Goal: Task Accomplishment & Management: Manage account settings

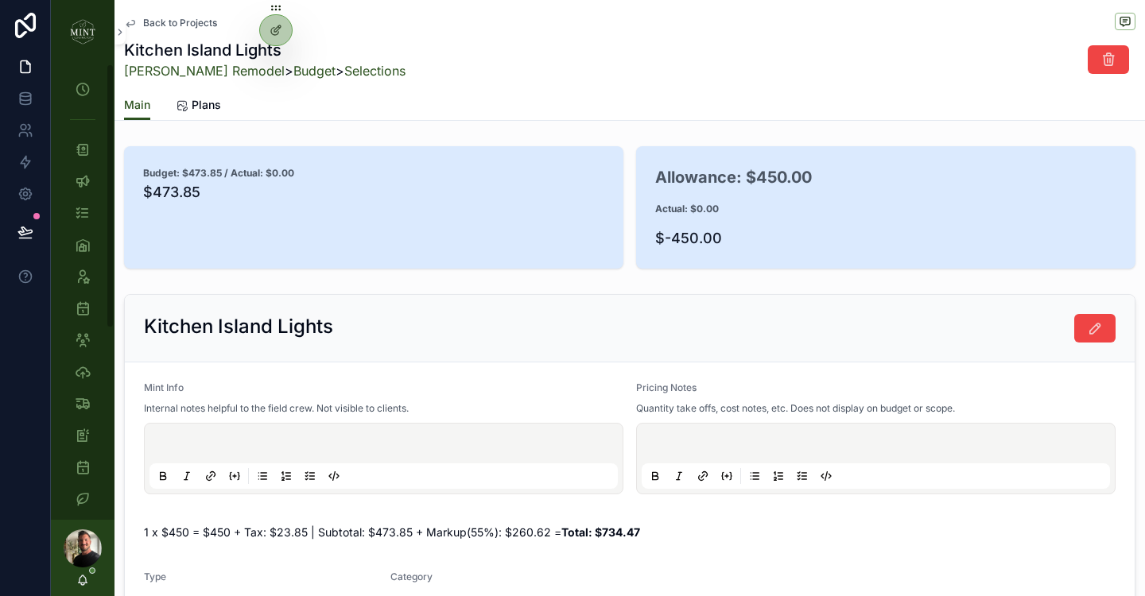
scroll to position [430, 0]
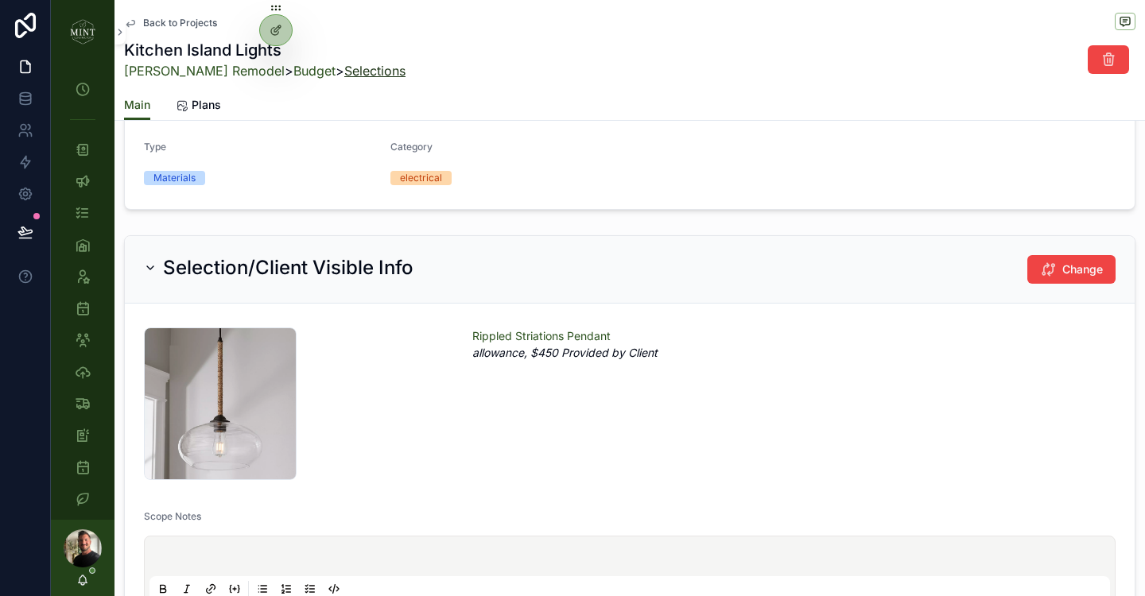
click at [344, 72] on link "Selections" at bounding box center [374, 71] width 61 height 16
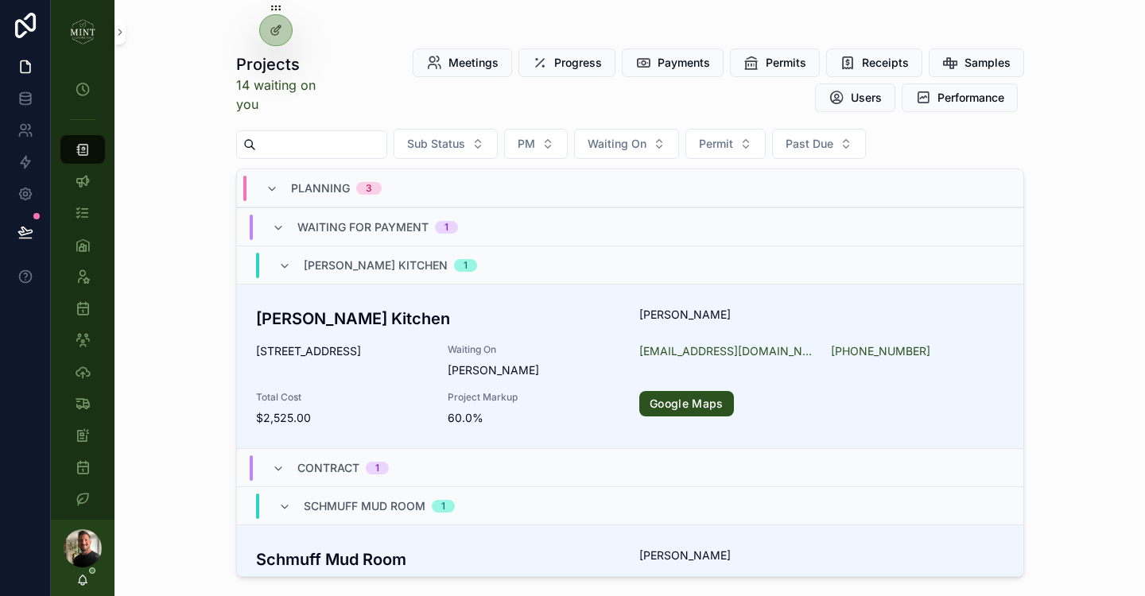
click at [335, 143] on input "scrollable content" at bounding box center [321, 145] width 130 height 22
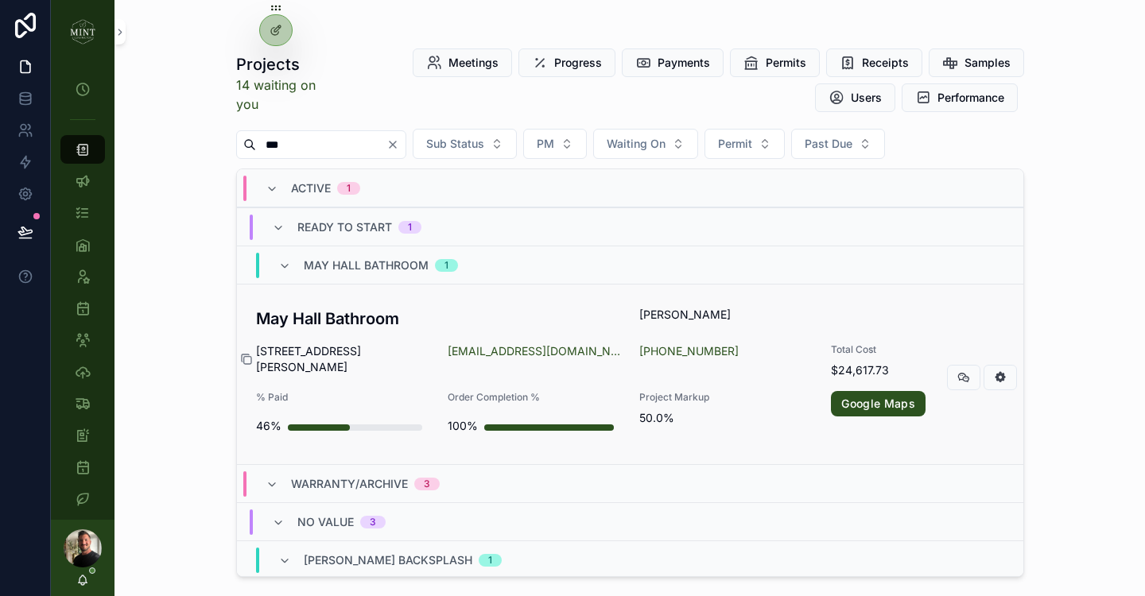
type input "***"
click at [248, 357] on icon "scrollable content" at bounding box center [246, 359] width 13 height 13
click at [360, 346] on span "803 Thomspon Street Dayton VA 22821" at bounding box center [342, 360] width 173 height 32
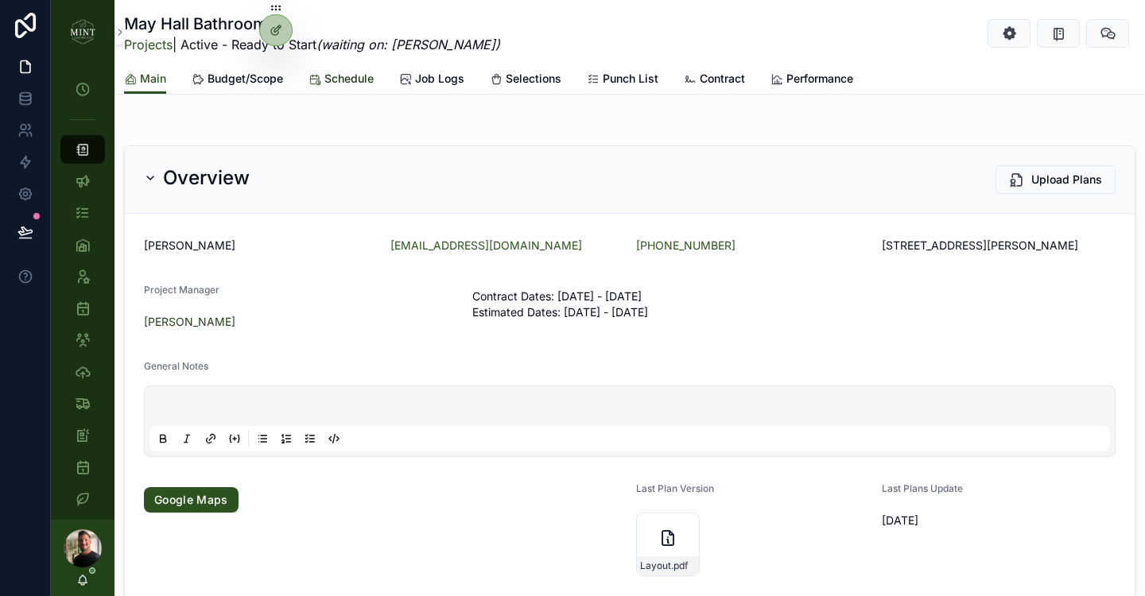
click at [344, 83] on span "Schedule" at bounding box center [348, 79] width 49 height 16
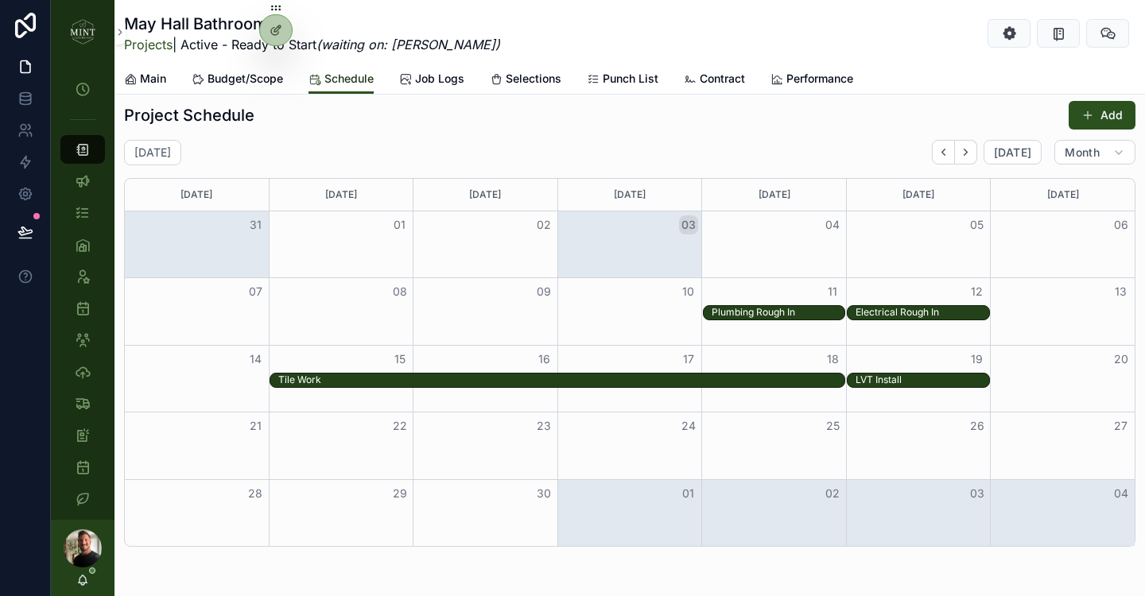
scroll to position [956, 0]
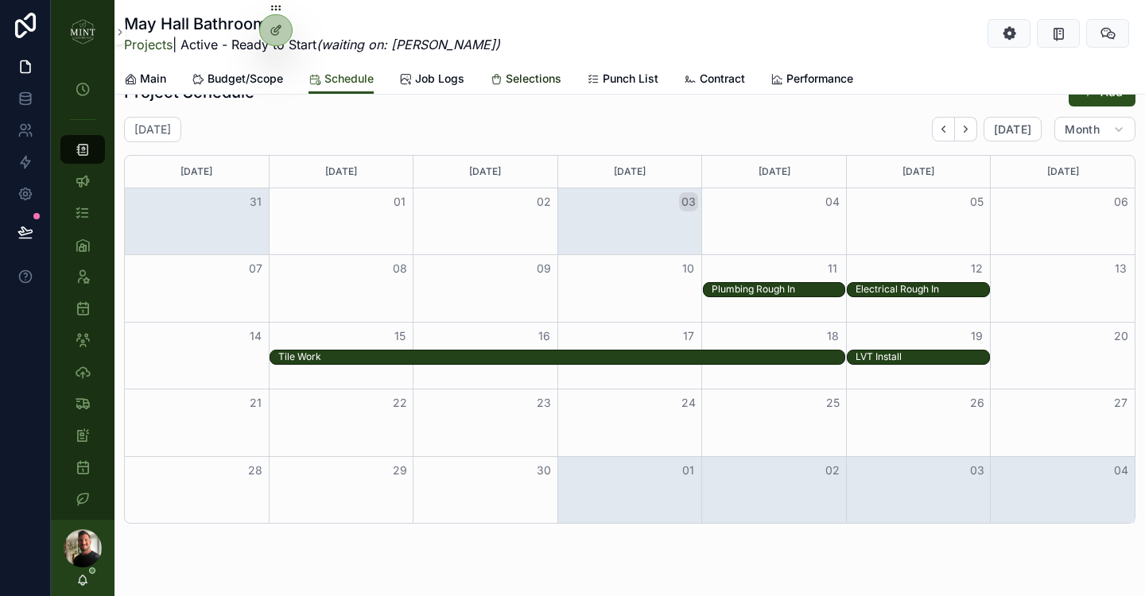
click at [520, 75] on span "Selections" at bounding box center [534, 79] width 56 height 16
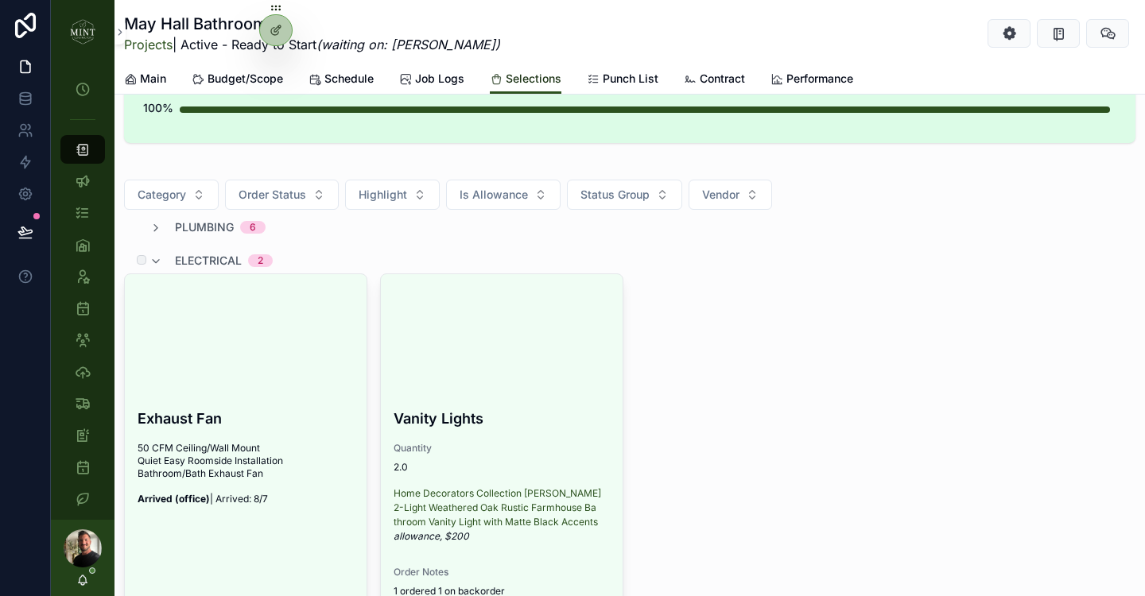
scroll to position [74, 0]
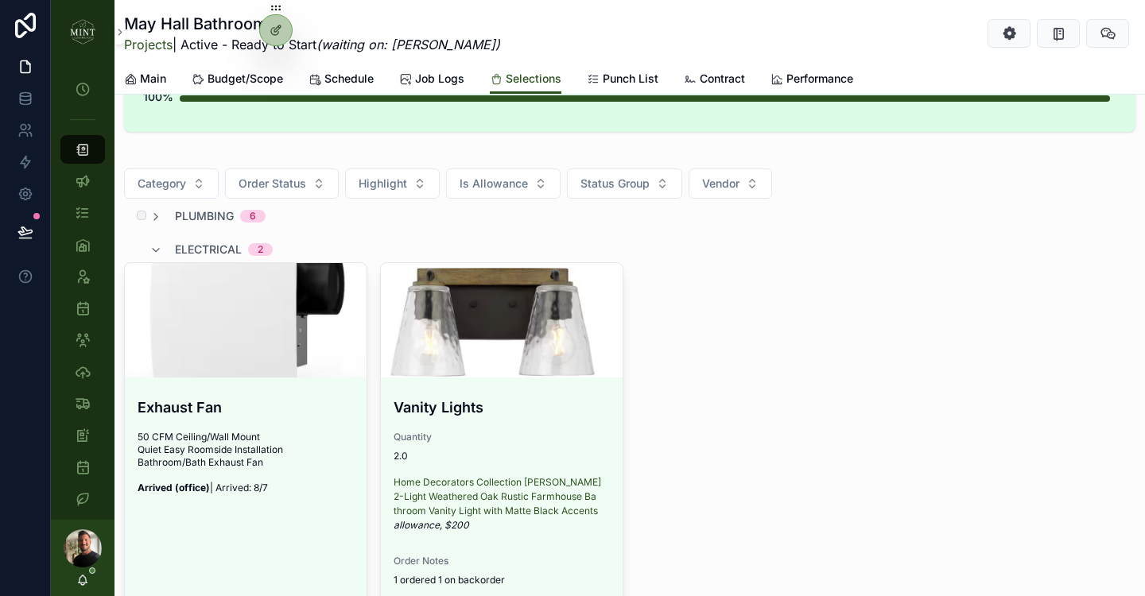
click at [185, 219] on span "plumbing" at bounding box center [204, 216] width 59 height 16
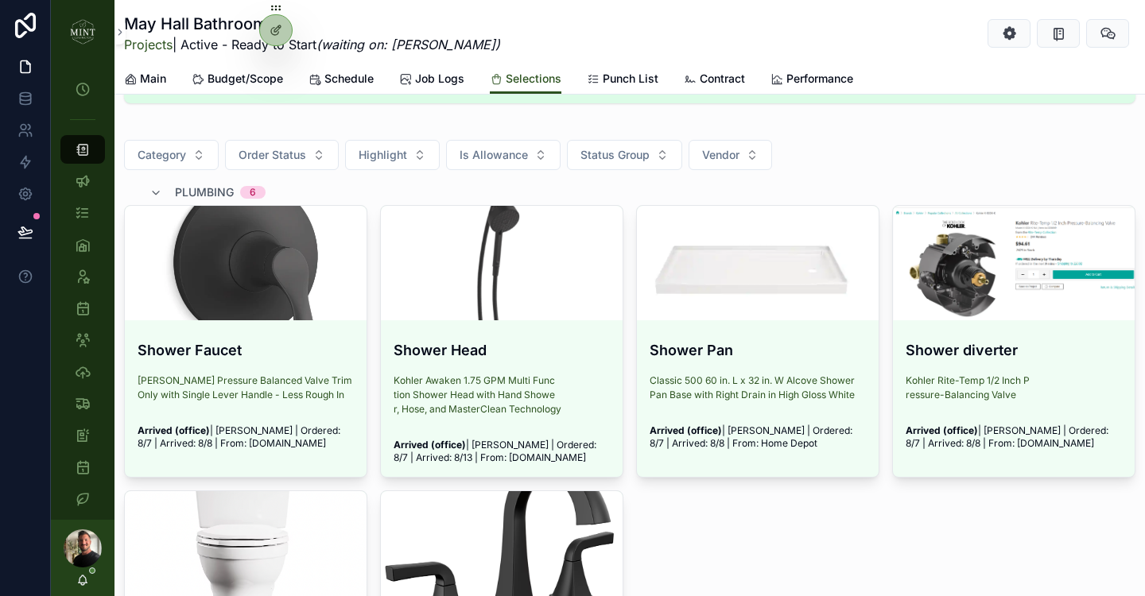
scroll to position [41, 0]
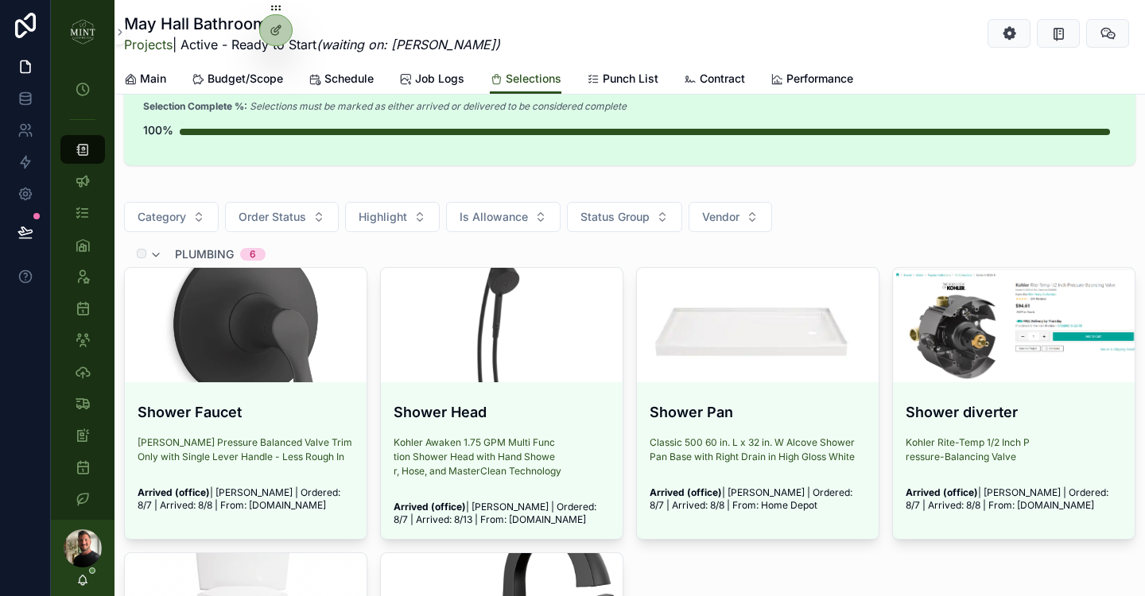
click at [197, 247] on span "plumbing" at bounding box center [204, 254] width 59 height 16
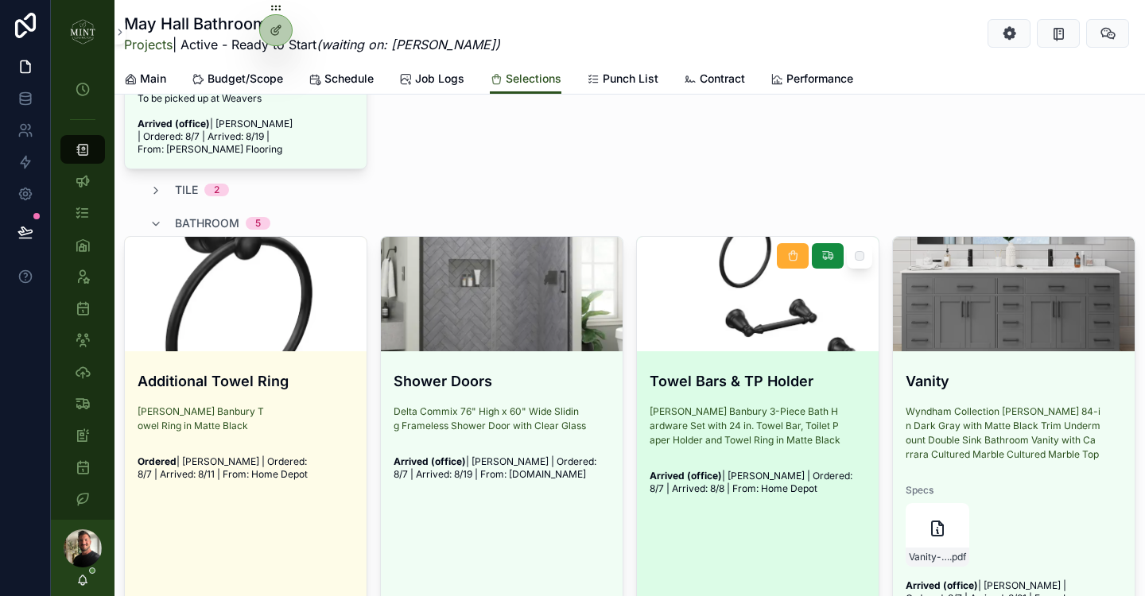
scroll to position [1062, 0]
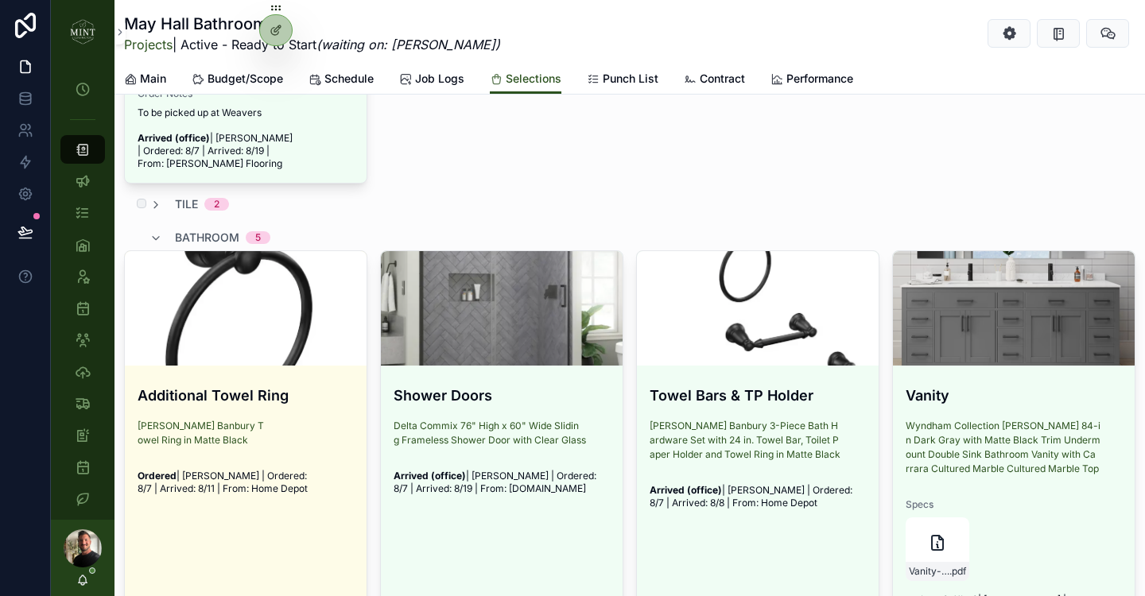
click at [181, 196] on span "tile" at bounding box center [186, 204] width 23 height 16
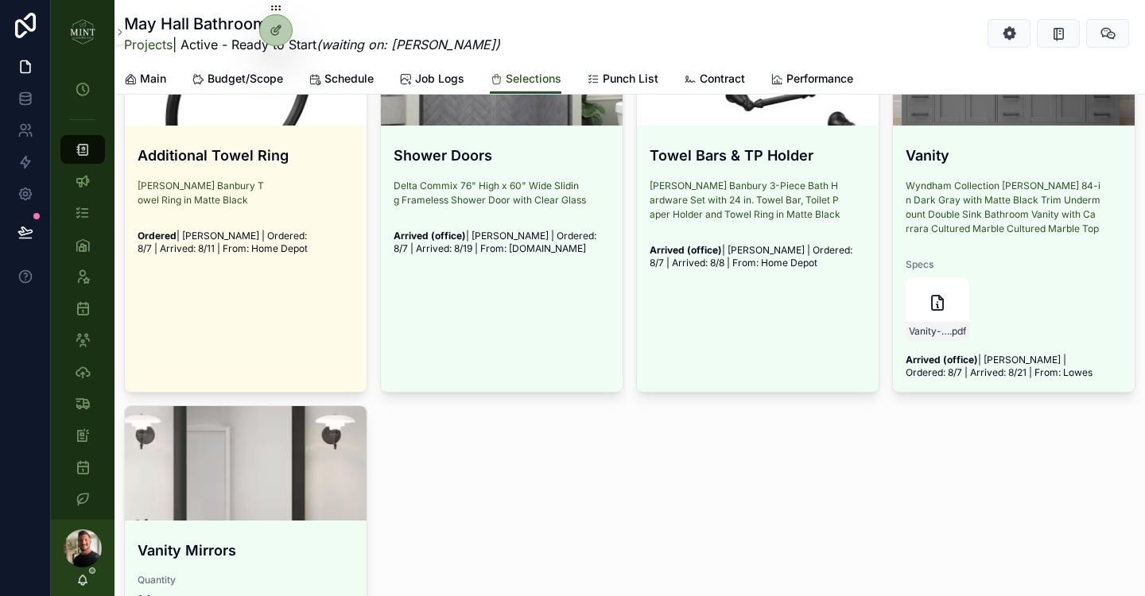
scroll to position [1463, 0]
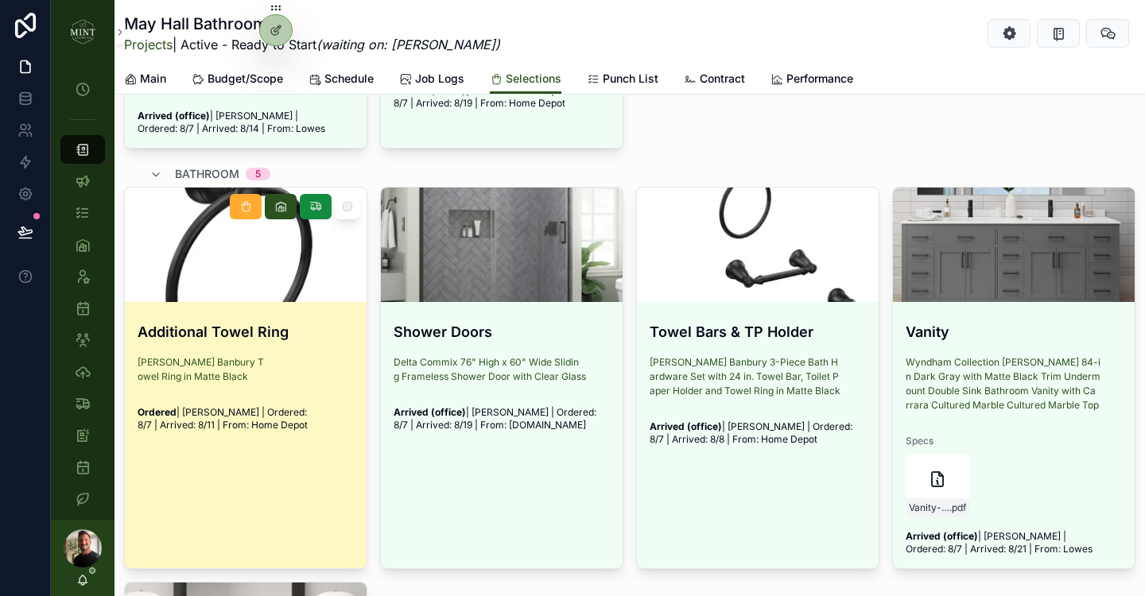
click at [268, 452] on link "Additional Towel Ring MOEN Banbury Towel Ring in Matte Black Ordered | Art Orch…" at bounding box center [245, 378] width 243 height 382
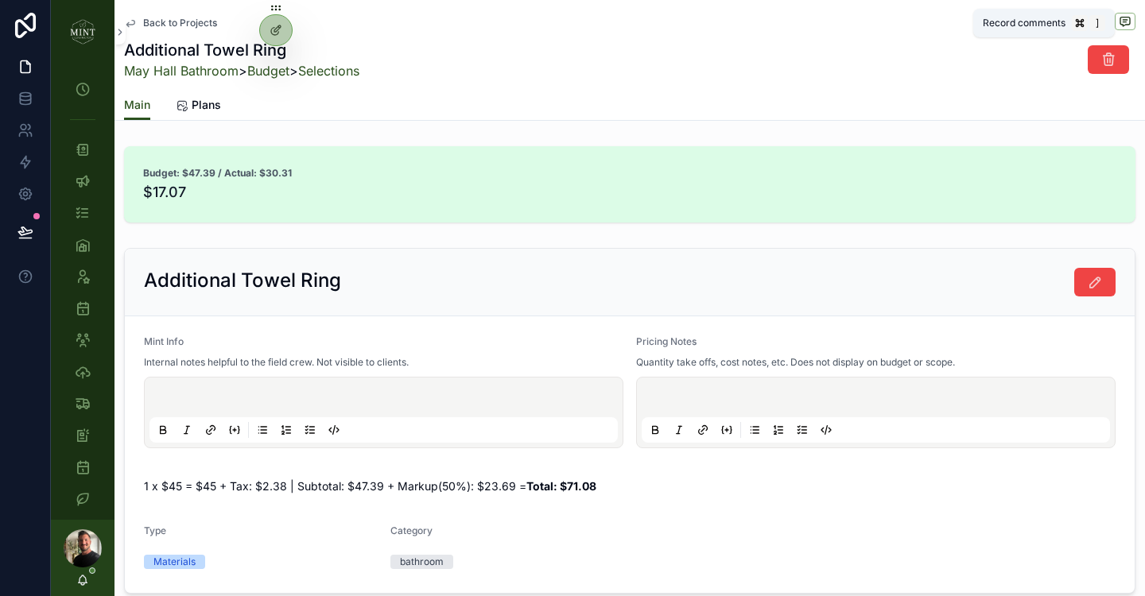
click at [1123, 22] on icon "scrollable content" at bounding box center [1124, 22] width 3 height 0
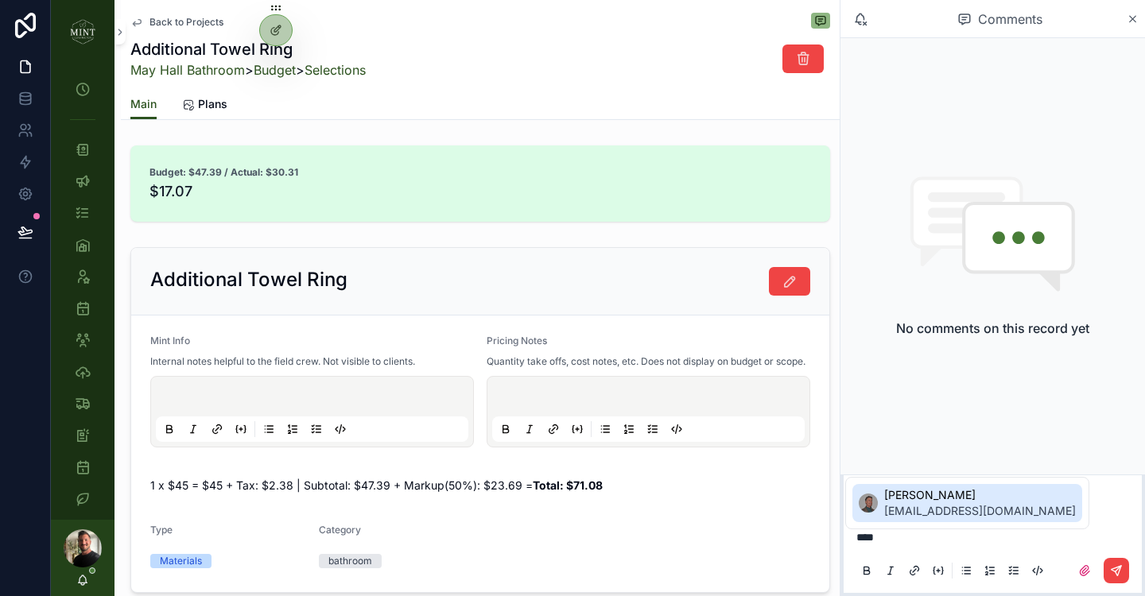
click at [942, 502] on span "Art Orchowski" at bounding box center [980, 495] width 192 height 16
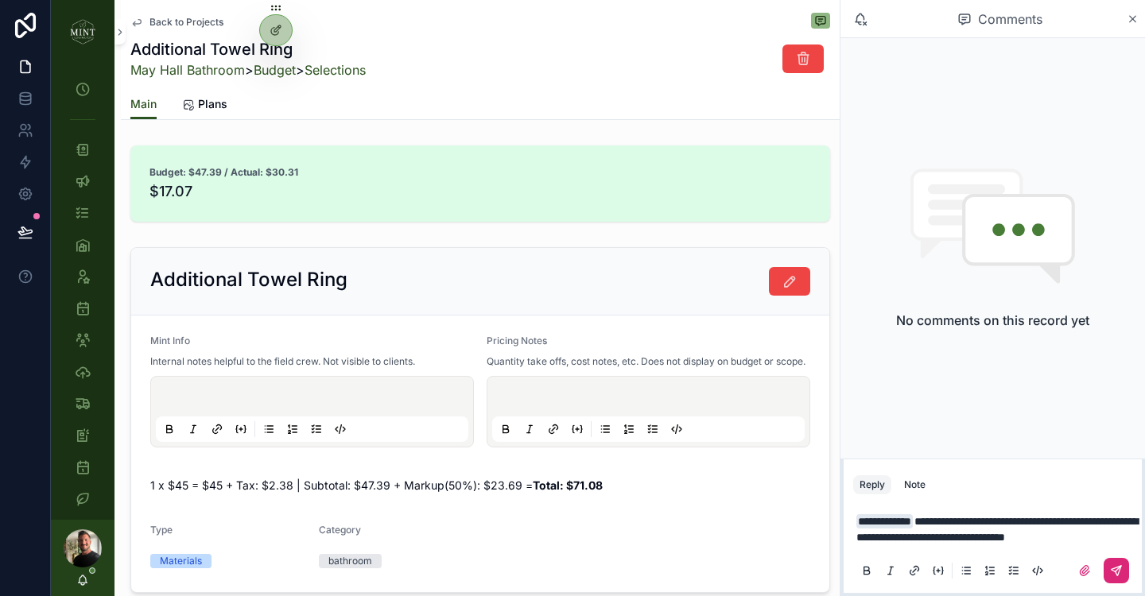
click at [1113, 567] on icon "scrollable content" at bounding box center [1116, 571] width 13 height 13
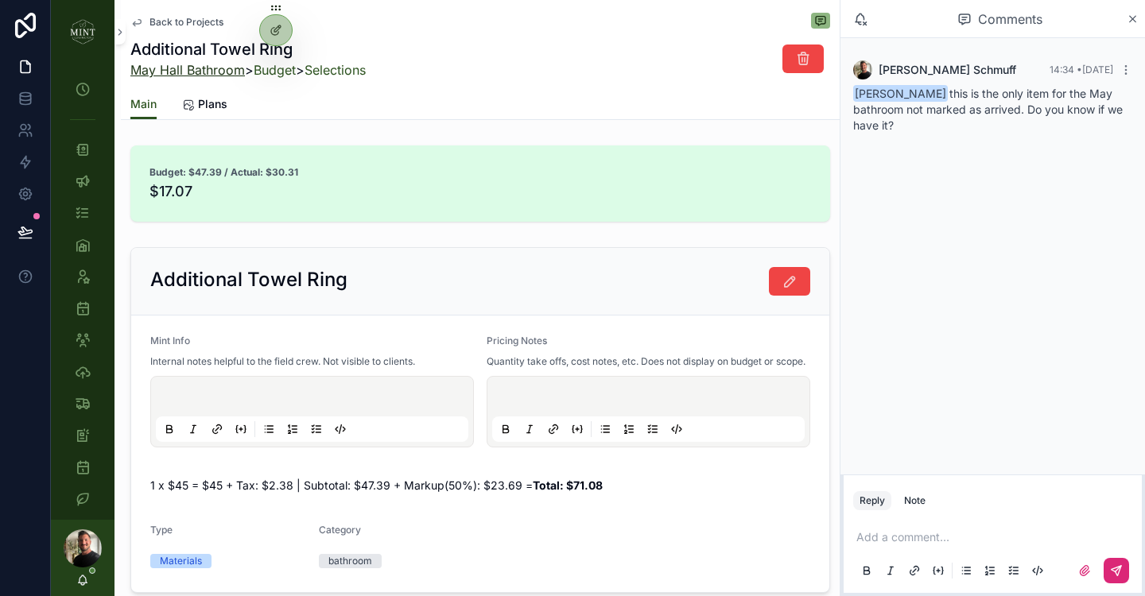
click at [181, 69] on link "May Hall Bathroom" at bounding box center [187, 70] width 115 height 16
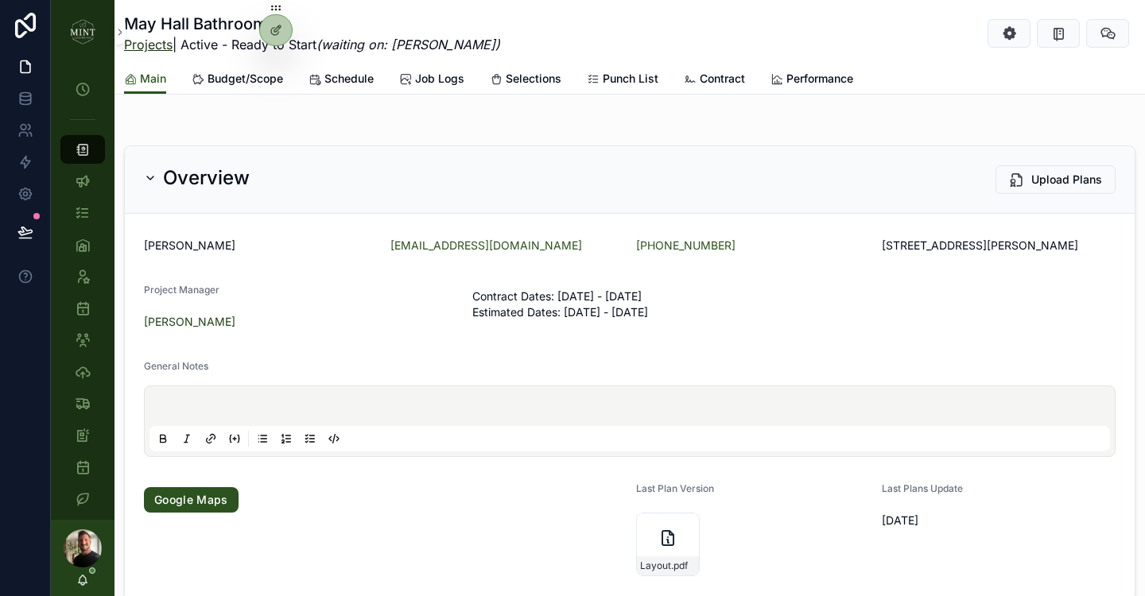
click at [155, 45] on link "Projects" at bounding box center [148, 45] width 49 height 16
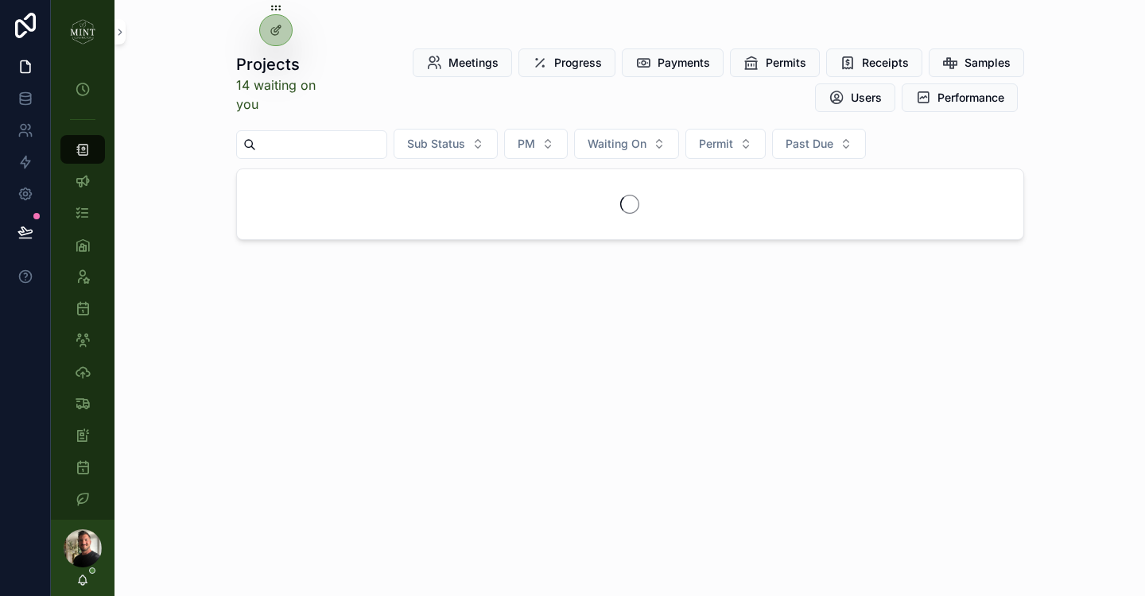
click at [335, 146] on input "scrollable content" at bounding box center [321, 145] width 130 height 22
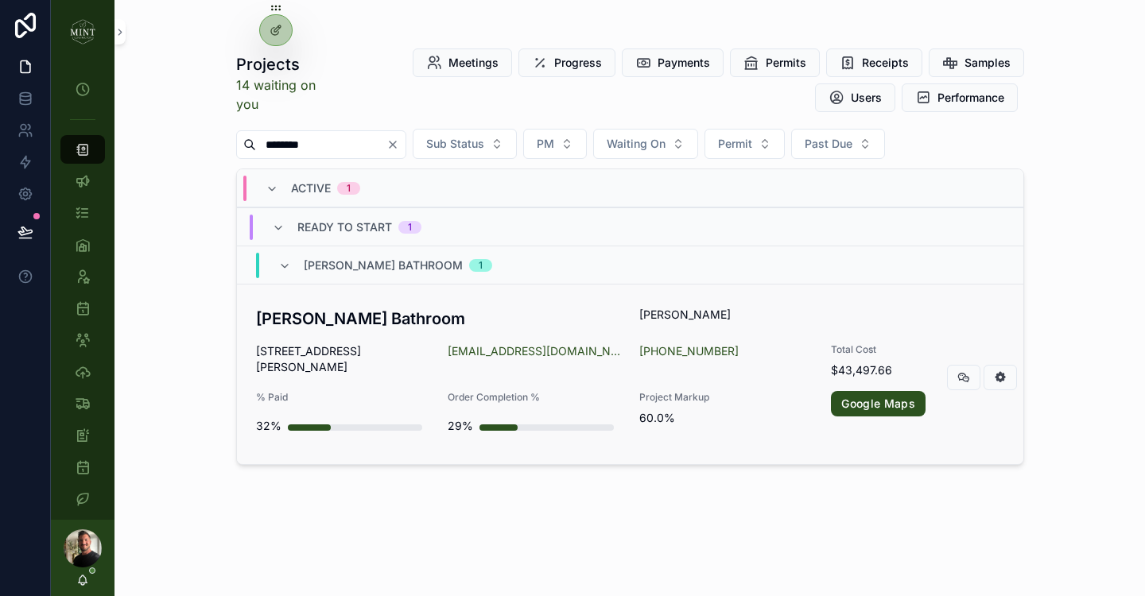
type input "********"
click at [358, 332] on div "Roberson Bathroom Sarah Roberson 921 Robertson St Staunton VA 24401 sfroberson@…" at bounding box center [630, 374] width 748 height 135
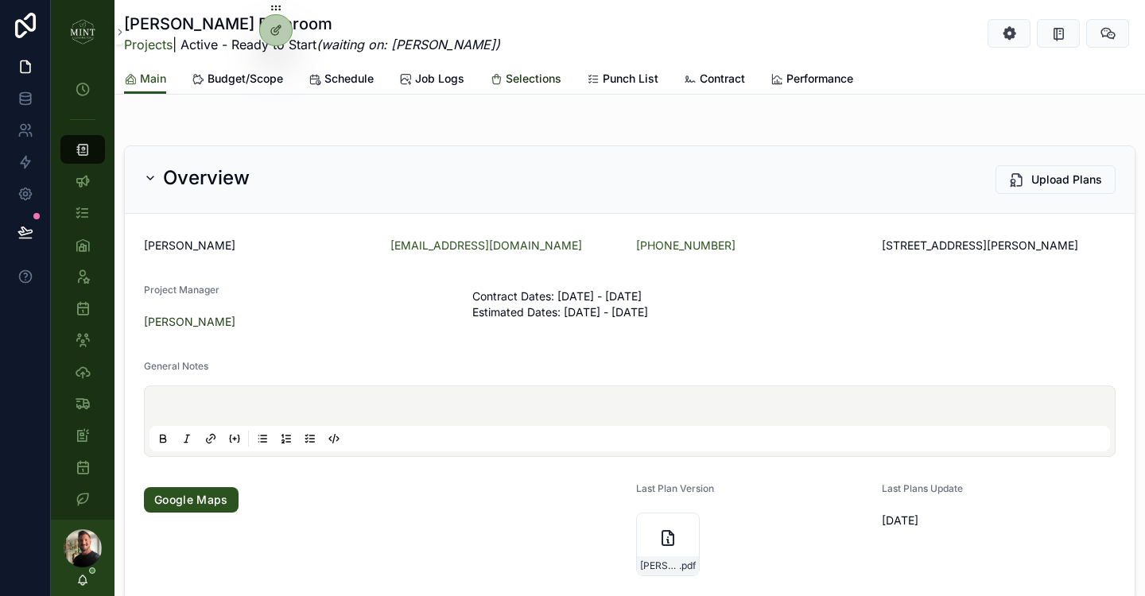
click at [547, 79] on span "Selections" at bounding box center [534, 79] width 56 height 16
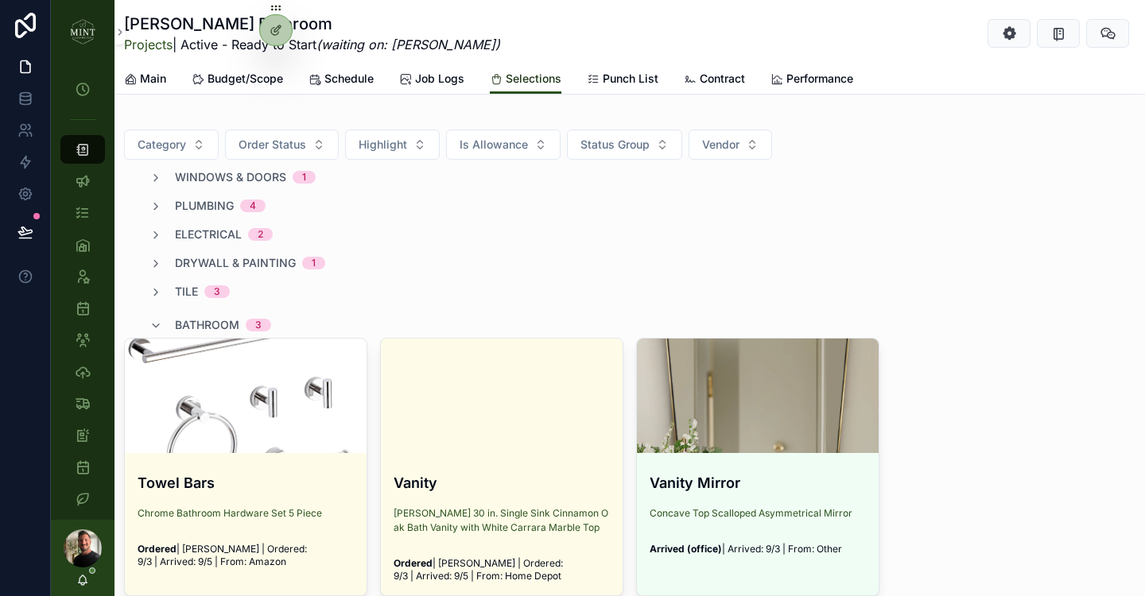
scroll to position [287, 0]
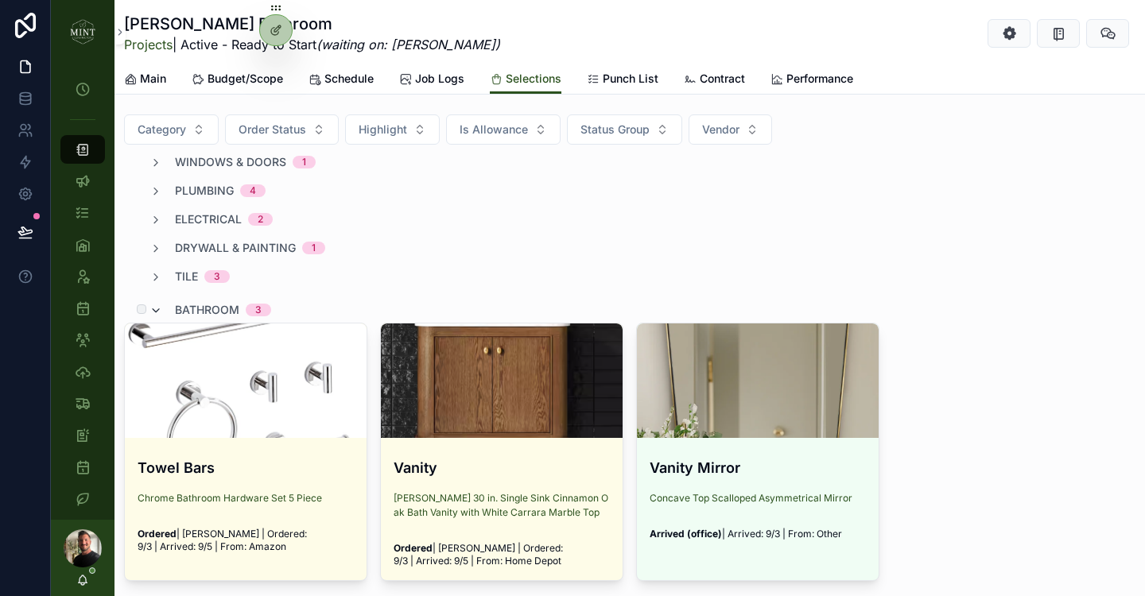
click at [158, 311] on icon "scrollable content" at bounding box center [155, 311] width 13 height 13
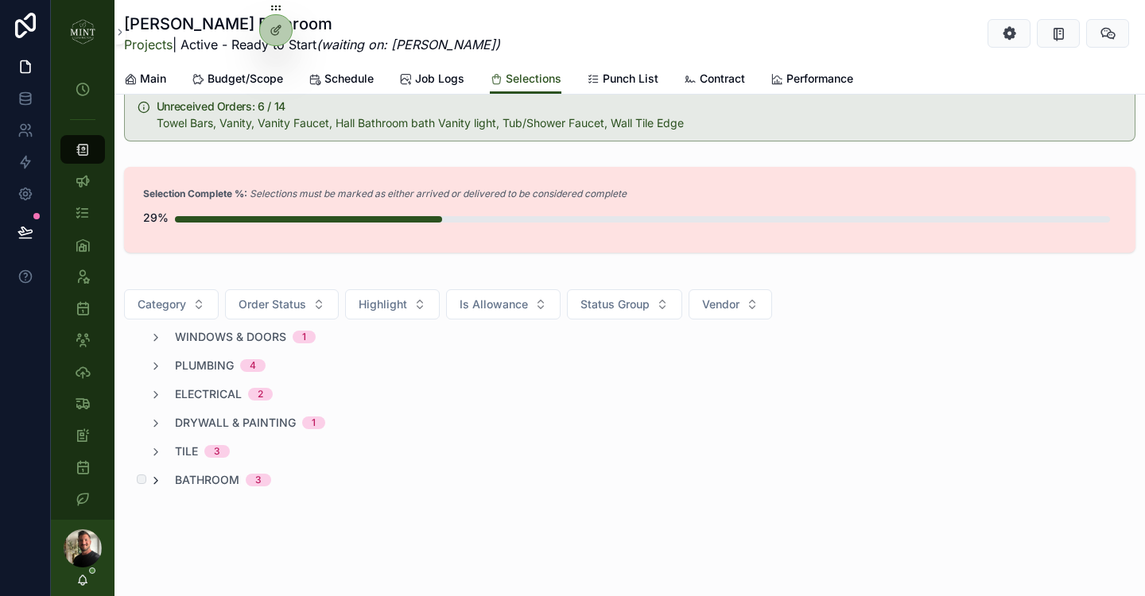
scroll to position [112, 0]
click at [162, 451] on div "tile 3" at bounding box center [189, 452] width 80 height 16
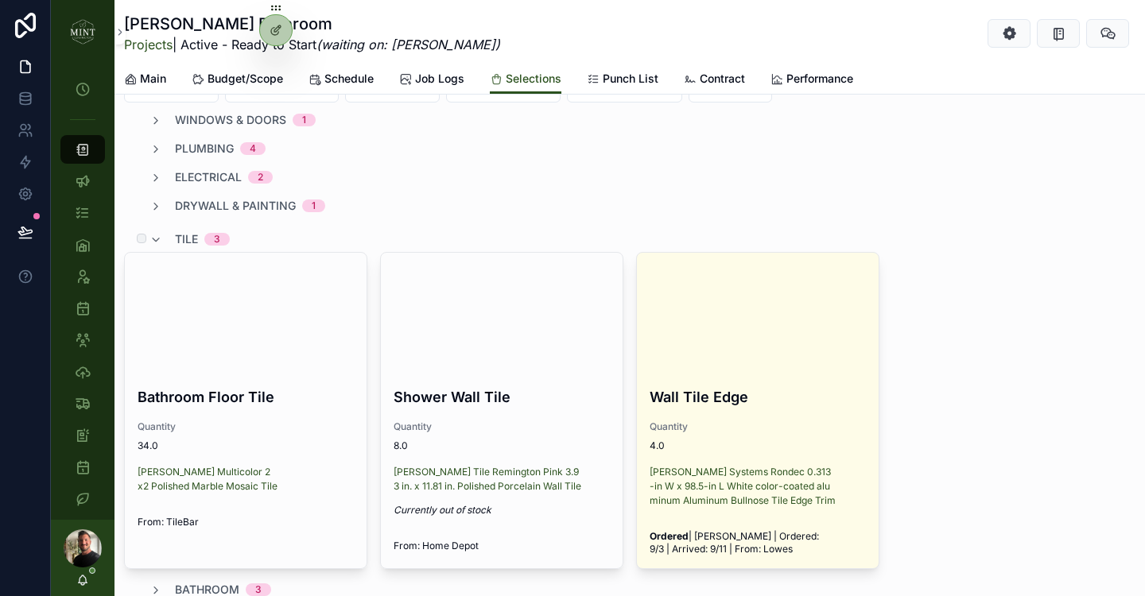
scroll to position [335, 0]
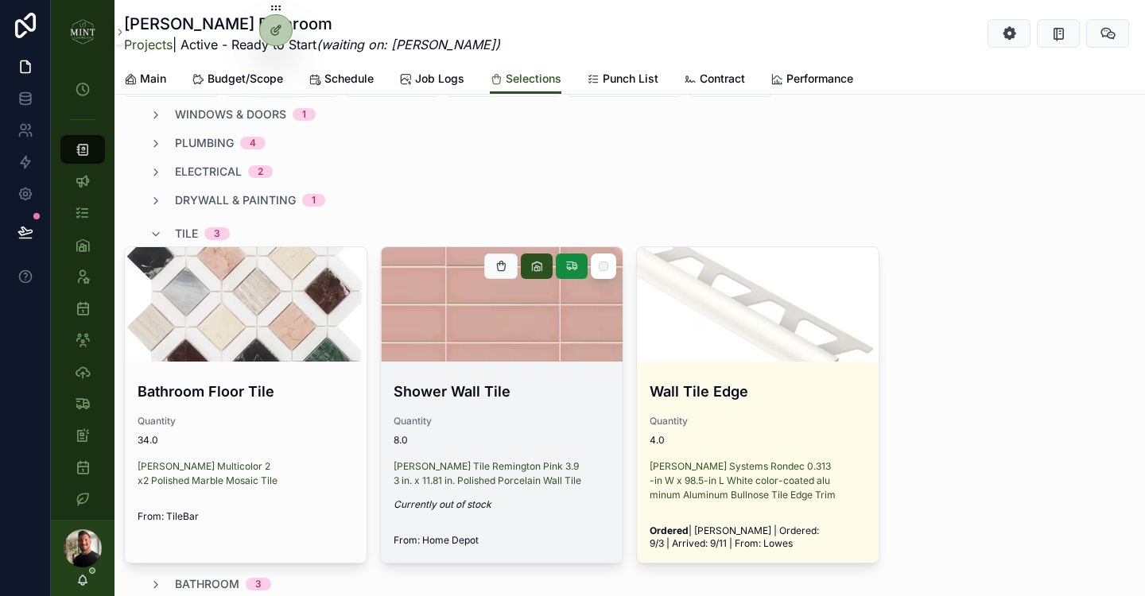
click at [468, 423] on span "Quantity" at bounding box center [502, 421] width 216 height 13
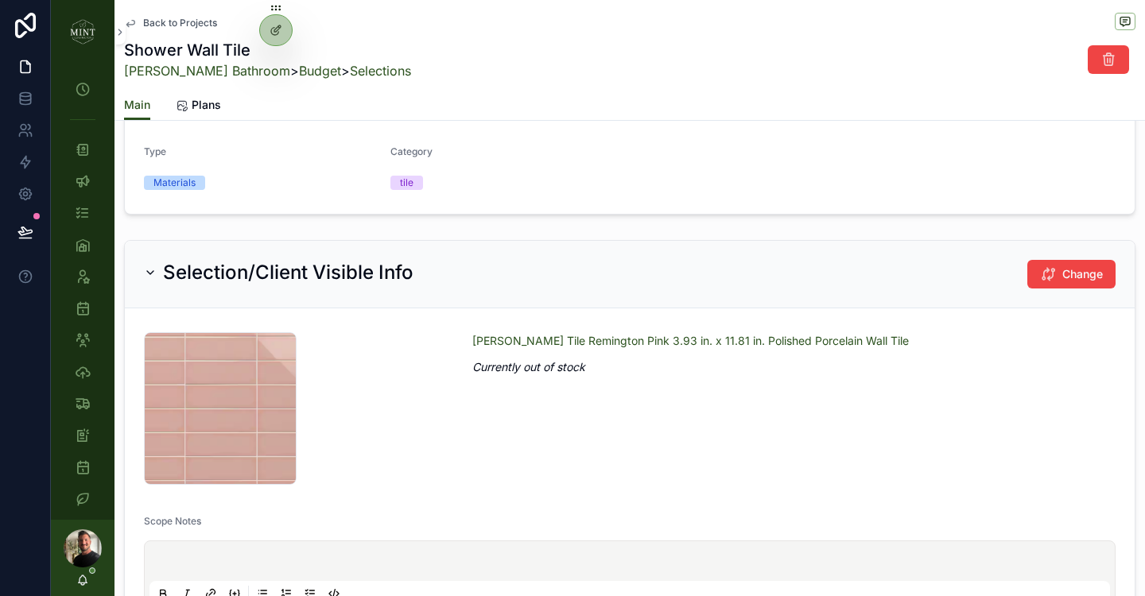
scroll to position [413, 0]
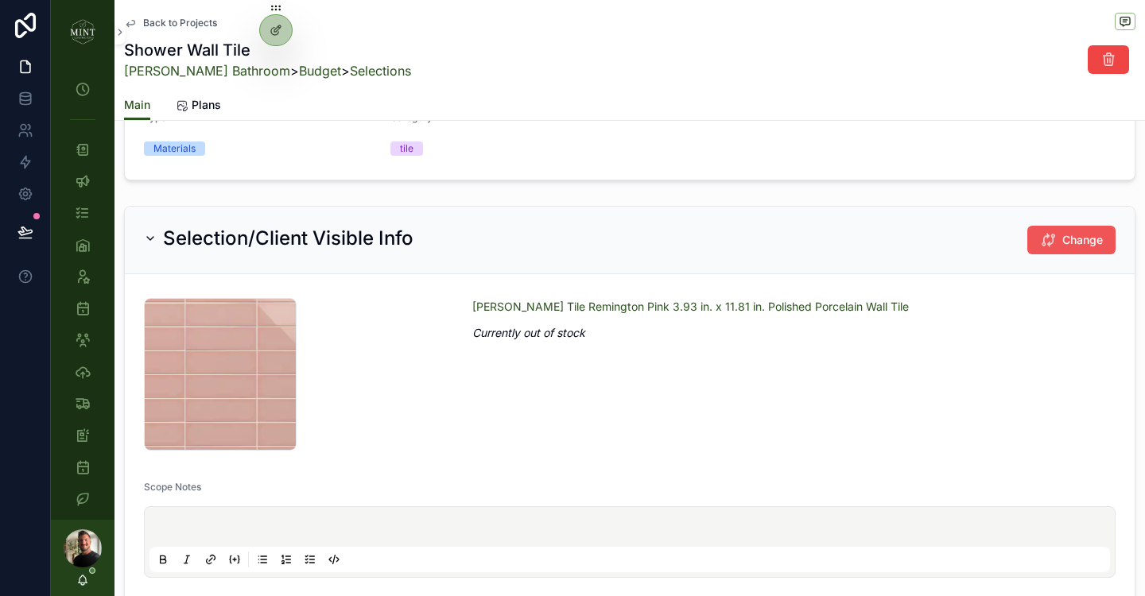
click at [1069, 236] on span "Change" at bounding box center [1082, 240] width 41 height 16
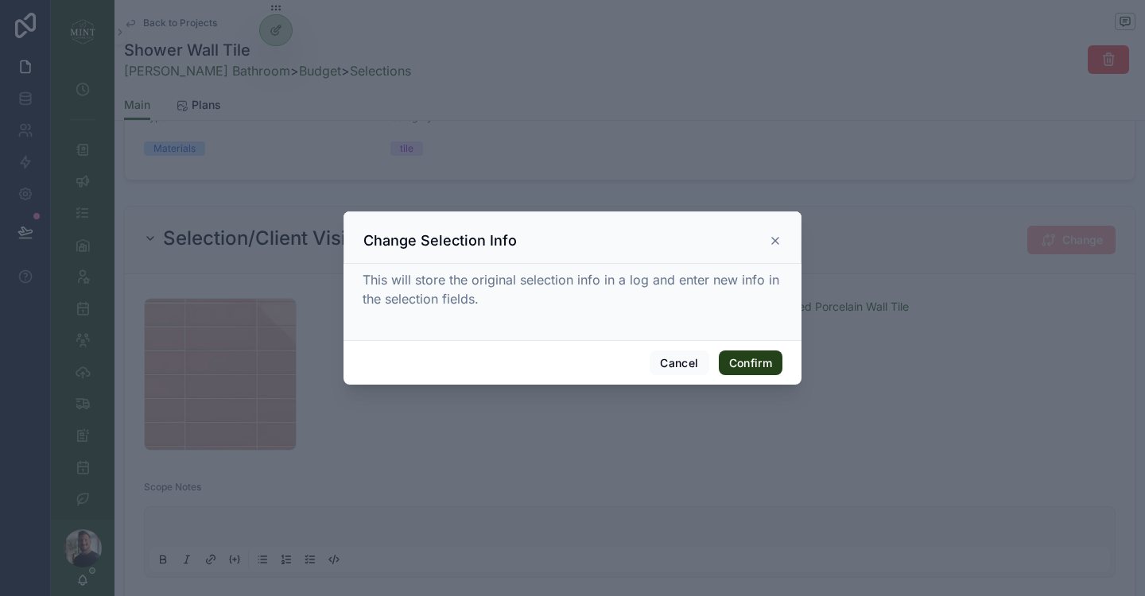
click at [756, 363] on button "Confirm" at bounding box center [751, 363] width 64 height 25
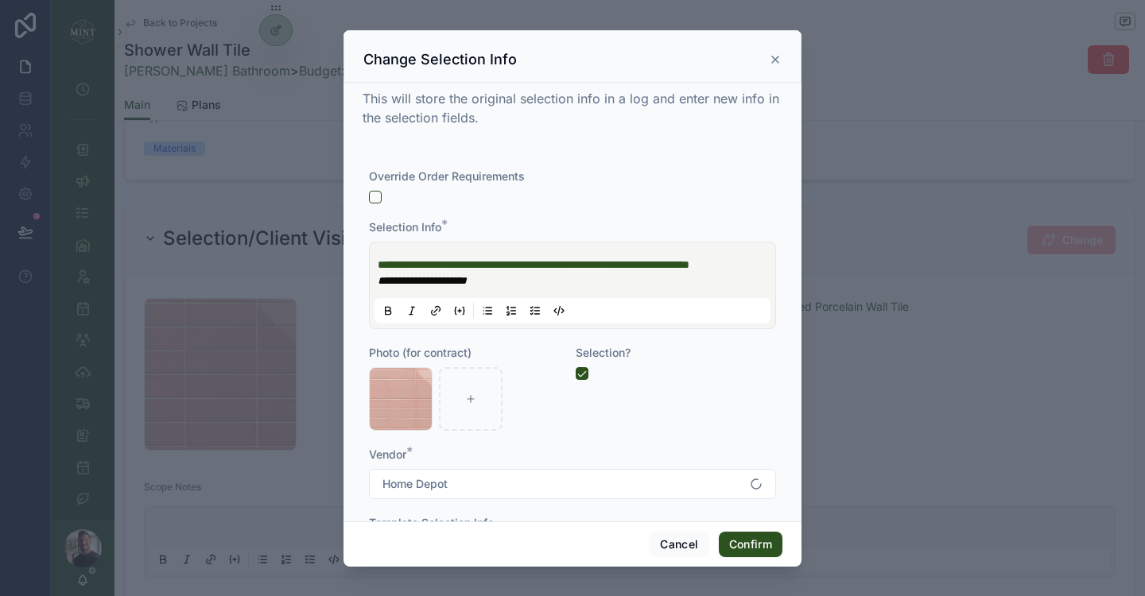
click at [499, 282] on p "**********" at bounding box center [576, 281] width 396 height 16
click at [467, 281] on em "**********" at bounding box center [422, 280] width 89 height 11
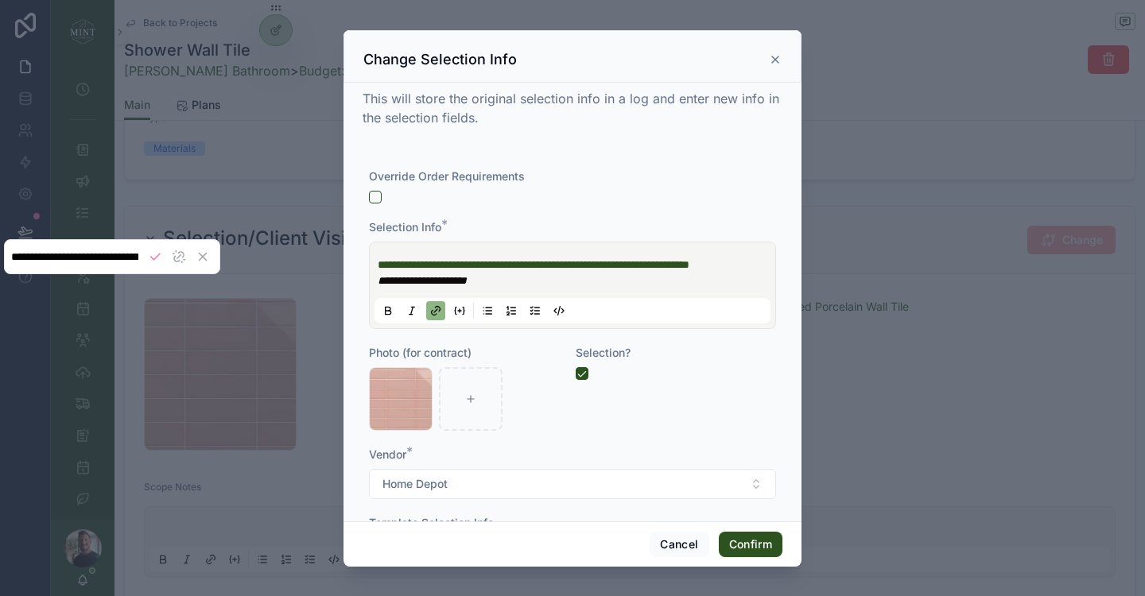
scroll to position [0, 685]
click at [438, 310] on icon at bounding box center [435, 311] width 13 height 13
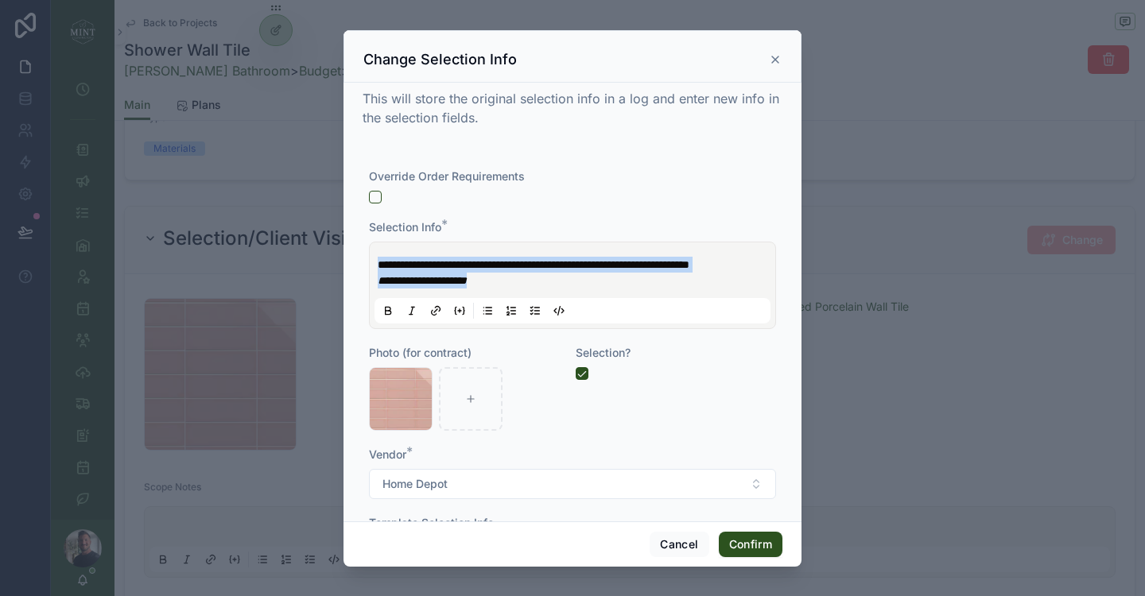
paste div
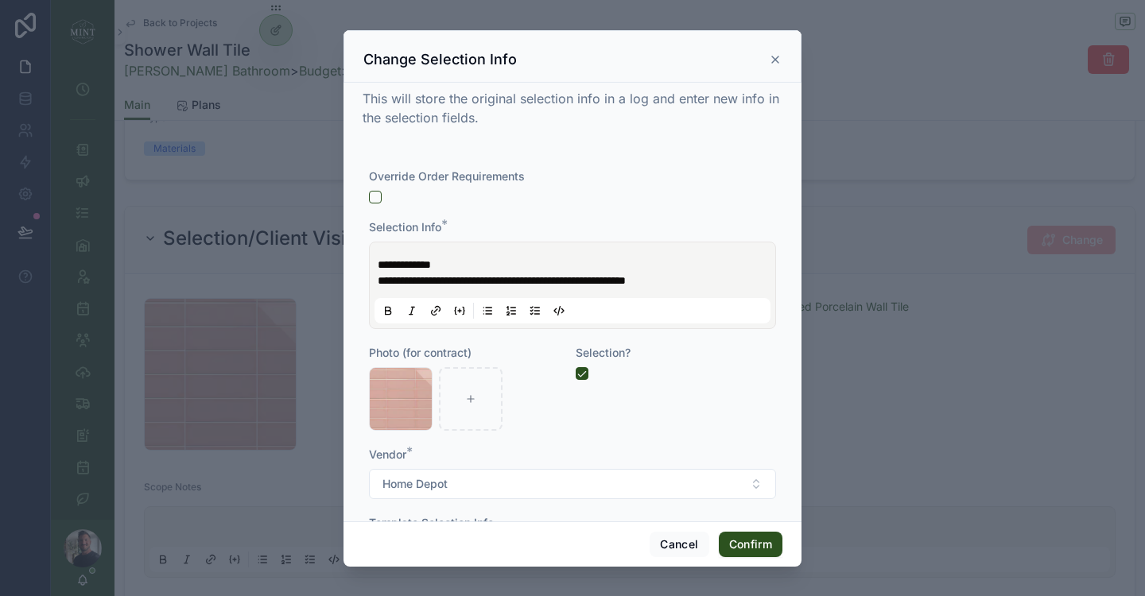
click at [381, 280] on span "**********" at bounding box center [502, 280] width 248 height 11
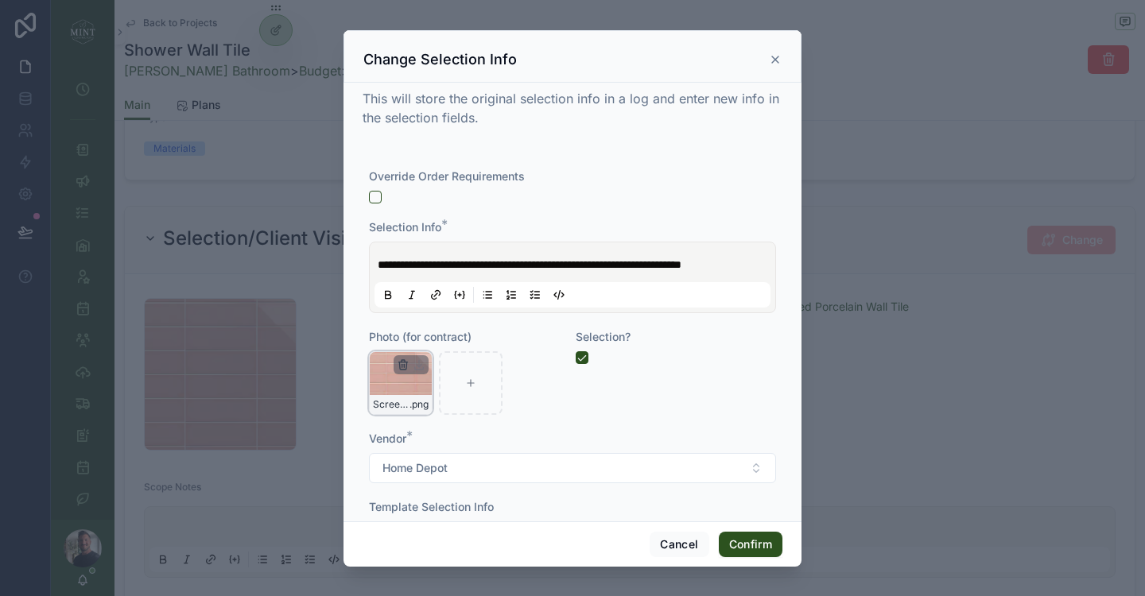
click at [402, 362] on icon "button" at bounding box center [403, 365] width 13 height 13
click at [433, 338] on icon "button" at bounding box center [436, 336] width 7 height 7
click at [466, 262] on span "**********" at bounding box center [530, 264] width 304 height 11
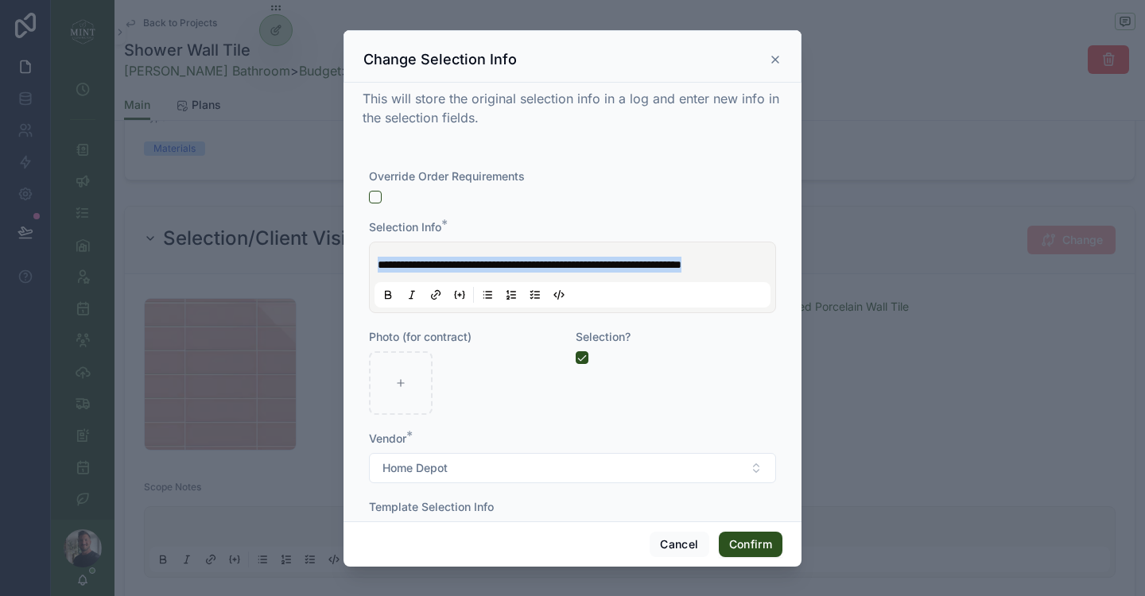
click at [431, 299] on icon at bounding box center [435, 295] width 13 height 13
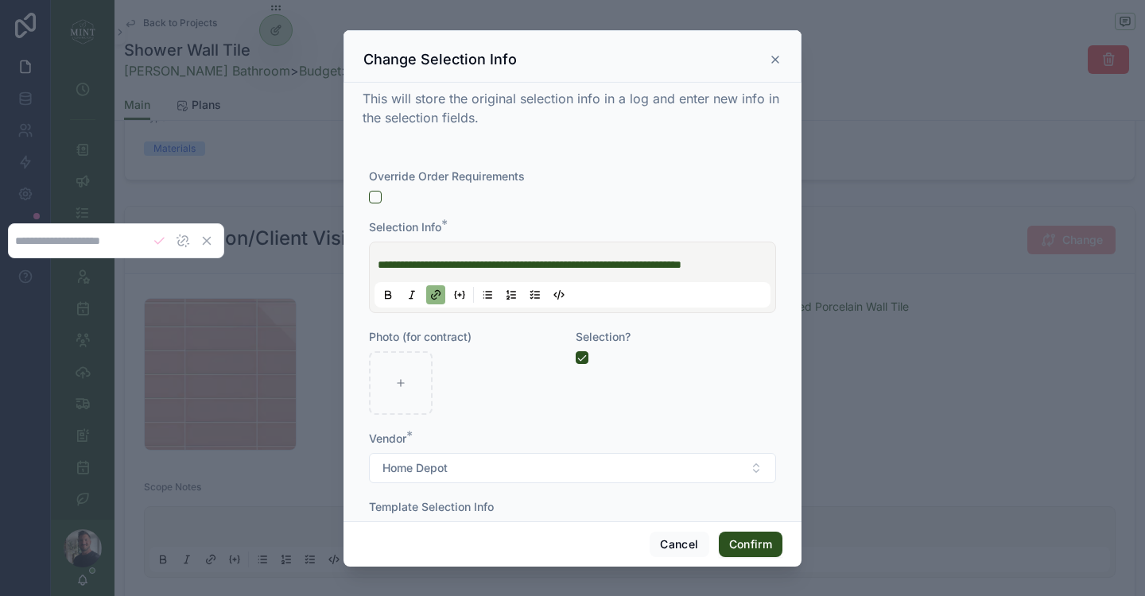
type input "**********"
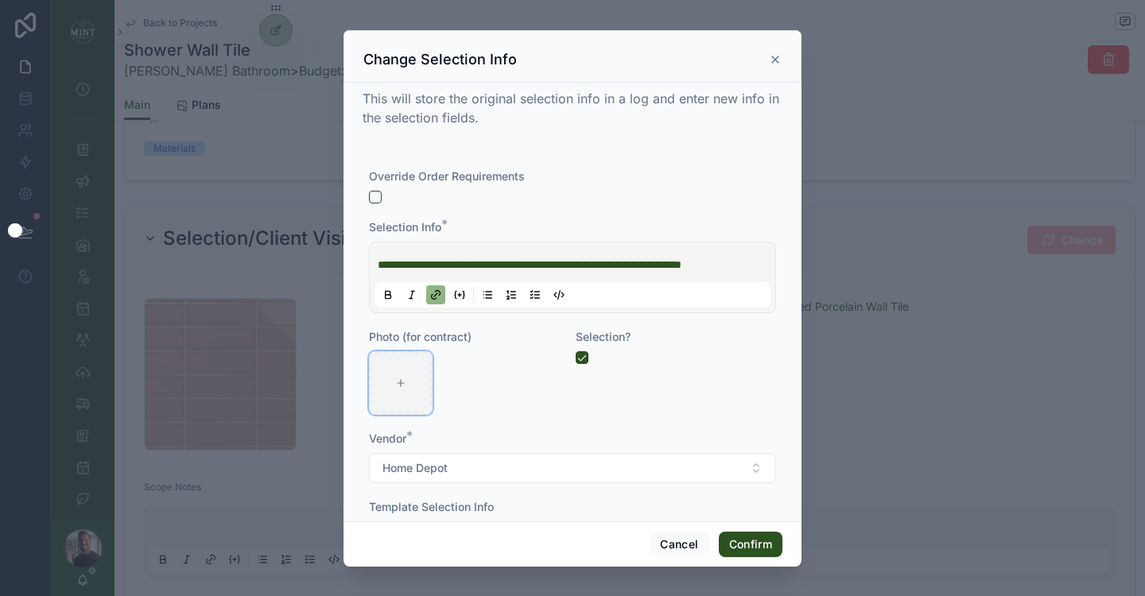
click at [394, 397] on div at bounding box center [401, 383] width 64 height 64
type input "**********"
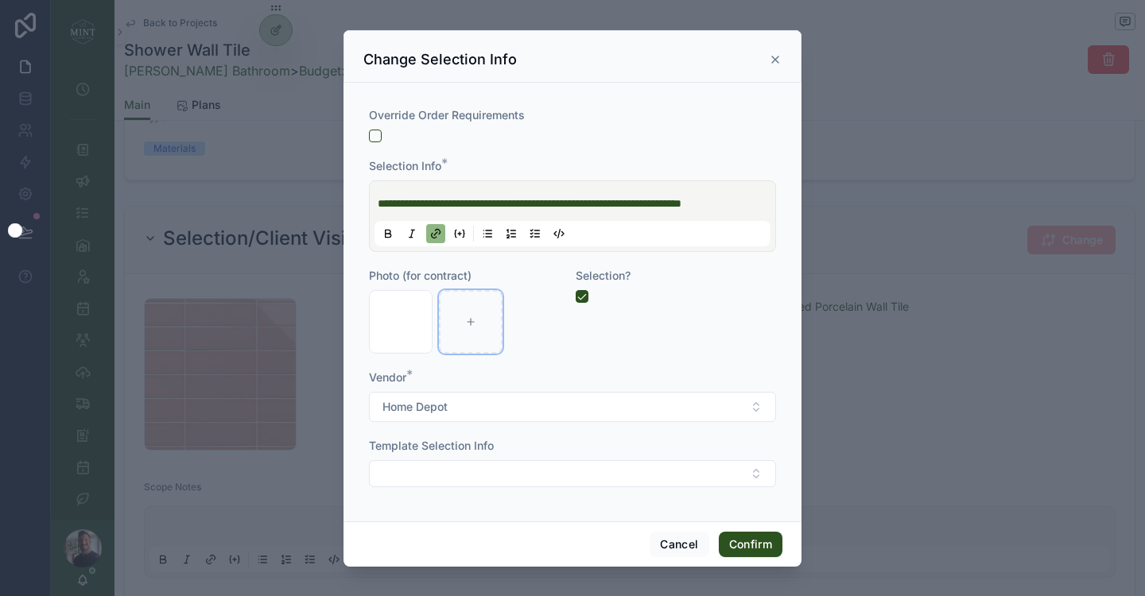
scroll to position [0, 0]
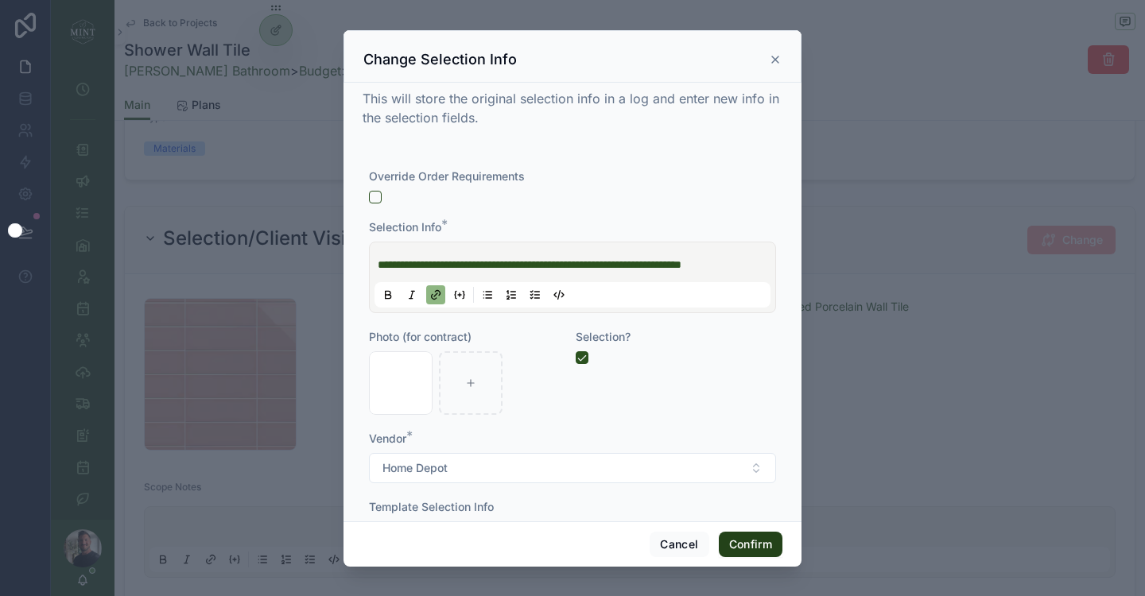
click at [763, 547] on button "Confirm" at bounding box center [751, 544] width 64 height 25
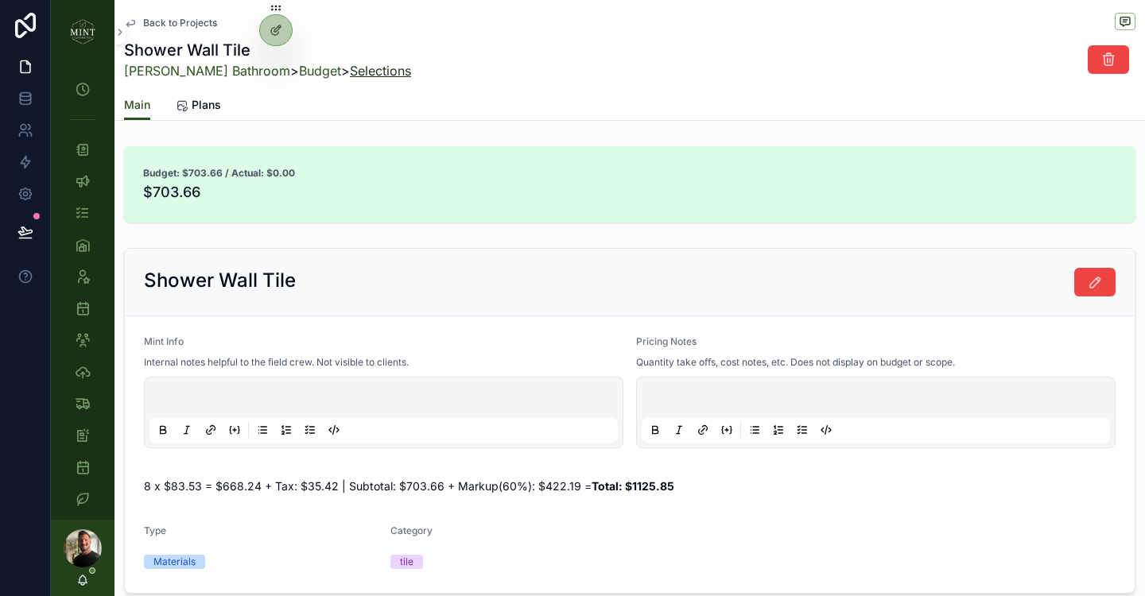
click at [353, 71] on link "Selections" at bounding box center [380, 71] width 61 height 16
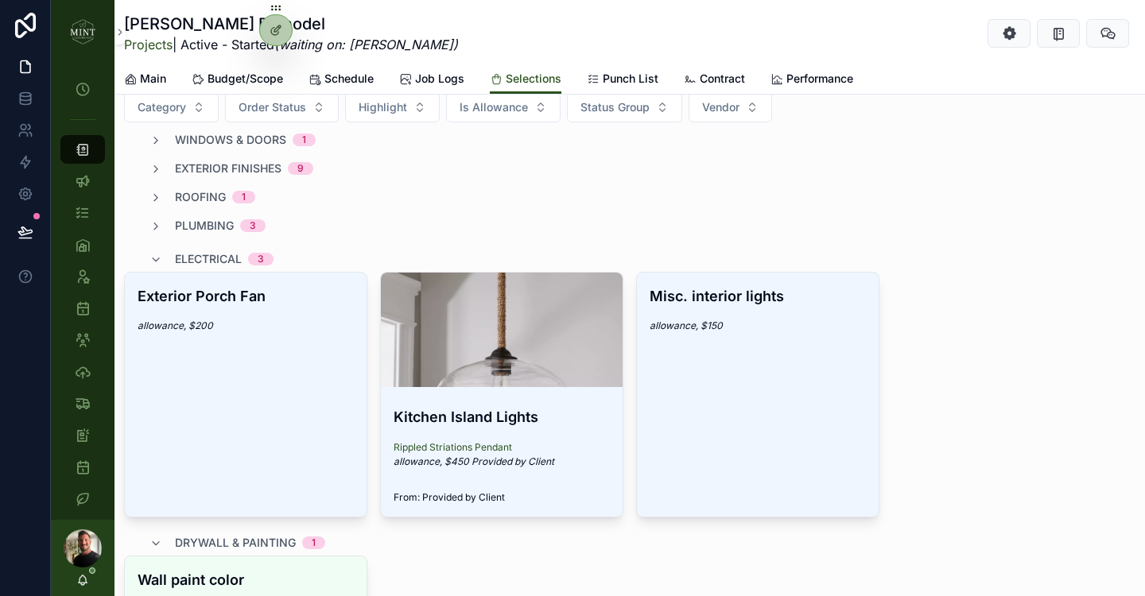
scroll to position [310, 0]
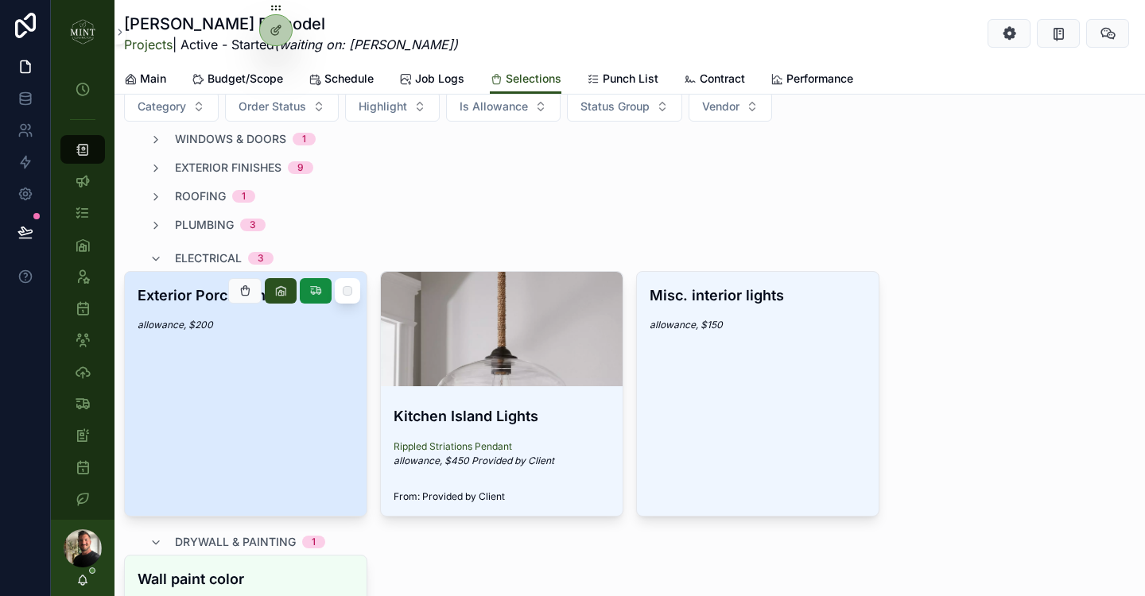
click at [297, 331] on span "allowance, $200" at bounding box center [246, 325] width 216 height 13
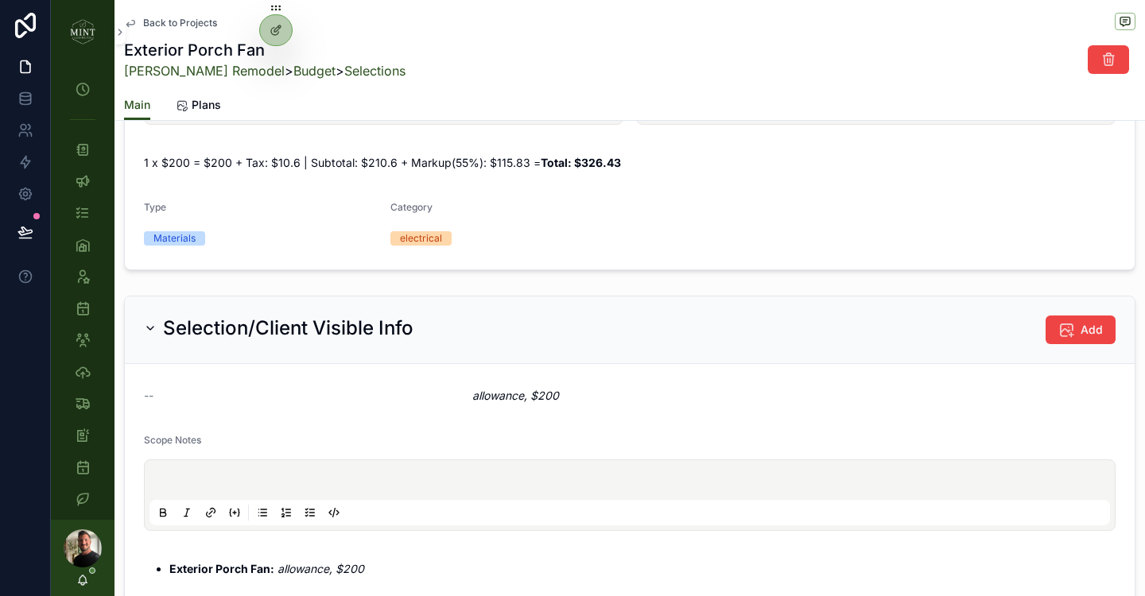
scroll to position [410, 0]
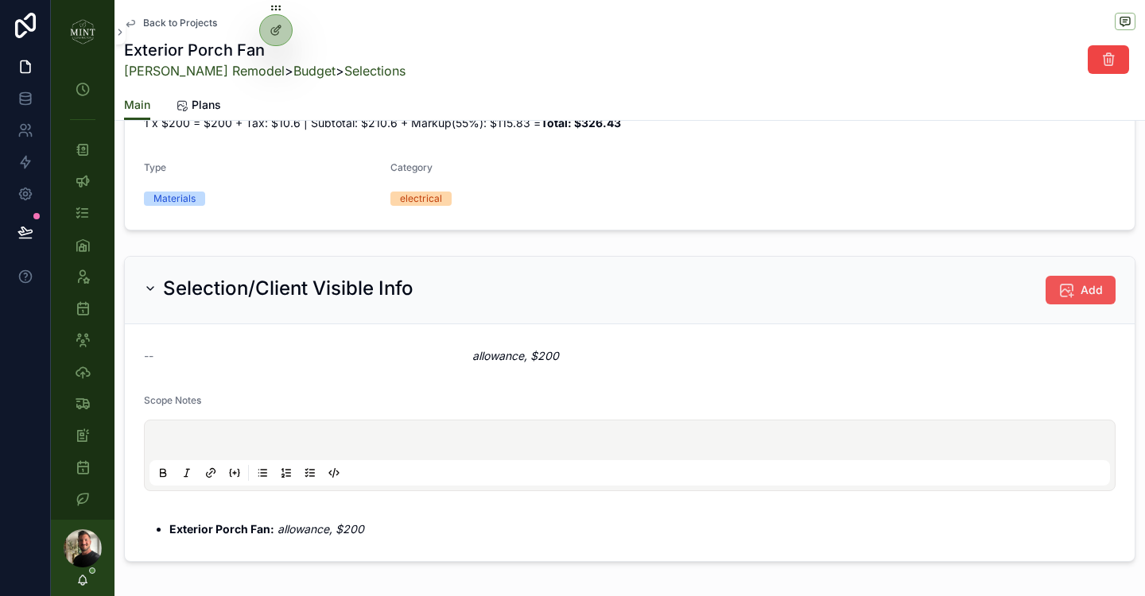
click at [1059, 300] on button "Add" at bounding box center [1081, 290] width 70 height 29
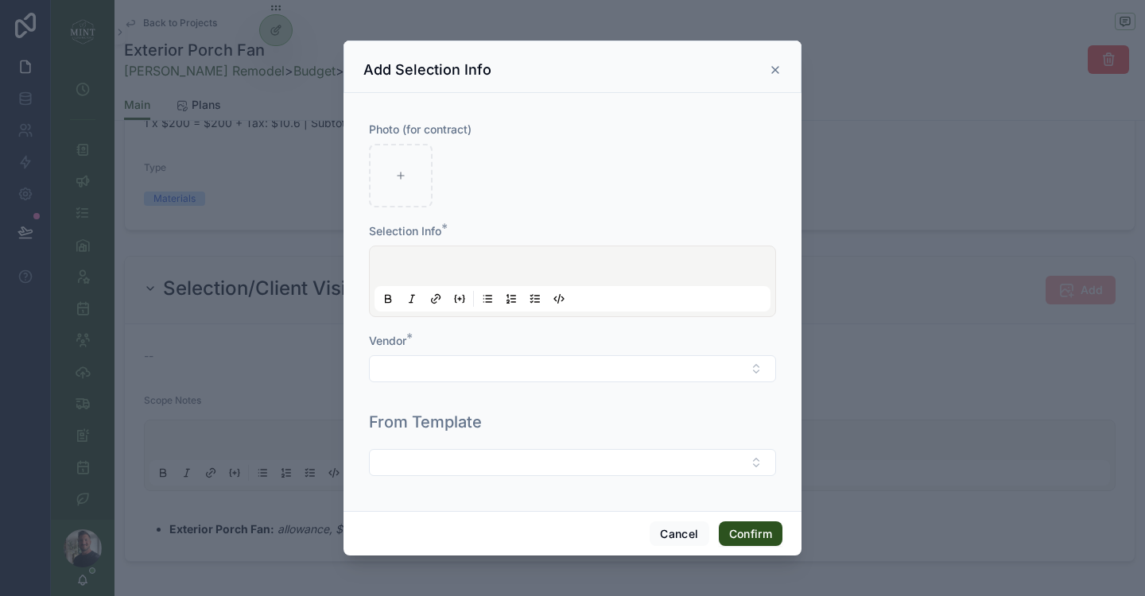
click at [452, 272] on div at bounding box center [573, 281] width 396 height 60
click at [412, 168] on div at bounding box center [401, 176] width 64 height 64
type input "**********"
click at [566, 264] on span "**********" at bounding box center [472, 268] width 188 height 11
click at [434, 301] on icon at bounding box center [435, 299] width 13 height 13
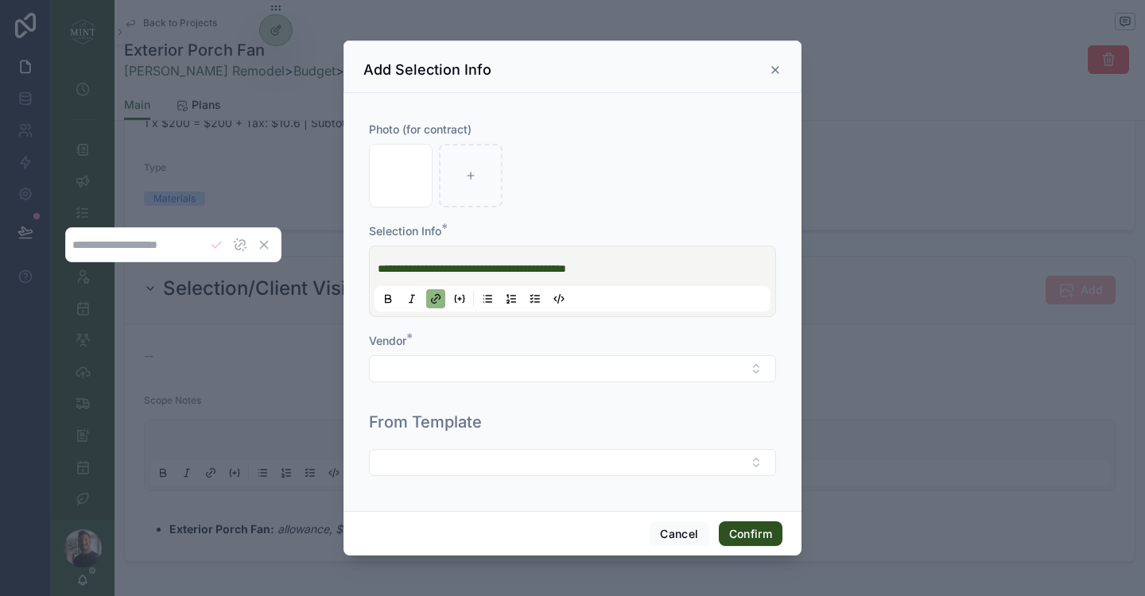
type input "**********"
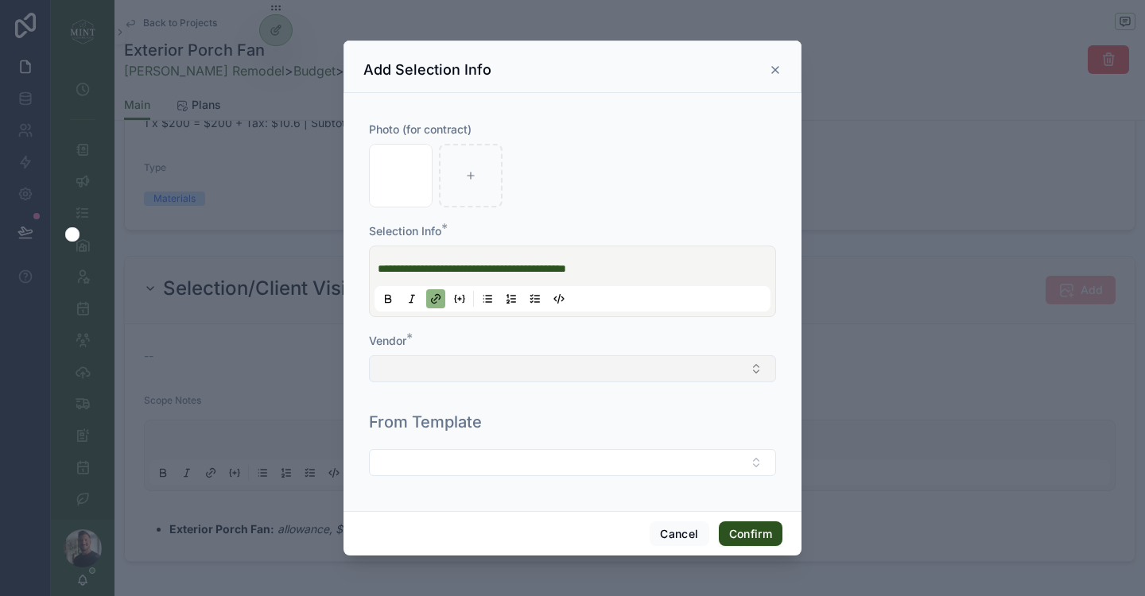
click at [661, 360] on button "Select Button" at bounding box center [572, 368] width 407 height 27
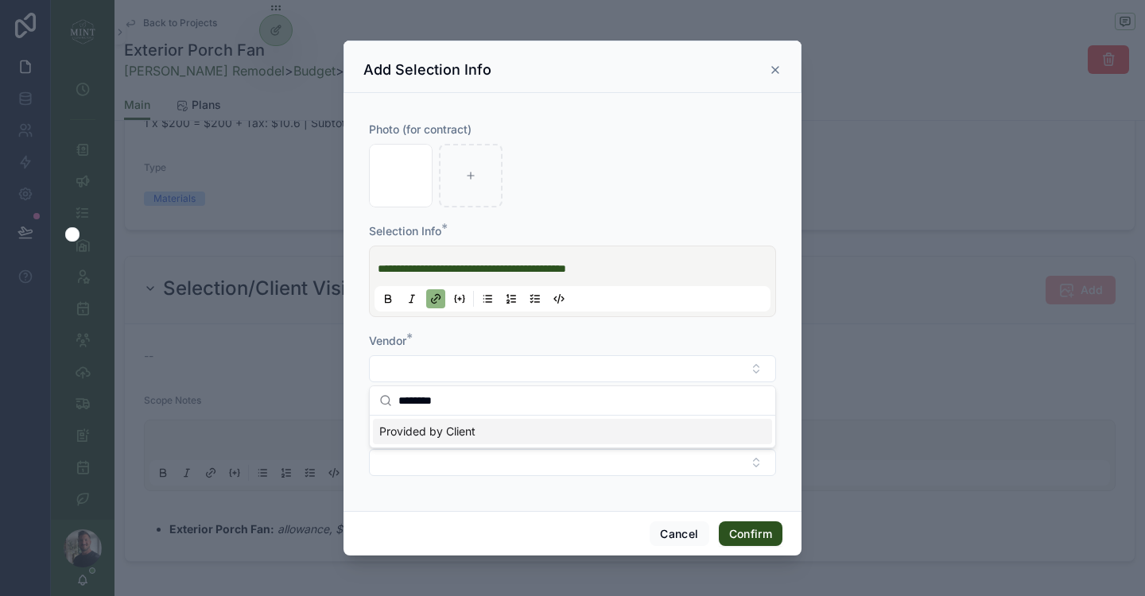
type input "********"
click at [522, 429] on div "Provided by Client" at bounding box center [572, 431] width 399 height 25
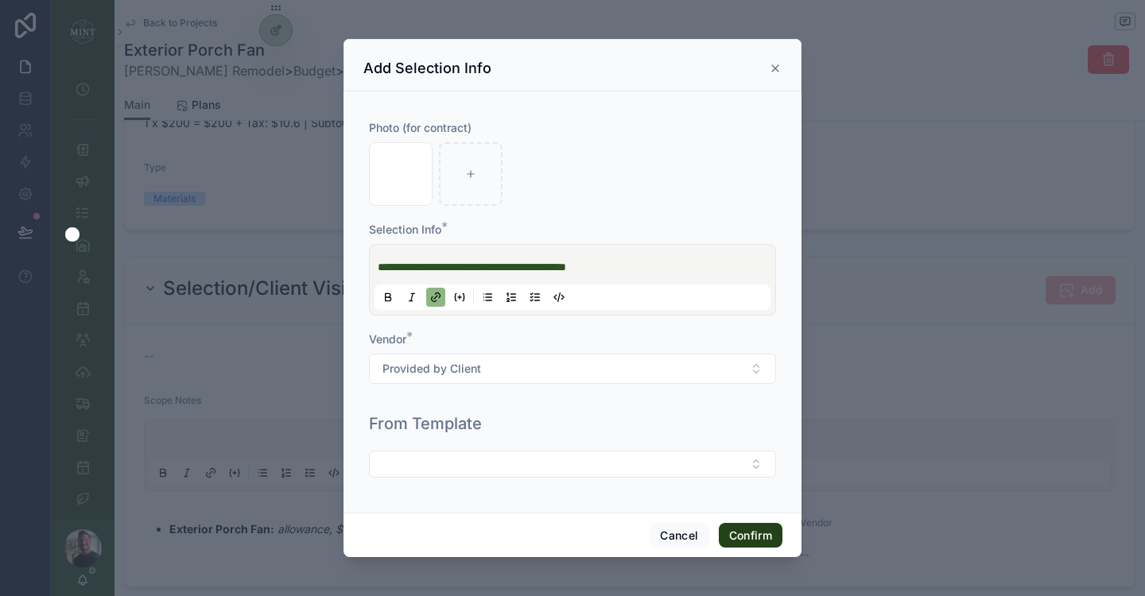
click at [756, 532] on button "Confirm" at bounding box center [751, 535] width 64 height 25
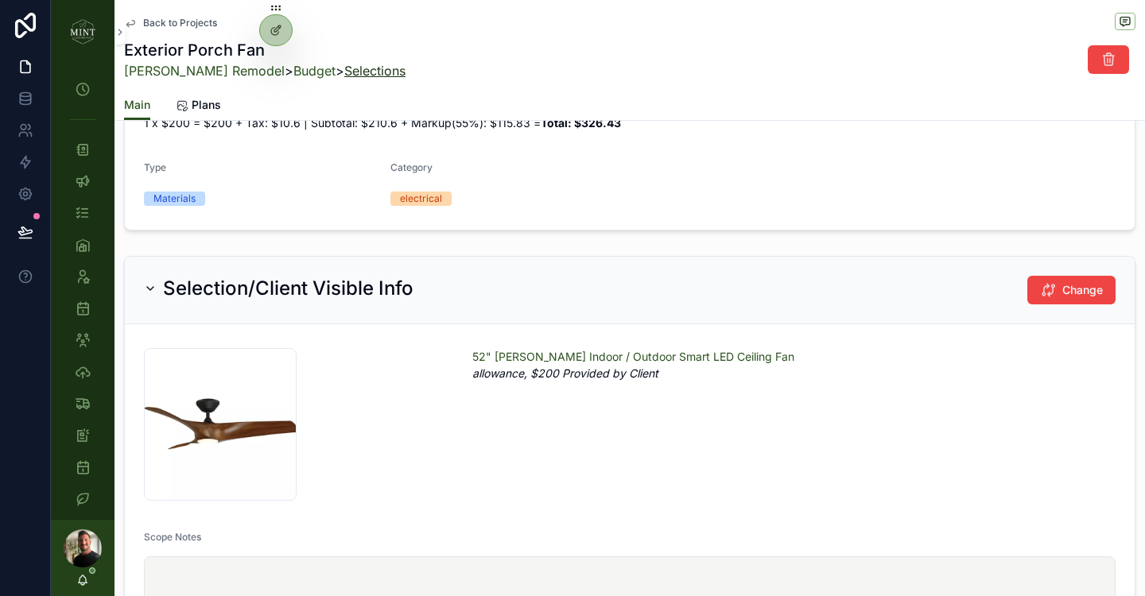
click at [349, 71] on link "Selections" at bounding box center [374, 71] width 61 height 16
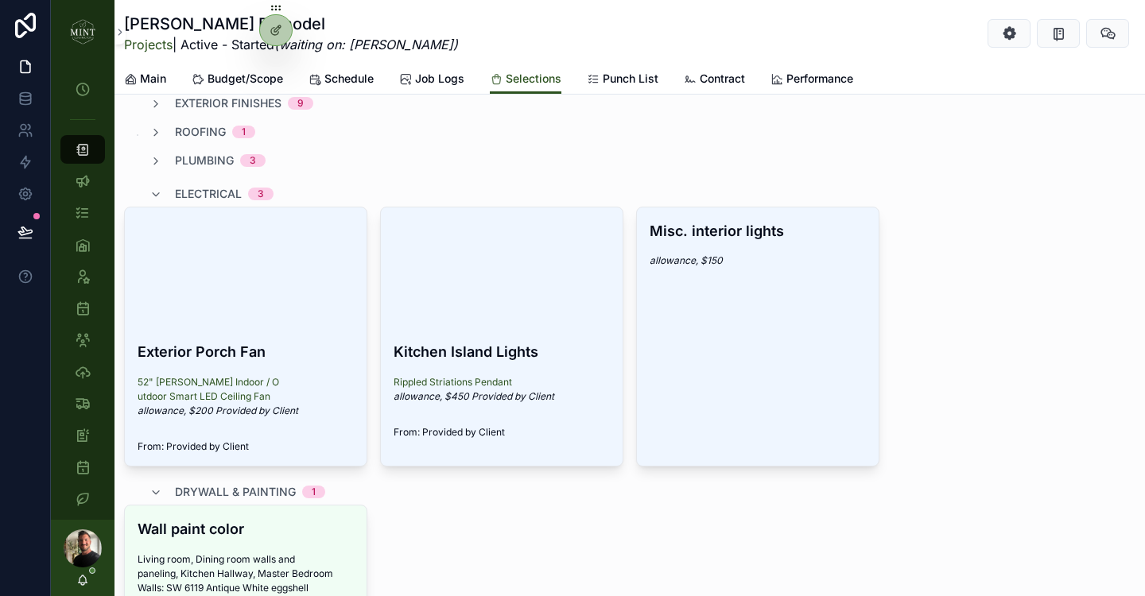
scroll to position [386, 0]
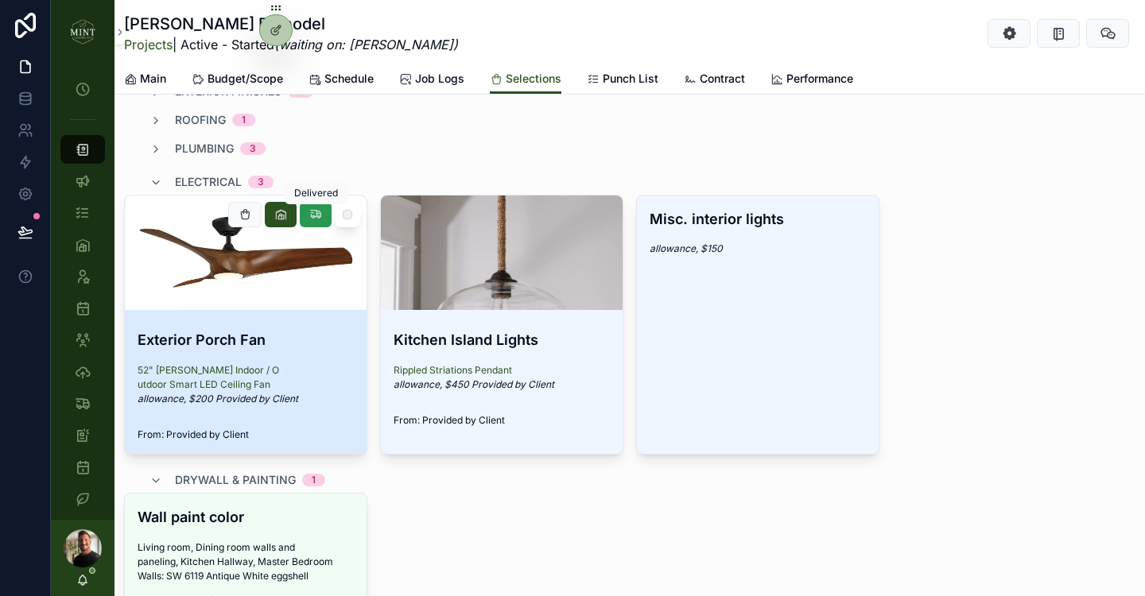
click at [316, 218] on icon "scrollable content" at bounding box center [315, 214] width 13 height 13
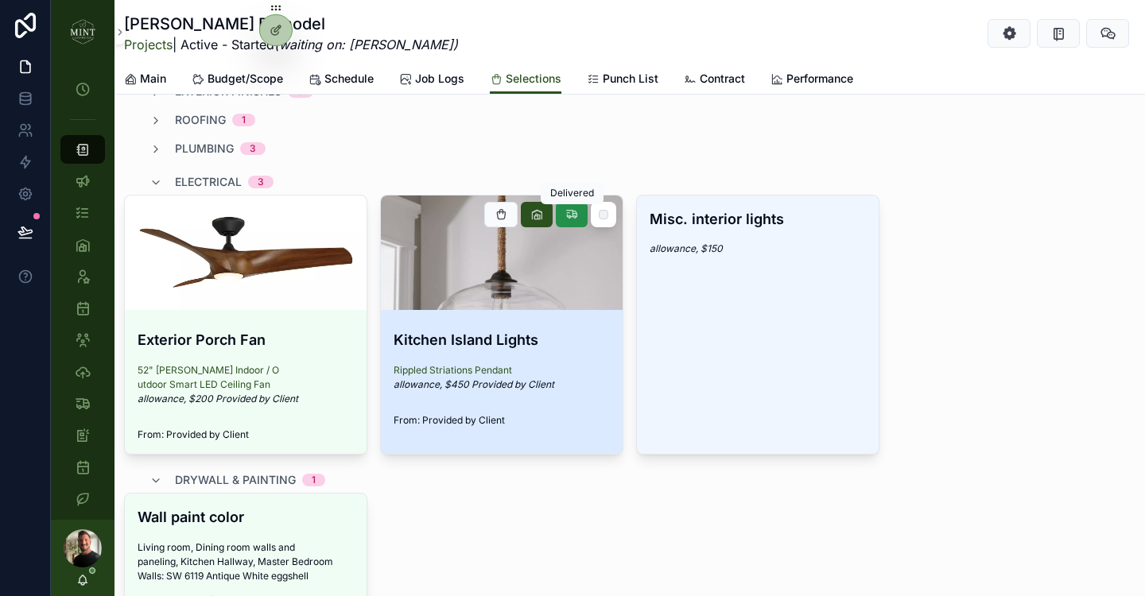
click at [576, 217] on icon "scrollable content" at bounding box center [571, 214] width 13 height 13
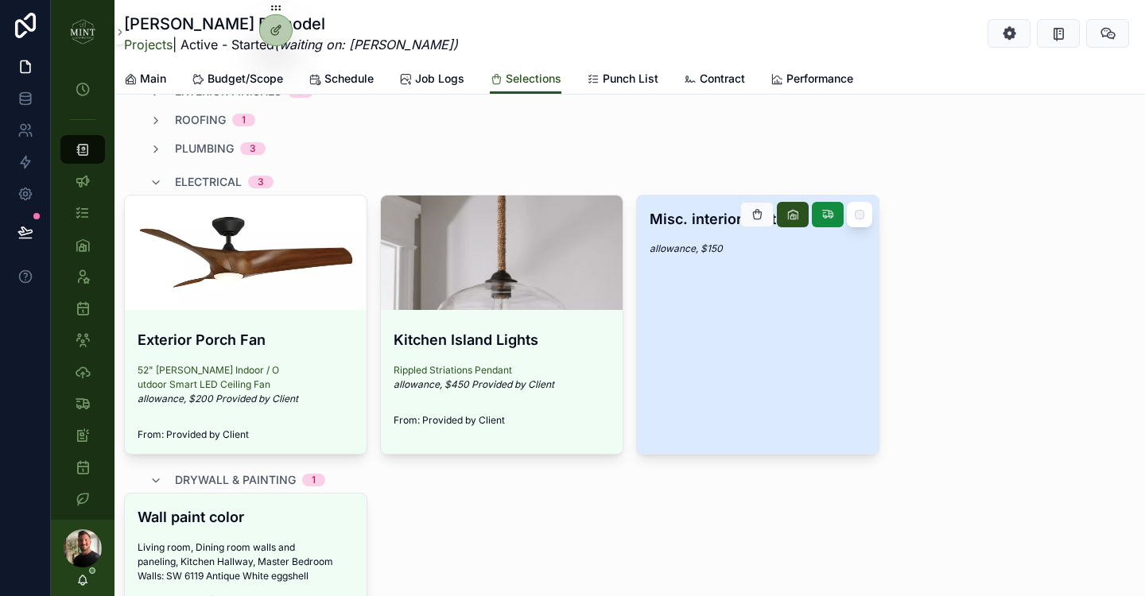
click at [755, 279] on link "Misc. interior lights allowance, $150" at bounding box center [757, 325] width 243 height 260
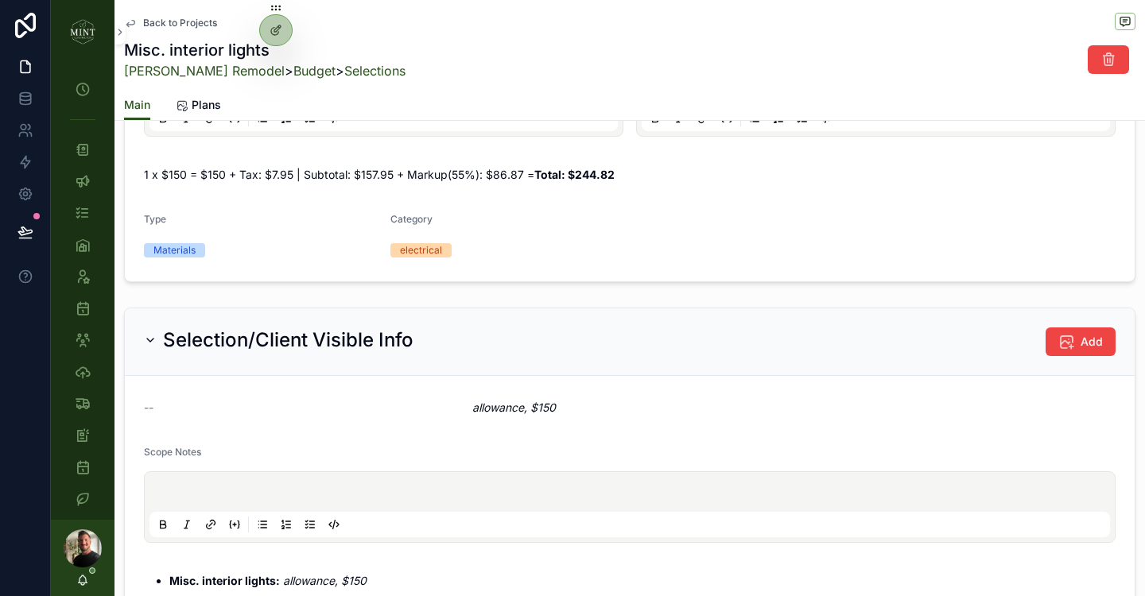
scroll to position [406, 0]
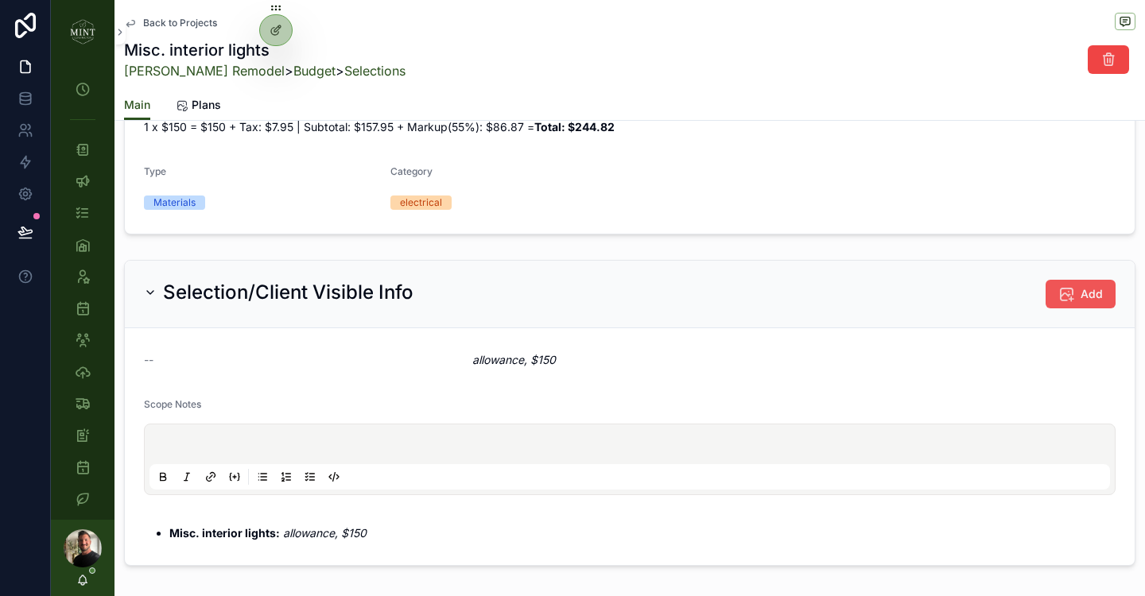
click at [1079, 291] on div "My Time Clock Projects Client Chats Tasks Assets Employees Schedule Subs & Vend…" at bounding box center [598, 298] width 1094 height 596
click at [1066, 294] on icon "scrollable content" at bounding box center [1066, 294] width 16 height 16
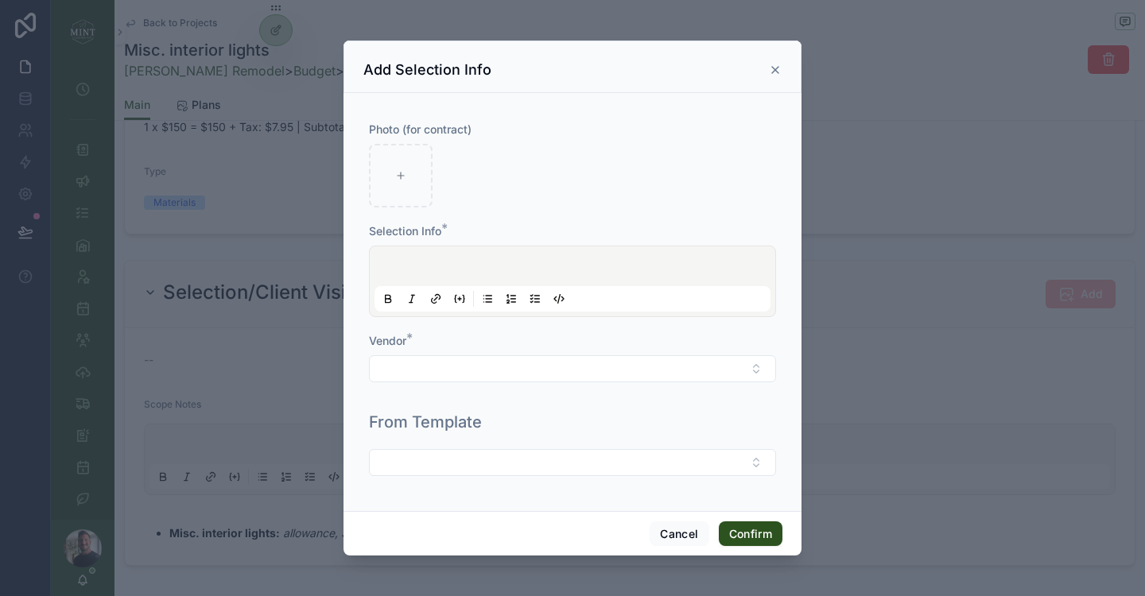
click at [485, 266] on div at bounding box center [573, 281] width 396 height 60
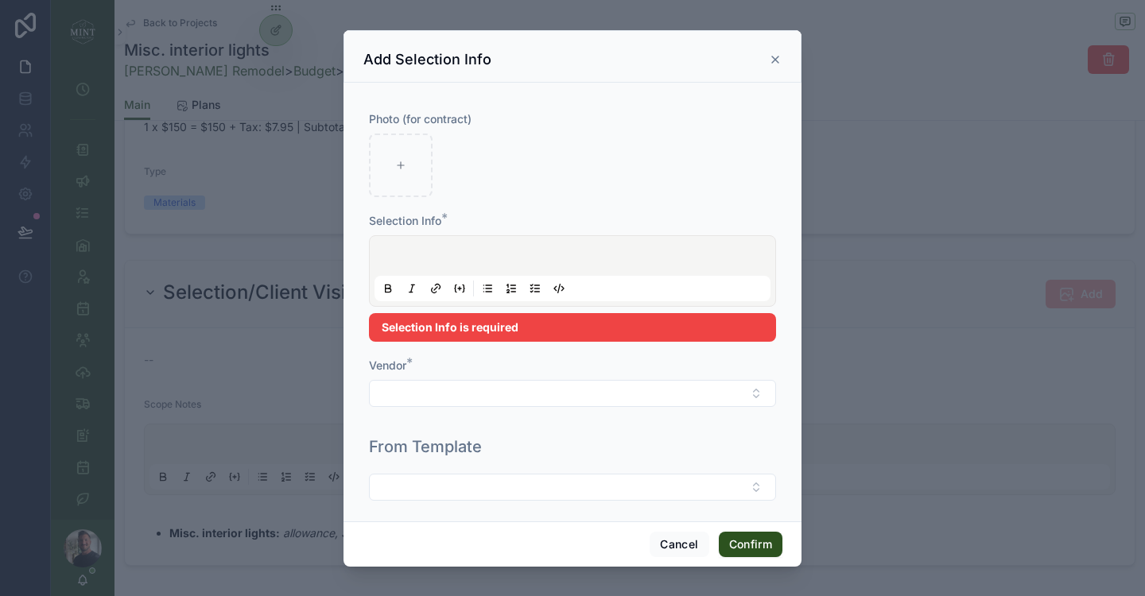
click at [449, 258] on p at bounding box center [576, 258] width 396 height 16
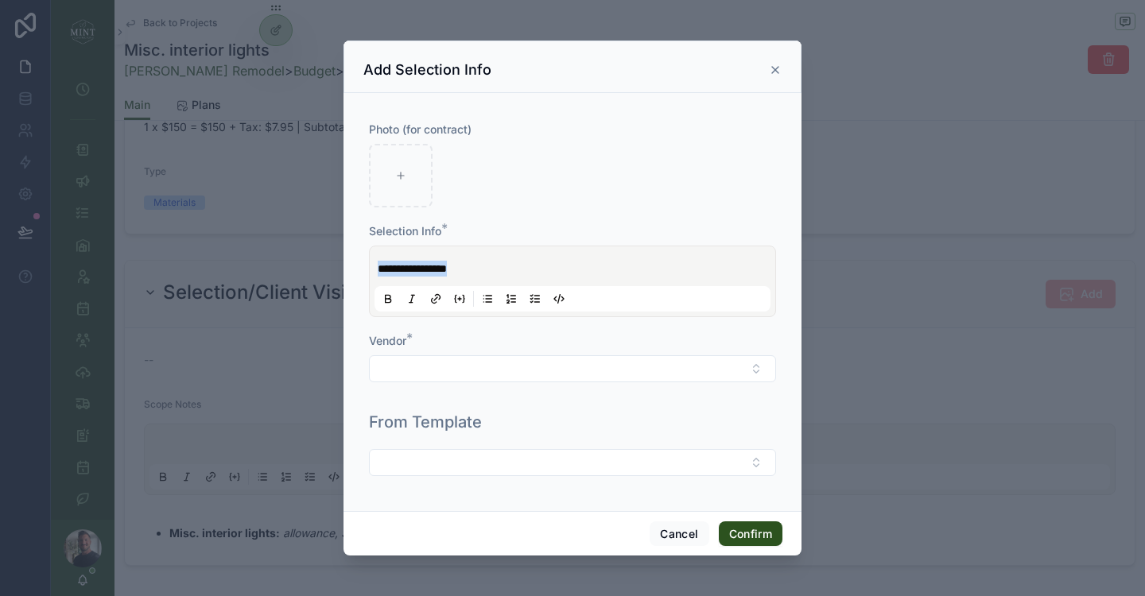
click at [441, 303] on icon at bounding box center [435, 299] width 13 height 13
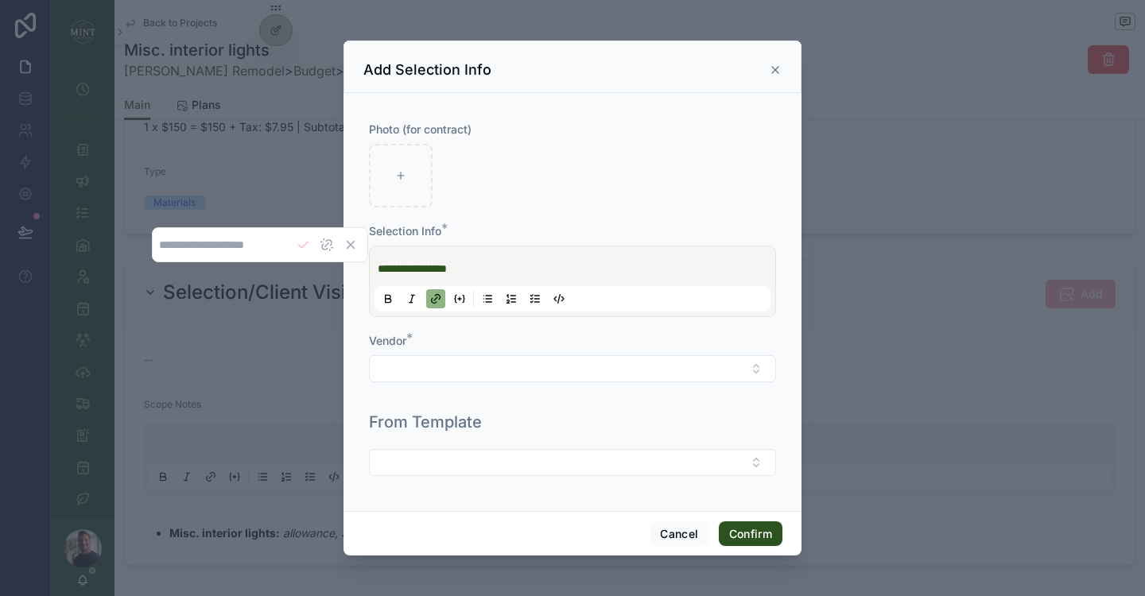
type input "**********"
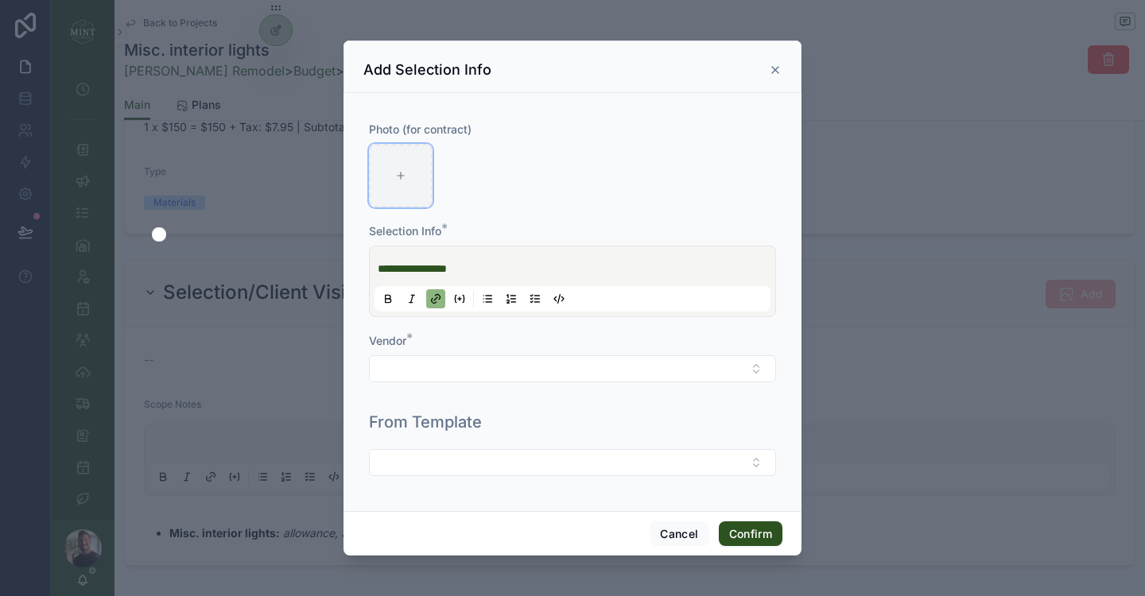
click at [406, 171] on div at bounding box center [401, 176] width 64 height 64
type input "**********"
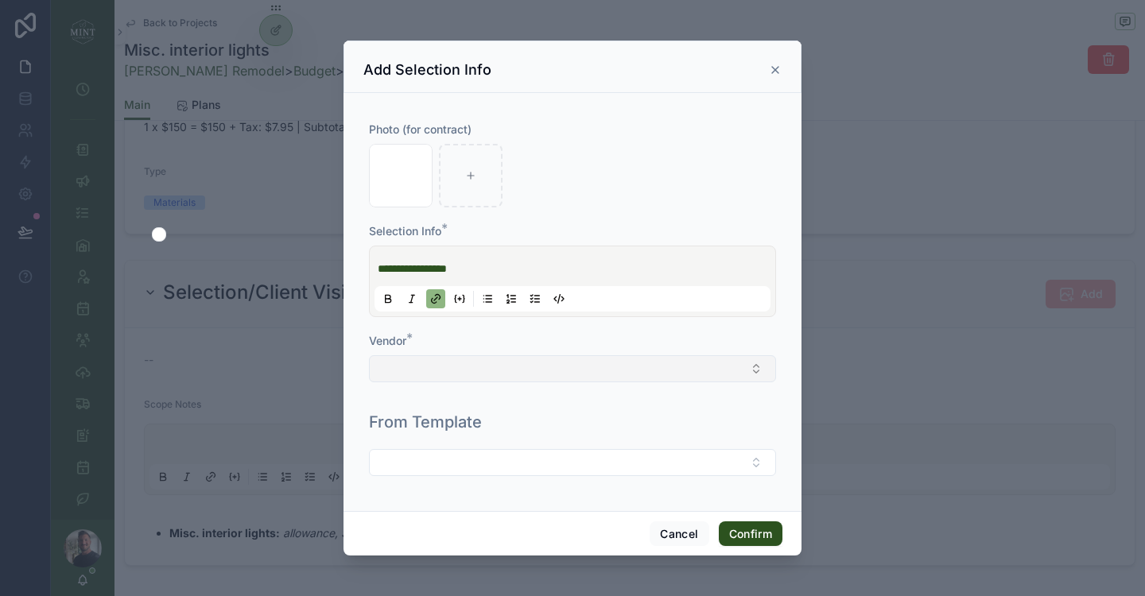
click at [645, 366] on button "Select Button" at bounding box center [572, 368] width 407 height 27
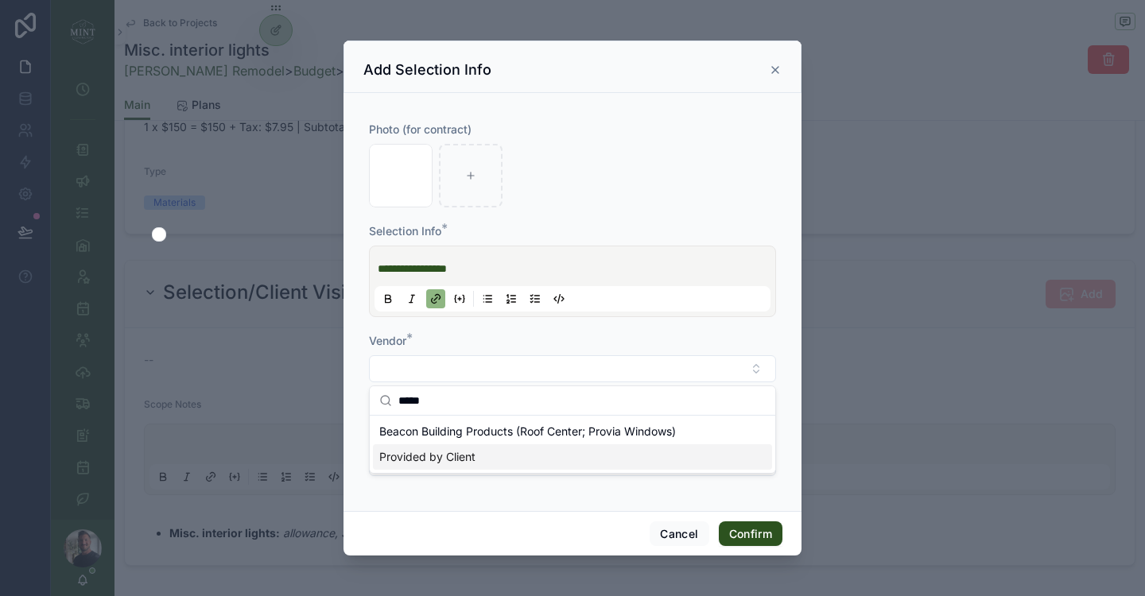
type input "*****"
click at [515, 460] on div "Provided by Client" at bounding box center [572, 456] width 399 height 25
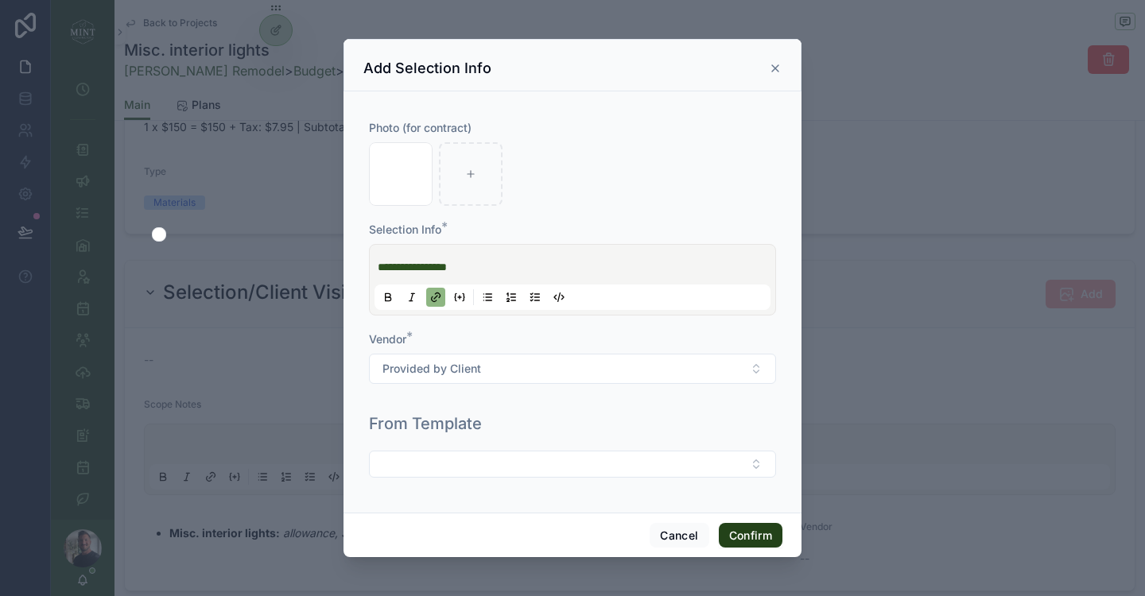
click at [756, 542] on button "Confirm" at bounding box center [751, 535] width 64 height 25
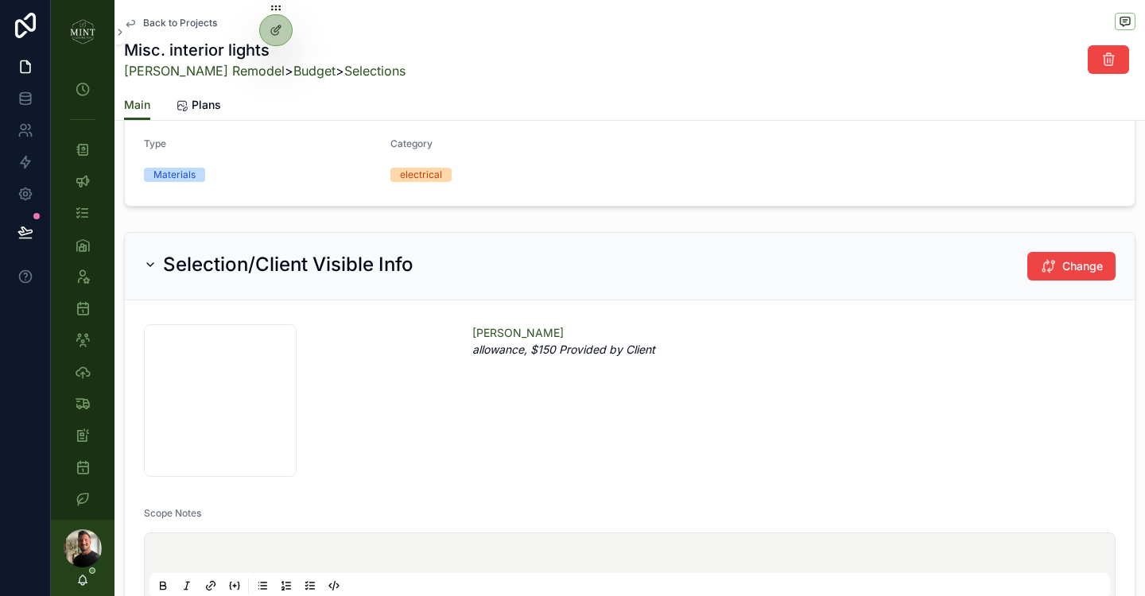
scroll to position [434, 0]
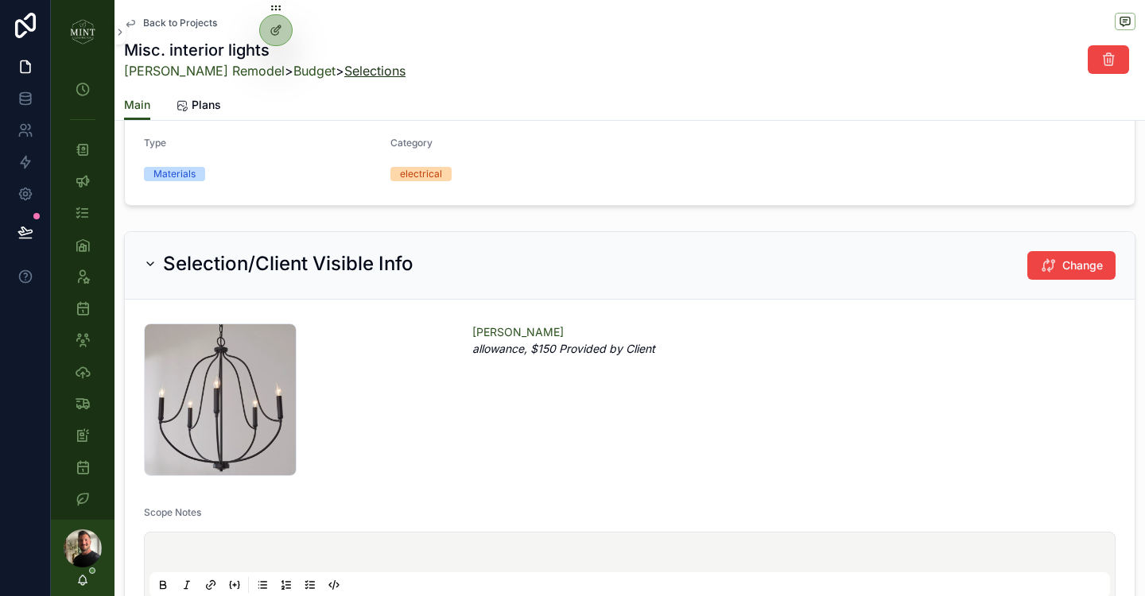
click at [344, 75] on link "Selections" at bounding box center [374, 71] width 61 height 16
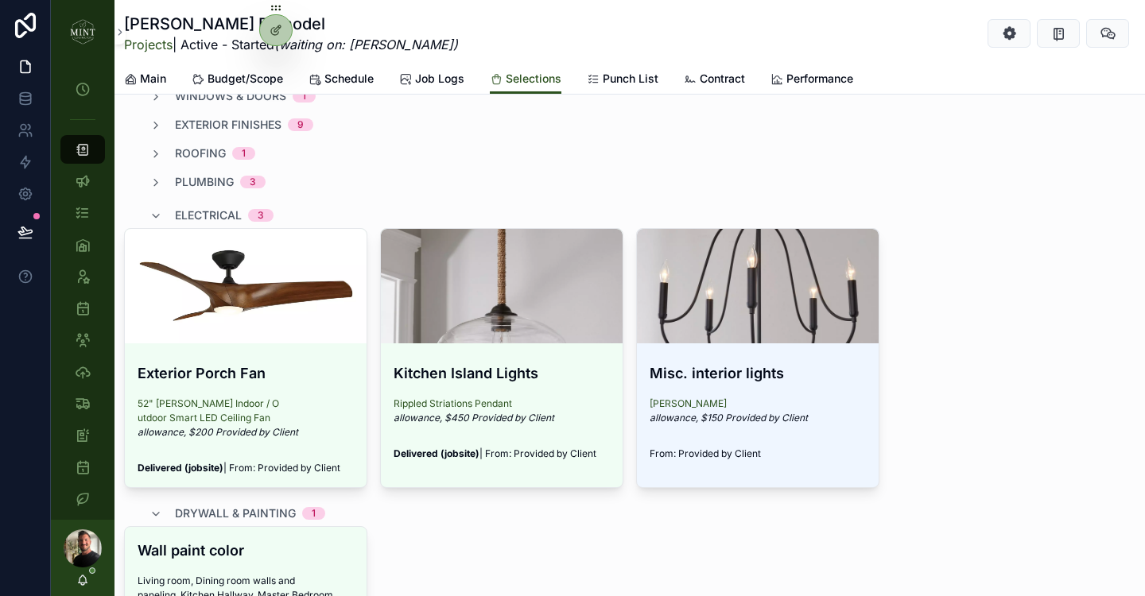
scroll to position [375, 0]
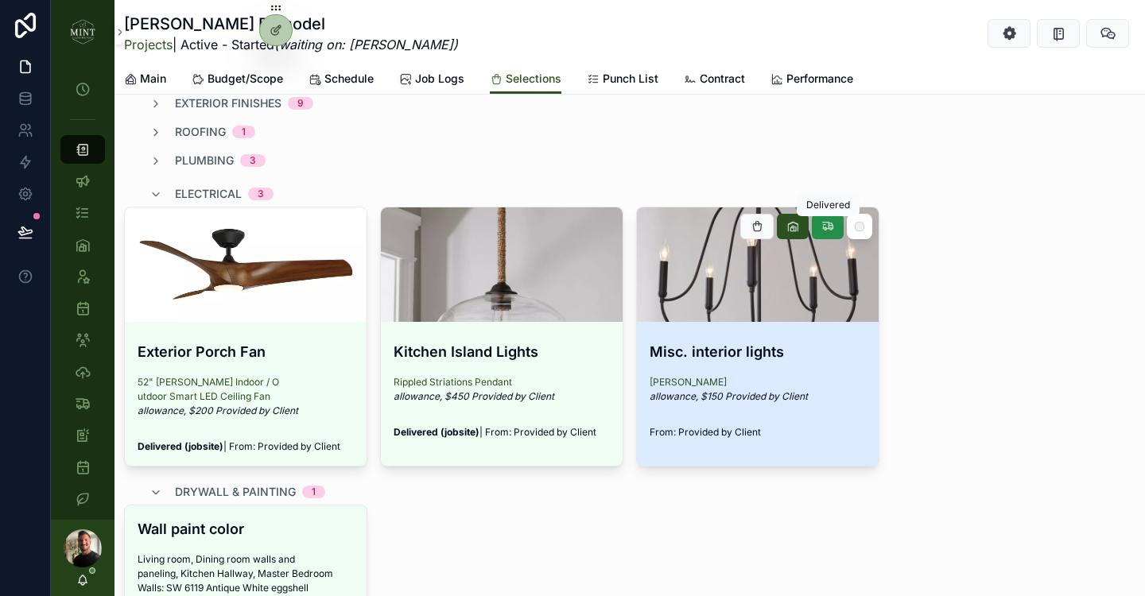
click at [831, 225] on icon "scrollable content" at bounding box center [827, 226] width 13 height 13
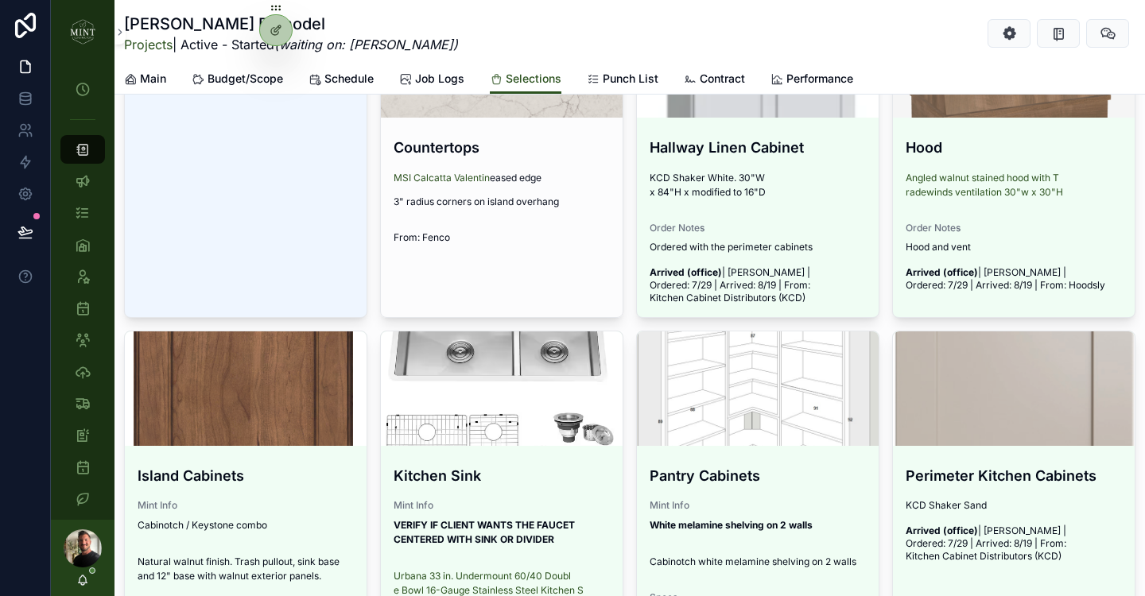
scroll to position [2194, 0]
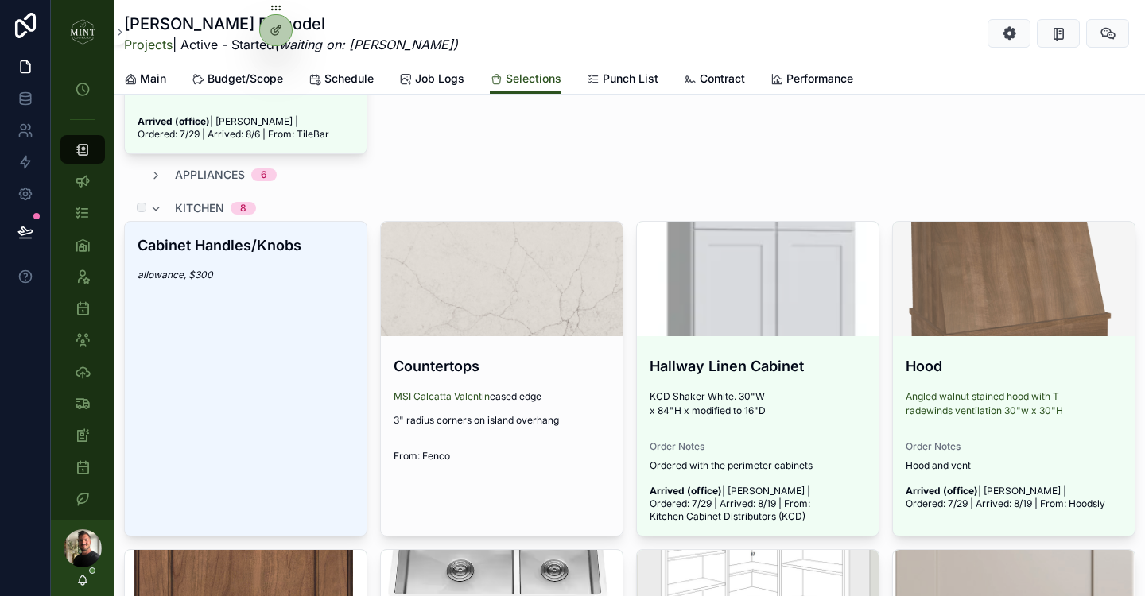
click at [164, 196] on div "kitchen 8" at bounding box center [202, 208] width 107 height 25
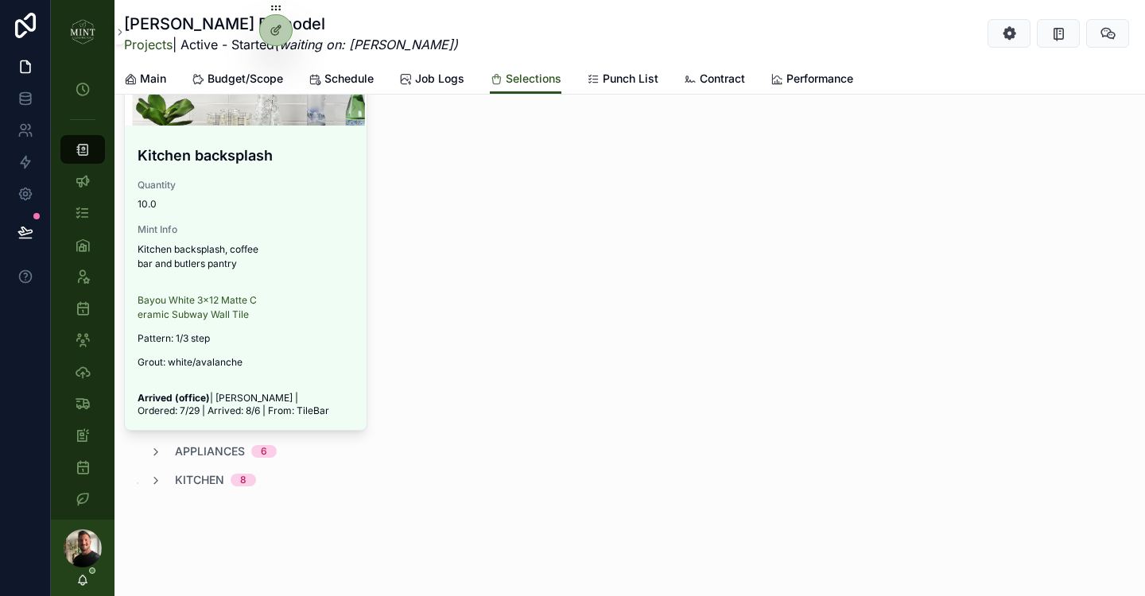
scroll to position [1679, 0]
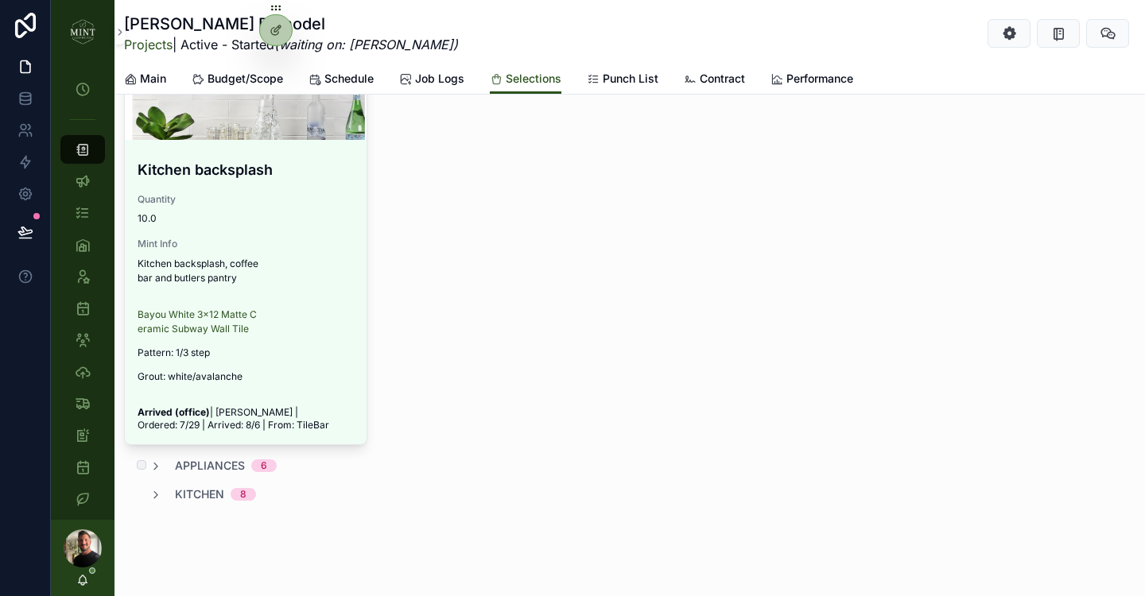
click at [185, 458] on span "appliances" at bounding box center [210, 466] width 70 height 16
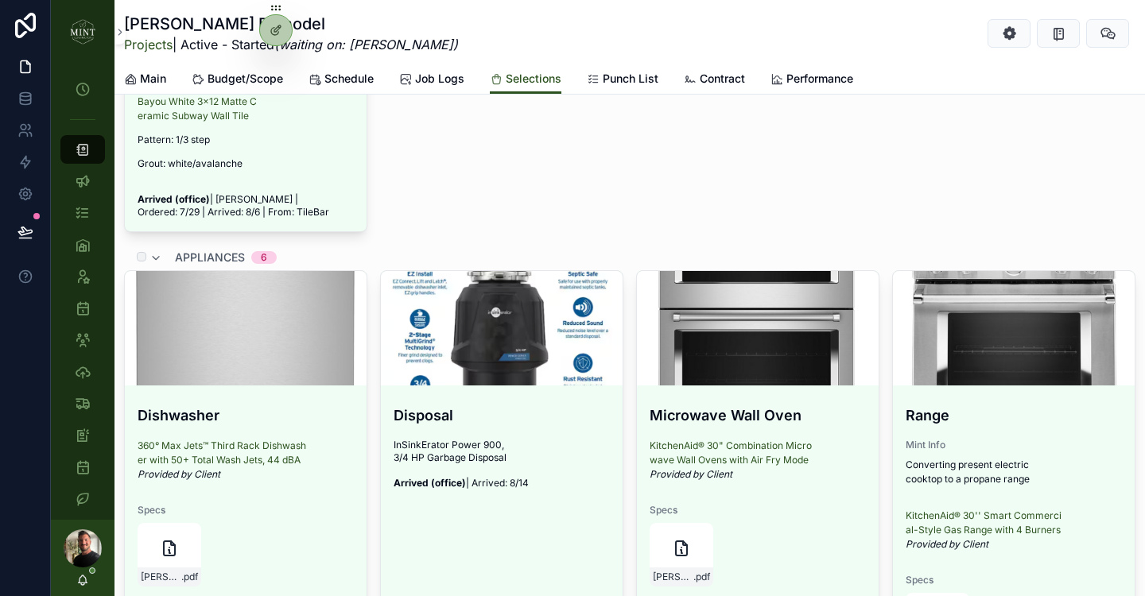
click at [181, 250] on span "appliances" at bounding box center [210, 258] width 70 height 16
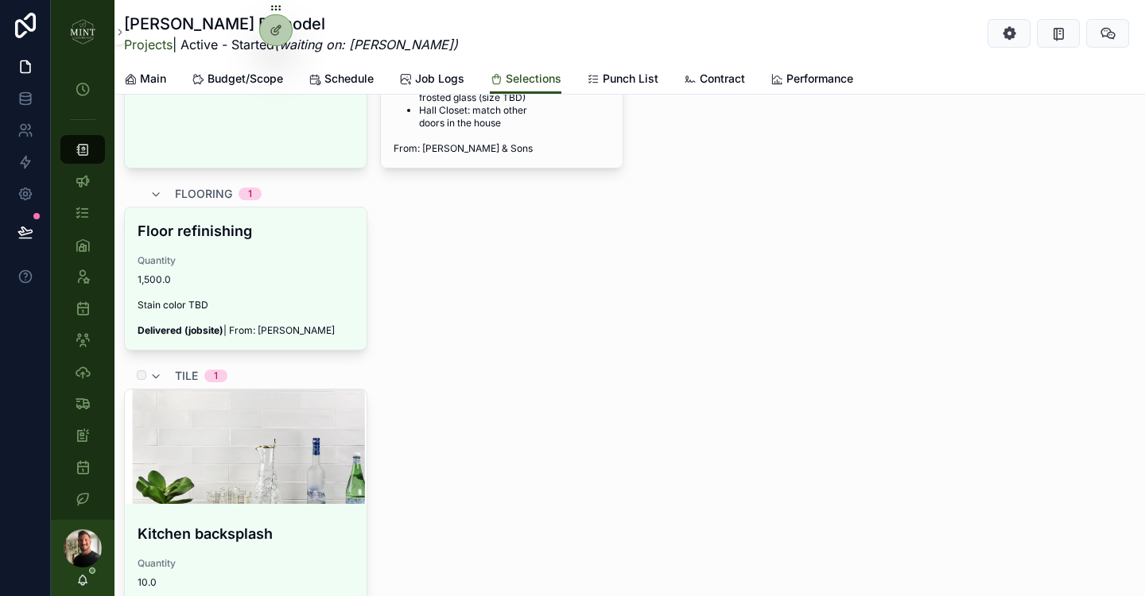
click at [185, 368] on span "tile" at bounding box center [186, 376] width 23 height 16
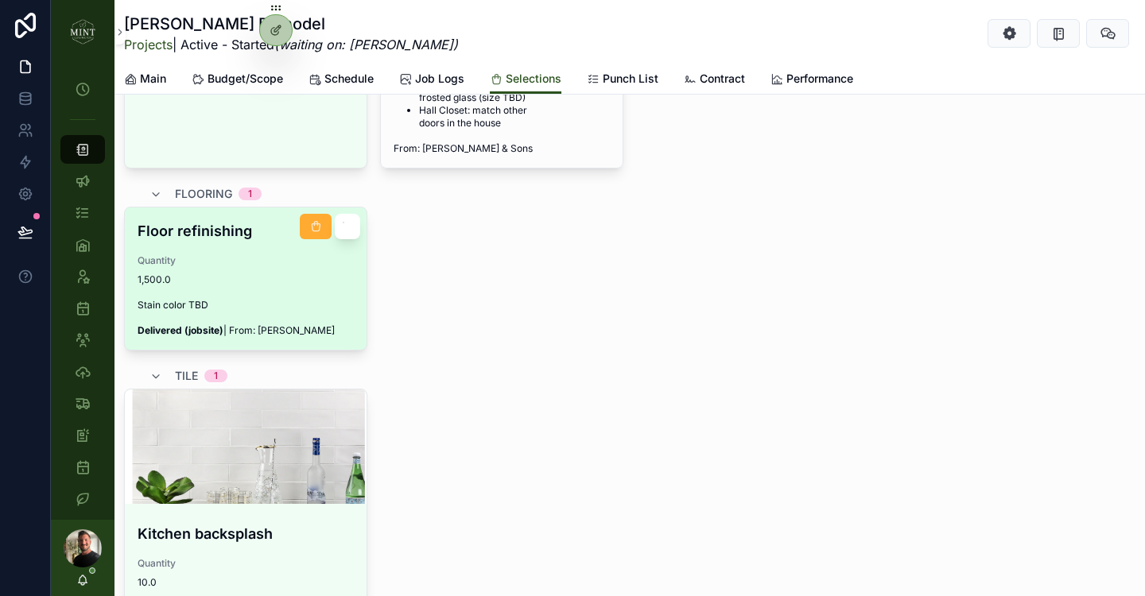
scroll to position [1249, 0]
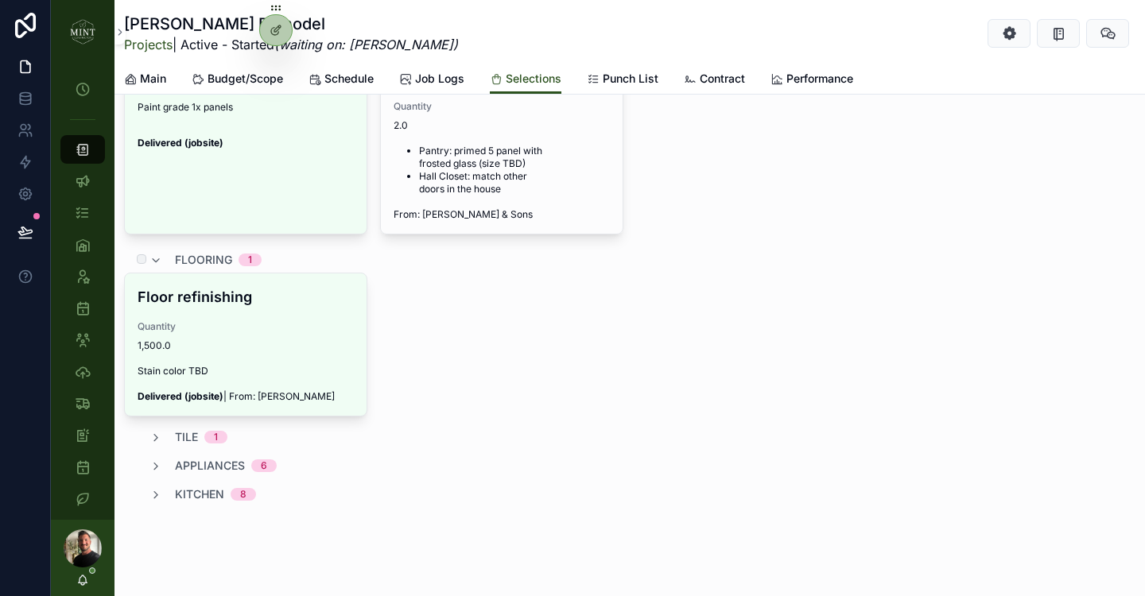
click at [196, 252] on span "flooring" at bounding box center [203, 260] width 57 height 16
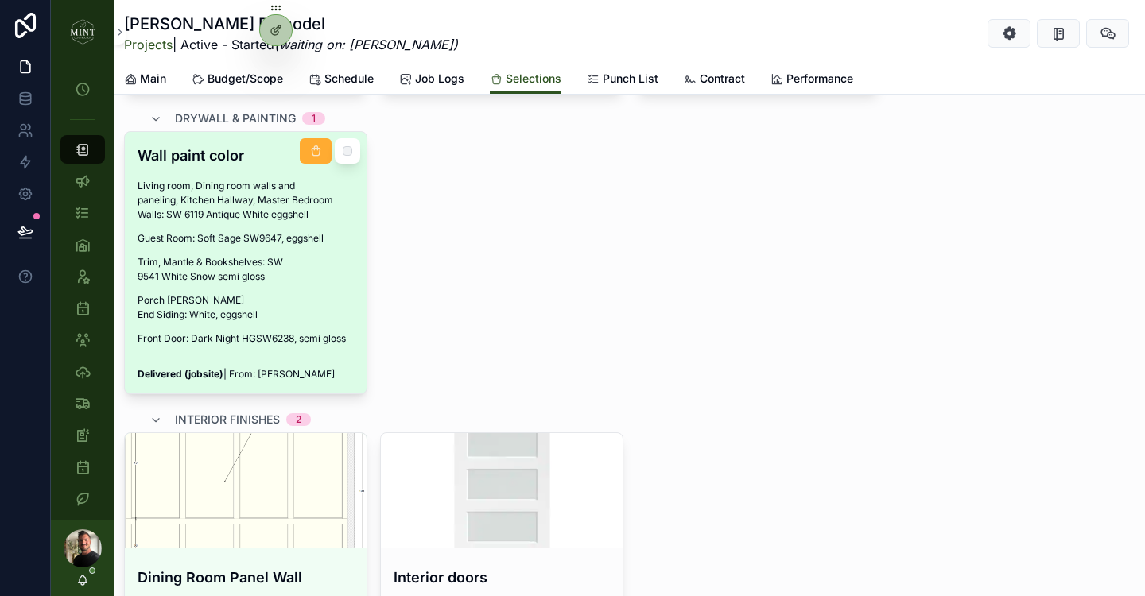
scroll to position [743, 0]
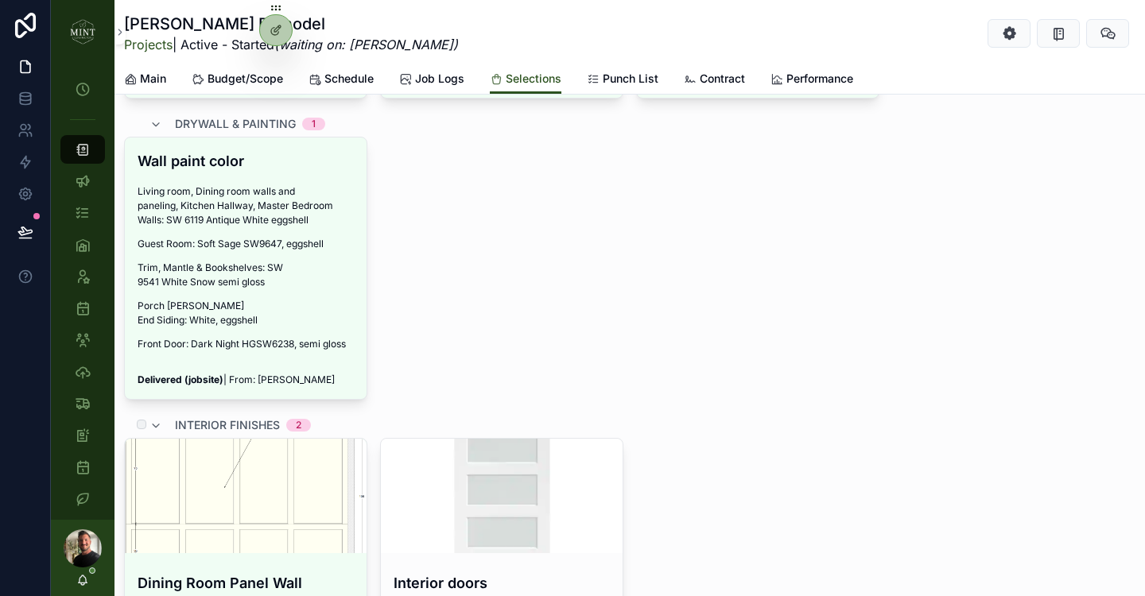
click at [200, 417] on span "interior finishes" at bounding box center [227, 425] width 105 height 16
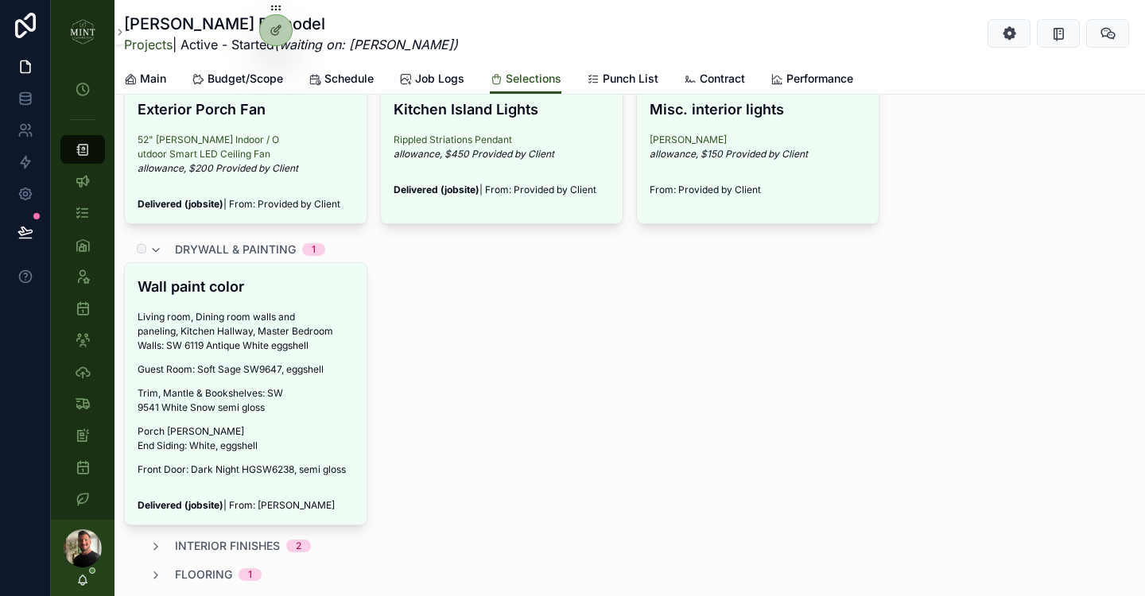
click at [227, 248] on span "drywall & painting" at bounding box center [235, 250] width 121 height 16
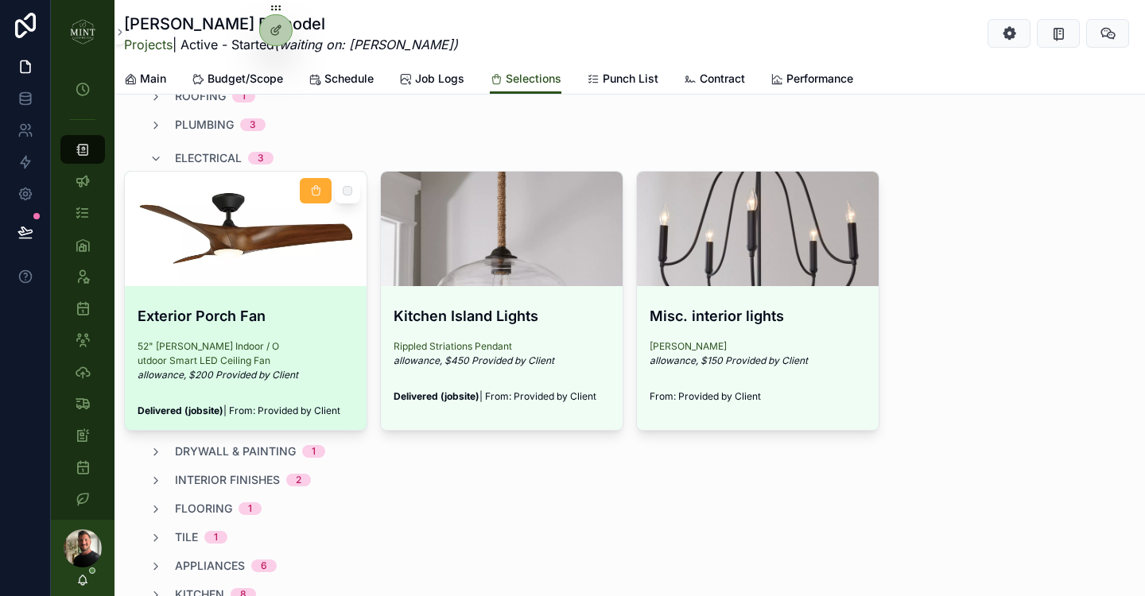
scroll to position [345, 0]
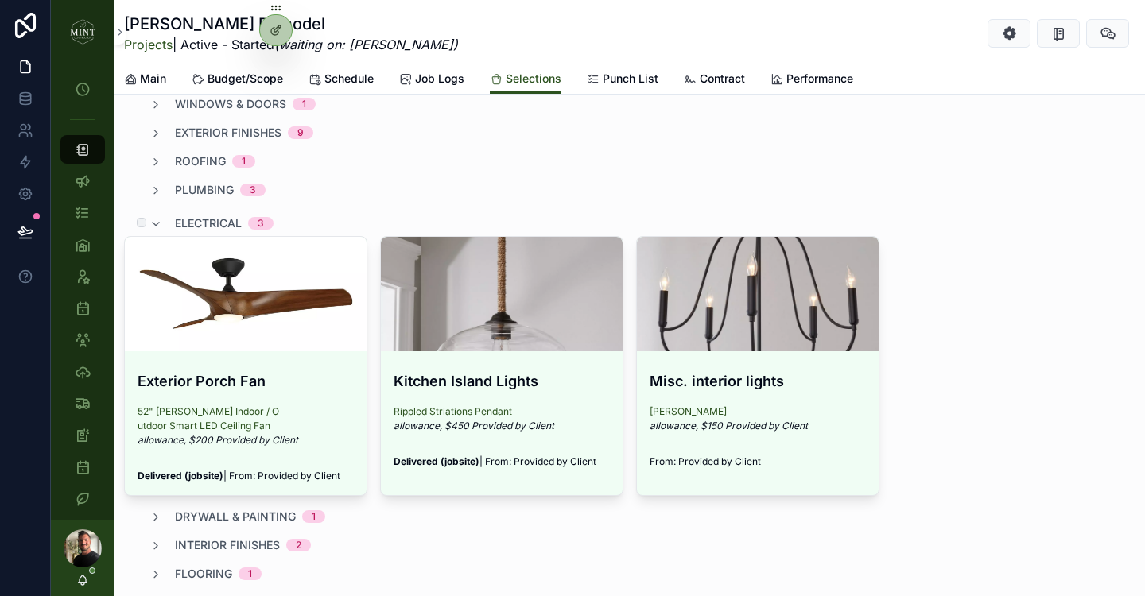
click at [210, 226] on span "electrical" at bounding box center [208, 223] width 67 height 16
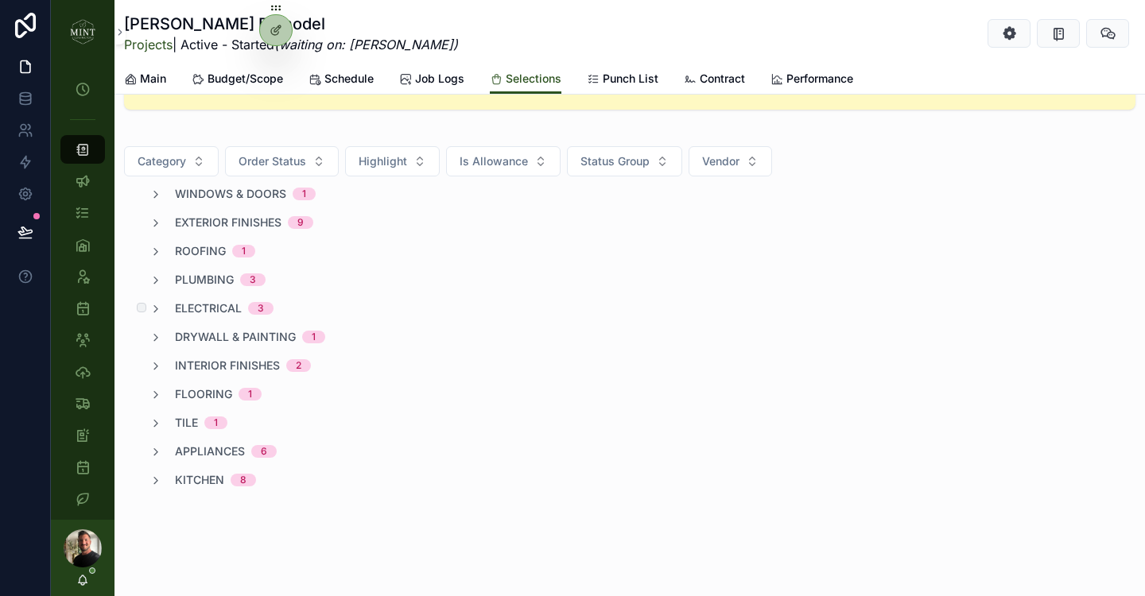
click at [187, 305] on span "electrical" at bounding box center [208, 309] width 67 height 16
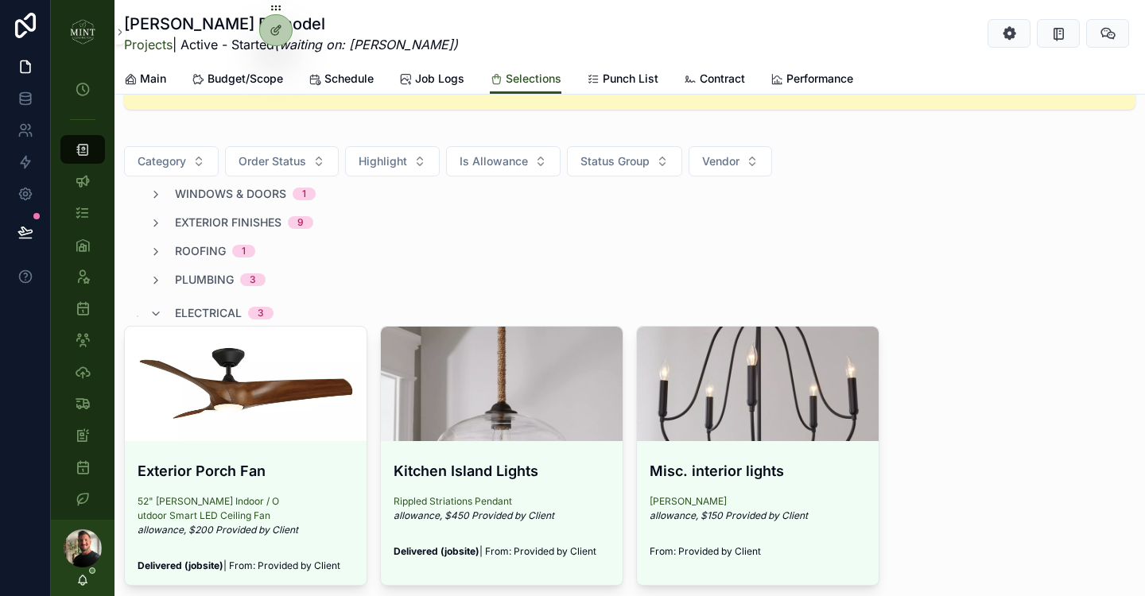
scroll to position [345, 0]
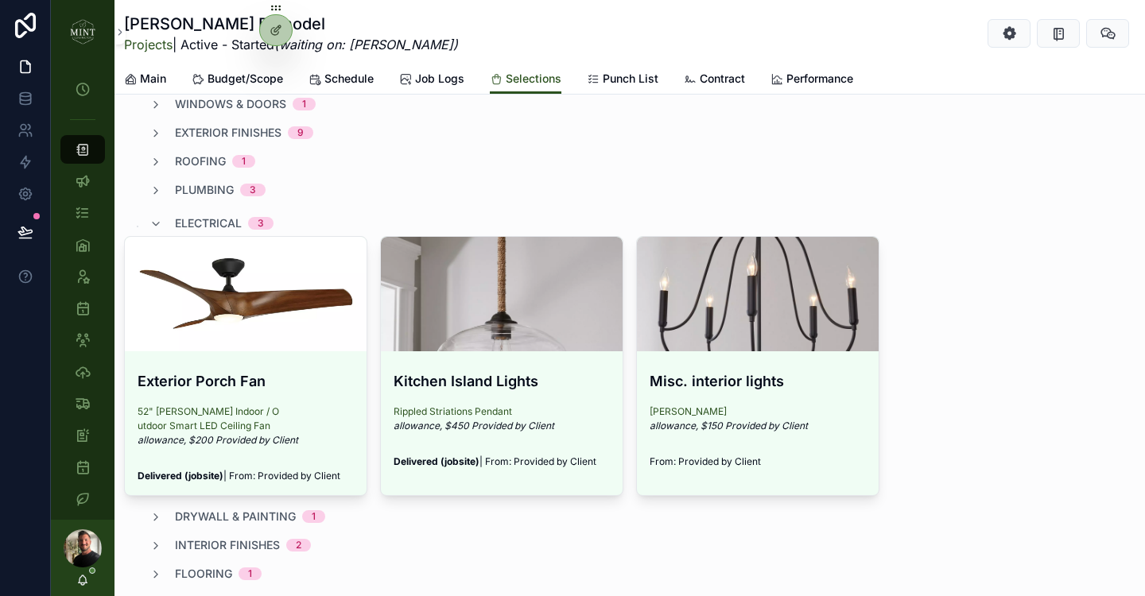
click at [187, 305] on div "scrollable content" at bounding box center [246, 294] width 242 height 115
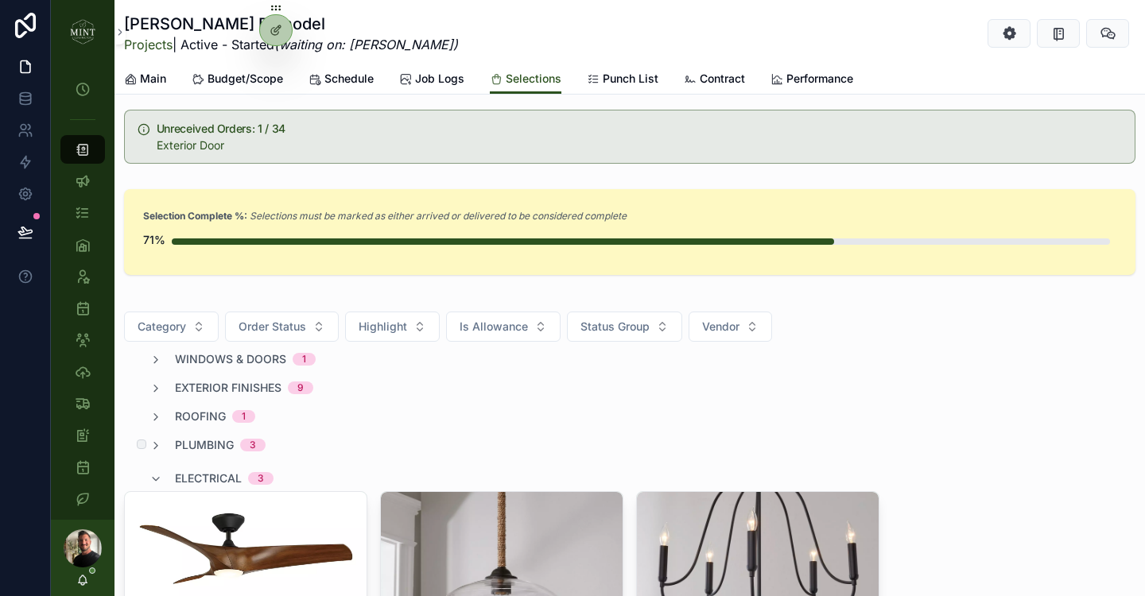
scroll to position [102, 0]
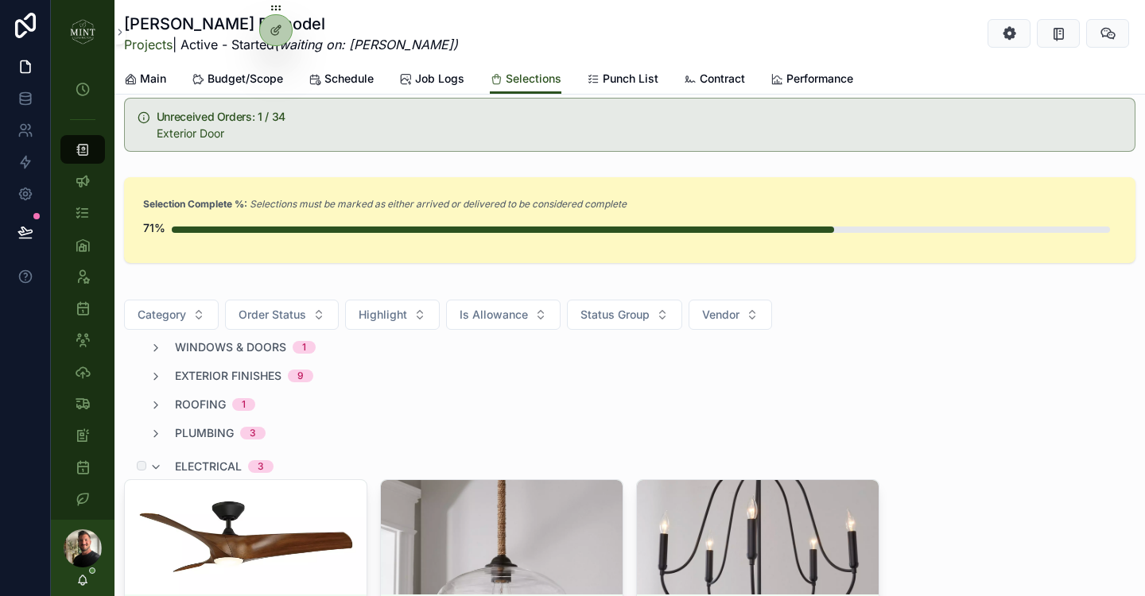
click at [184, 466] on span "electrical" at bounding box center [208, 467] width 67 height 16
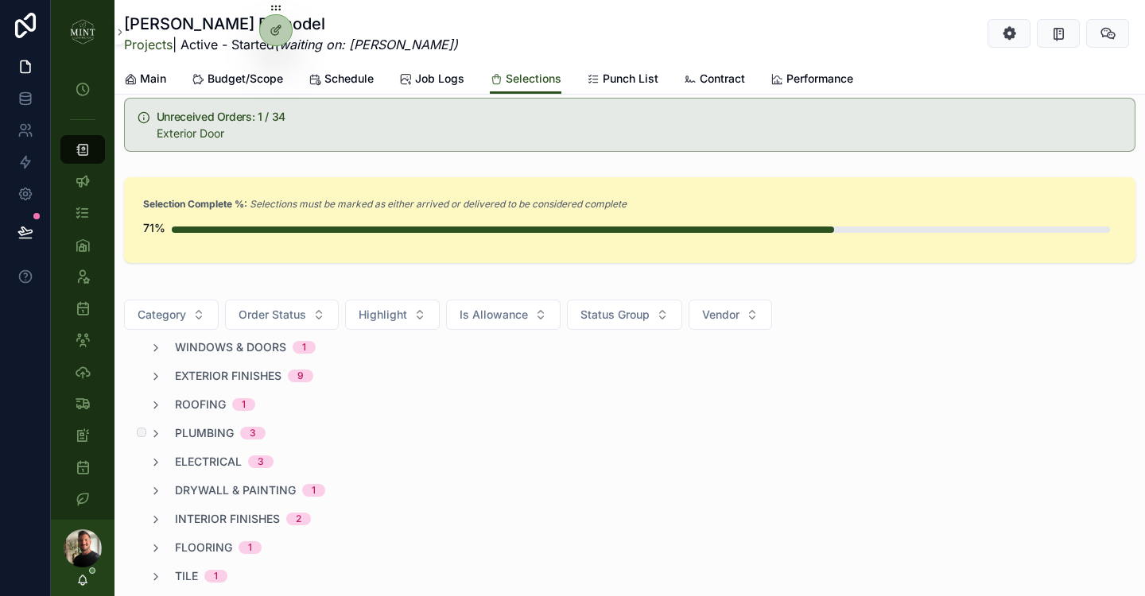
click at [186, 435] on span "plumbing" at bounding box center [204, 433] width 59 height 16
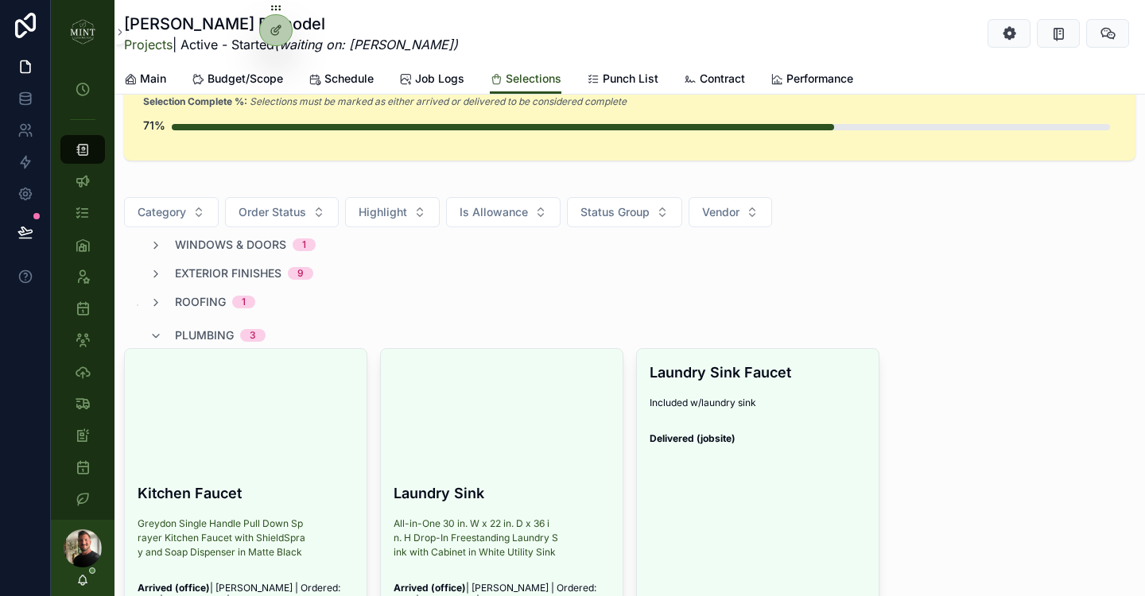
scroll to position [183, 0]
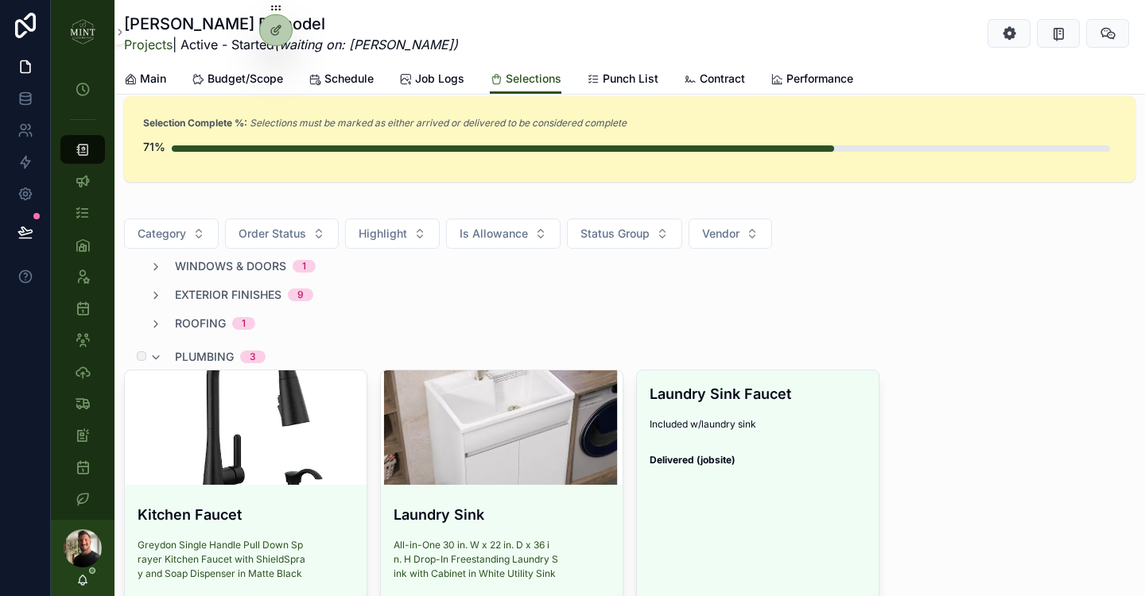
click at [191, 355] on span "plumbing" at bounding box center [204, 357] width 59 height 16
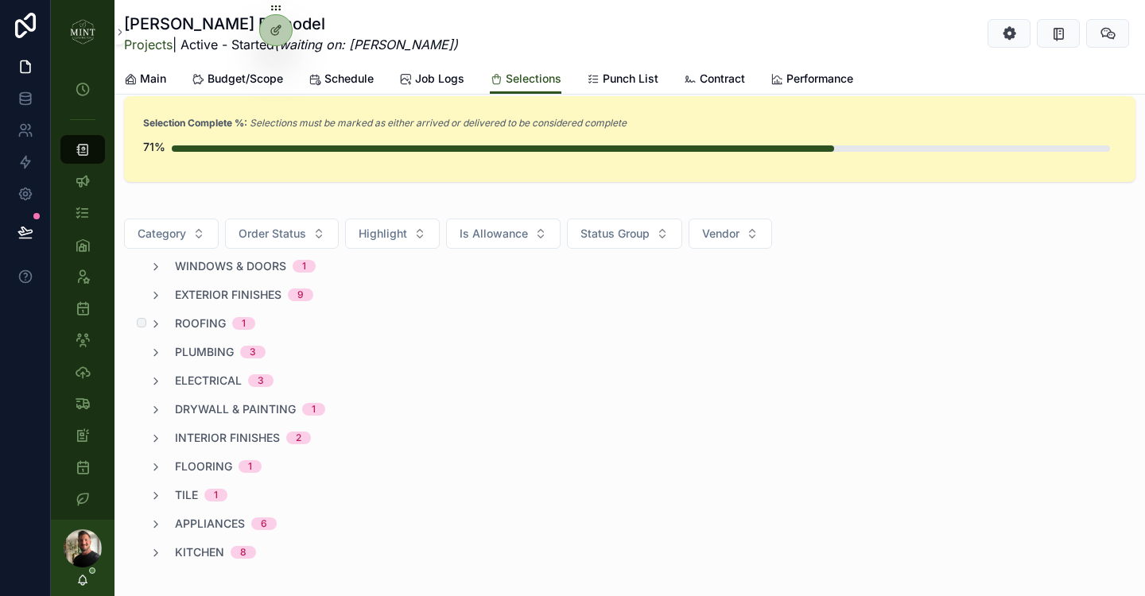
click at [182, 331] on span "roofing" at bounding box center [200, 324] width 51 height 16
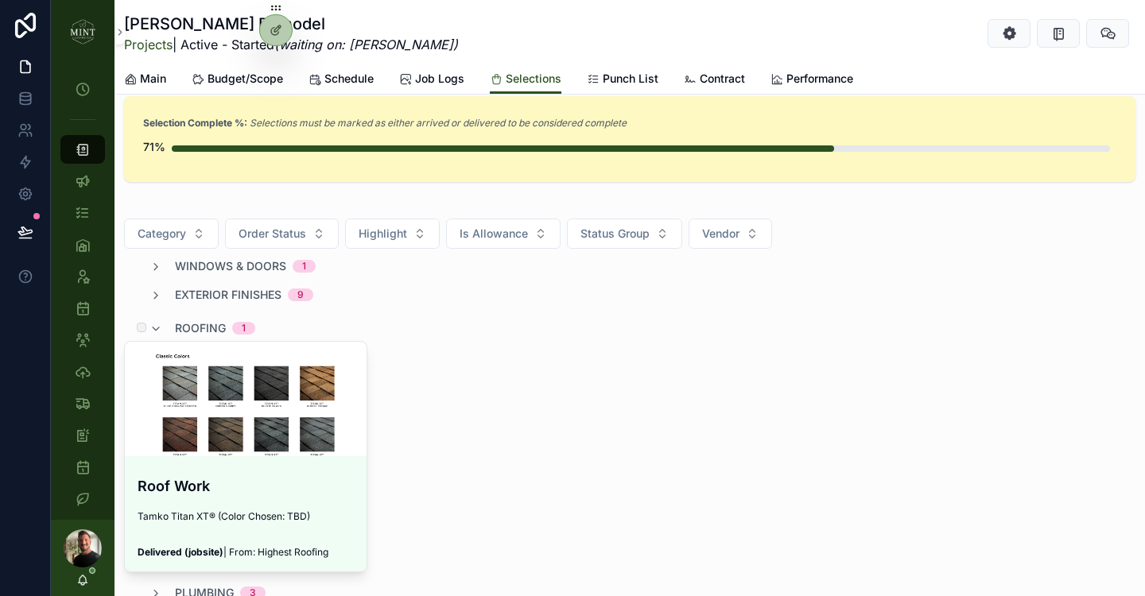
click at [182, 331] on span "roofing" at bounding box center [200, 328] width 51 height 16
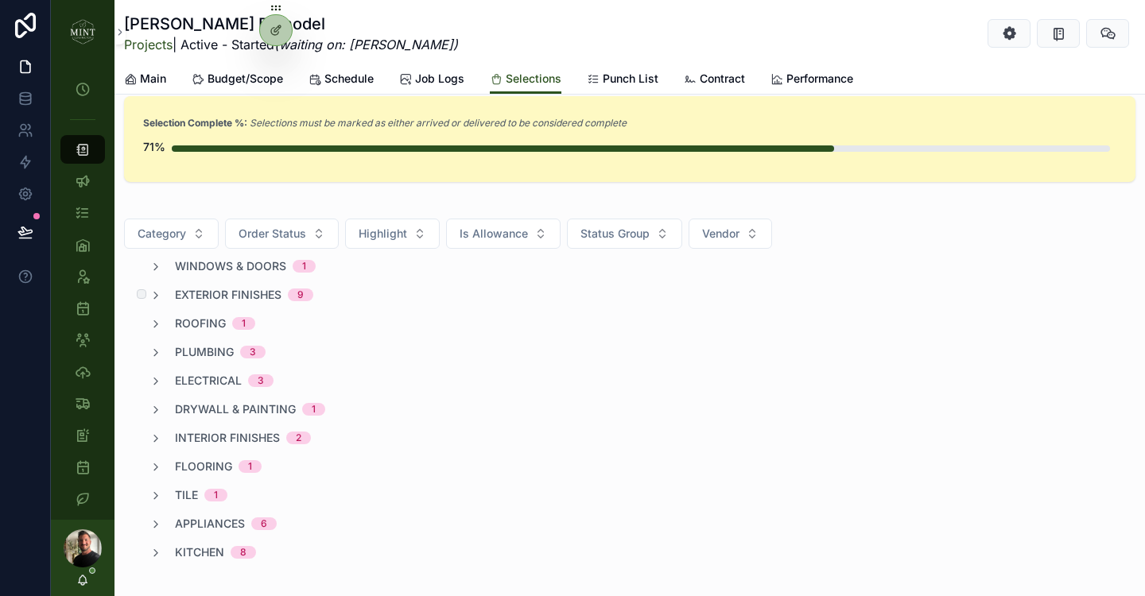
click at [179, 290] on span "exterior finishes" at bounding box center [228, 295] width 107 height 16
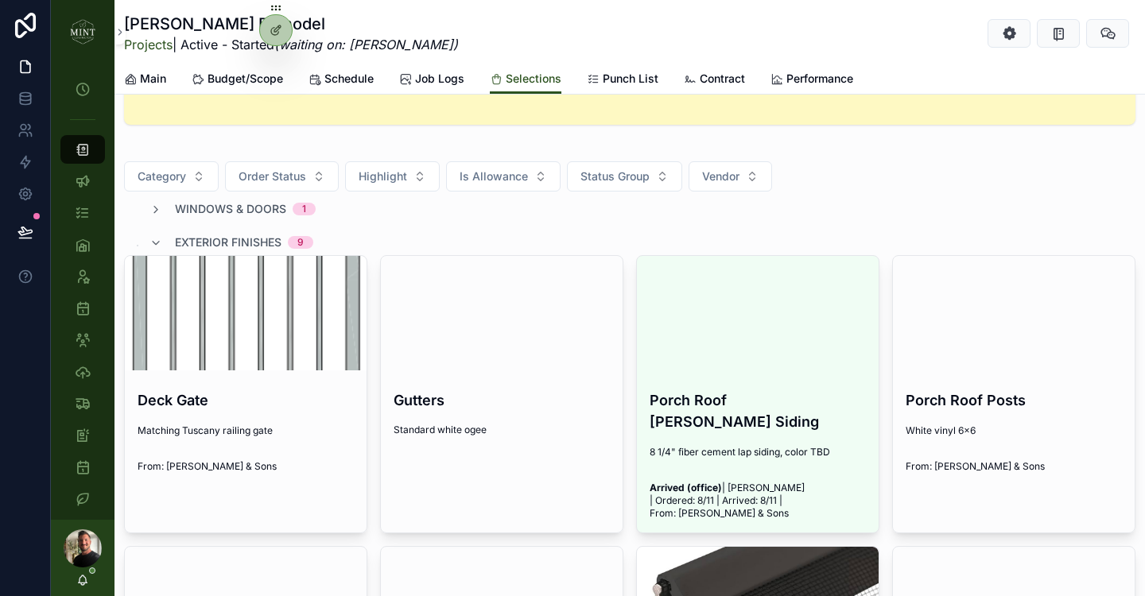
scroll to position [232, 0]
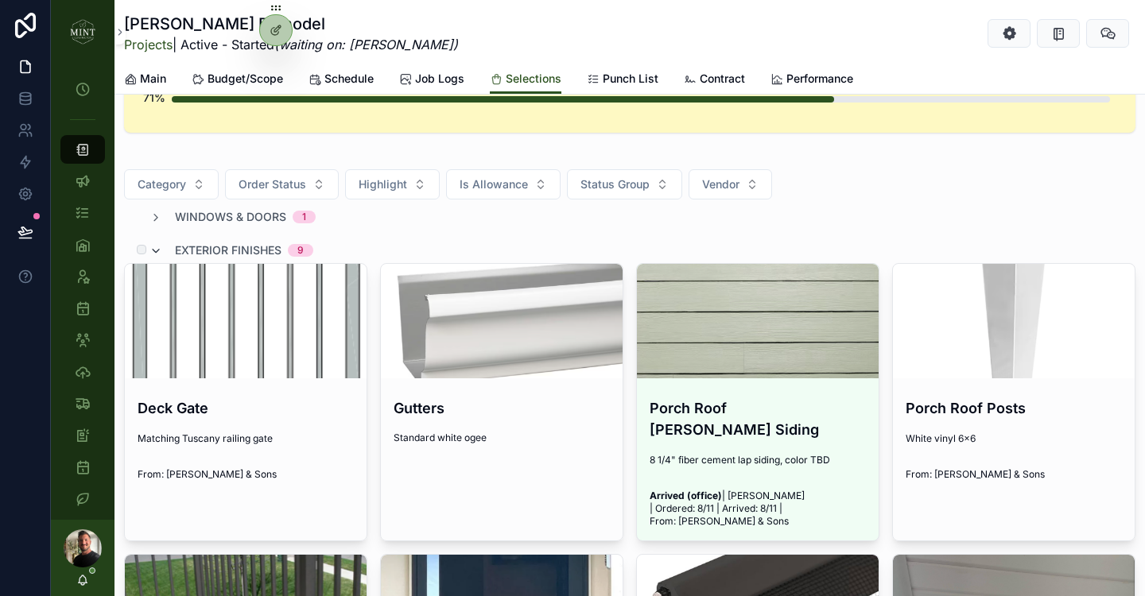
click at [153, 251] on icon "scrollable content" at bounding box center [155, 251] width 13 height 13
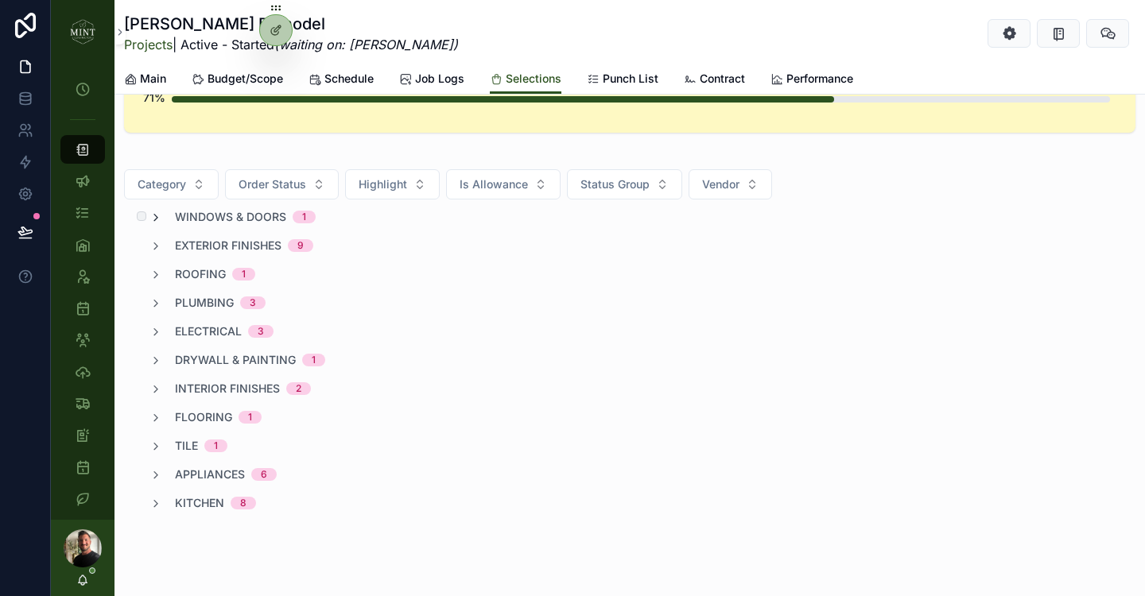
click at [158, 215] on icon "scrollable content" at bounding box center [155, 218] width 13 height 13
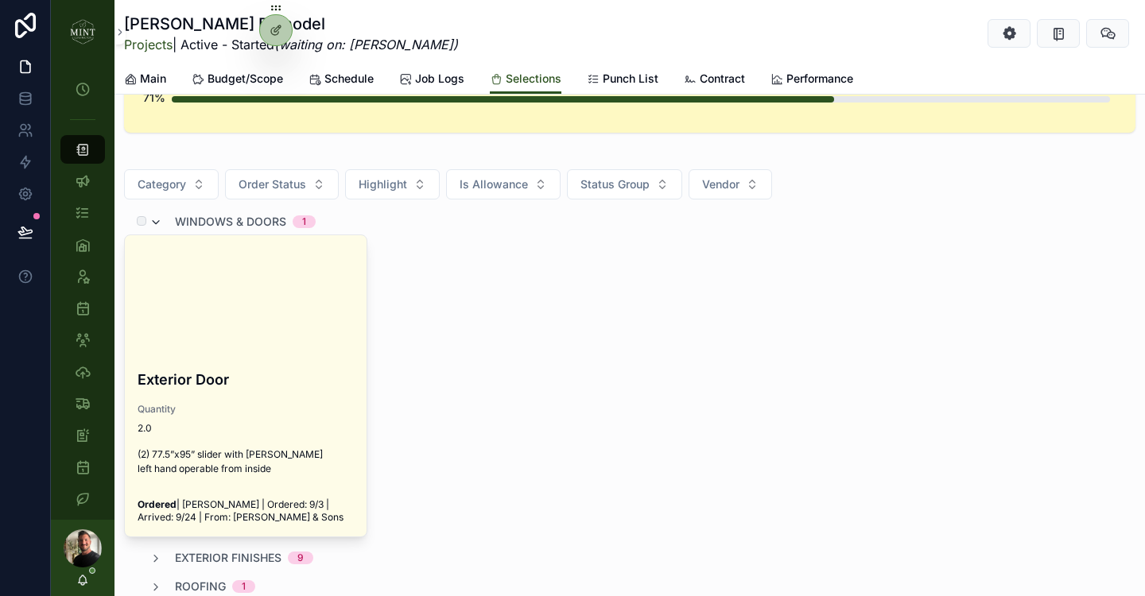
click at [159, 215] on span "scrollable content" at bounding box center [155, 221] width 13 height 13
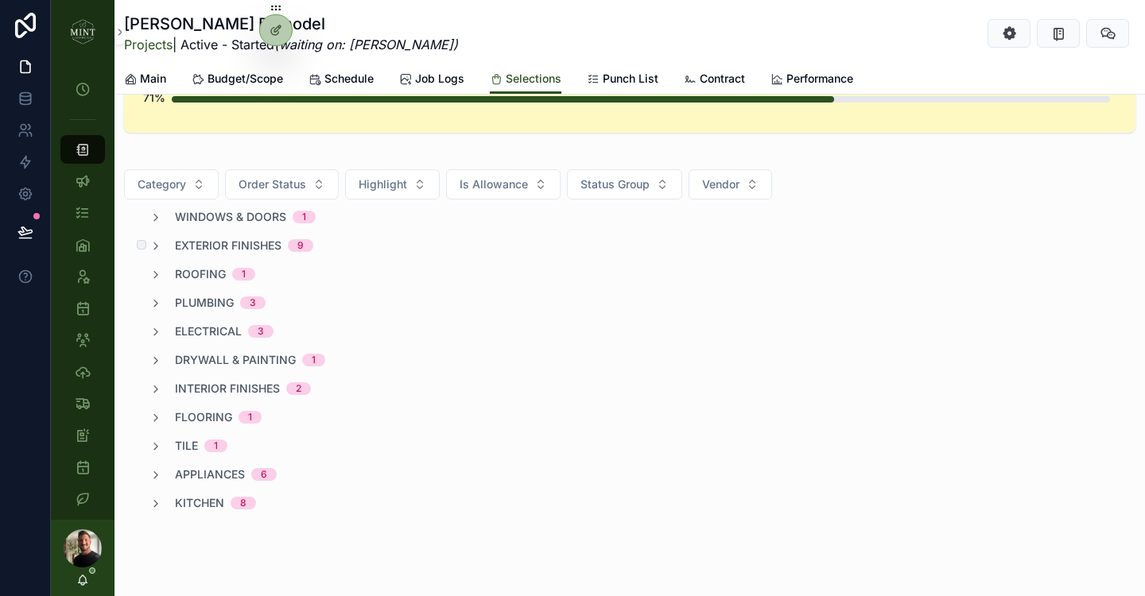
click at [575, 240] on div "exterior finishes 9" at bounding box center [629, 246] width 1011 height 16
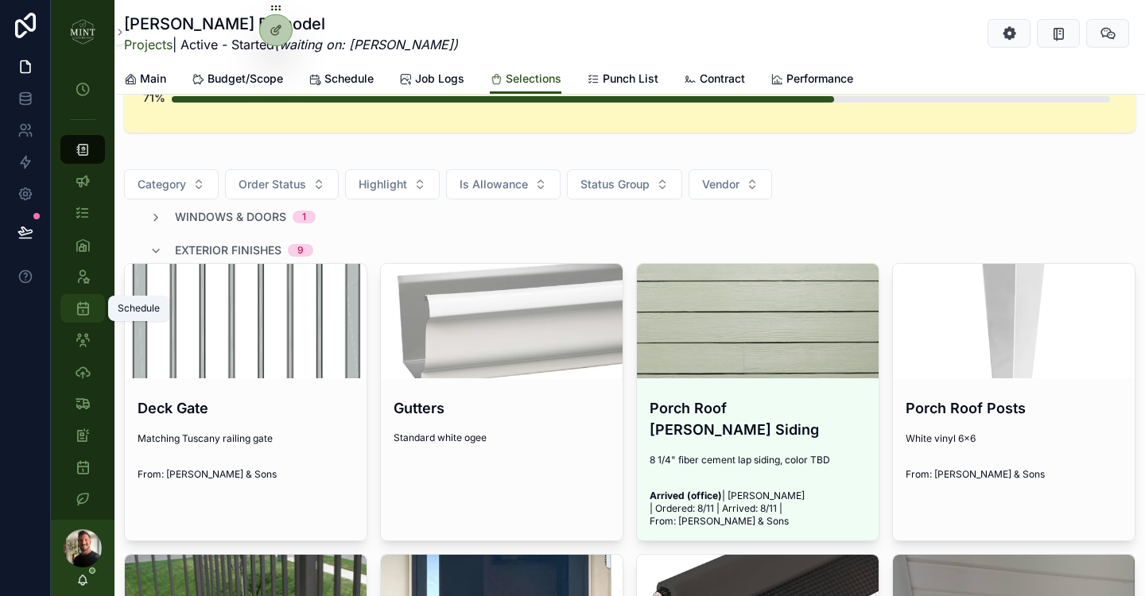
click at [83, 305] on icon "scrollable content" at bounding box center [83, 309] width 16 height 16
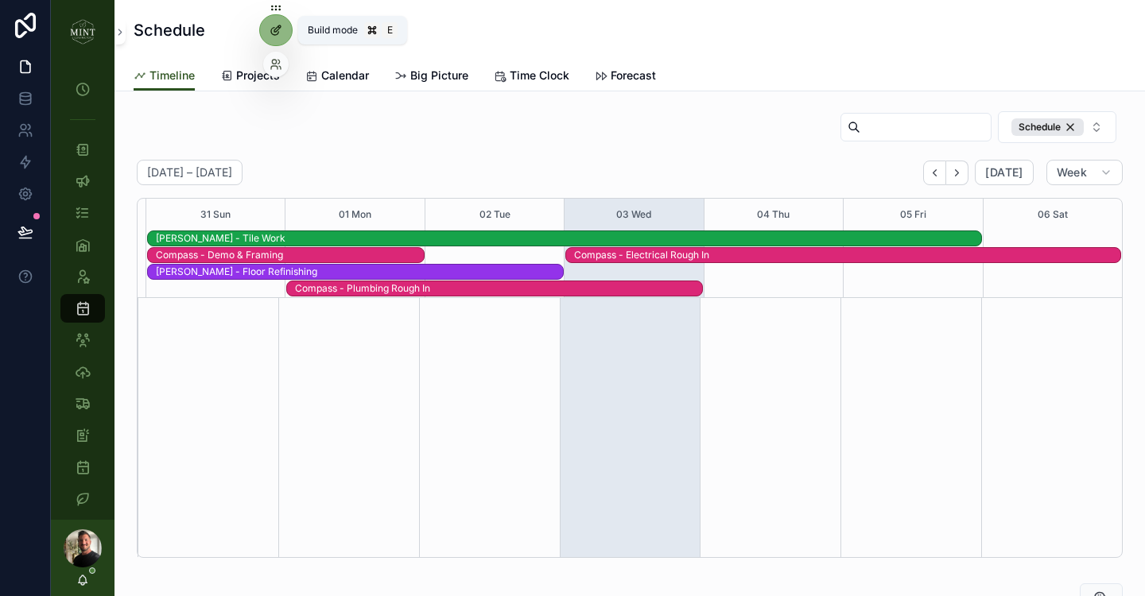
click at [276, 36] on icon at bounding box center [276, 30] width 13 height 13
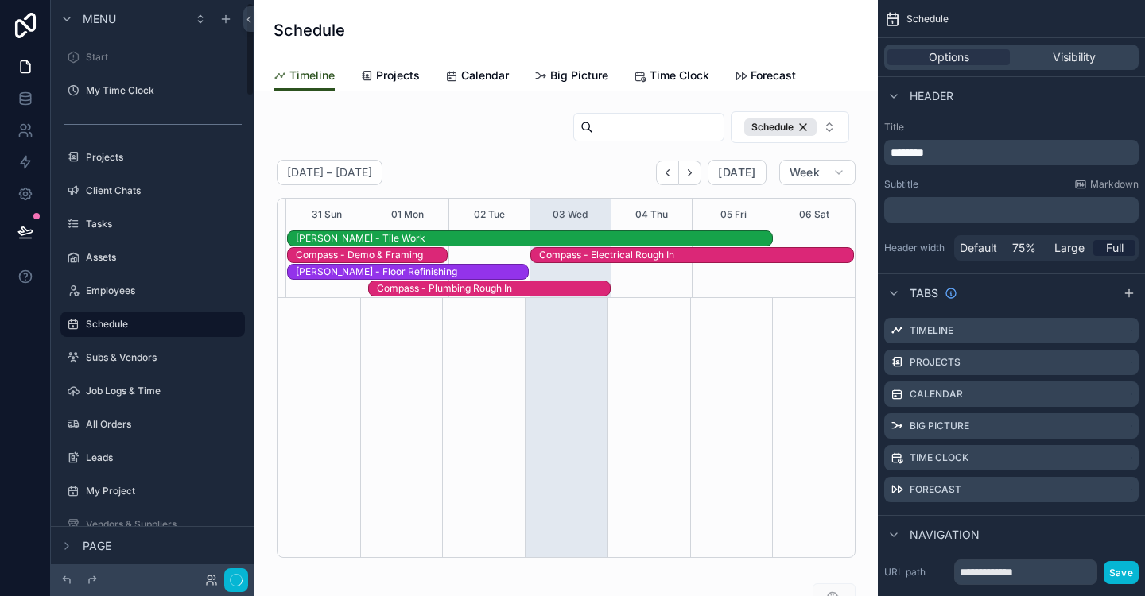
scroll to position [18, 0]
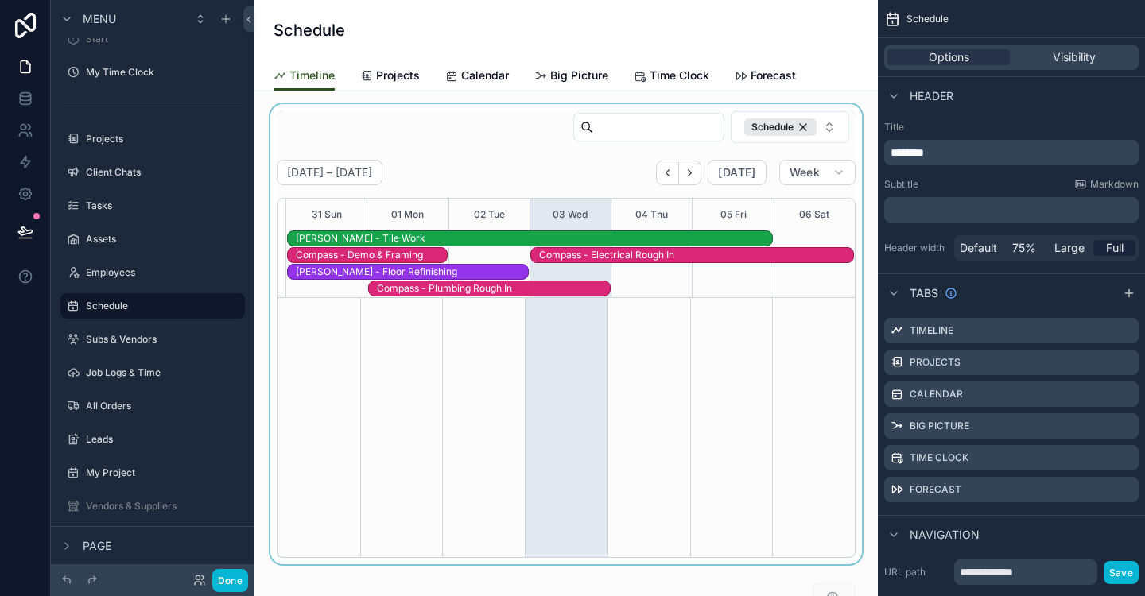
click at [437, 140] on div "scrollable content" at bounding box center [566, 334] width 598 height 460
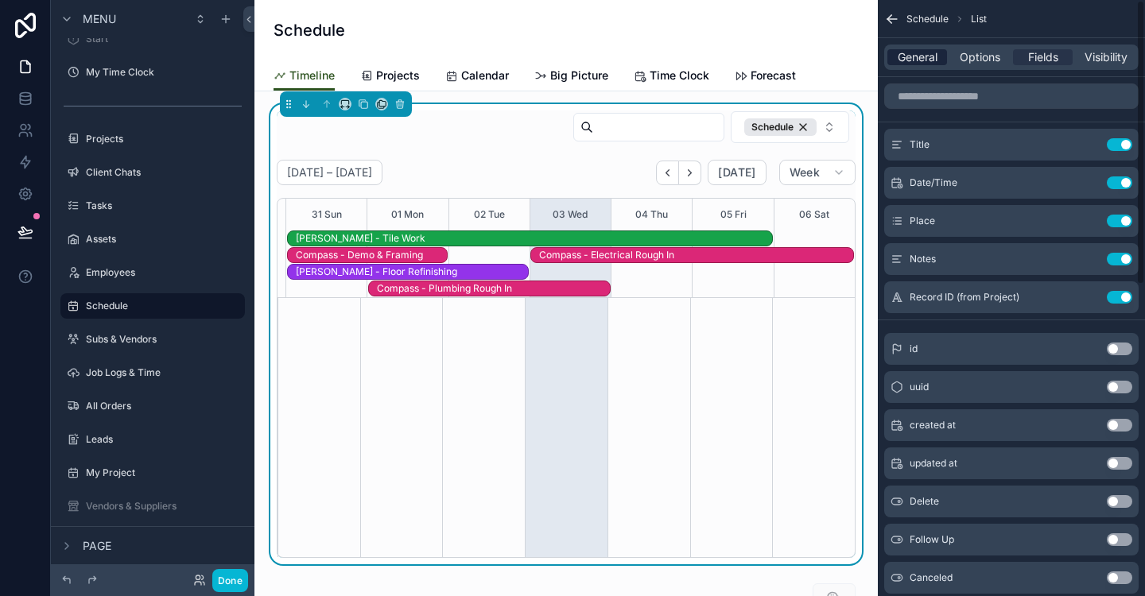
click at [927, 52] on span "General" at bounding box center [918, 57] width 40 height 16
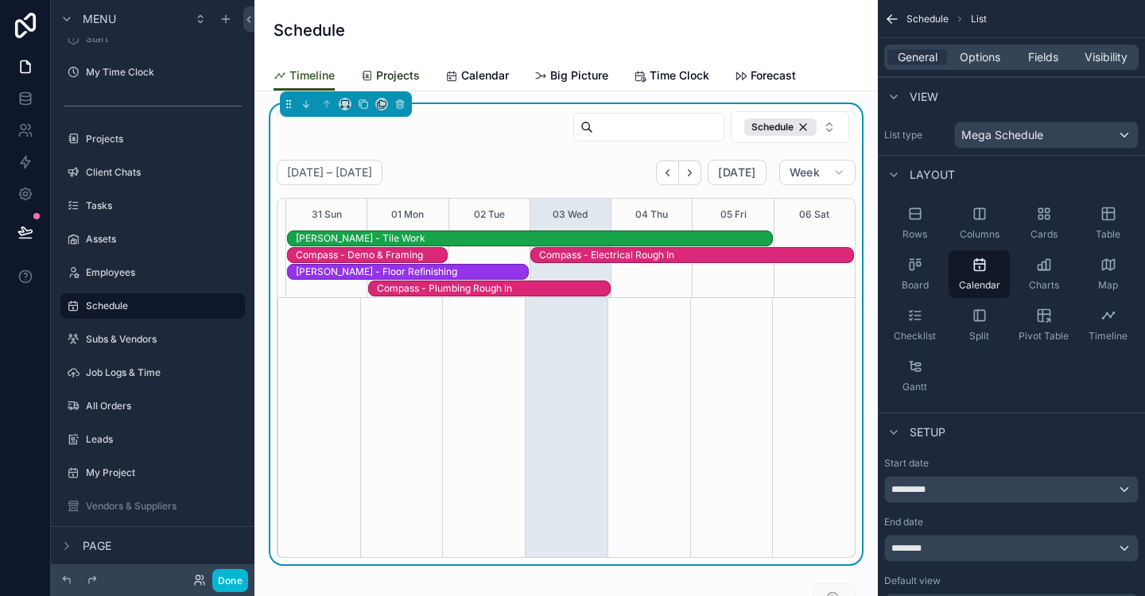
click at [403, 75] on span "Projects" at bounding box center [398, 76] width 44 height 16
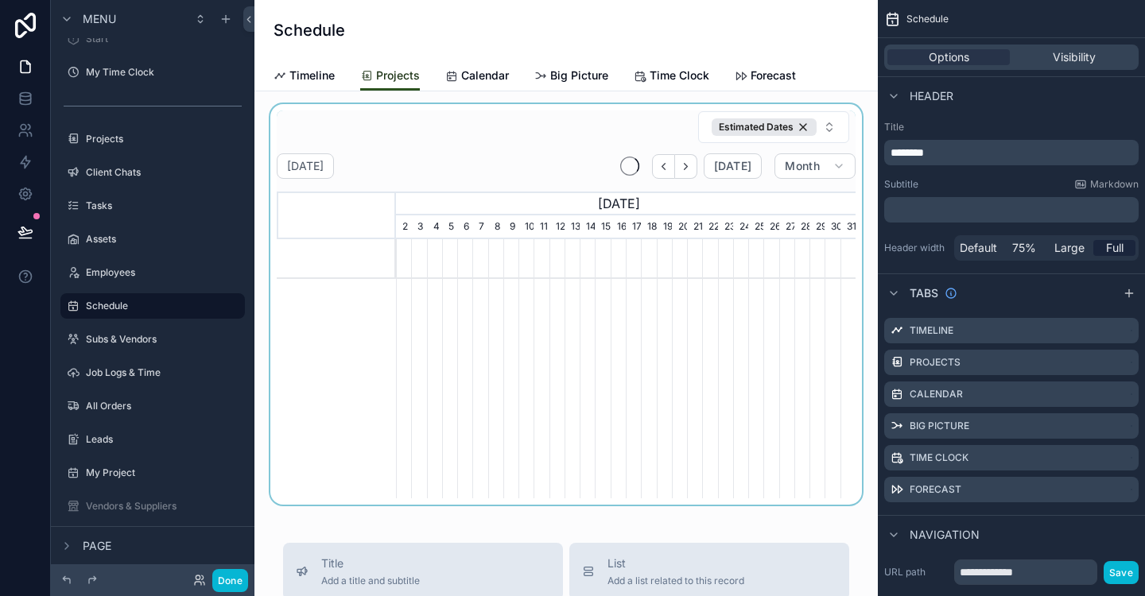
scroll to position [0, 460]
click at [417, 126] on div "scrollable content" at bounding box center [566, 304] width 598 height 401
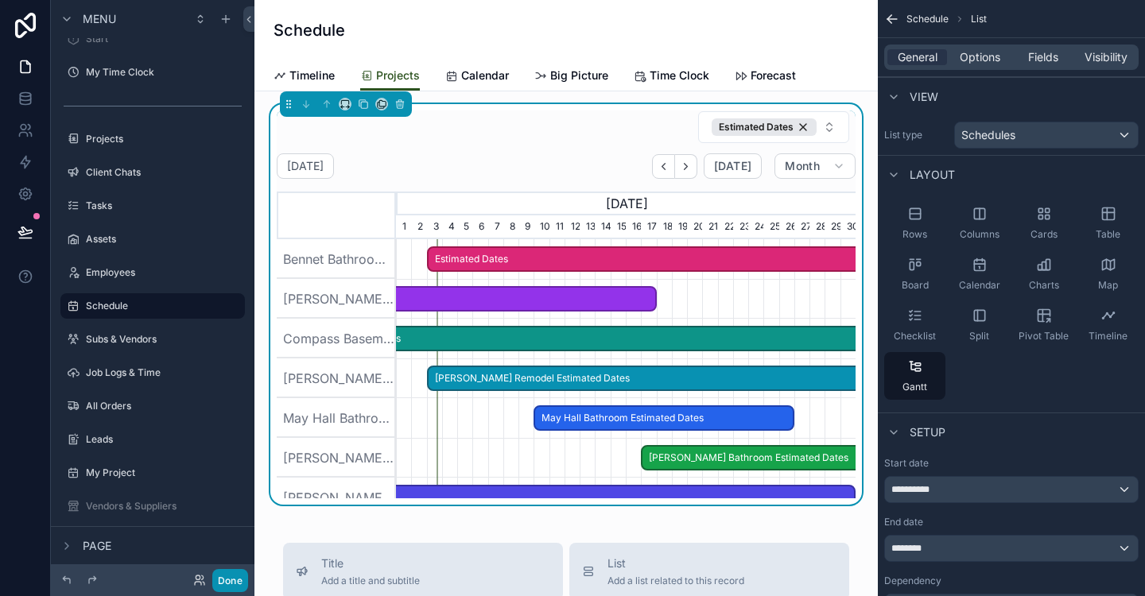
click at [231, 585] on button "Done" at bounding box center [230, 580] width 36 height 23
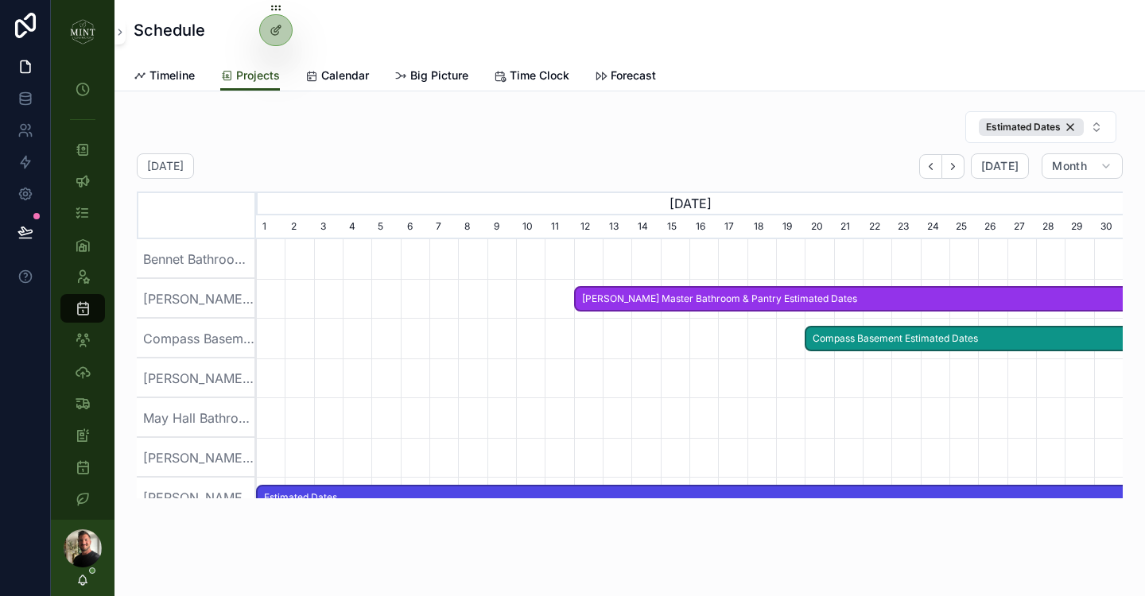
scroll to position [0, 867]
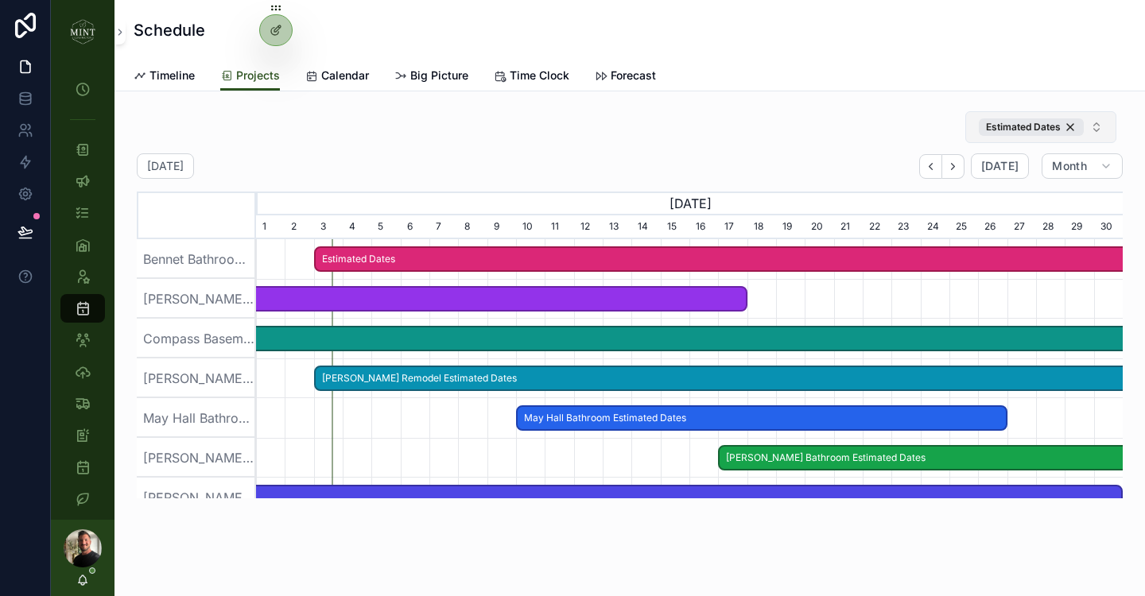
click at [1097, 129] on button "Estimated Dates" at bounding box center [1040, 127] width 151 height 32
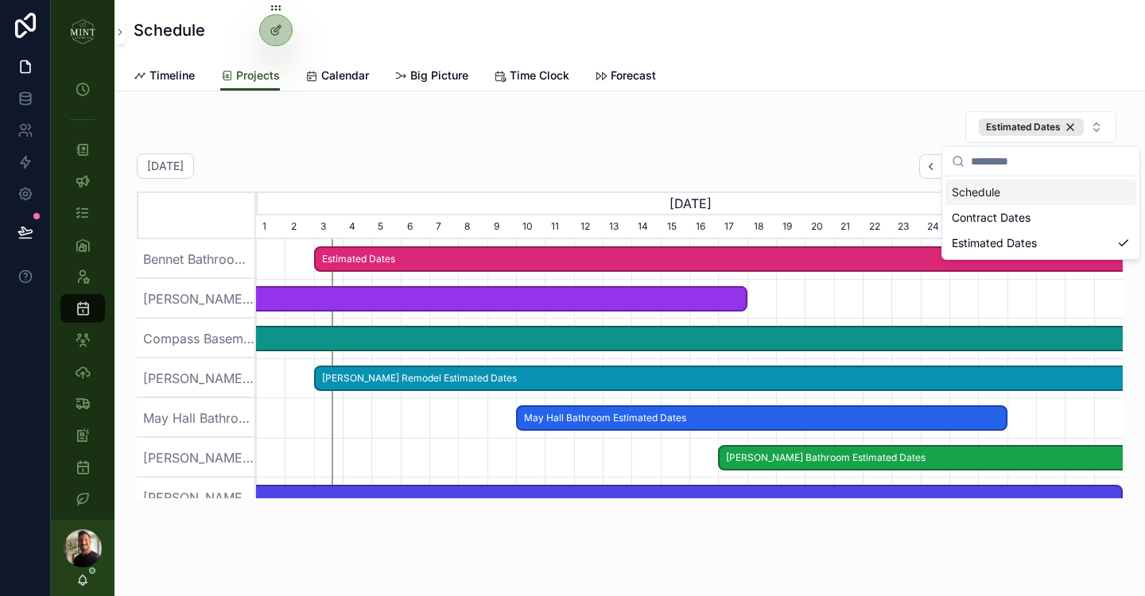
click at [972, 193] on div "Schedule" at bounding box center [1040, 192] width 191 height 25
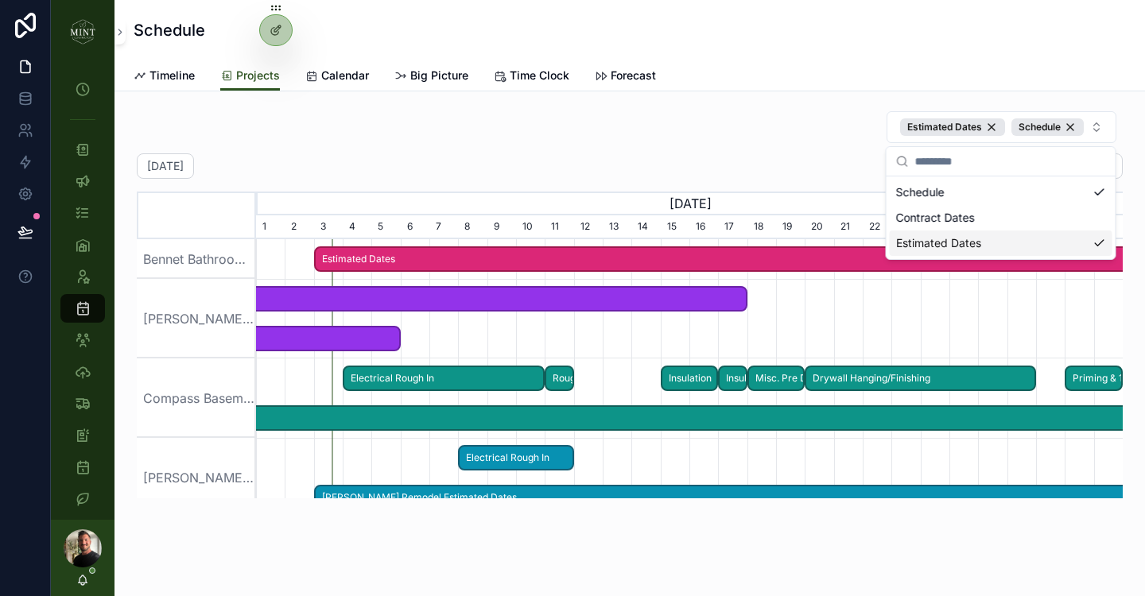
click at [926, 245] on div "Estimated Dates" at bounding box center [1001, 243] width 223 height 25
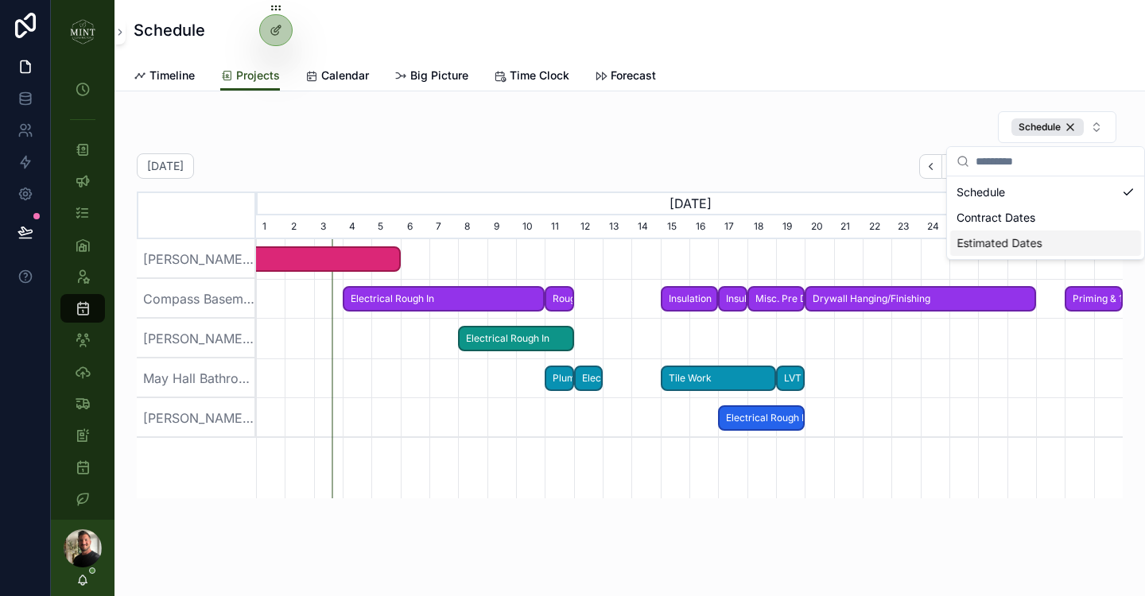
click at [472, 134] on div "Schedule" at bounding box center [630, 127] width 986 height 33
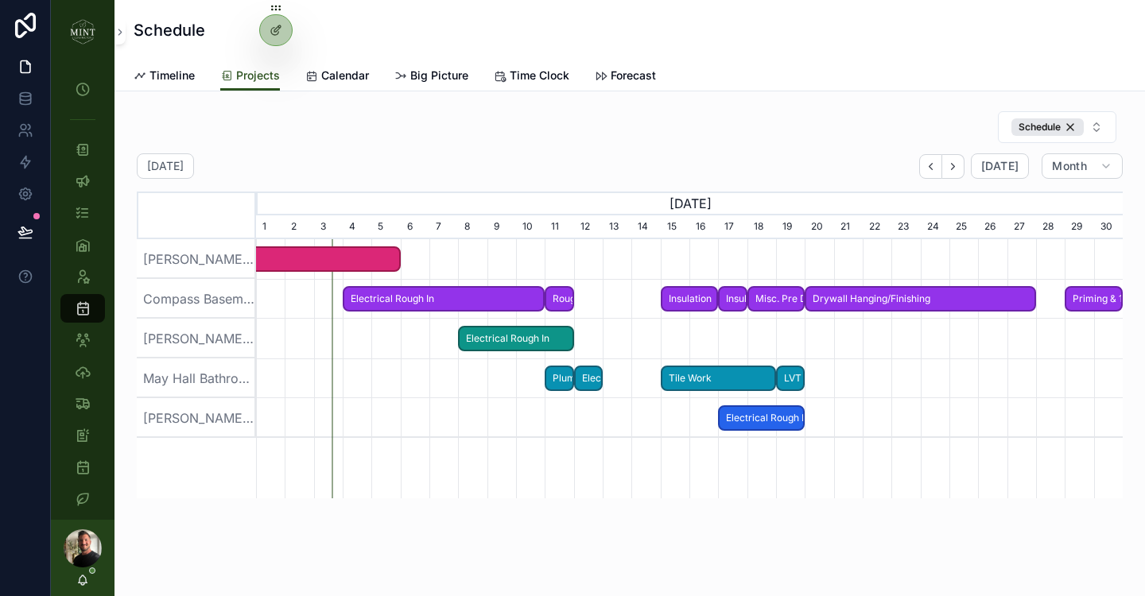
scroll to position [35, 0]
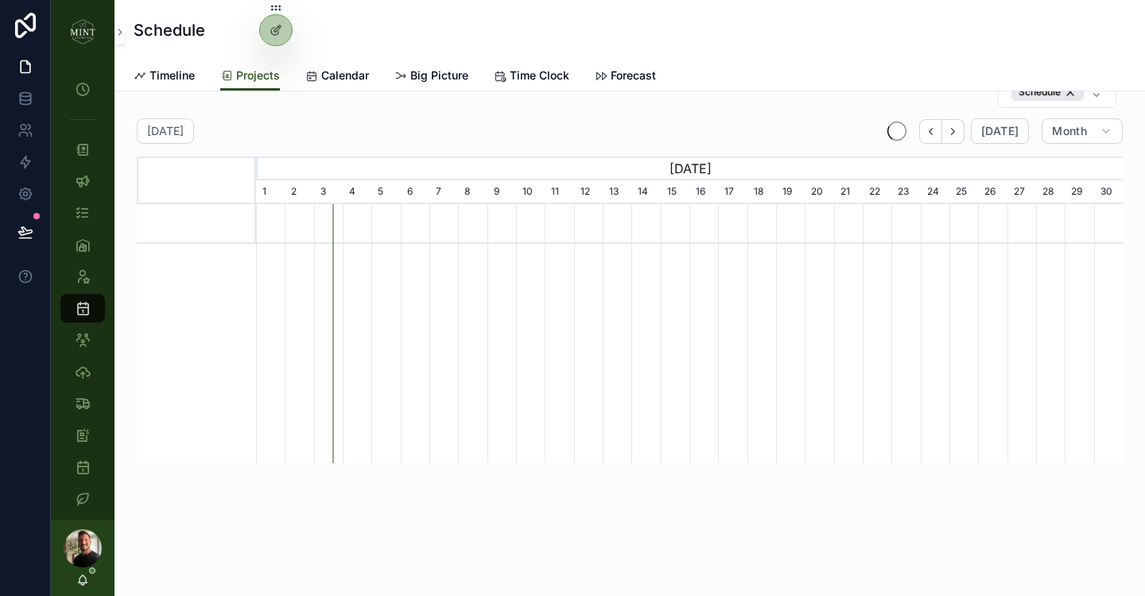
click at [390, 113] on div "Schedule September 2025 Today Month August, 2025 September, 2025 October, 2025 …" at bounding box center [630, 270] width 986 height 388
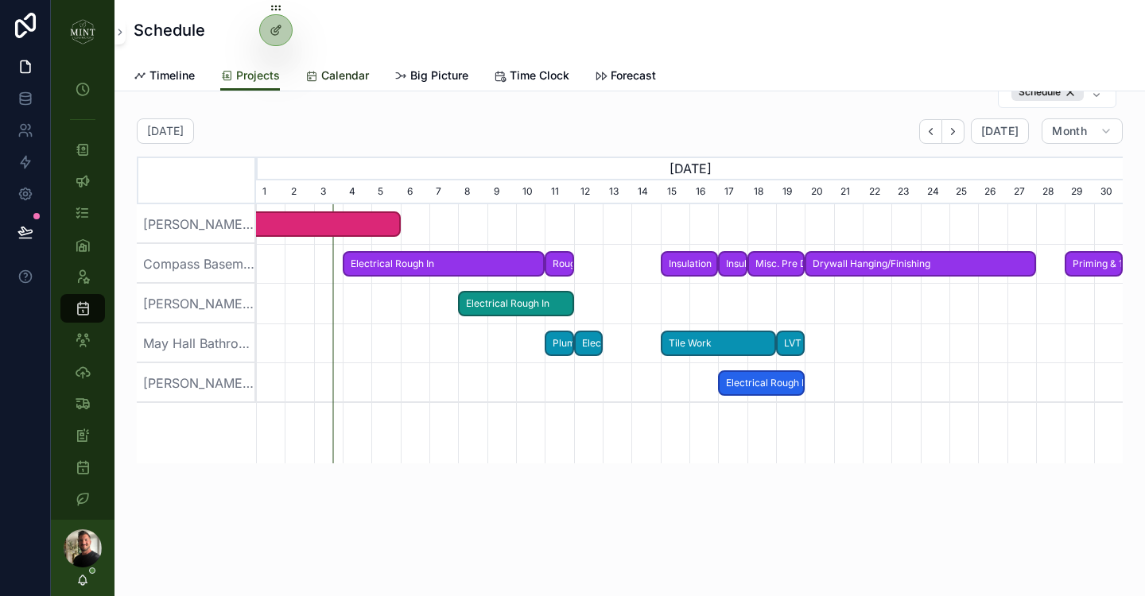
click at [359, 56] on div "Schedule" at bounding box center [630, 30] width 992 height 60
click at [341, 76] on span "Calendar" at bounding box center [345, 76] width 48 height 16
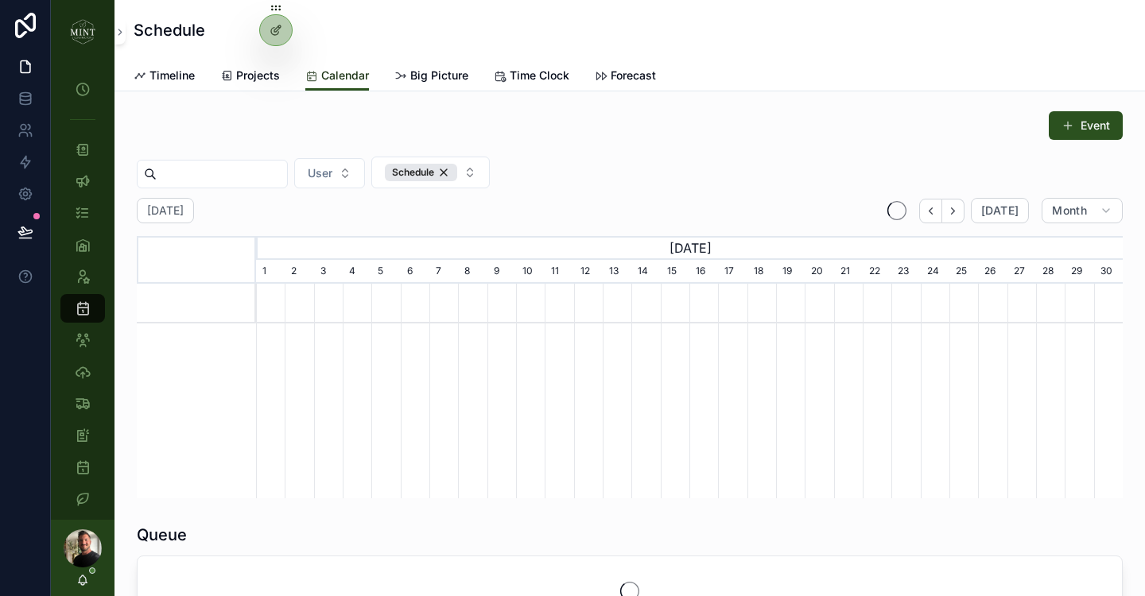
scroll to position [0, 867]
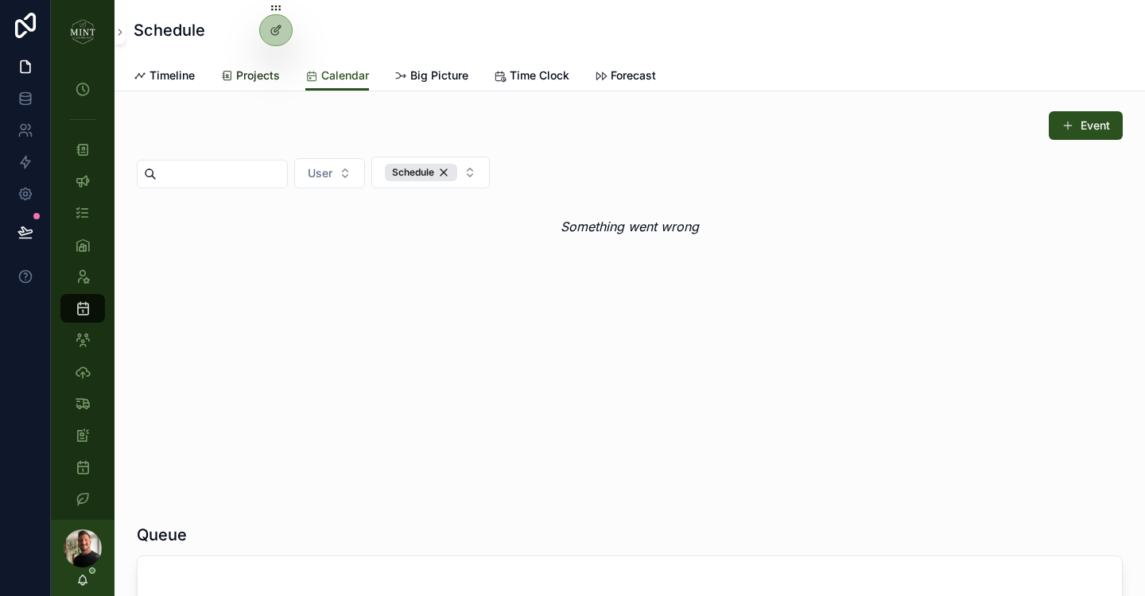
click at [242, 72] on span "Projects" at bounding box center [258, 76] width 44 height 16
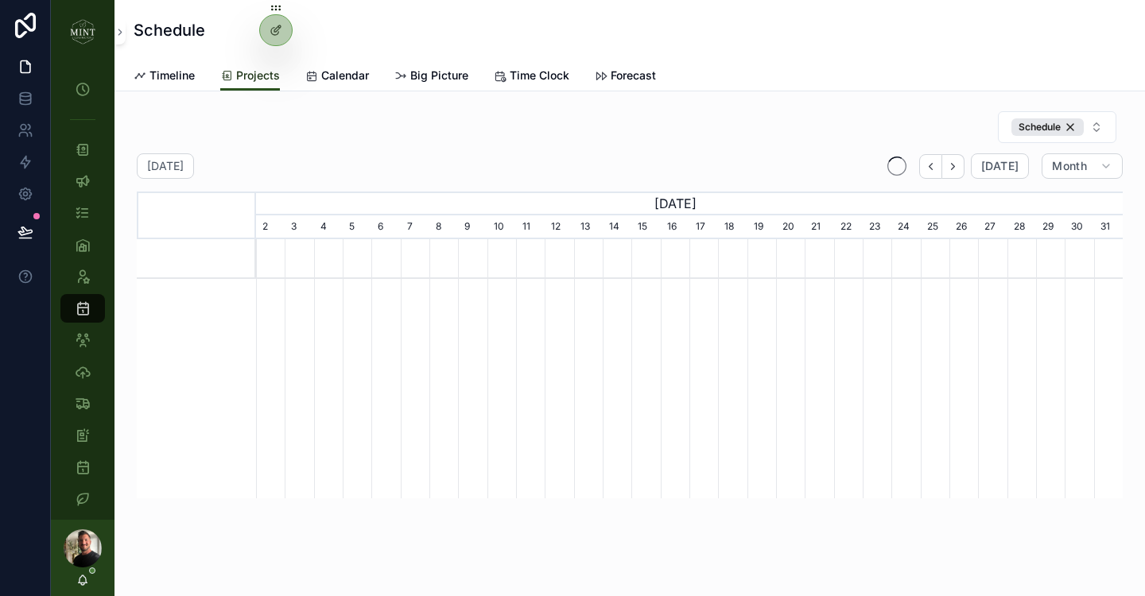
scroll to position [0, 867]
click at [276, 32] on icon at bounding box center [276, 30] width 13 height 13
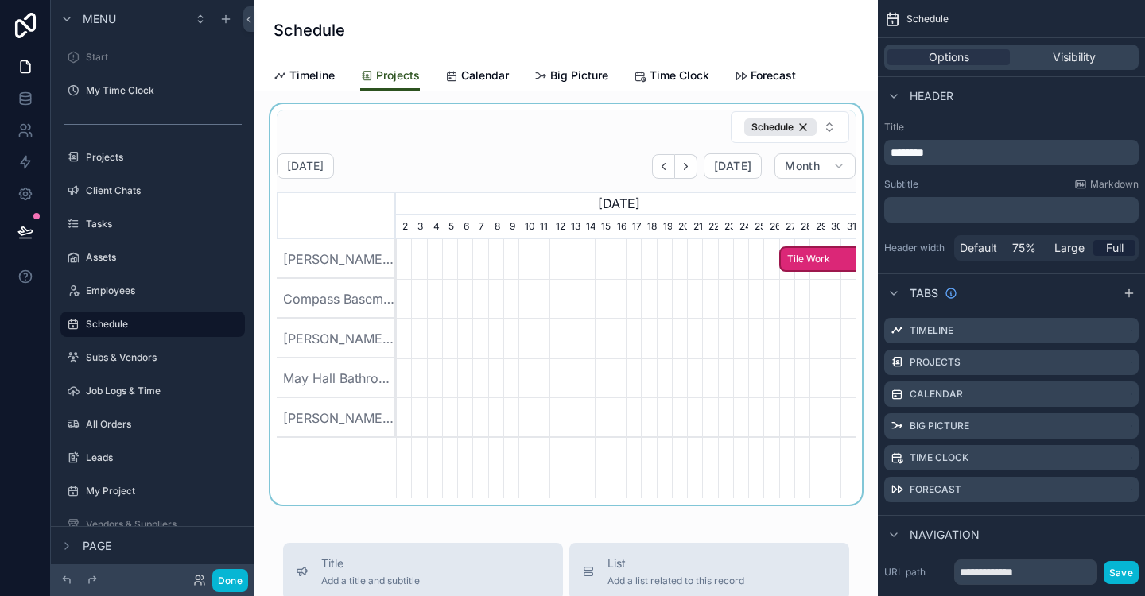
scroll to position [0, 460]
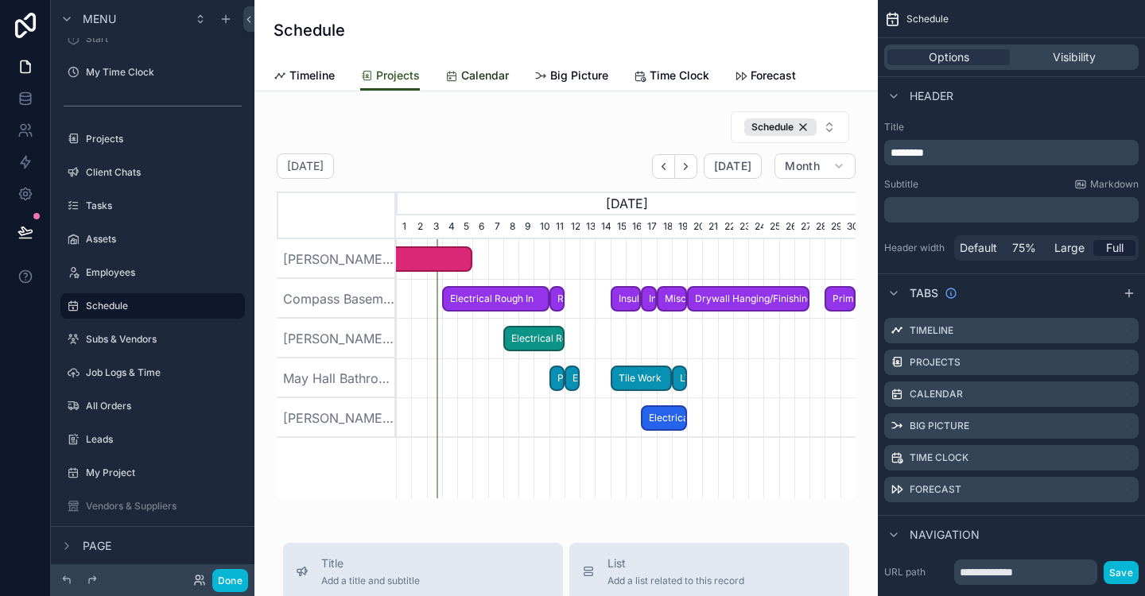
click at [487, 73] on span "Calendar" at bounding box center [485, 76] width 48 height 16
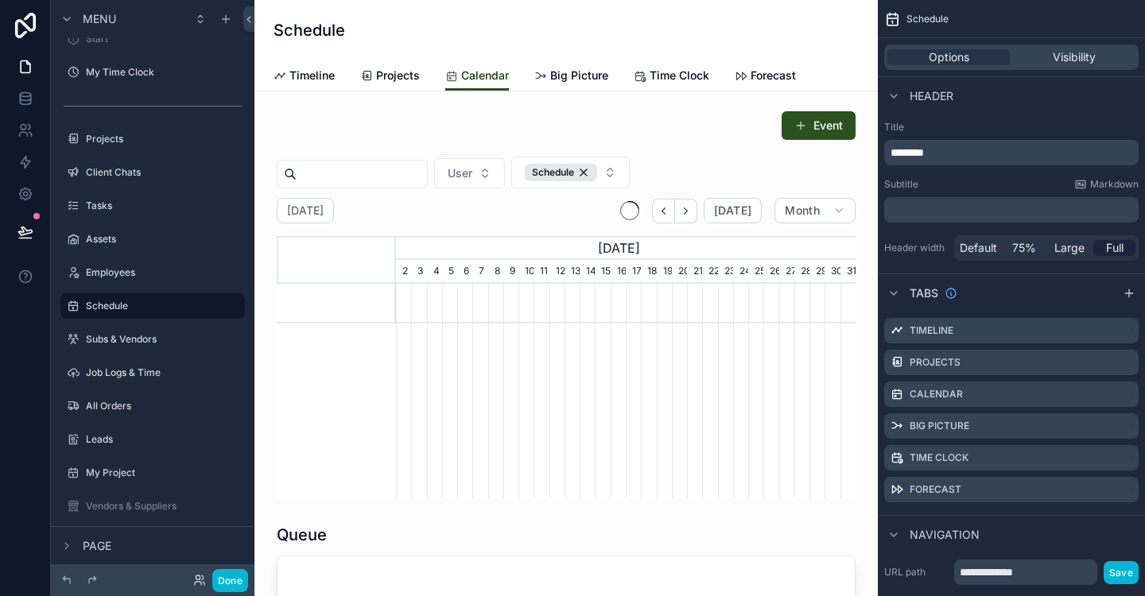
scroll to position [0, 460]
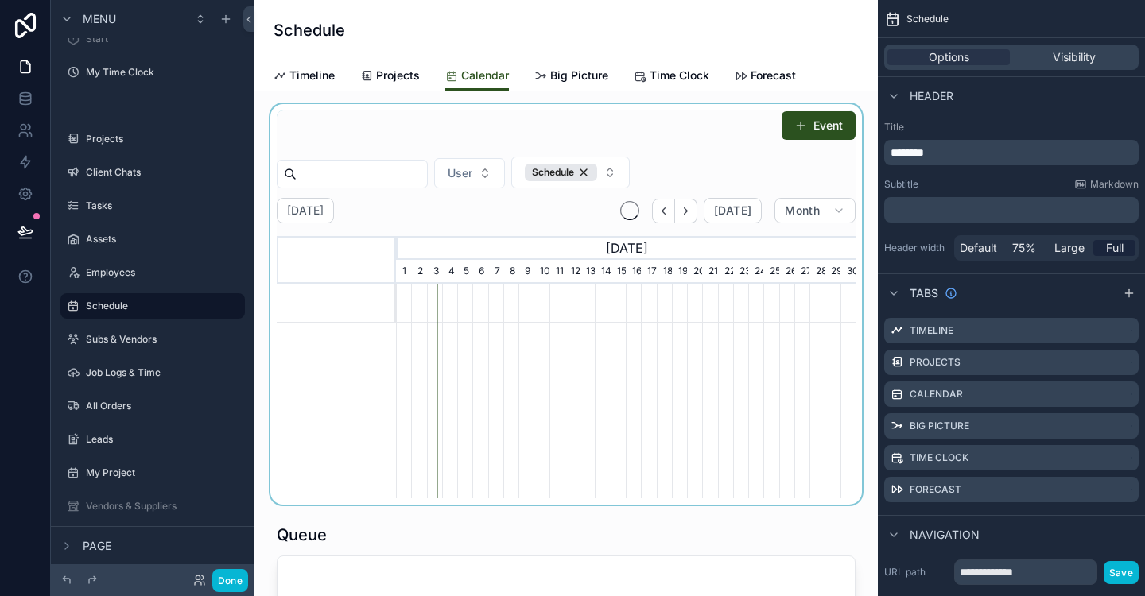
click at [605, 134] on div "scrollable content" at bounding box center [566, 304] width 598 height 401
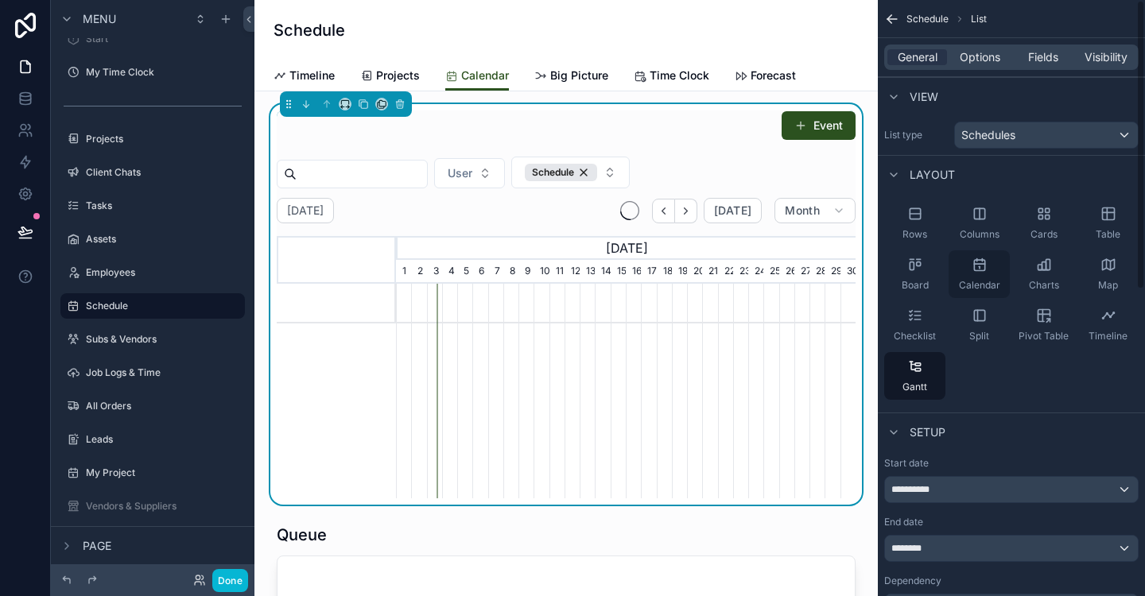
scroll to position [470, 0]
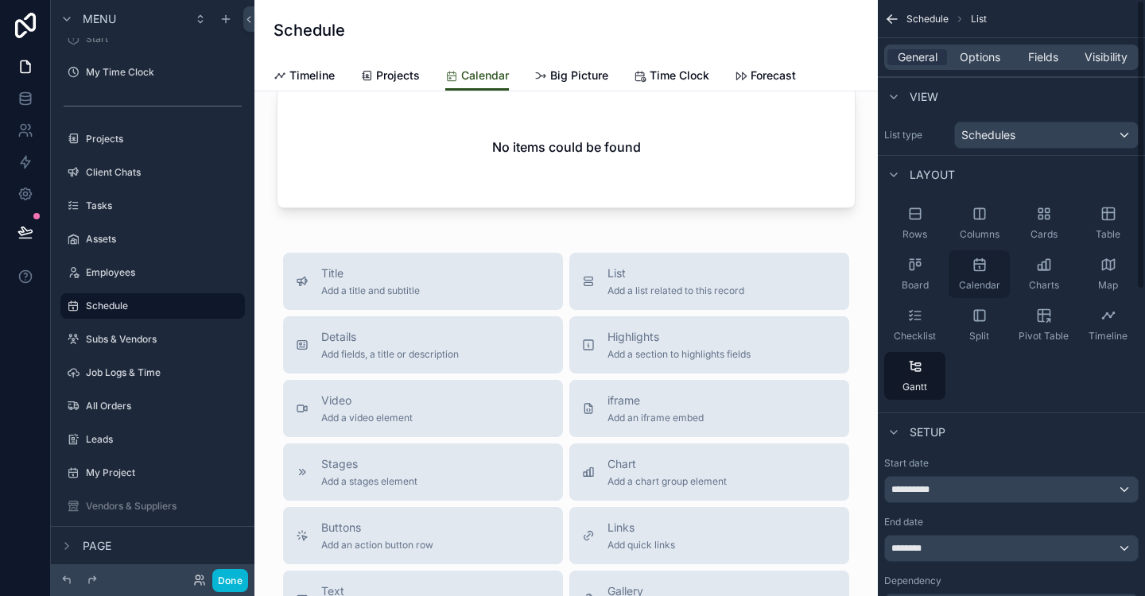
click at [980, 266] on icon "scrollable content" at bounding box center [980, 265] width 16 height 16
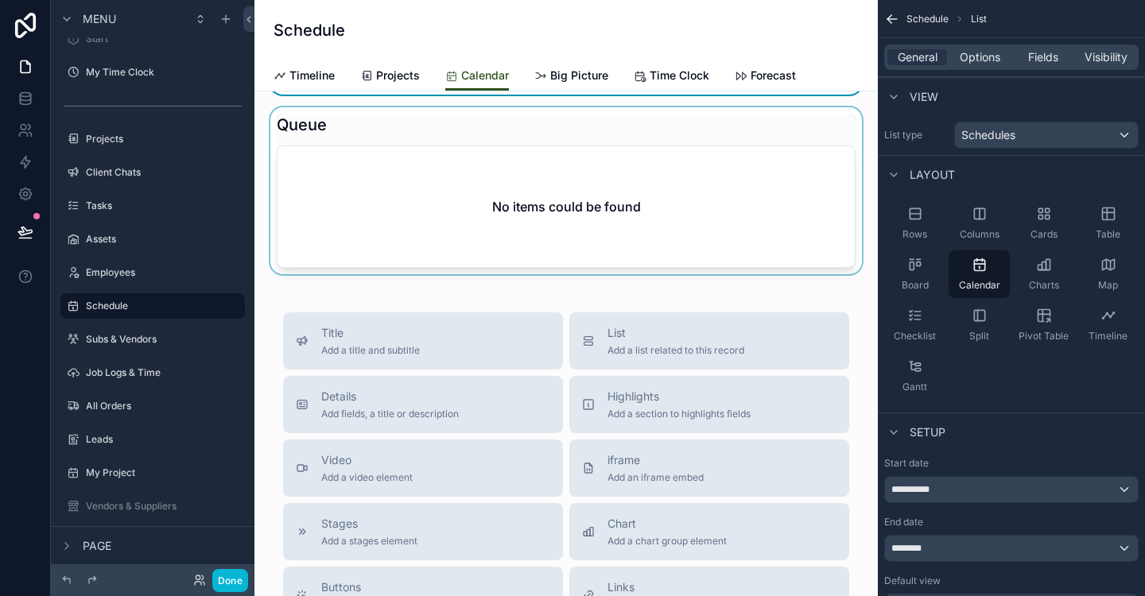
click at [507, 122] on div "scrollable content" at bounding box center [566, 190] width 598 height 167
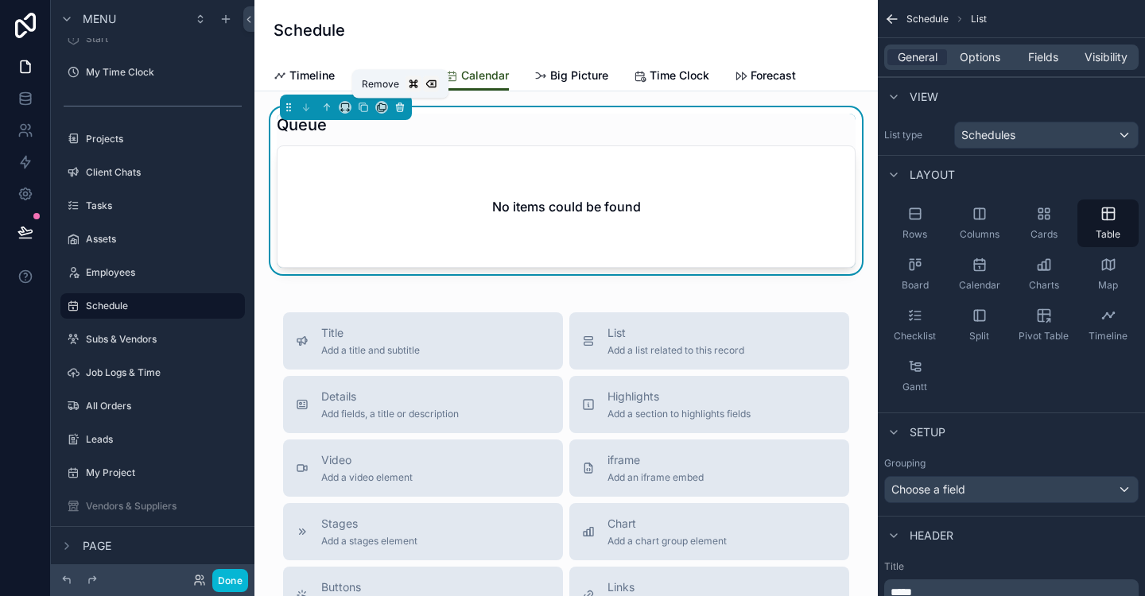
click at [399, 108] on icon "scrollable content" at bounding box center [399, 107] width 11 height 11
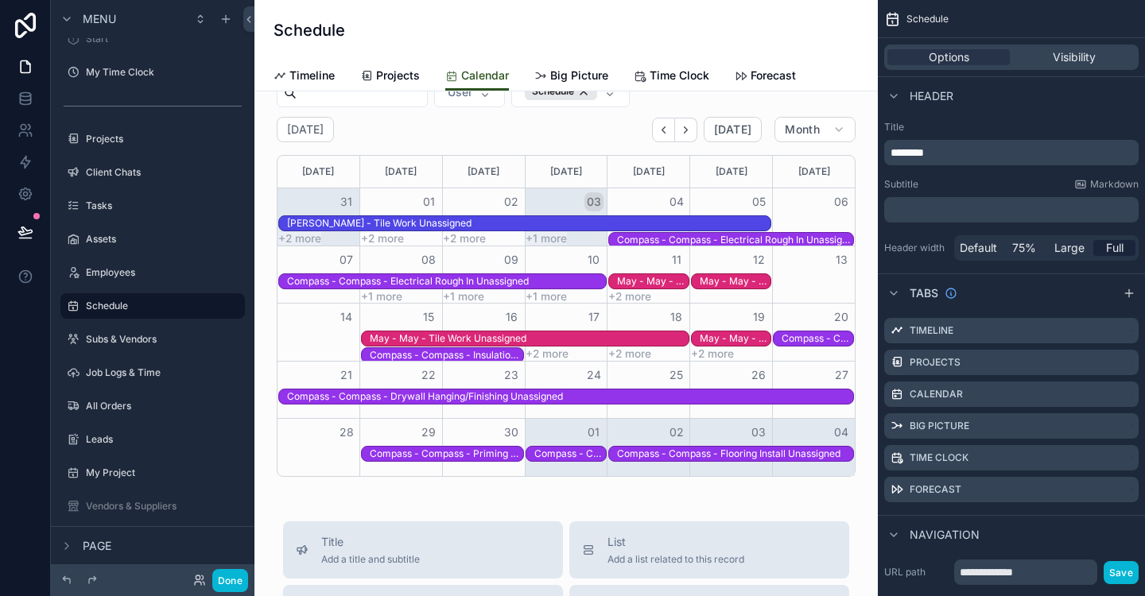
scroll to position [0, 0]
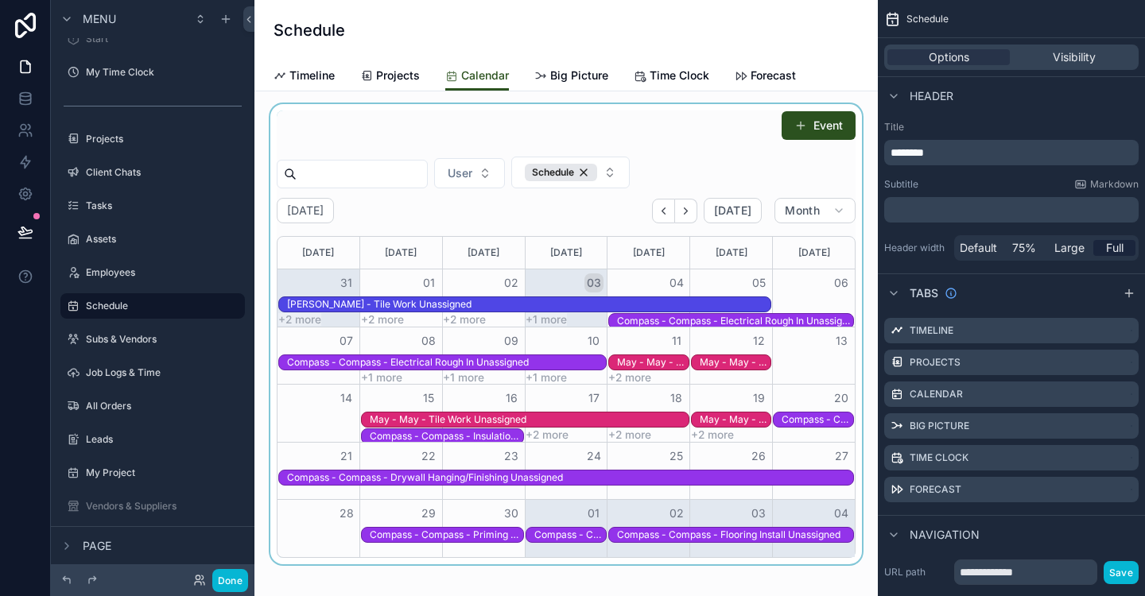
click at [573, 136] on div "scrollable content" at bounding box center [566, 334] width 598 height 460
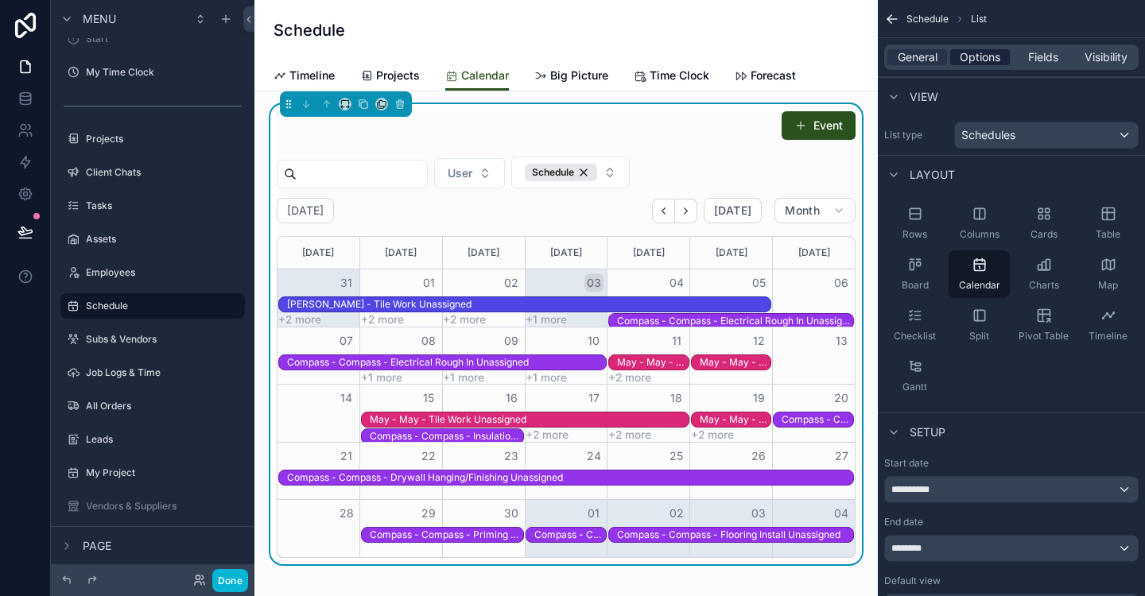
click at [989, 64] on span "Options" at bounding box center [980, 57] width 41 height 16
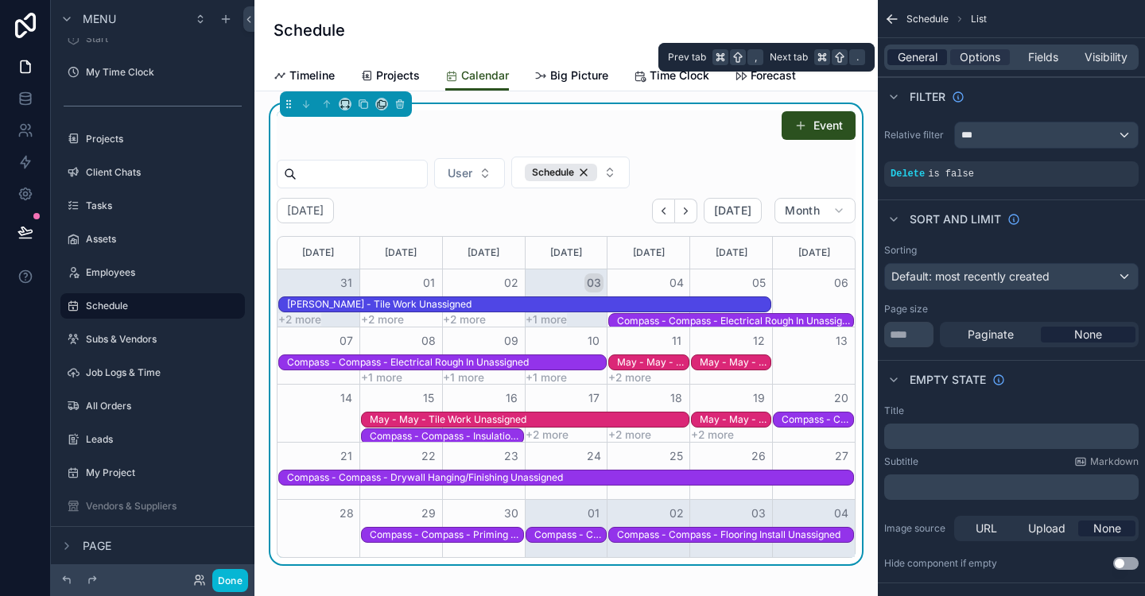
click at [911, 55] on span "General" at bounding box center [918, 57] width 40 height 16
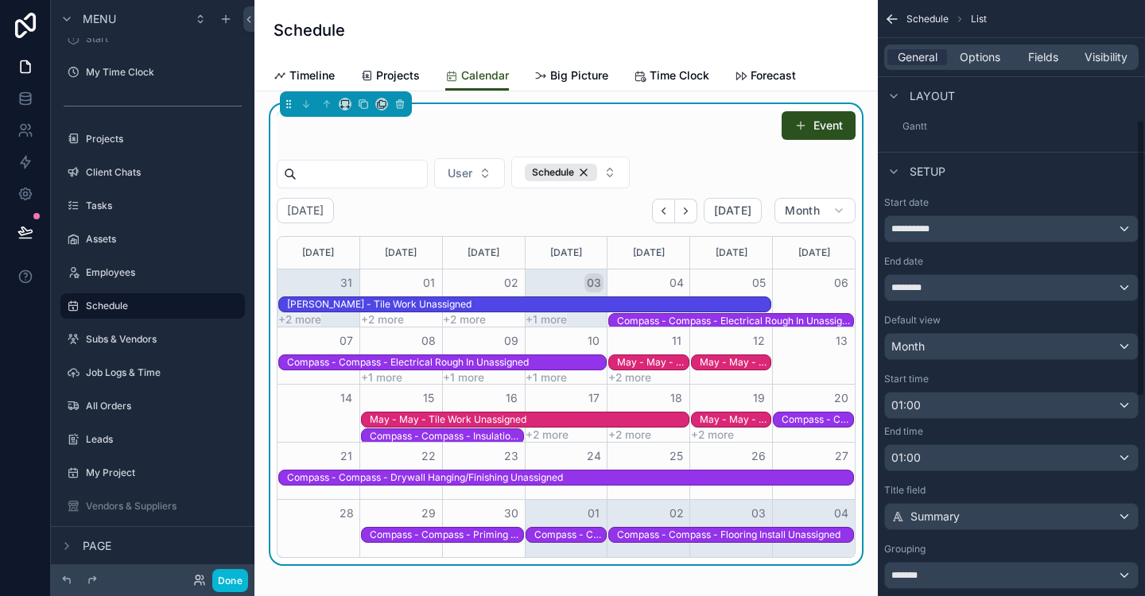
scroll to position [293, 0]
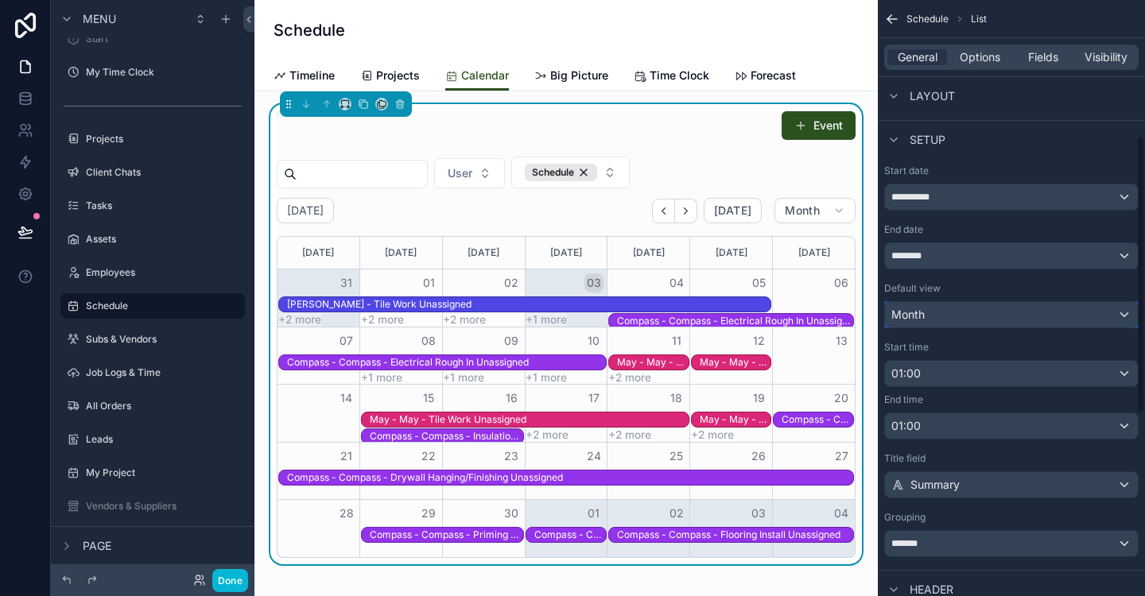
click at [1114, 322] on div "Month" at bounding box center [1011, 314] width 253 height 25
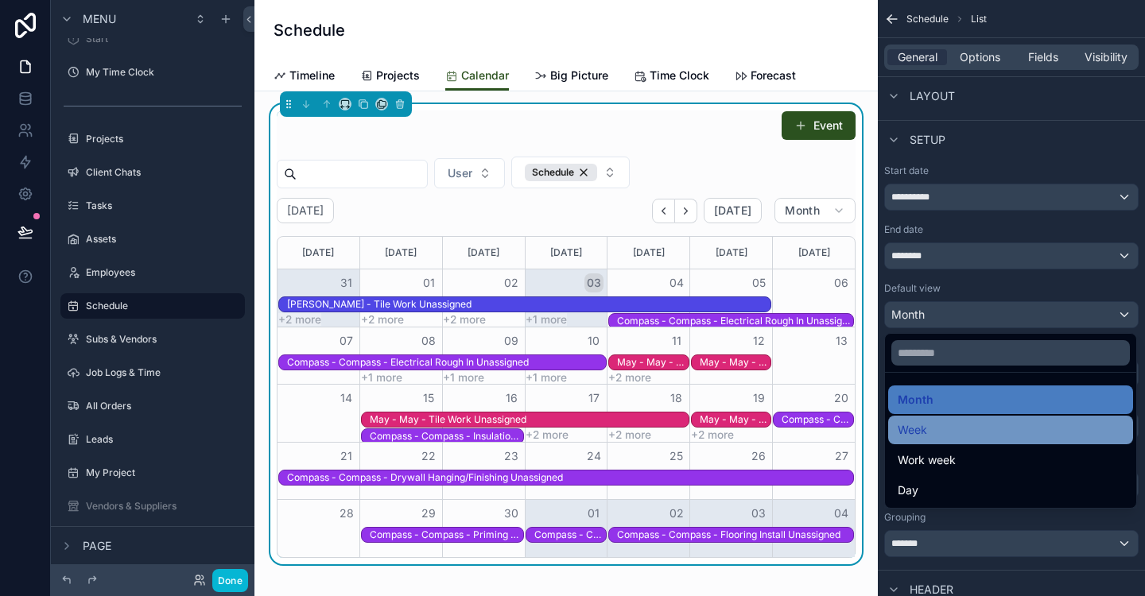
click at [935, 434] on div "Week" at bounding box center [1011, 430] width 226 height 19
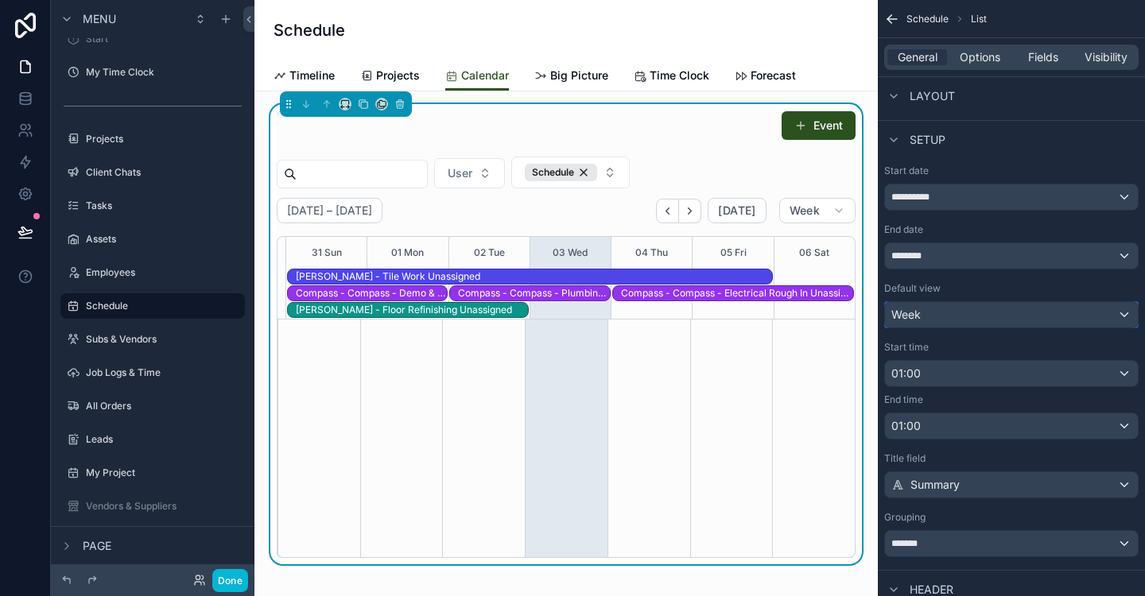
click at [1124, 318] on div "Week" at bounding box center [1011, 314] width 253 height 25
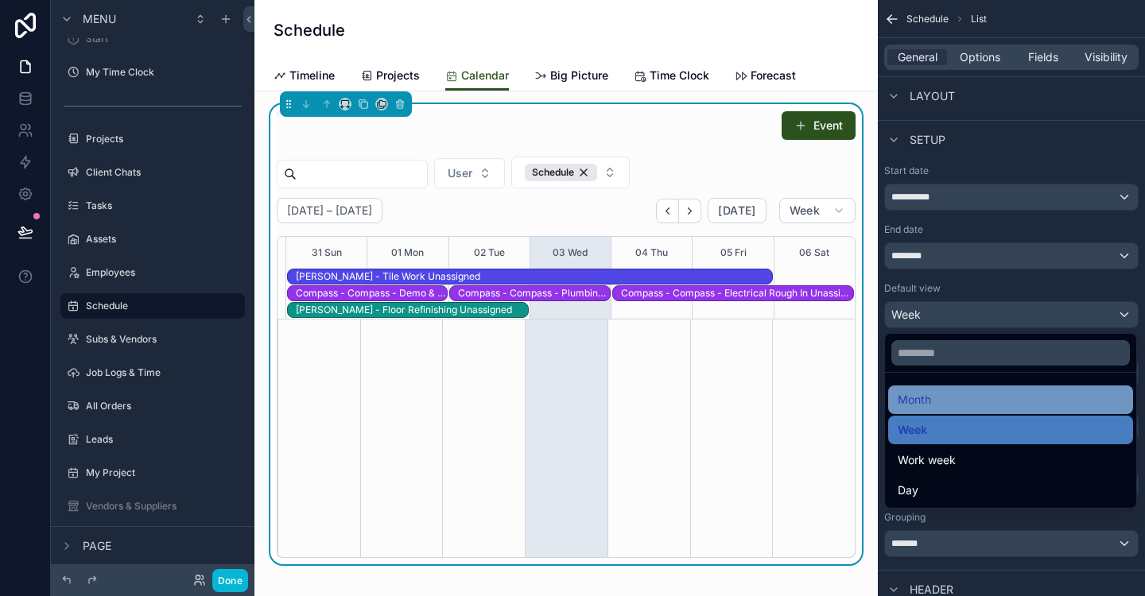
click at [945, 402] on div "Month" at bounding box center [1011, 399] width 226 height 19
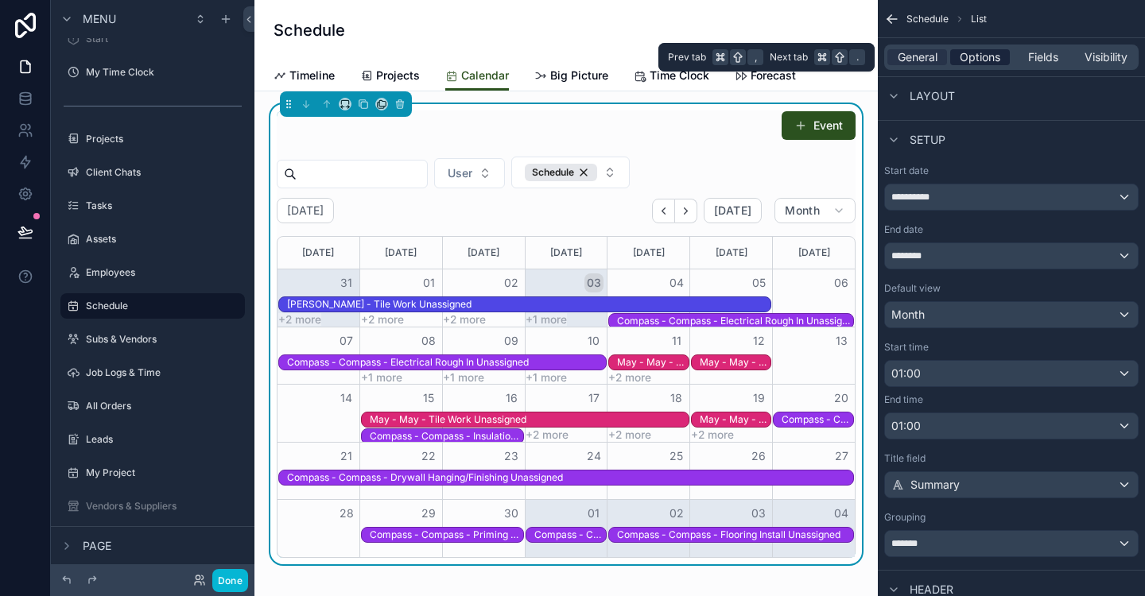
click at [983, 54] on span "Options" at bounding box center [980, 57] width 41 height 16
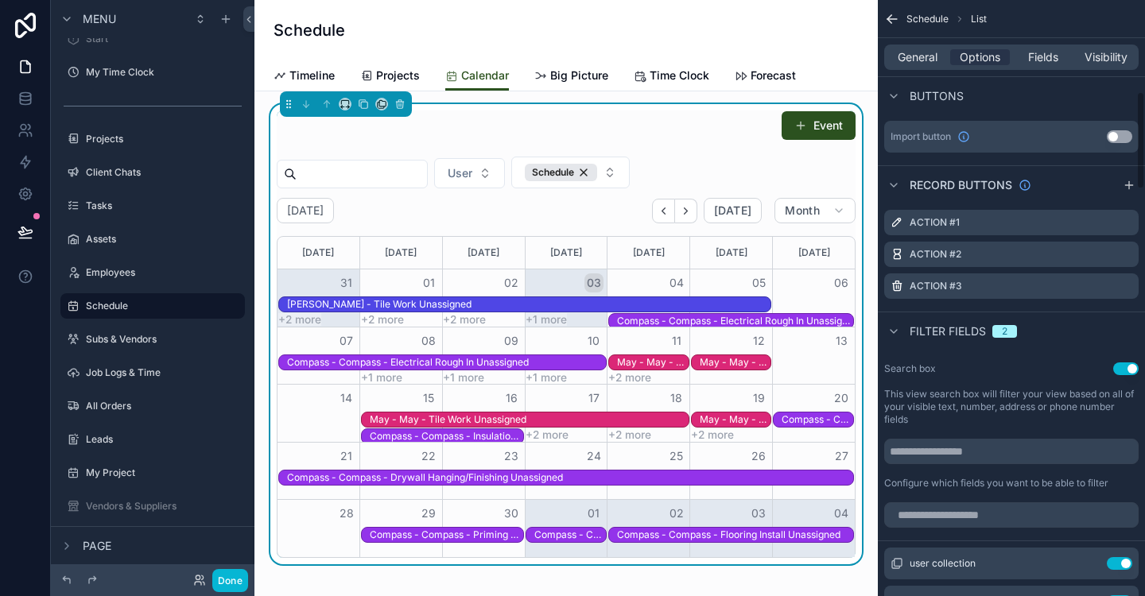
scroll to position [505, 0]
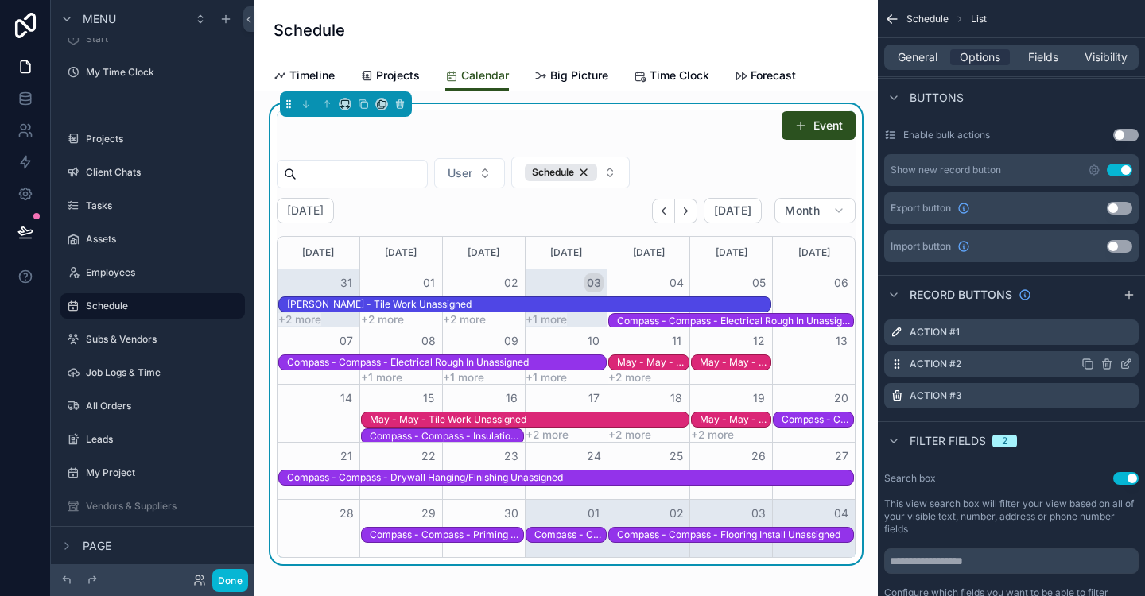
click at [1104, 365] on icon "scrollable content" at bounding box center [1106, 364] width 13 height 13
click at [1100, 339] on icon at bounding box center [1100, 339] width 0 height 3
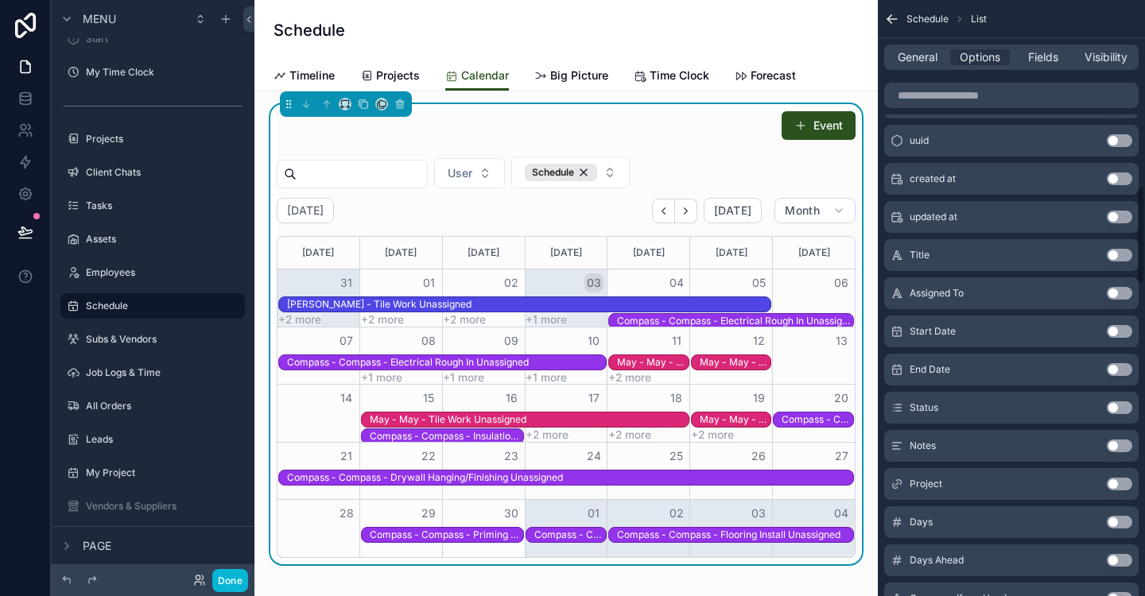
scroll to position [1142, 0]
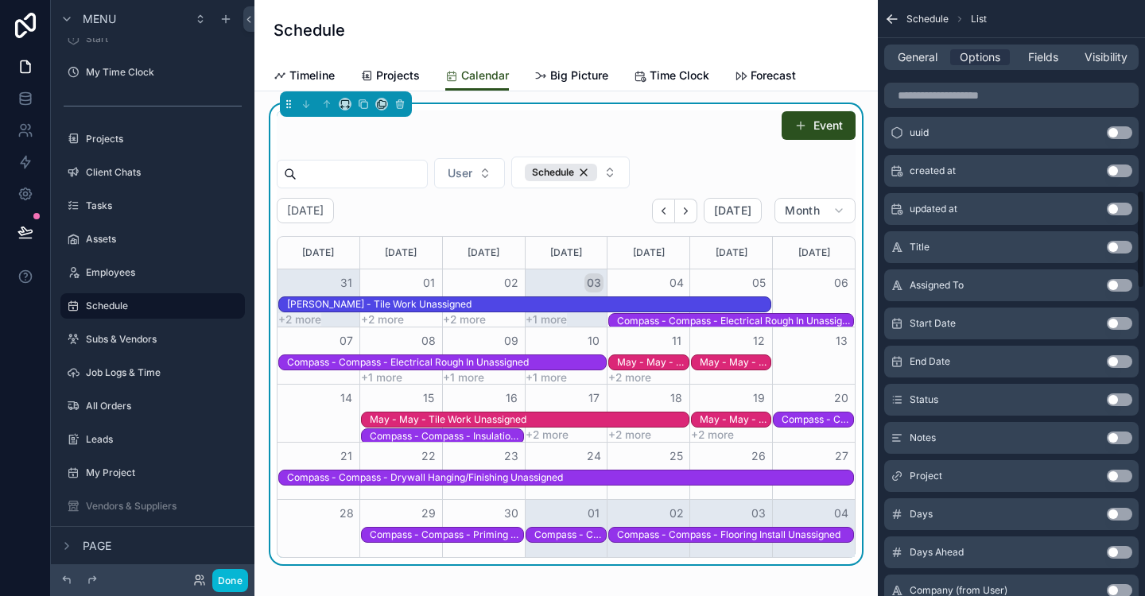
click at [1124, 480] on button "Use setting" at bounding box center [1119, 476] width 25 height 13
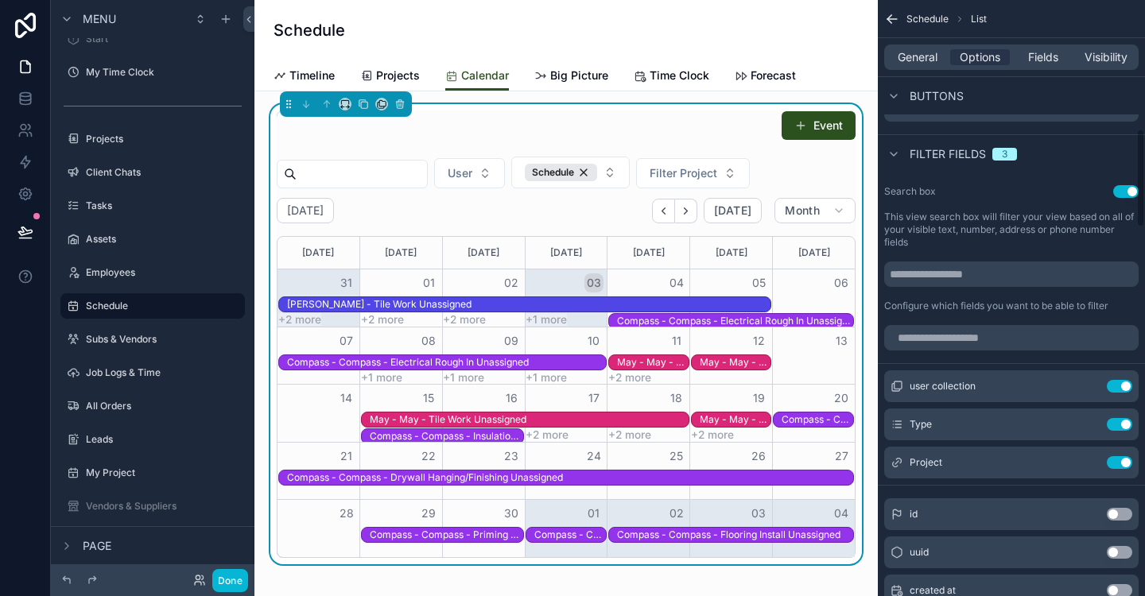
scroll to position [777, 0]
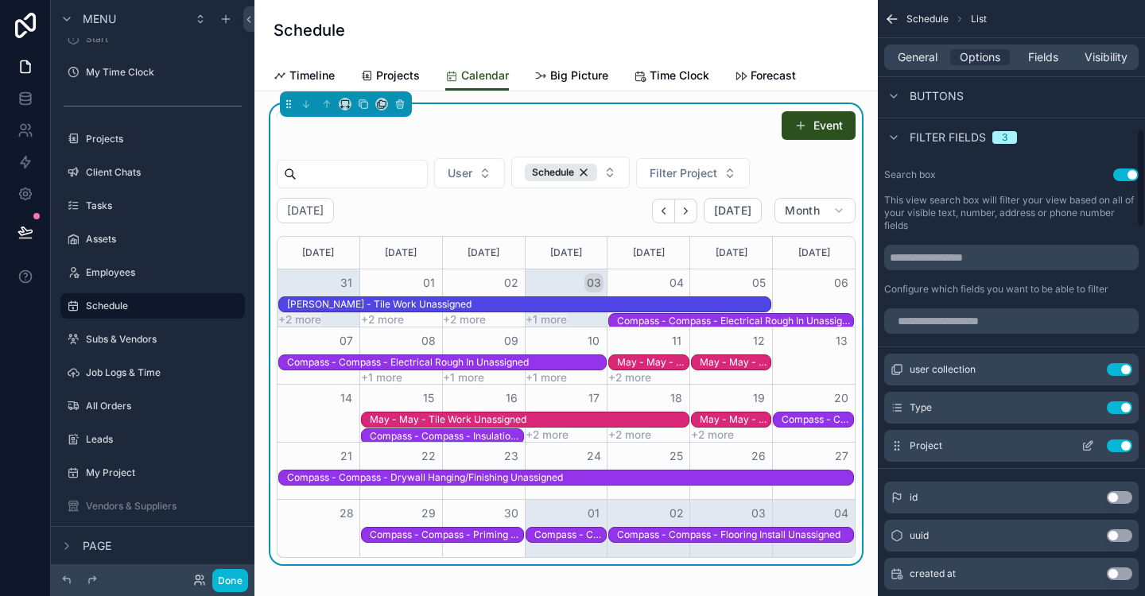
click at [1092, 448] on icon "scrollable content" at bounding box center [1087, 446] width 13 height 13
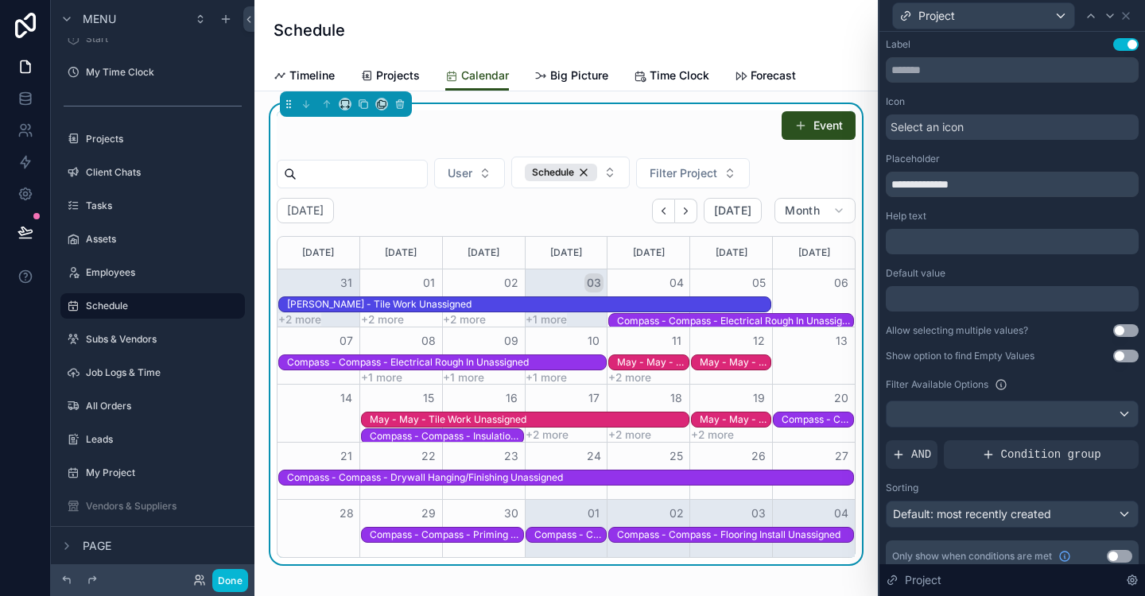
click at [1125, 332] on button "Use setting" at bounding box center [1125, 330] width 25 height 13
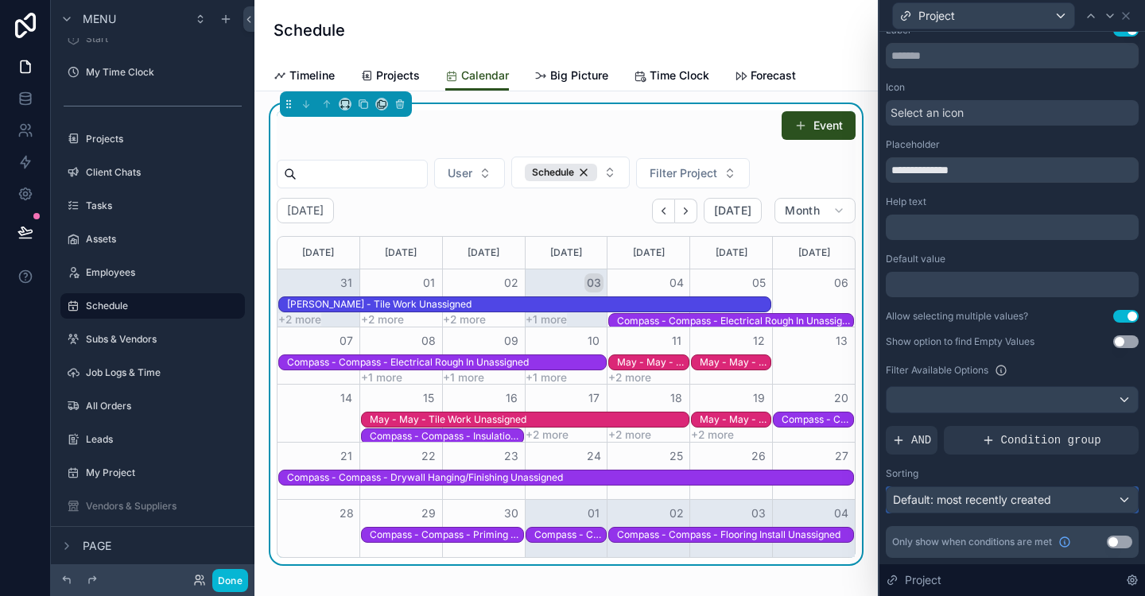
click at [1114, 498] on div "Default: most recently created" at bounding box center [1012, 499] width 251 height 25
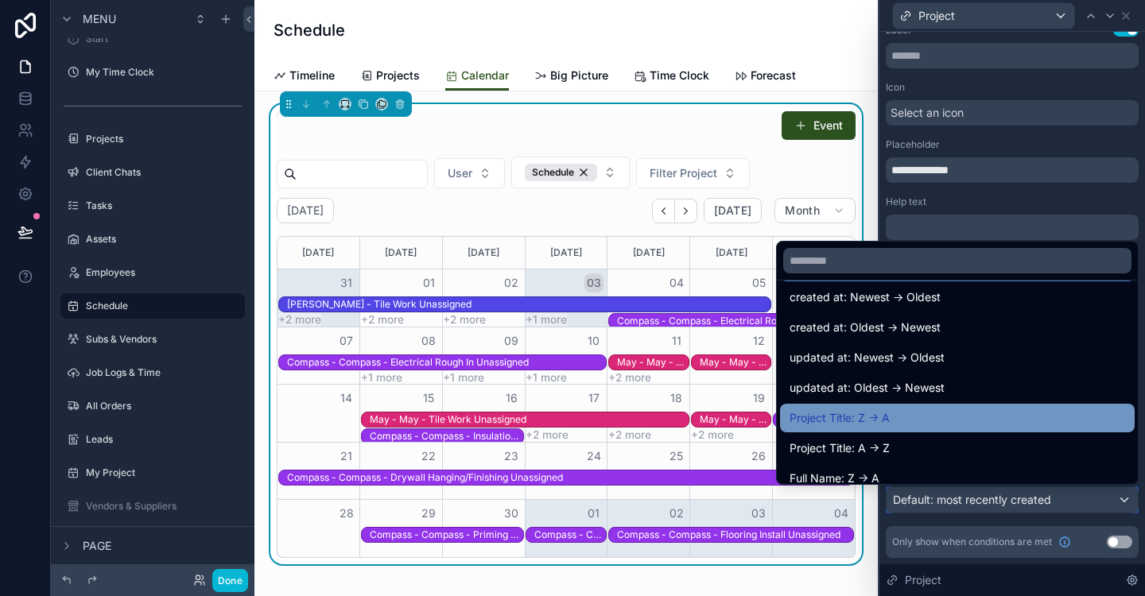
scroll to position [55, 0]
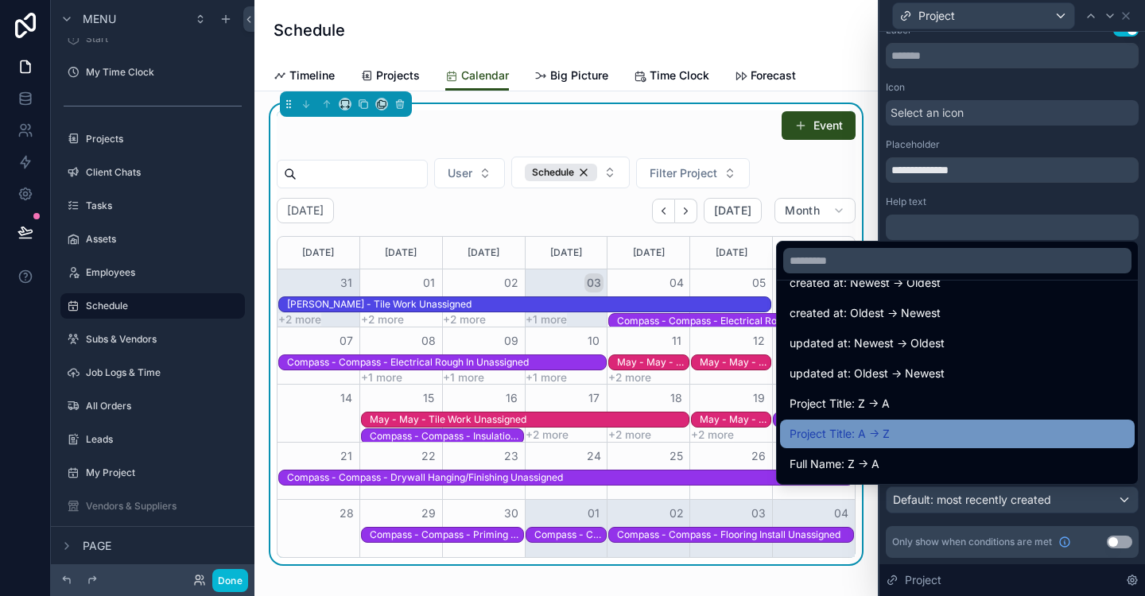
click at [898, 431] on div "Project Title: A -> Z" at bounding box center [958, 434] width 336 height 19
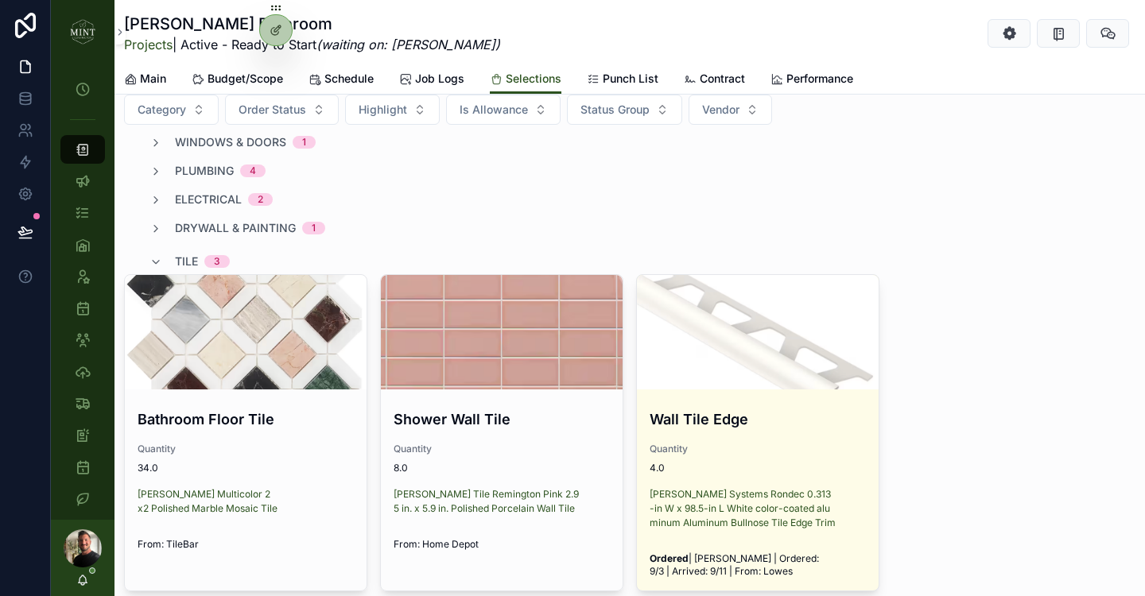
scroll to position [380, 0]
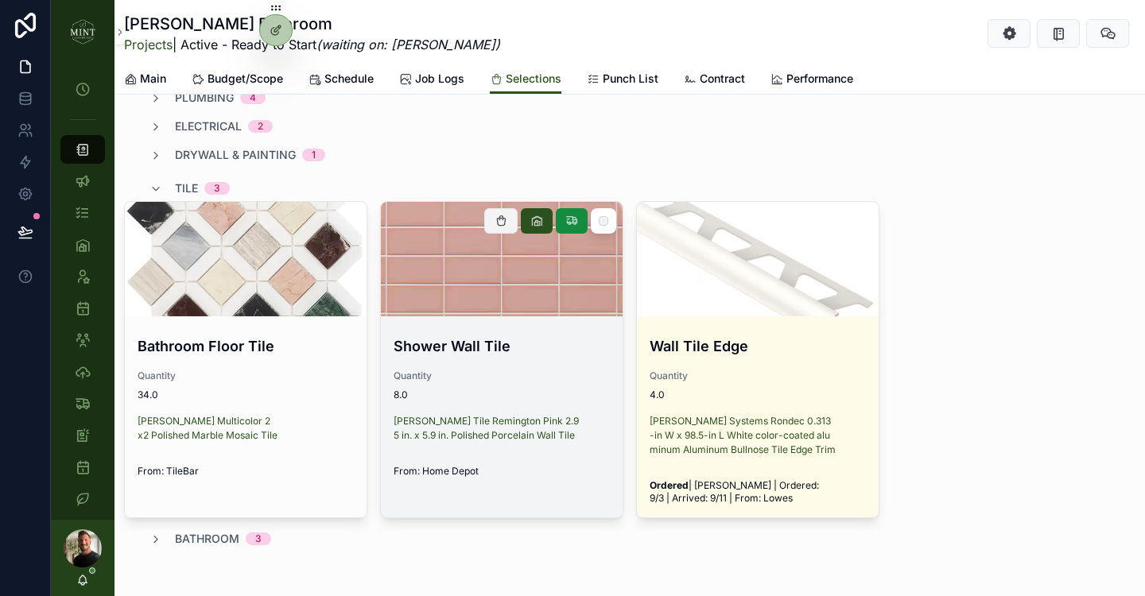
click at [511, 222] on button "scrollable content" at bounding box center [500, 220] width 33 height 25
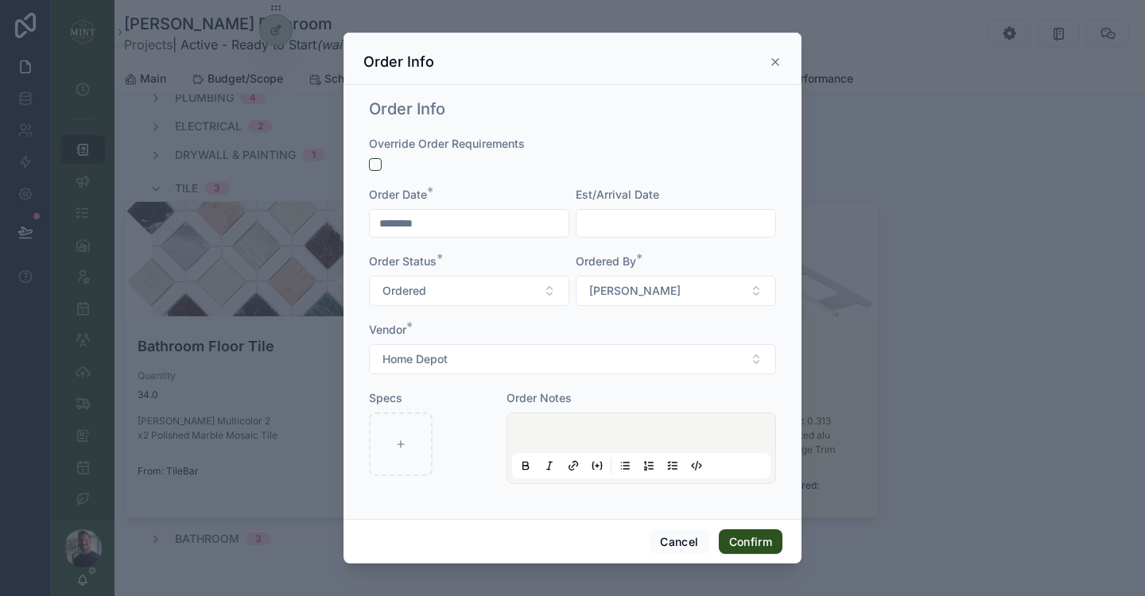
click at [627, 228] on input "text" at bounding box center [675, 223] width 199 height 22
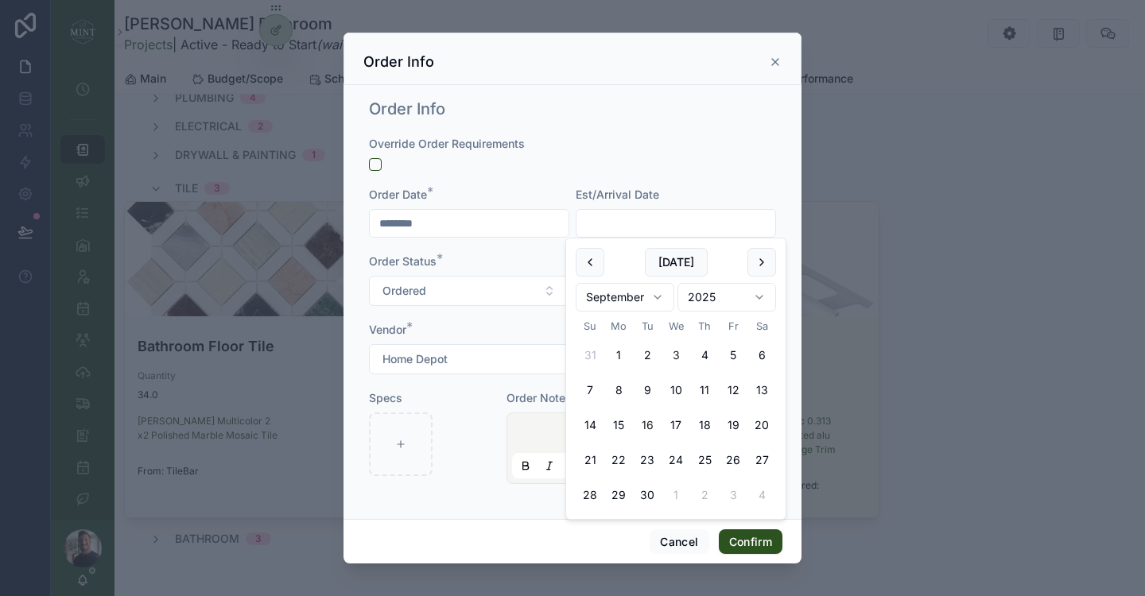
click at [644, 425] on button "16" at bounding box center [647, 425] width 29 height 29
type input "*********"
click at [486, 324] on div "Vendor *" at bounding box center [572, 330] width 407 height 16
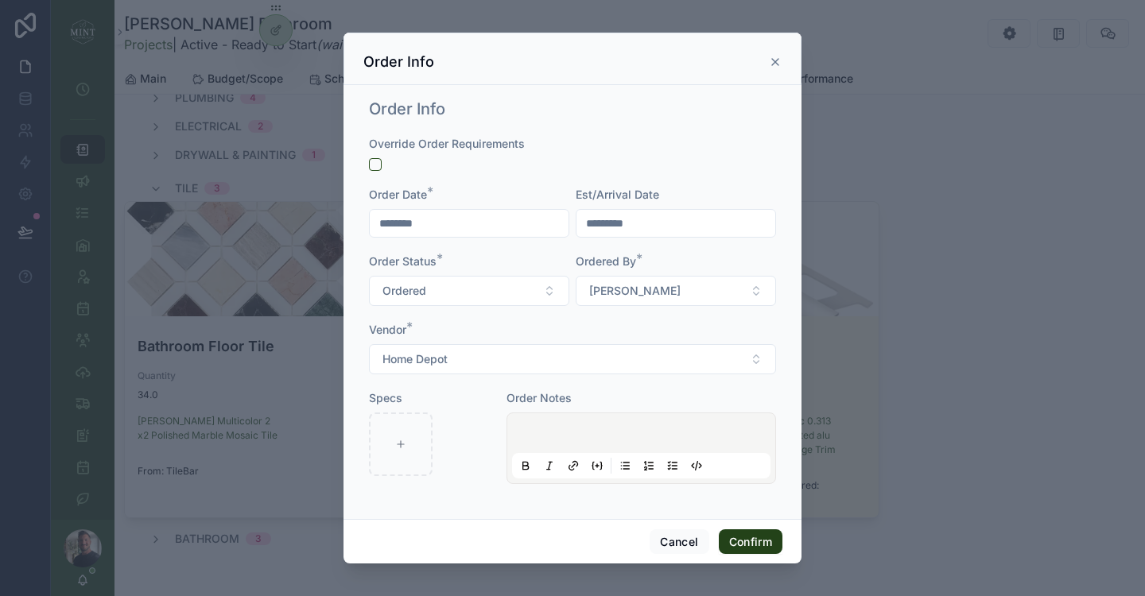
click at [760, 542] on button "Confirm" at bounding box center [751, 542] width 64 height 25
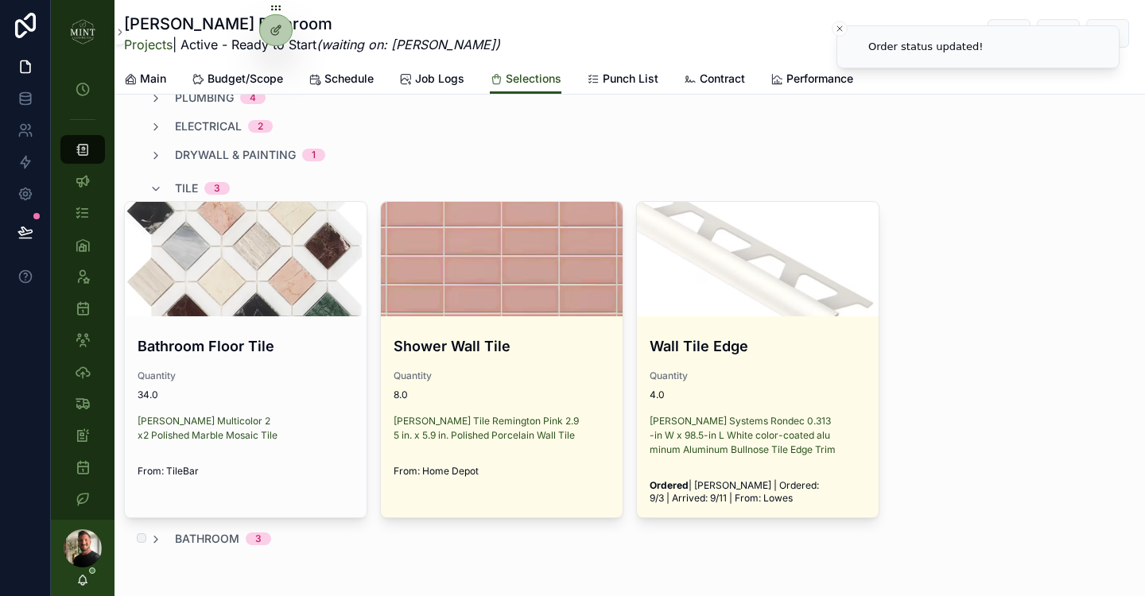
click at [183, 542] on span "bathroom" at bounding box center [207, 539] width 64 height 16
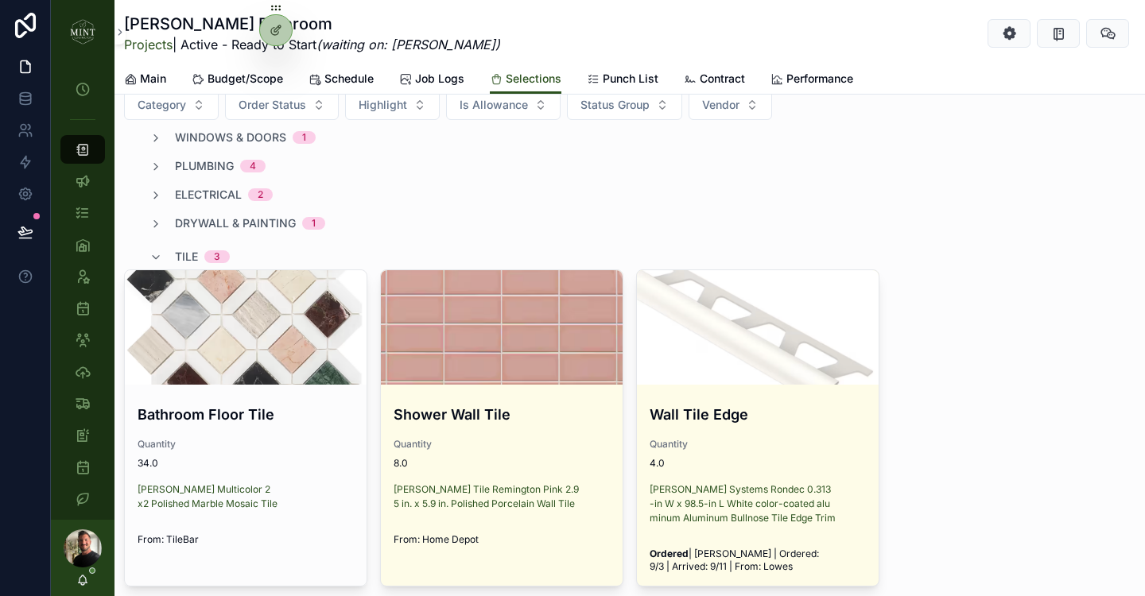
scroll to position [318, 0]
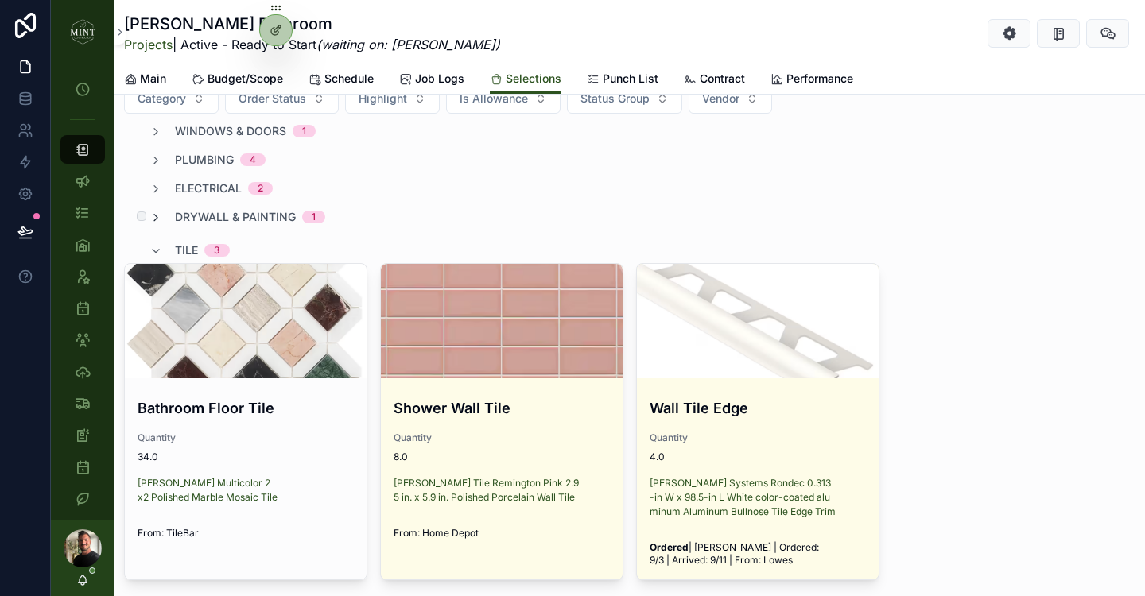
click at [159, 217] on icon "scrollable content" at bounding box center [155, 218] width 13 height 13
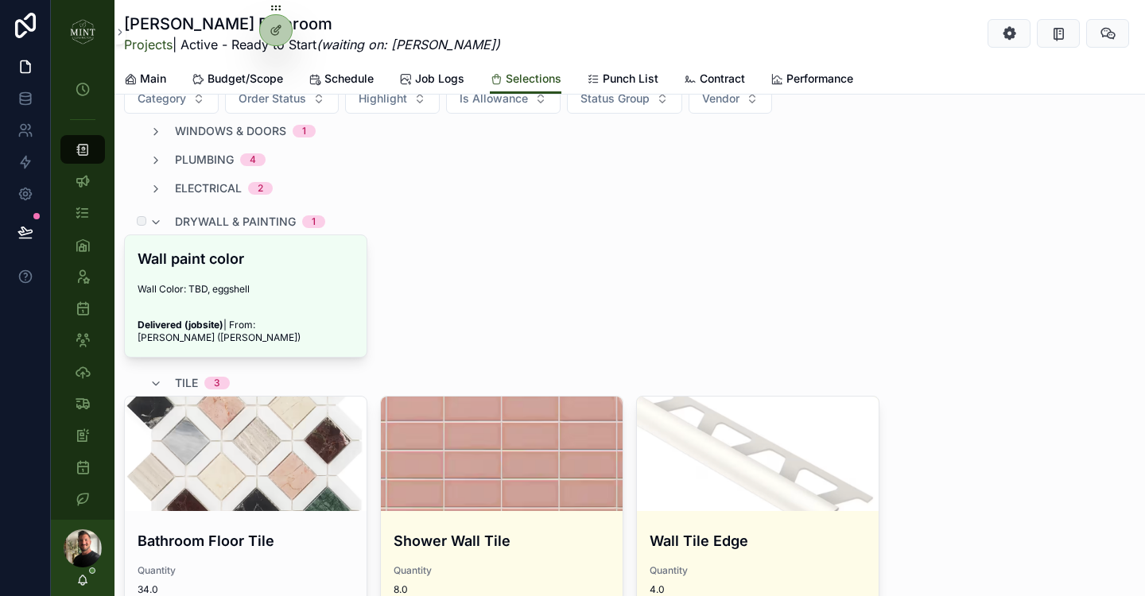
click at [186, 223] on span "drywall & painting" at bounding box center [235, 222] width 121 height 16
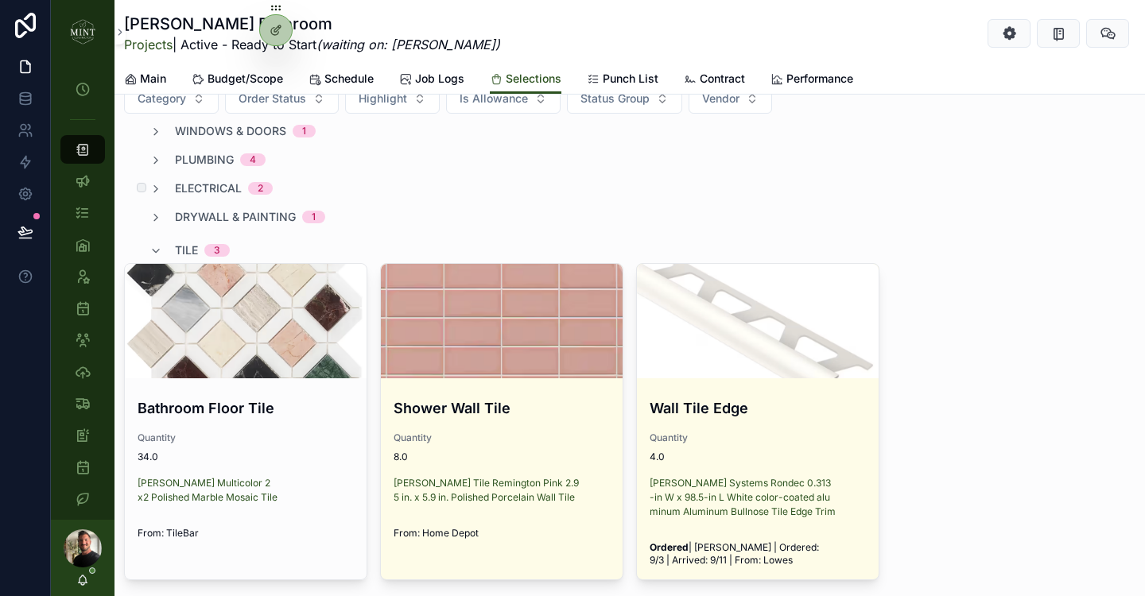
click at [178, 192] on span "electrical" at bounding box center [208, 189] width 67 height 16
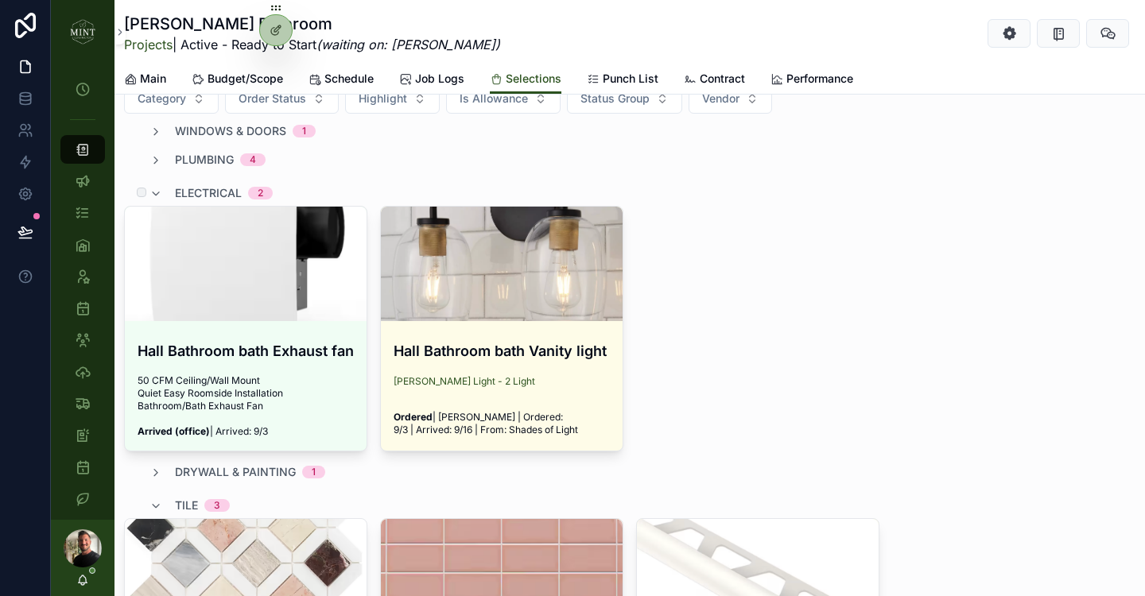
click at [178, 192] on span "electrical" at bounding box center [208, 193] width 67 height 16
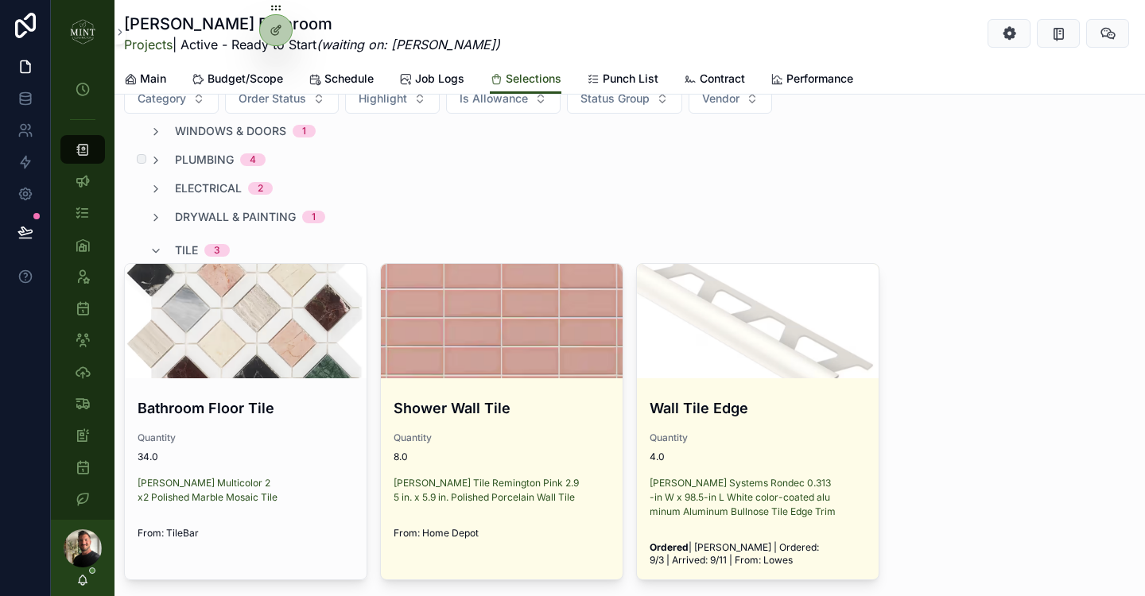
click at [172, 163] on div "plumbing 4" at bounding box center [207, 160] width 116 height 16
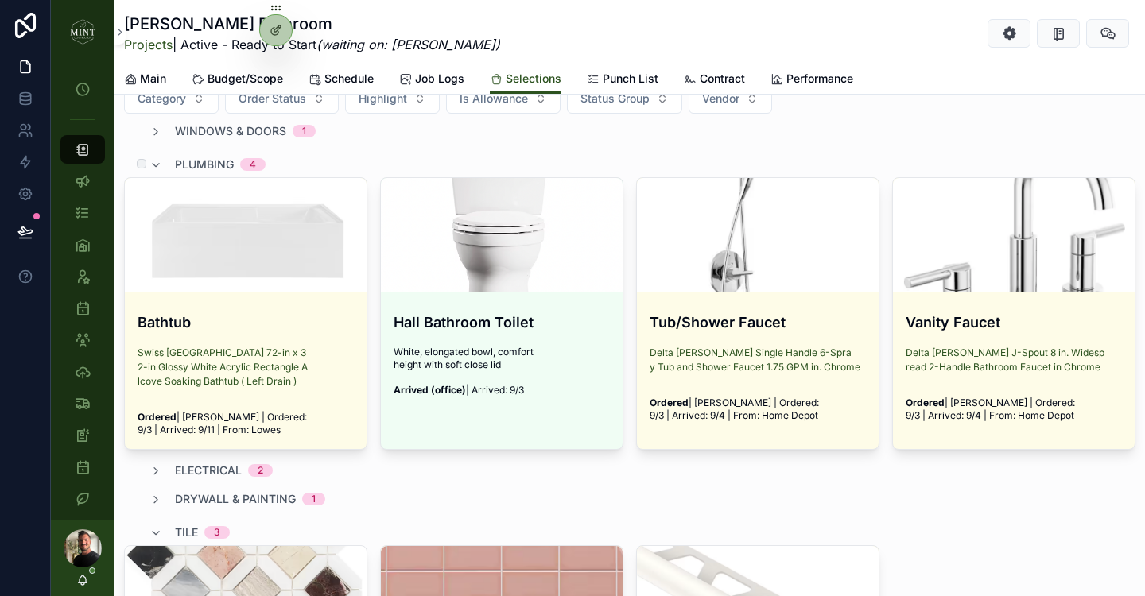
click at [172, 163] on div "plumbing 4" at bounding box center [207, 164] width 116 height 25
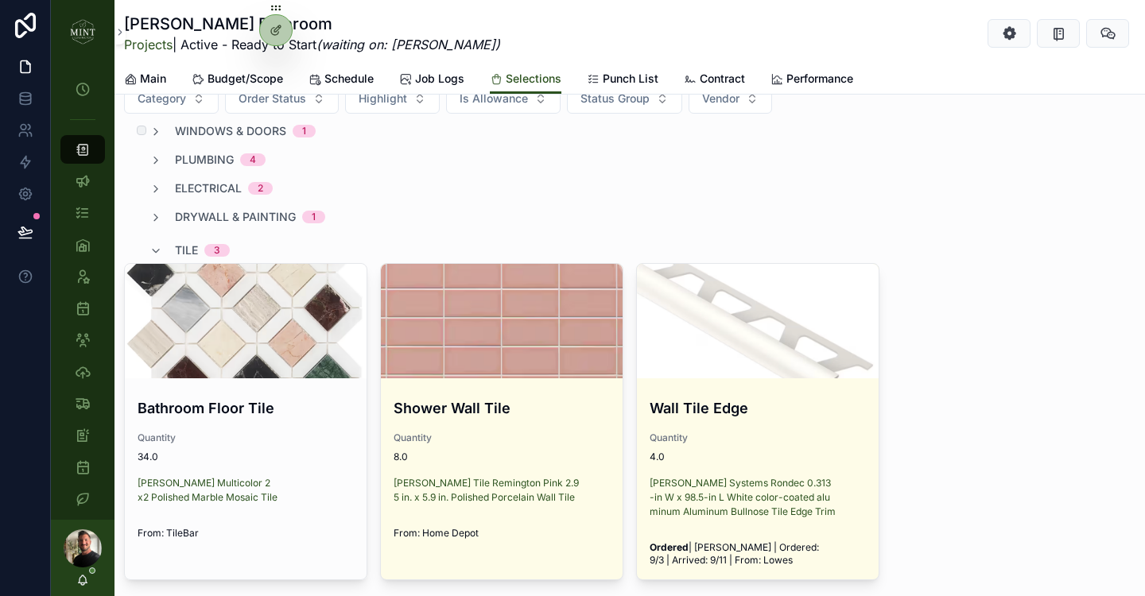
click at [171, 137] on div "windows & doors 1" at bounding box center [232, 131] width 166 height 16
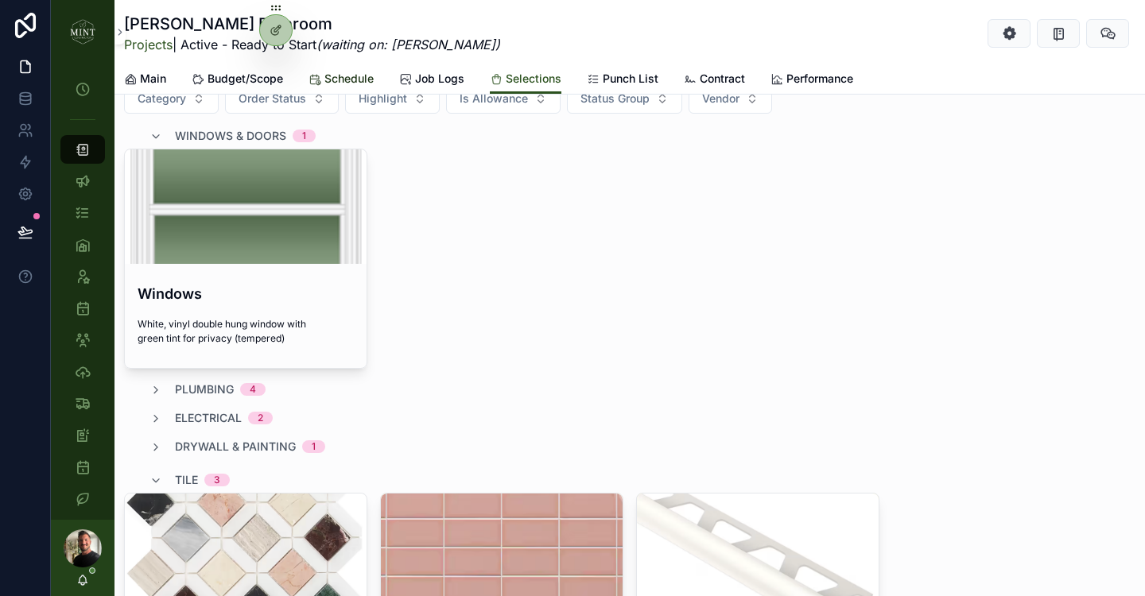
click at [348, 74] on span "Schedule" at bounding box center [348, 79] width 49 height 16
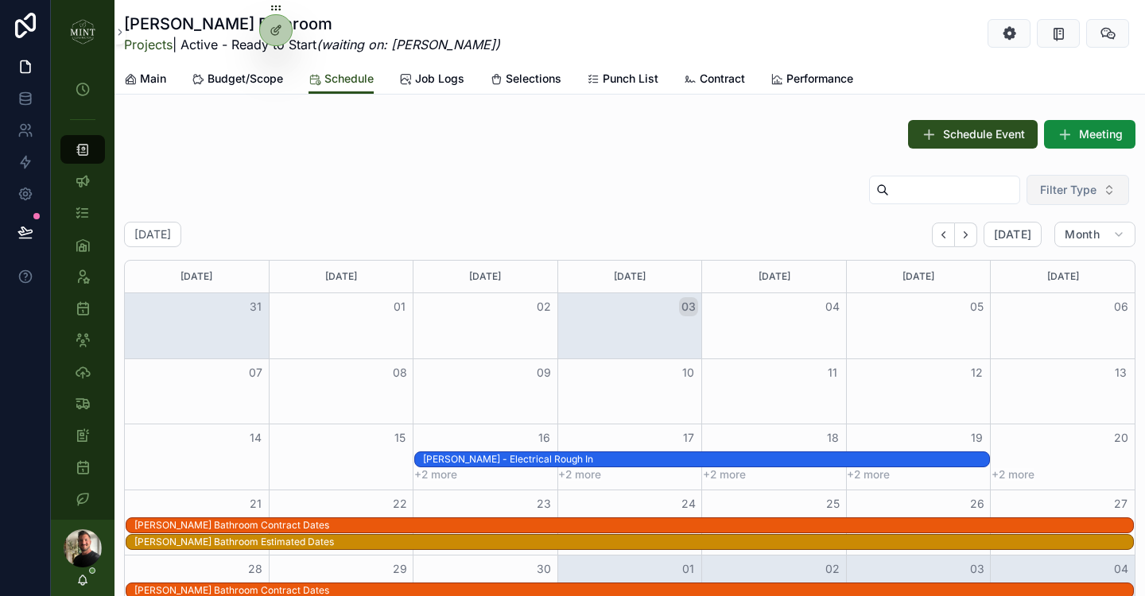
click at [1105, 184] on button "Filter Type" at bounding box center [1078, 190] width 103 height 30
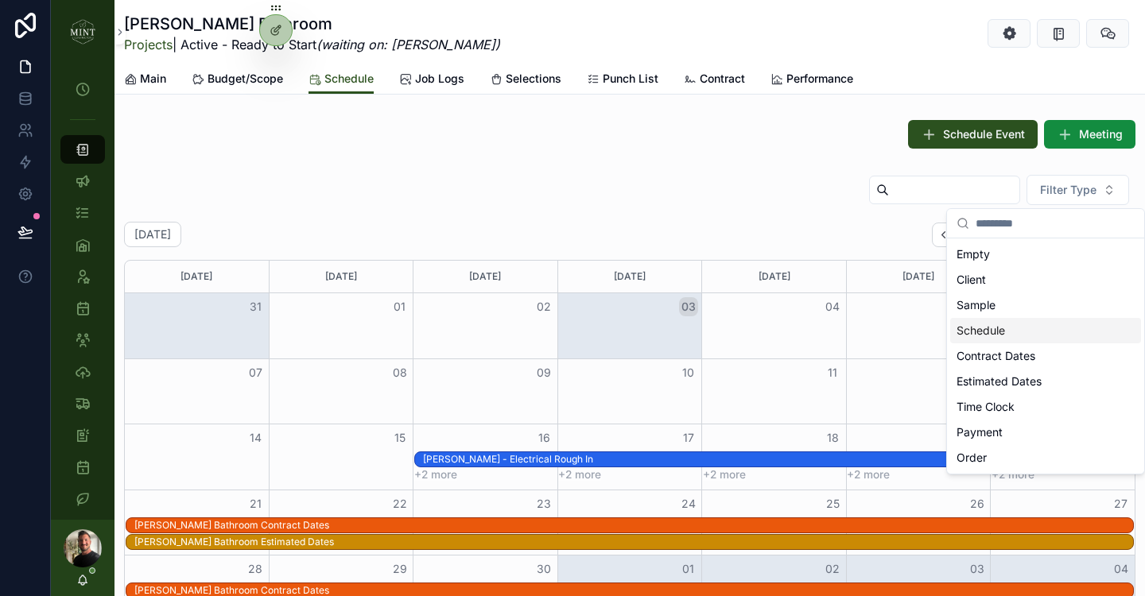
click at [993, 328] on div "Schedule" at bounding box center [1045, 330] width 191 height 25
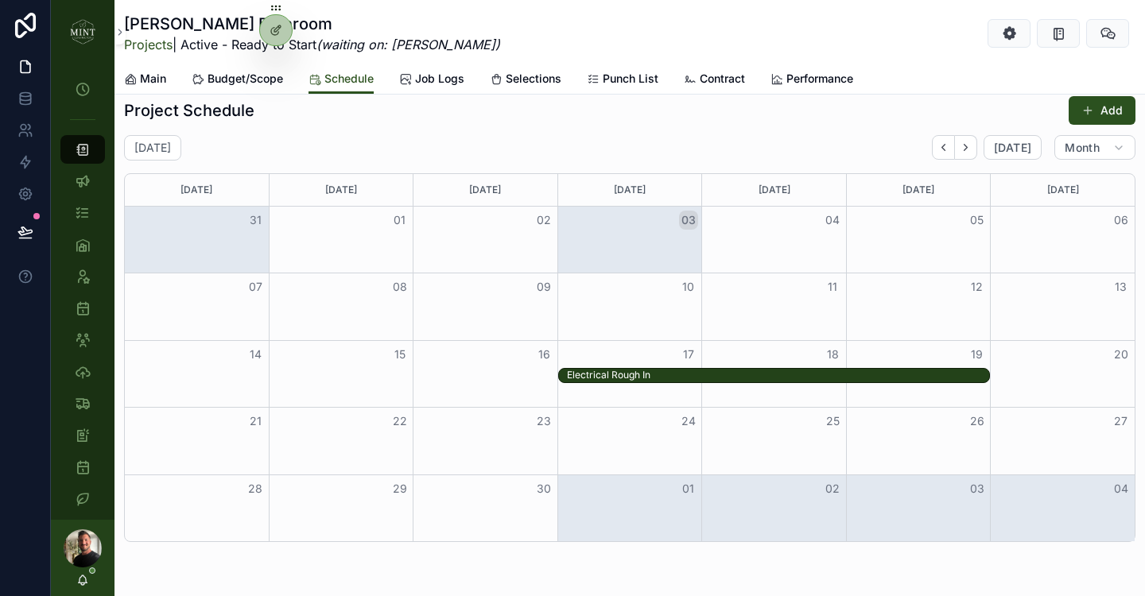
scroll to position [992, 0]
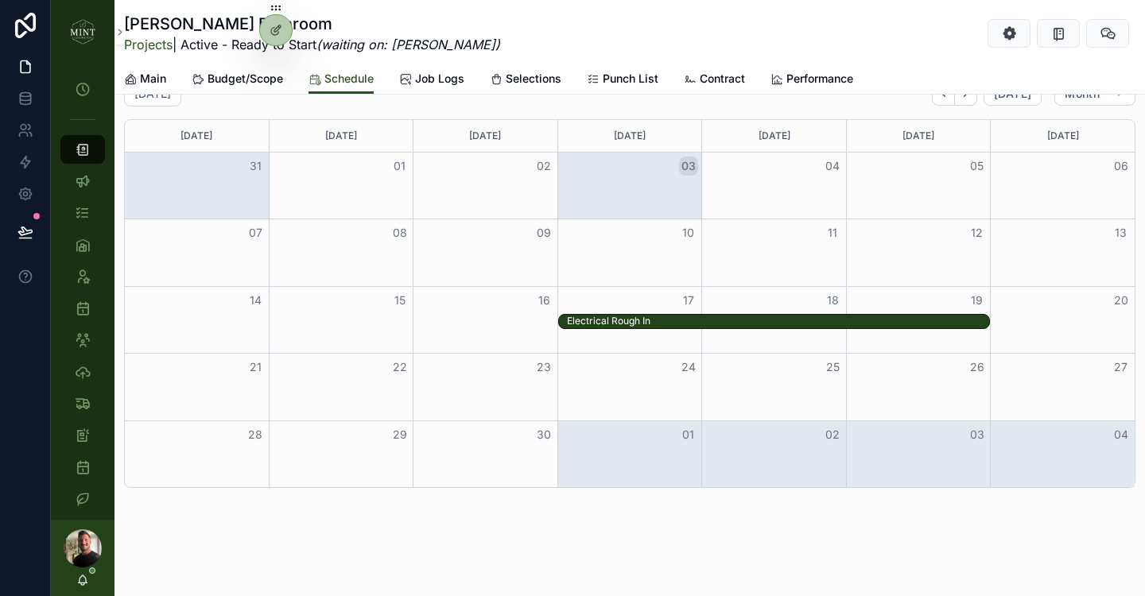
click at [427, 382] on div "Month View" at bounding box center [485, 387] width 145 height 67
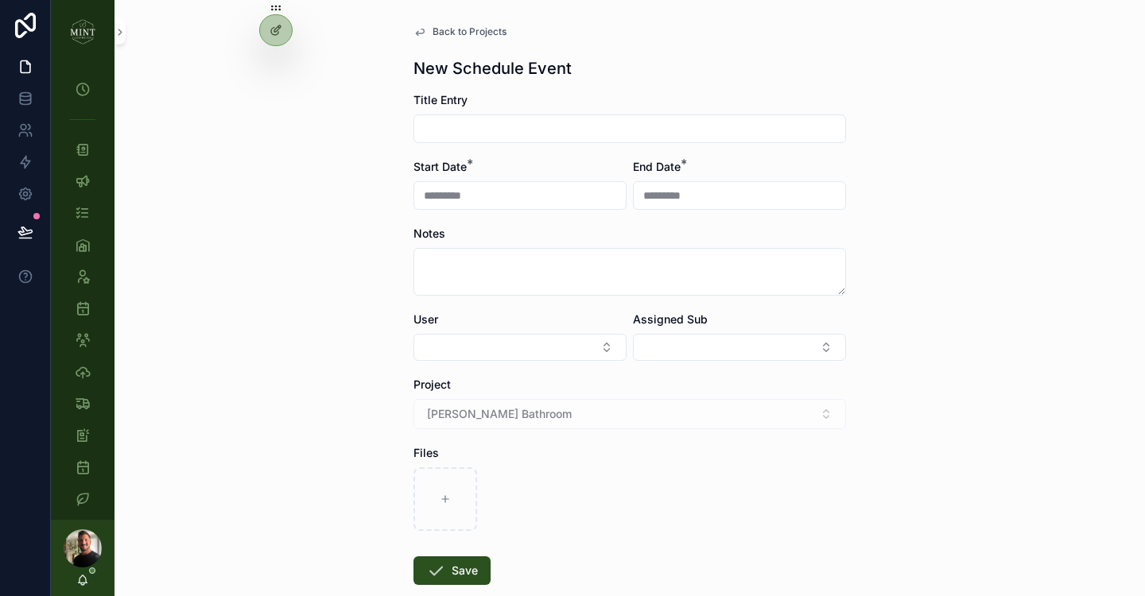
click at [440, 31] on span "Back to Projects" at bounding box center [470, 31] width 74 height 13
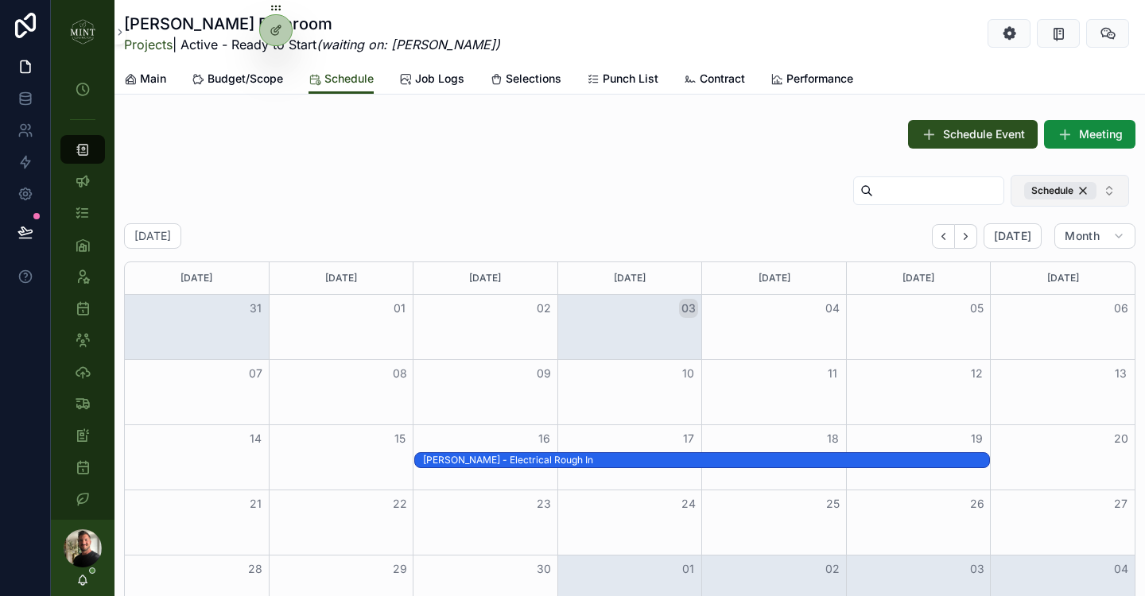
click at [1111, 193] on button "Schedule" at bounding box center [1070, 191] width 118 height 32
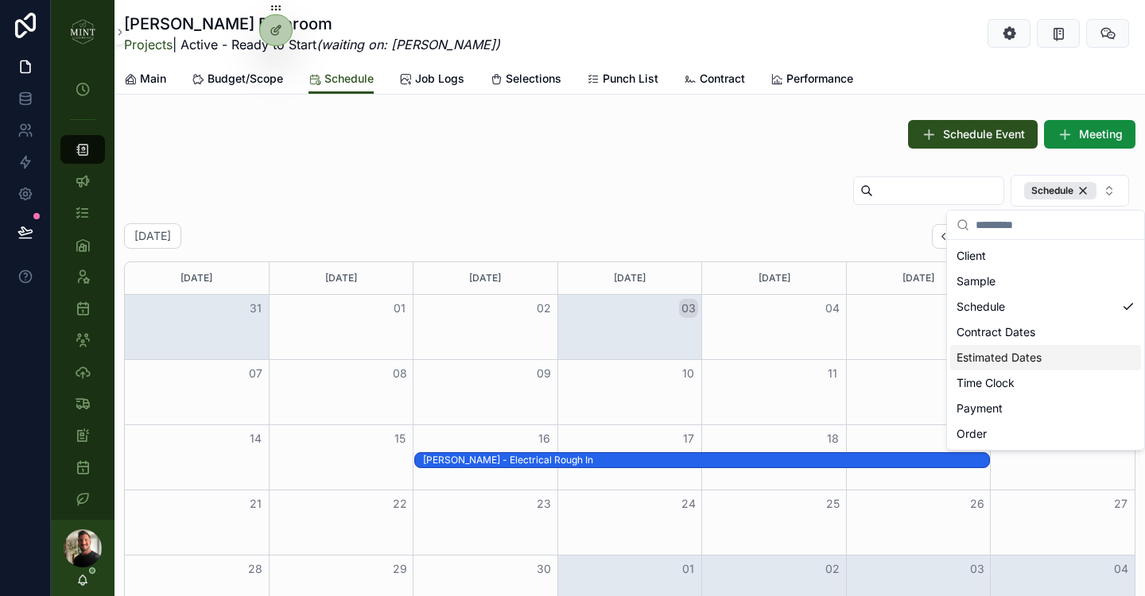
click at [1021, 351] on div "Estimated Dates" at bounding box center [1045, 357] width 191 height 25
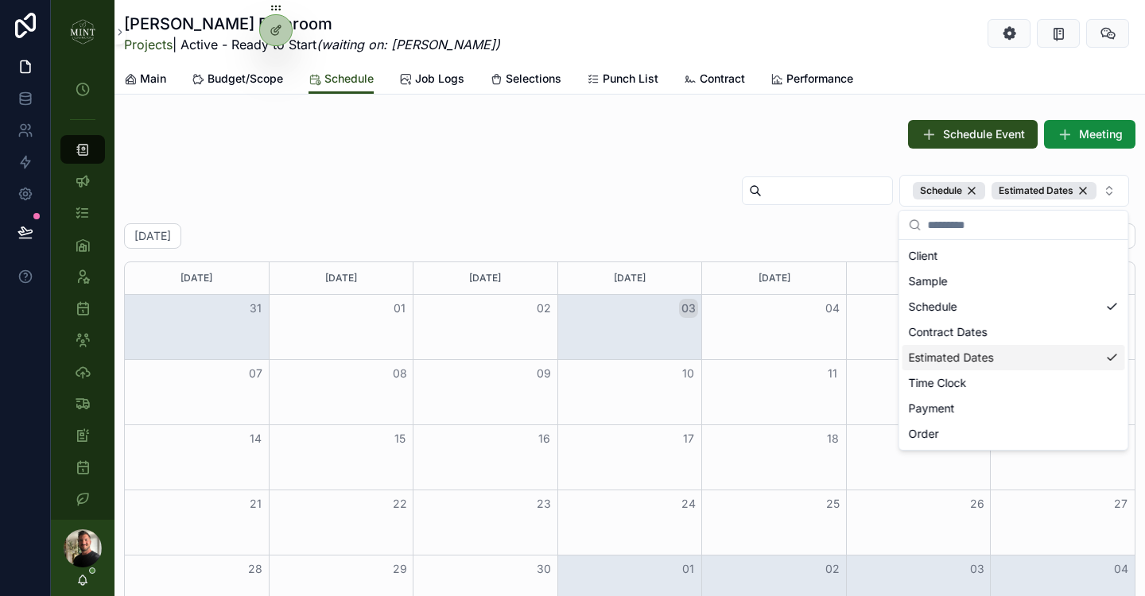
click at [503, 190] on div "Schedule Estimated Dates" at bounding box center [629, 194] width 1011 height 40
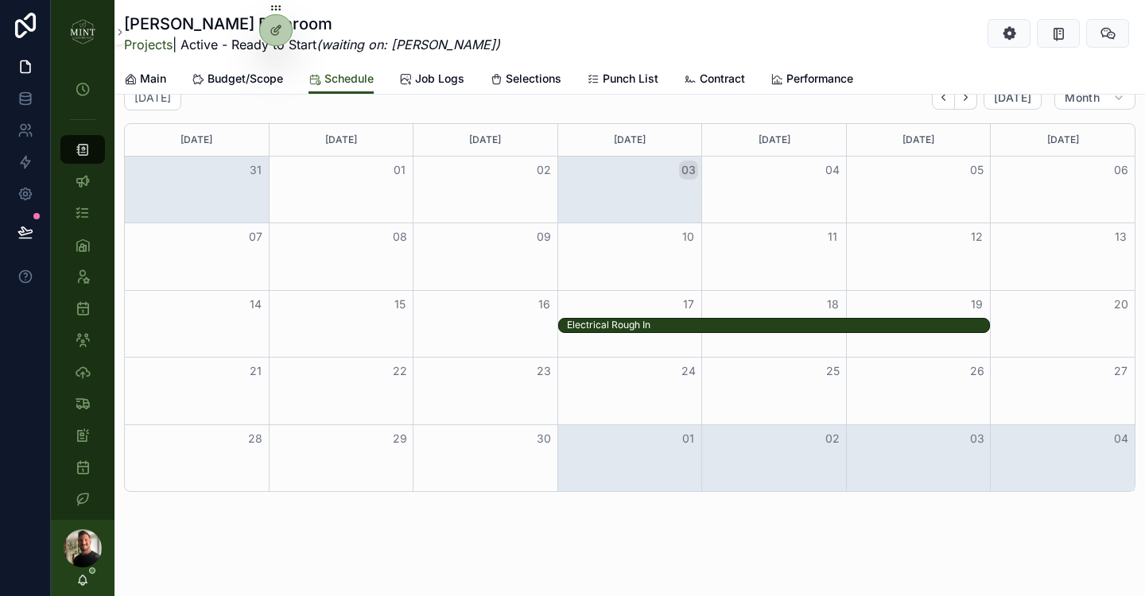
scroll to position [992, 0]
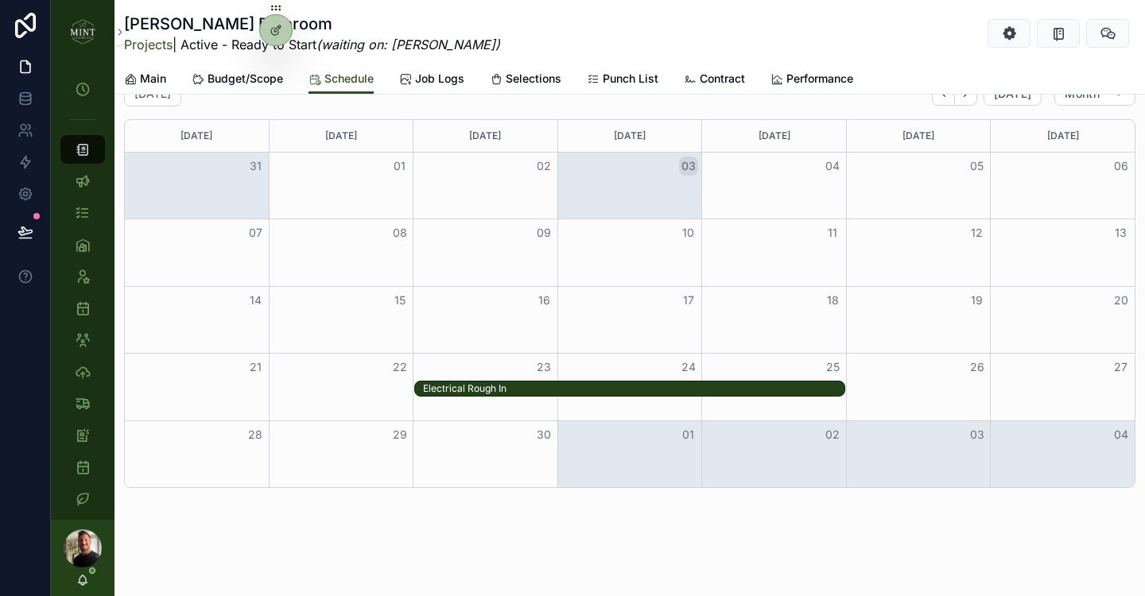
drag, startPoint x: 643, startPoint y: 323, endPoint x: 505, endPoint y: 400, distance: 158.4
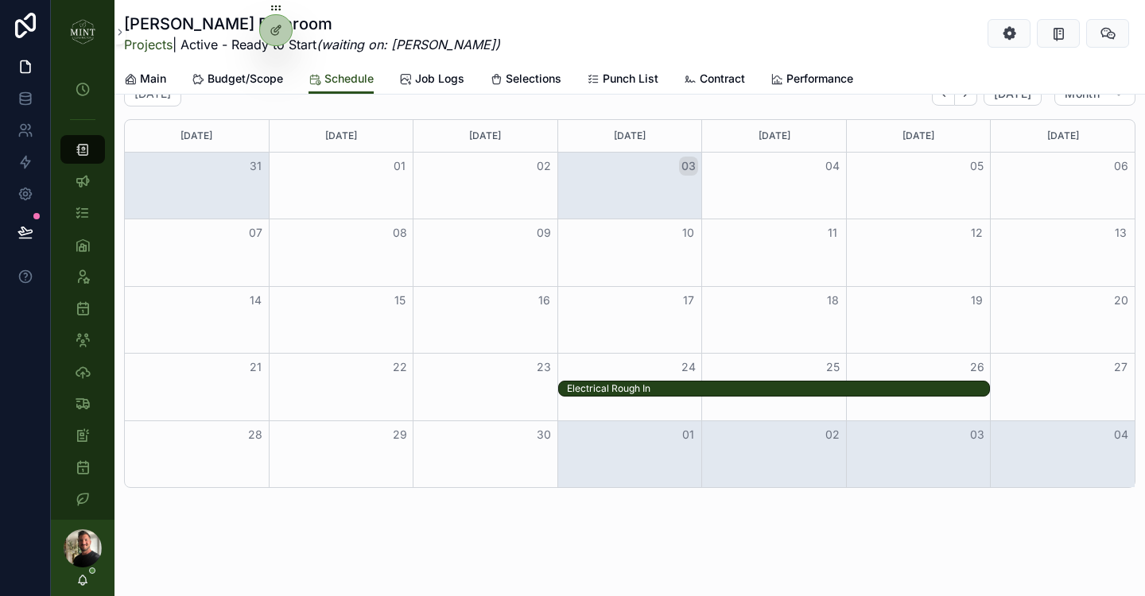
drag, startPoint x: 512, startPoint y: 391, endPoint x: 630, endPoint y: 392, distance: 117.7
click at [219, 79] on span "Budget/Scope" at bounding box center [246, 79] width 76 height 16
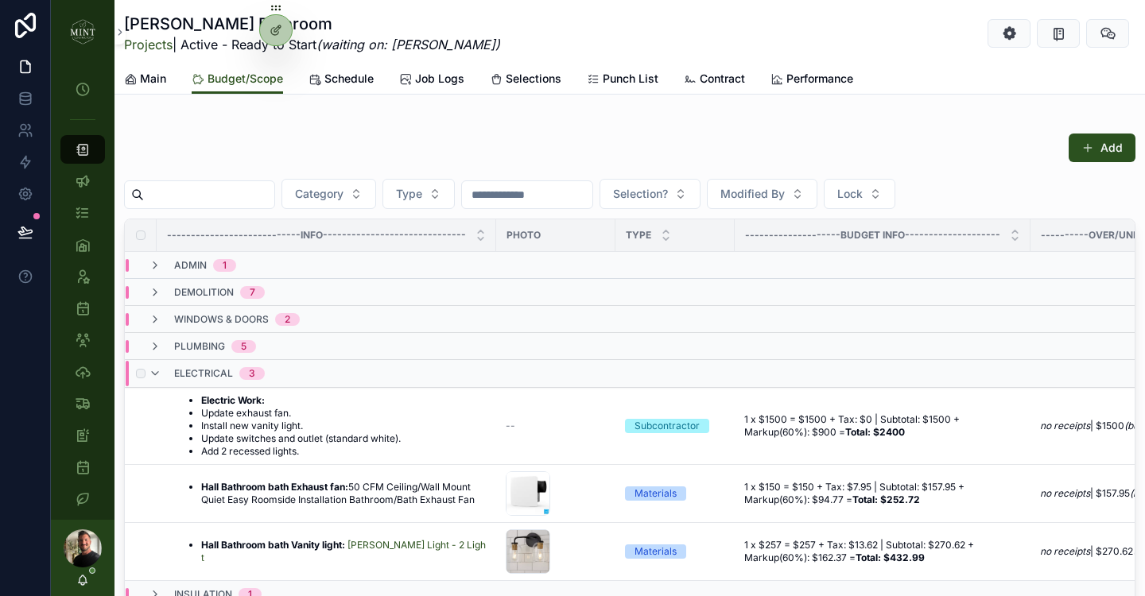
click at [161, 371] on div "electrical 3" at bounding box center [207, 373] width 116 height 25
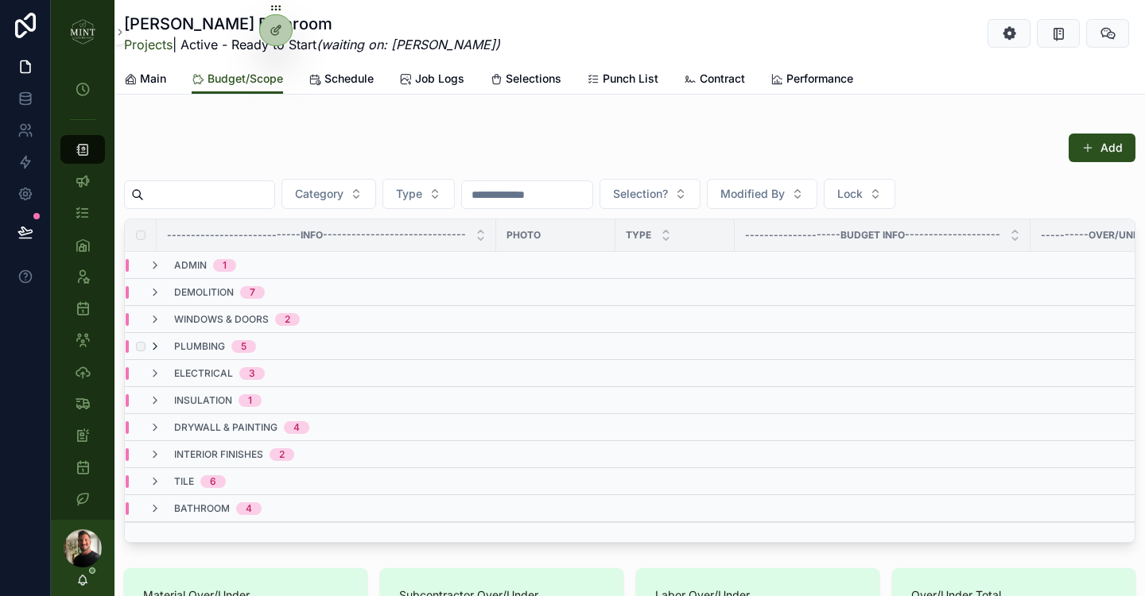
click at [159, 344] on icon "scrollable content" at bounding box center [155, 346] width 13 height 13
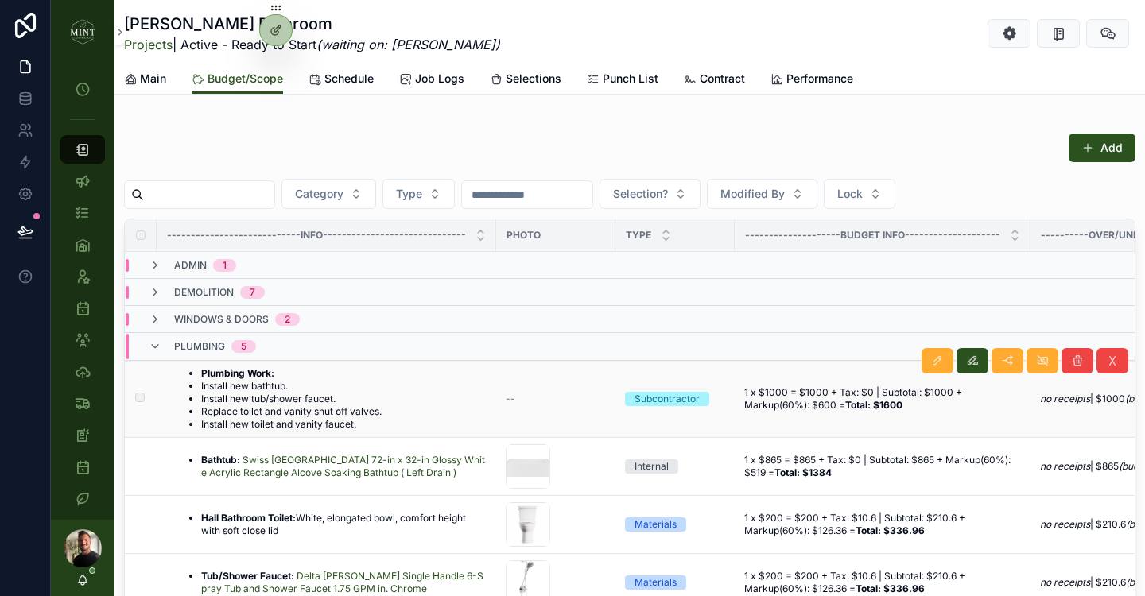
click at [342, 394] on li "Install new tub/shower faucet." at bounding box center [291, 399] width 181 height 13
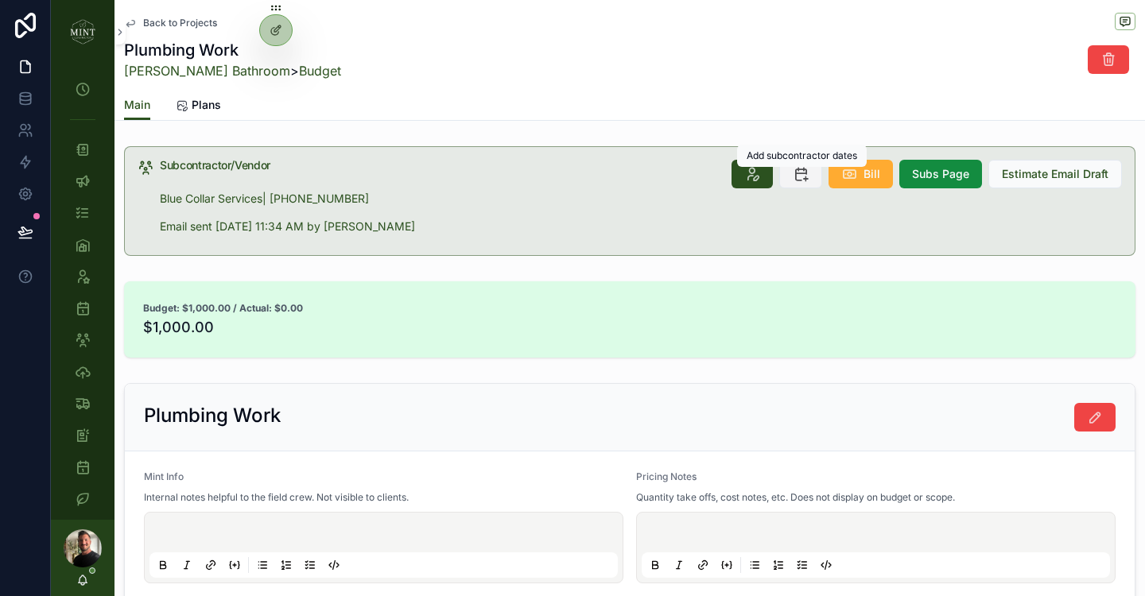
click at [802, 180] on icon "scrollable content" at bounding box center [801, 174] width 16 height 16
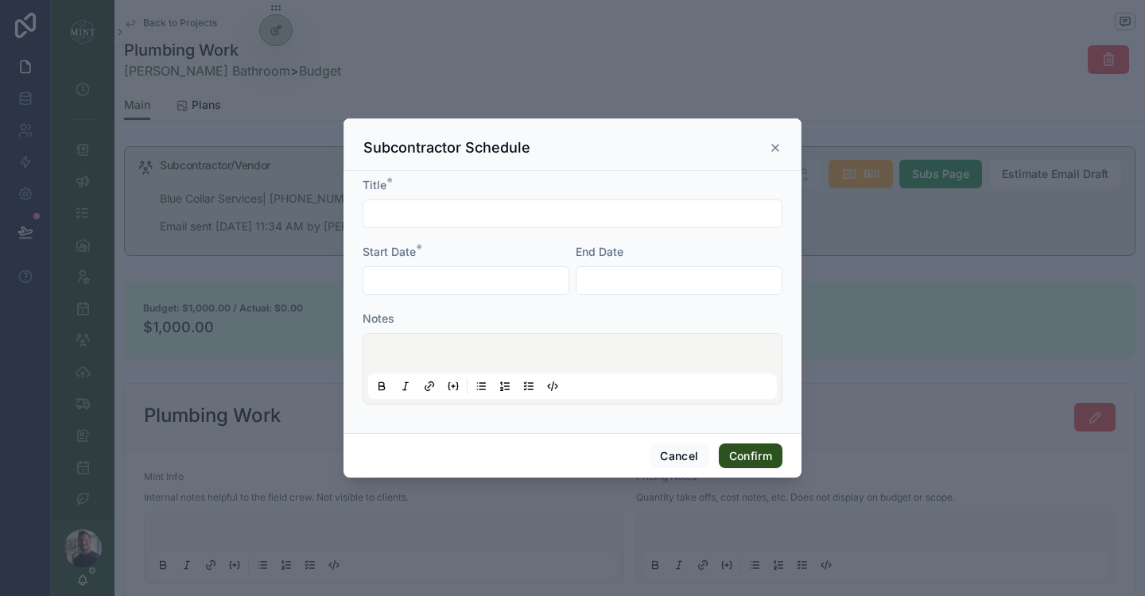
click at [415, 211] on input "text" at bounding box center [572, 214] width 418 height 22
type input "**********"
click at [424, 267] on div at bounding box center [466, 280] width 207 height 29
click at [425, 277] on input "text" at bounding box center [465, 281] width 205 height 22
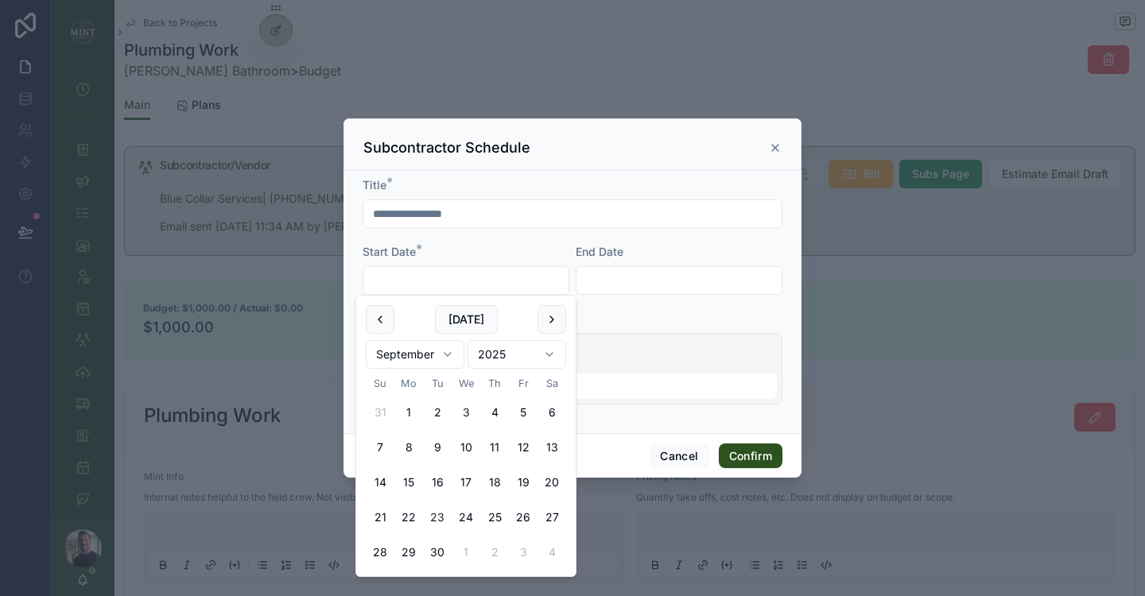
click at [437, 512] on button "23" at bounding box center [437, 517] width 29 height 29
type input "*********"
click at [593, 278] on input "text" at bounding box center [678, 281] width 205 height 22
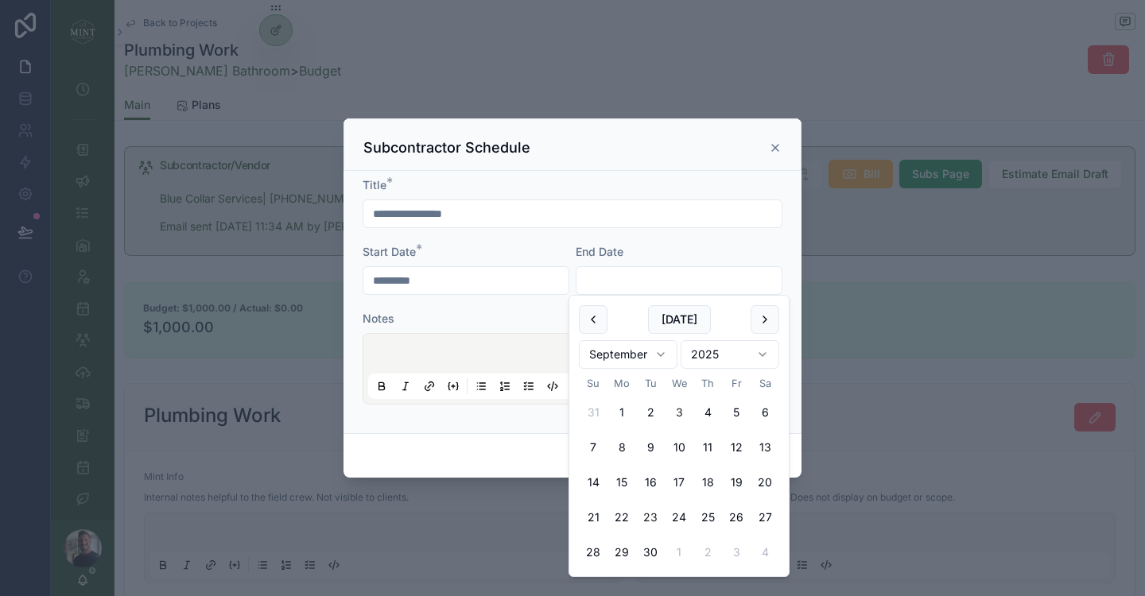
click at [654, 520] on button "23" at bounding box center [650, 517] width 29 height 29
type input "*********"
click at [484, 407] on form "**********" at bounding box center [573, 298] width 420 height 243
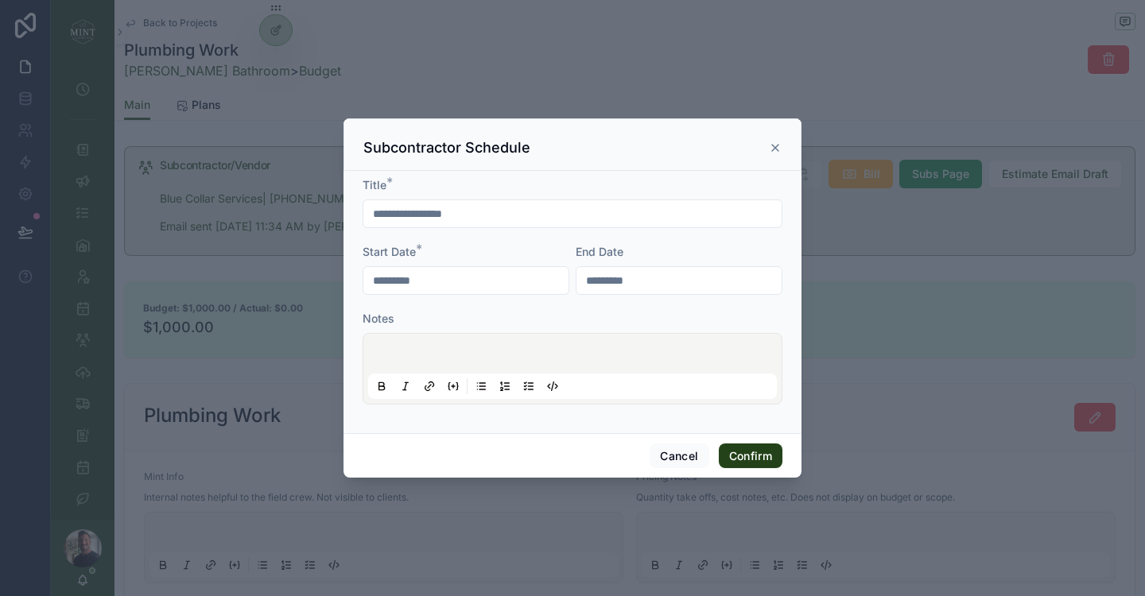
click at [747, 462] on button "Confirm" at bounding box center [751, 456] width 64 height 25
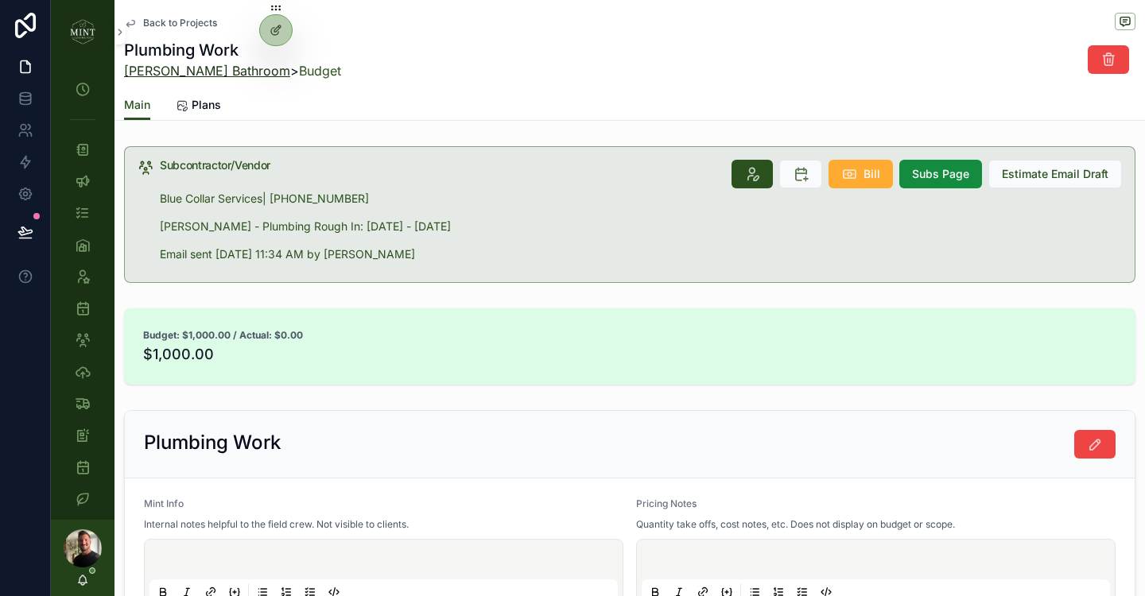
click at [227, 70] on link "[PERSON_NAME] Bathroom" at bounding box center [207, 71] width 166 height 16
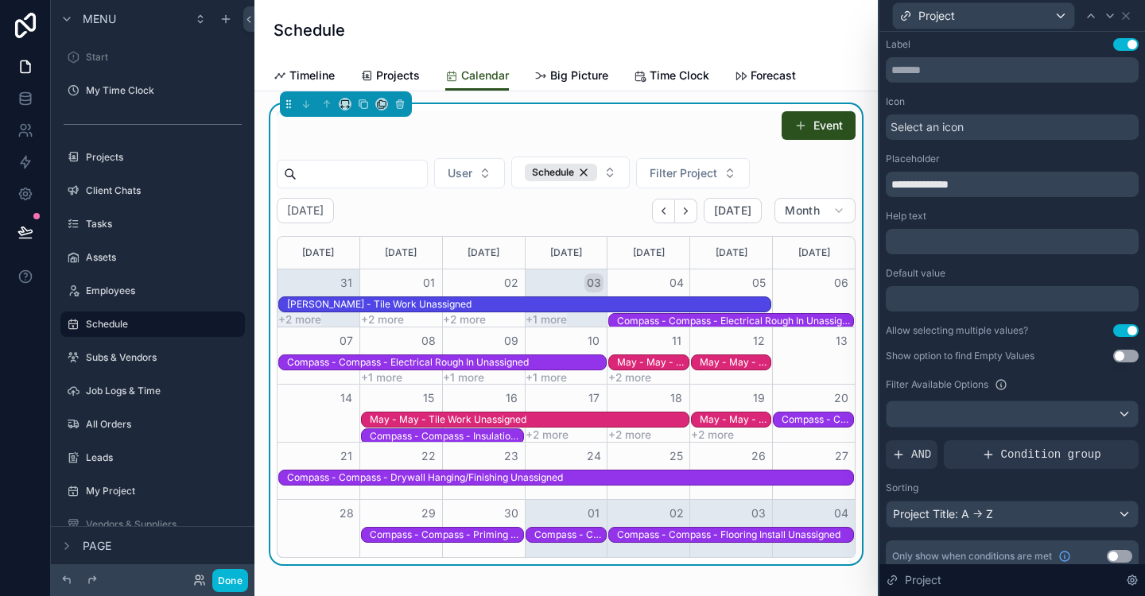
scroll to position [777, 0]
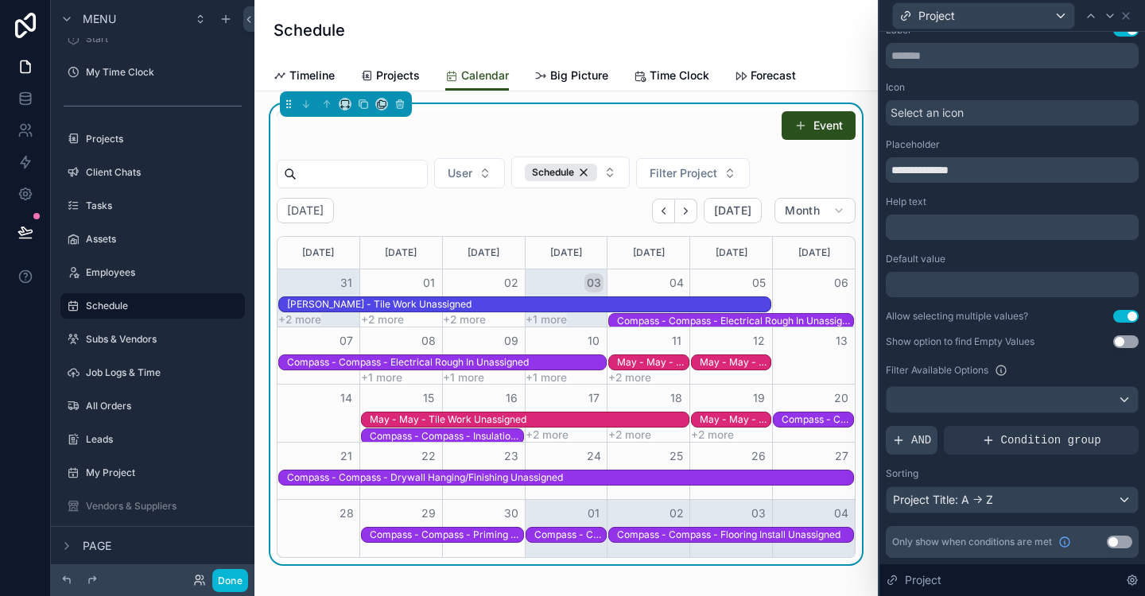
click at [904, 434] on icon at bounding box center [898, 440] width 13 height 13
click at [1101, 435] on div at bounding box center [1099, 428] width 22 height 22
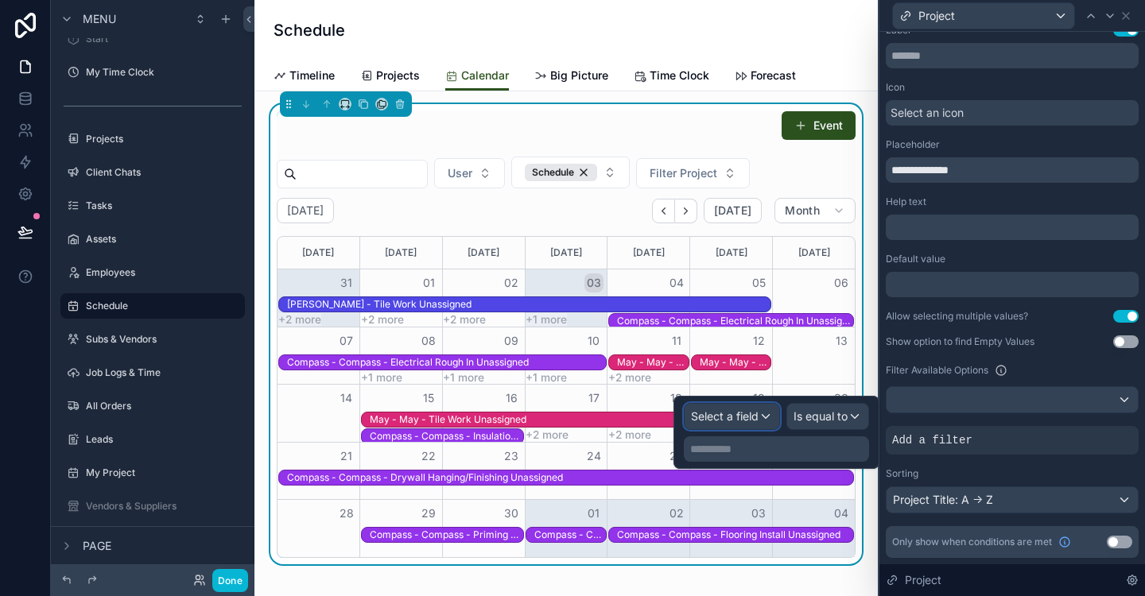
click at [754, 417] on span "Select a field" at bounding box center [725, 417] width 68 height 14
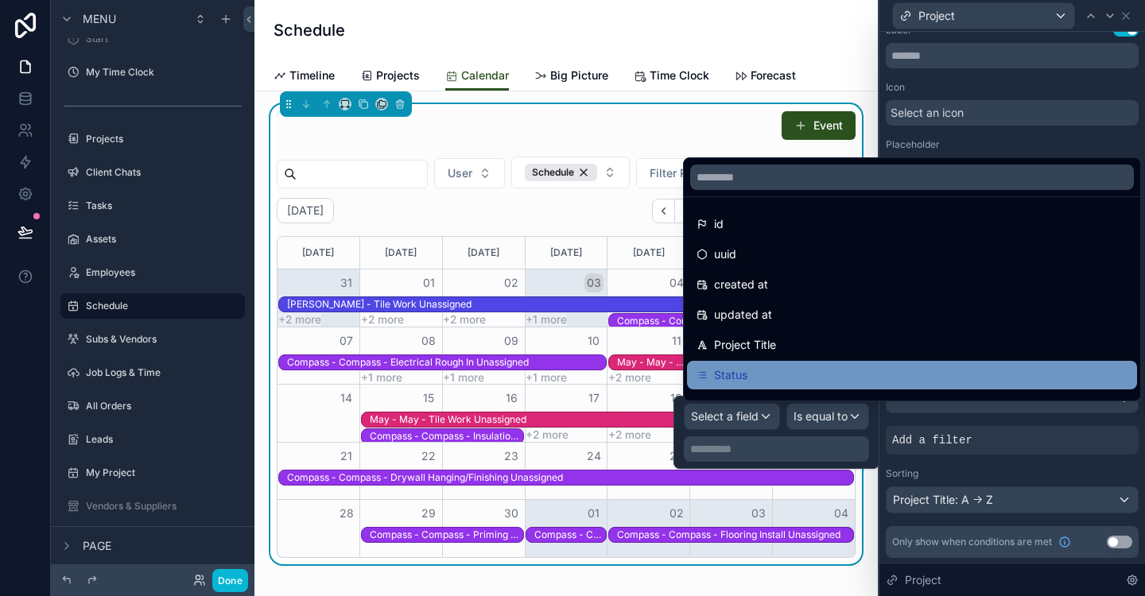
click at [754, 374] on div "Status" at bounding box center [912, 375] width 431 height 19
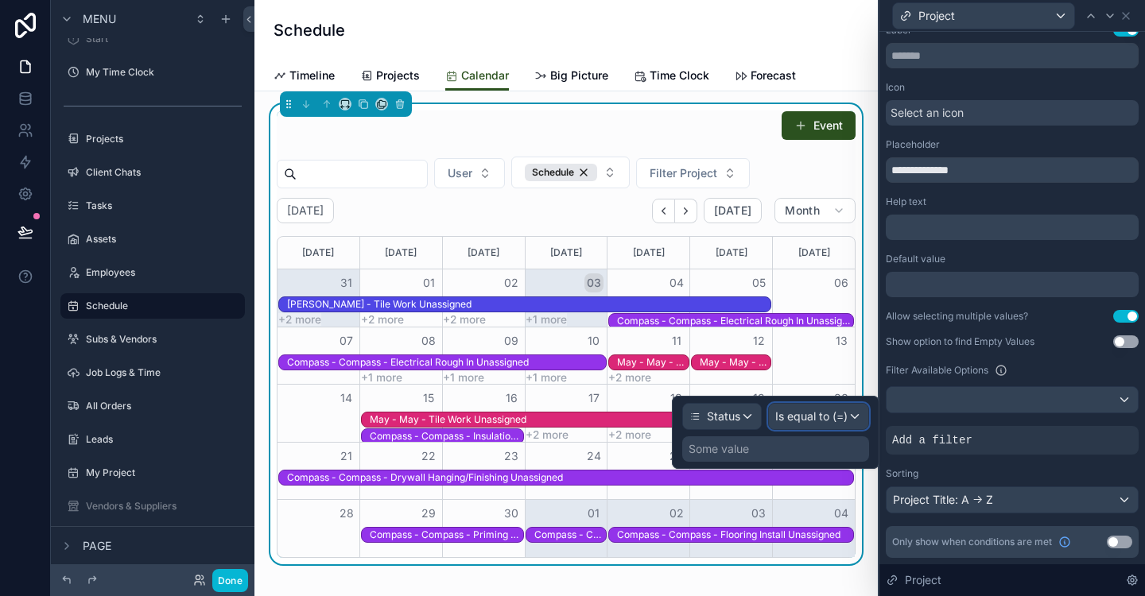
click at [843, 418] on span "Is equal to (=)" at bounding box center [811, 417] width 72 height 16
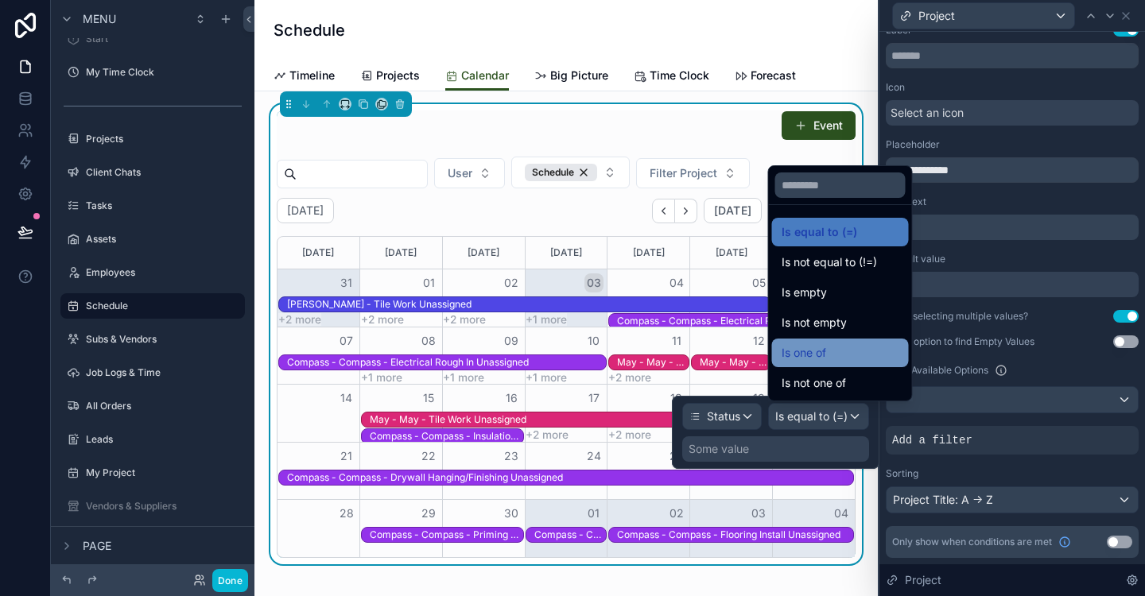
click at [851, 360] on div "Is one of" at bounding box center [841, 353] width 118 height 19
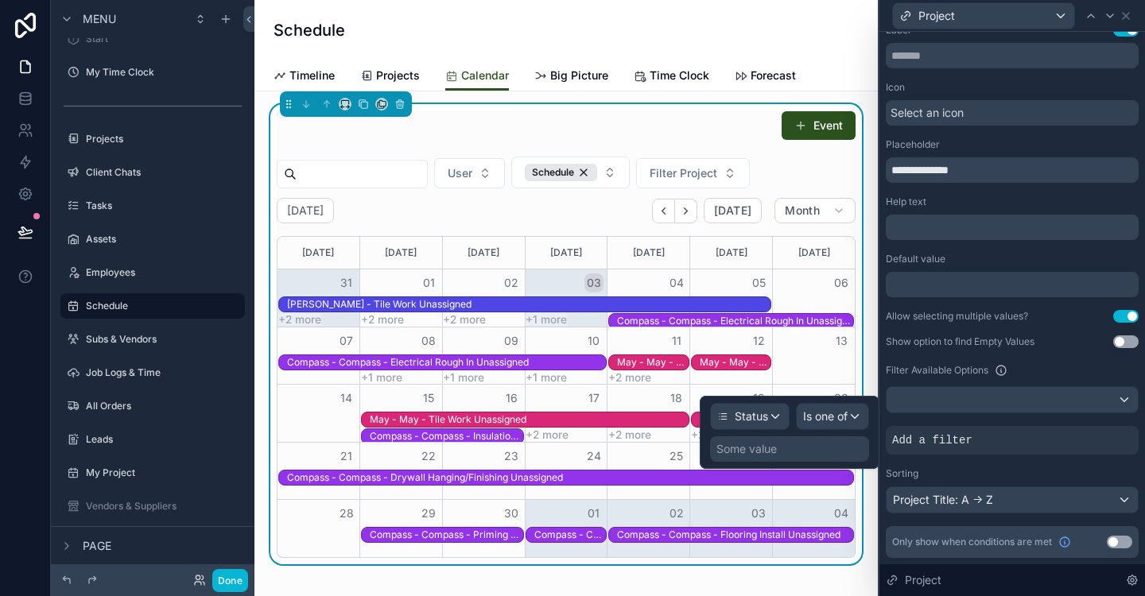
click at [754, 449] on div "Some value" at bounding box center [746, 449] width 60 height 16
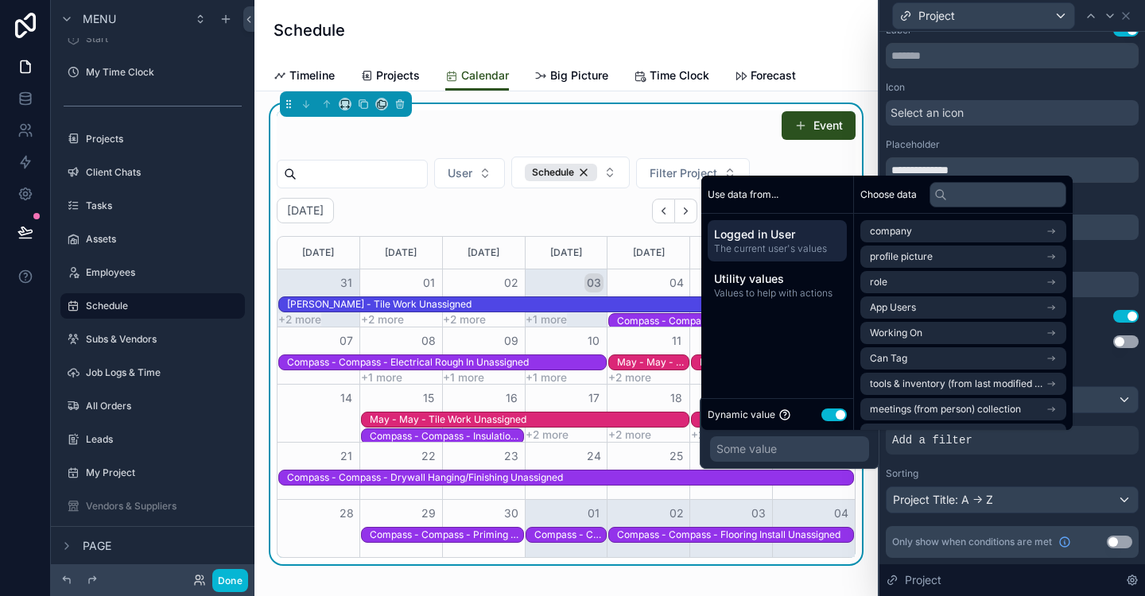
click at [835, 413] on button "Use setting" at bounding box center [833, 415] width 25 height 13
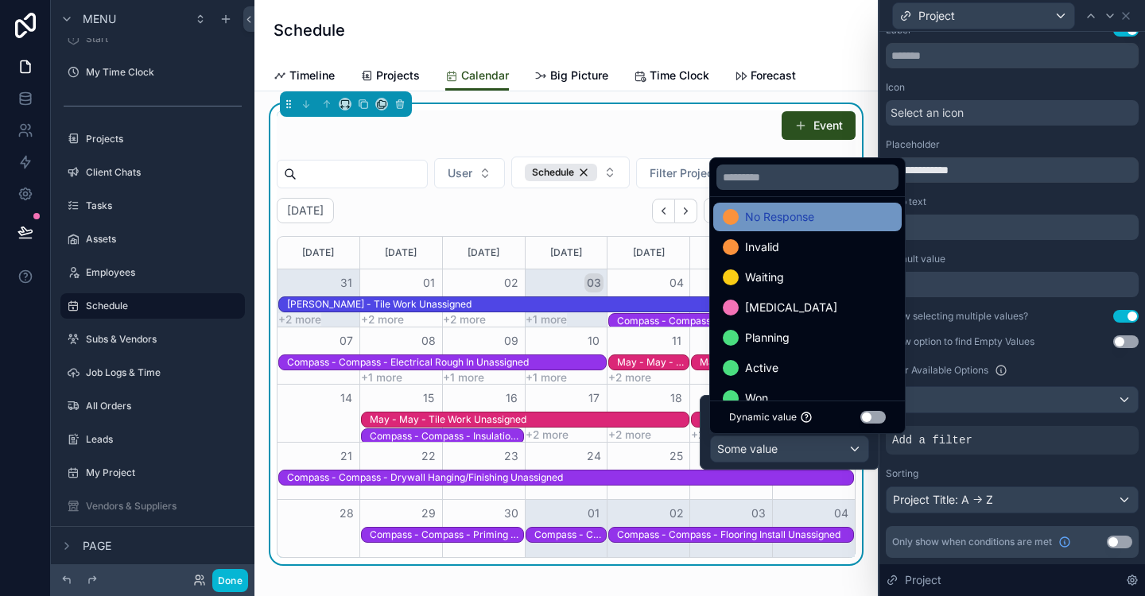
scroll to position [153, 0]
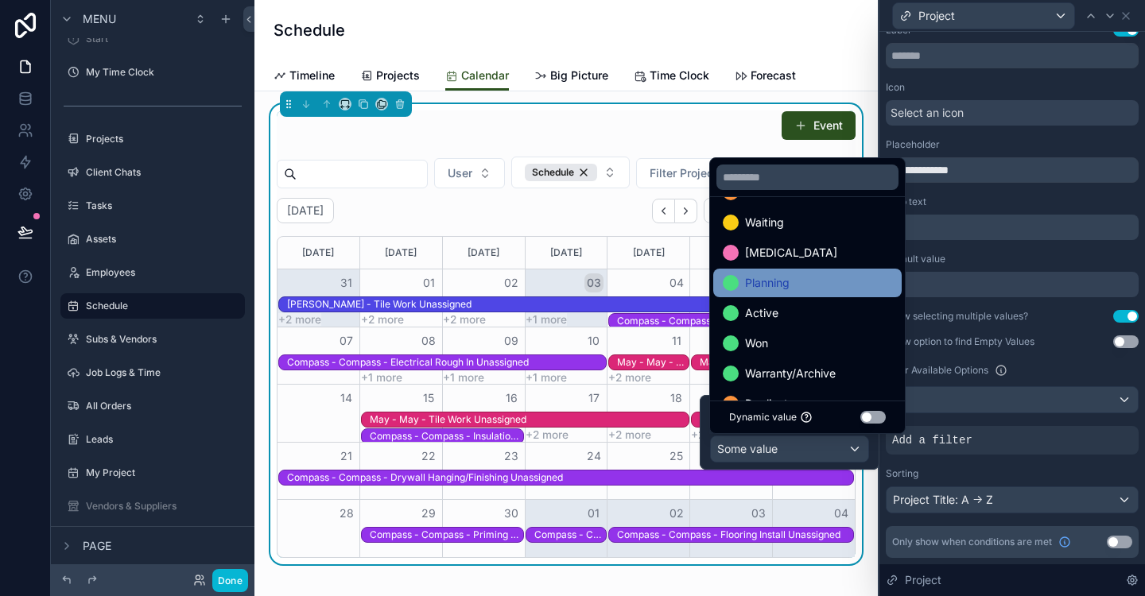
click at [789, 278] on span "Planning" at bounding box center [767, 283] width 45 height 19
click at [771, 287] on span "Active" at bounding box center [761, 283] width 33 height 19
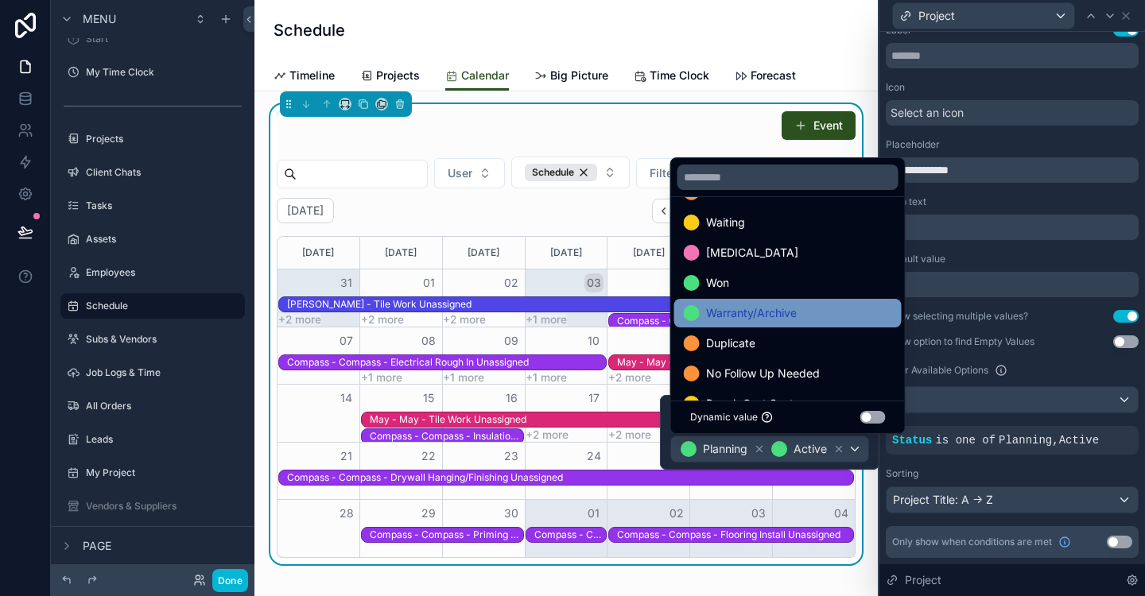
click at [782, 319] on span "Warranty/Archive" at bounding box center [751, 313] width 91 height 19
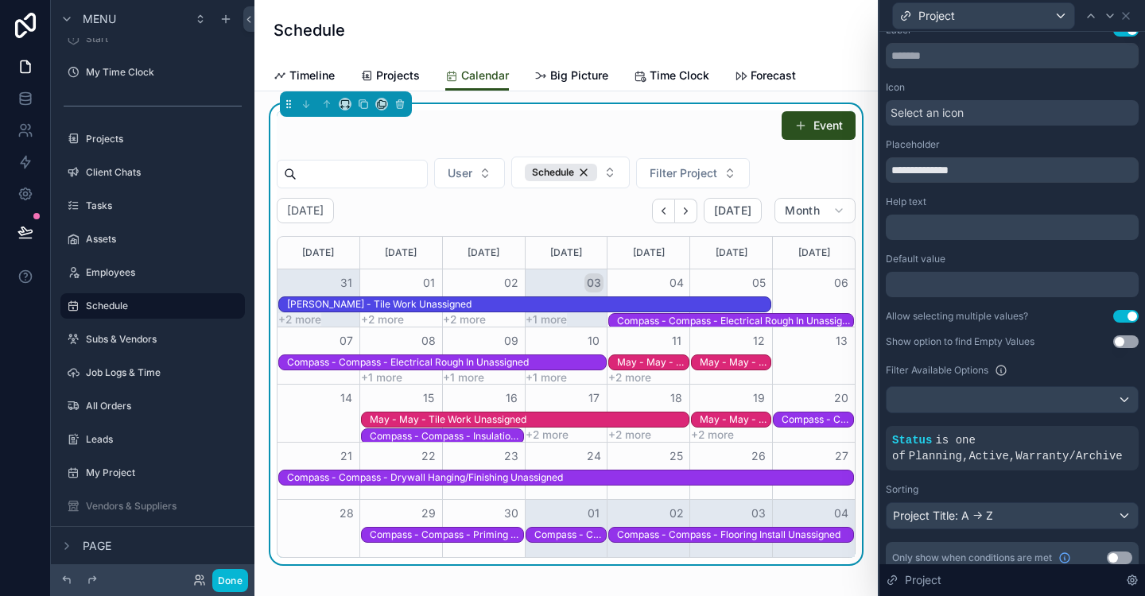
click at [1031, 483] on div "**********" at bounding box center [1012, 299] width 253 height 550
click at [1059, 433] on div at bounding box center [1054, 428] width 22 height 22
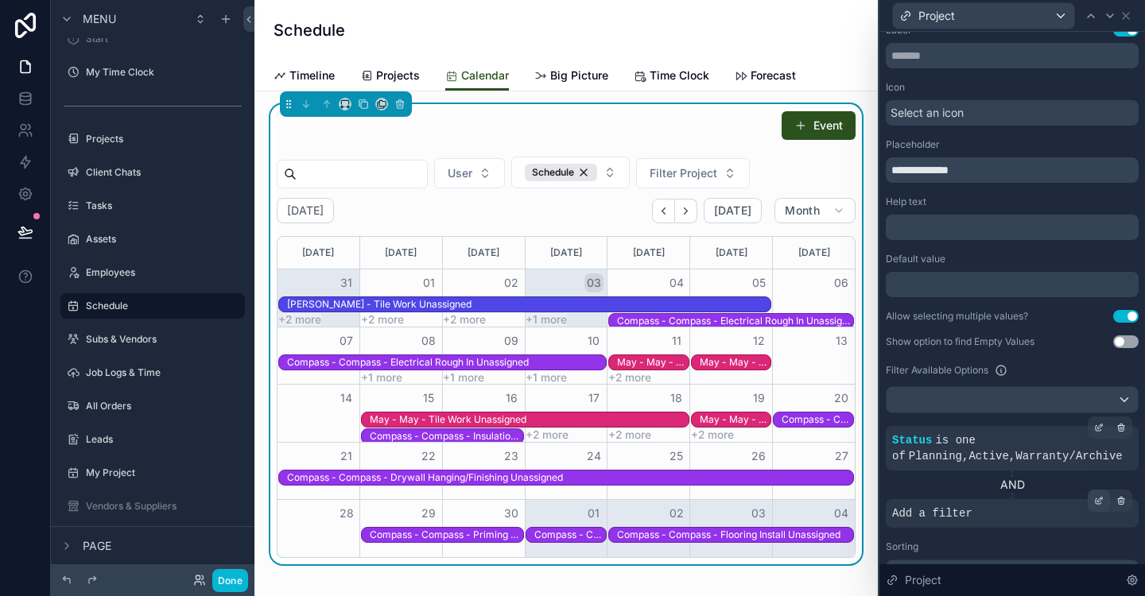
click at [1097, 507] on div at bounding box center [1099, 501] width 22 height 22
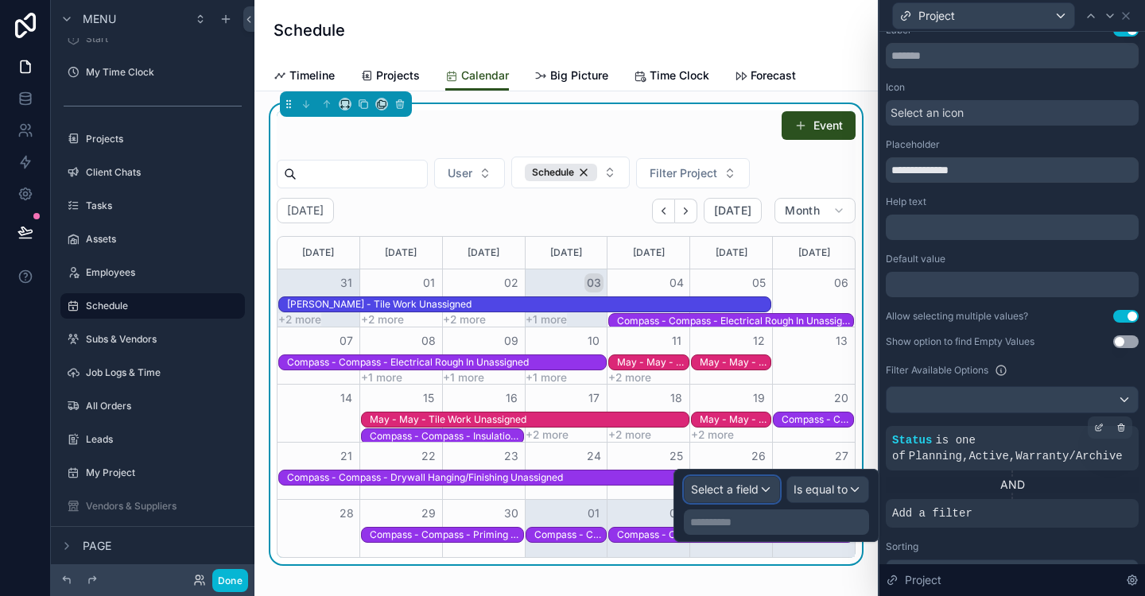
click at [760, 487] on div "Select a field" at bounding box center [732, 489] width 95 height 25
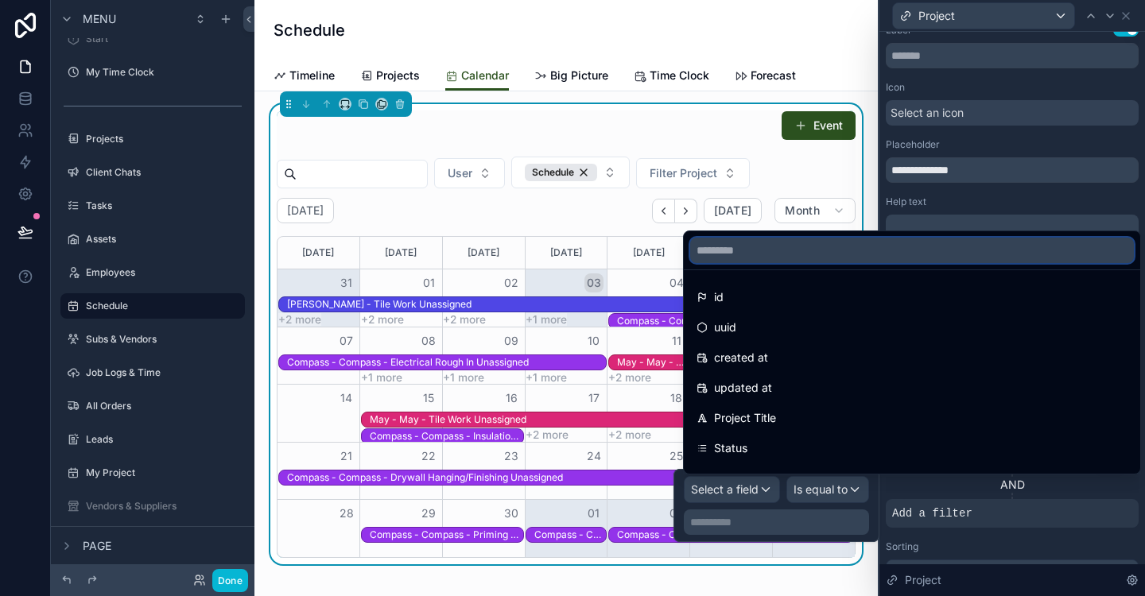
click at [783, 253] on input "text" at bounding box center [912, 250] width 444 height 25
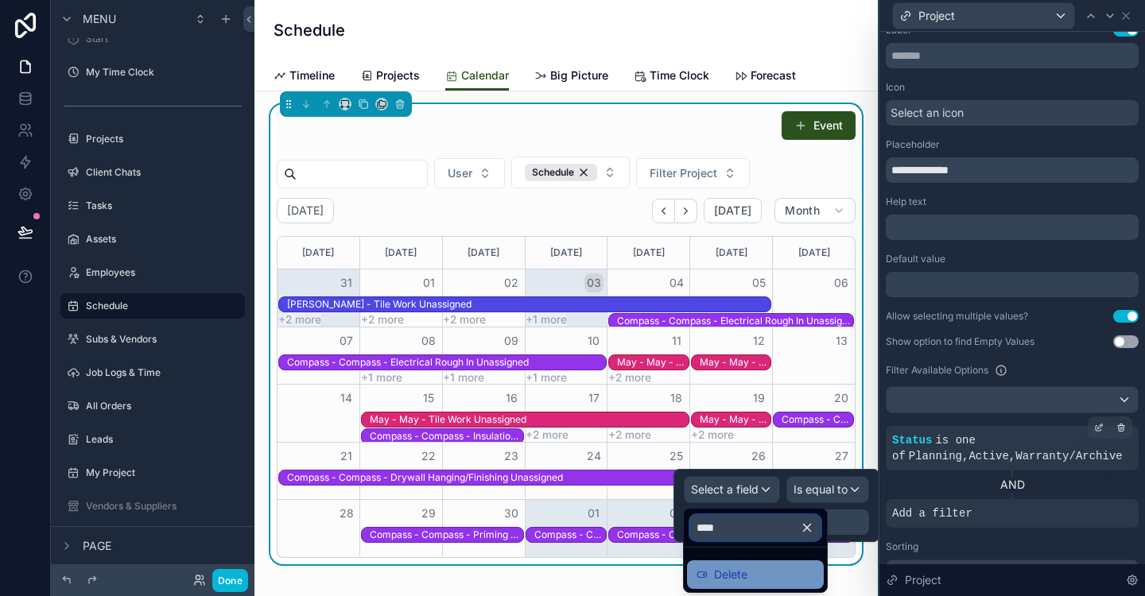
type input "****"
click at [767, 575] on div "Delete" at bounding box center [756, 574] width 118 height 19
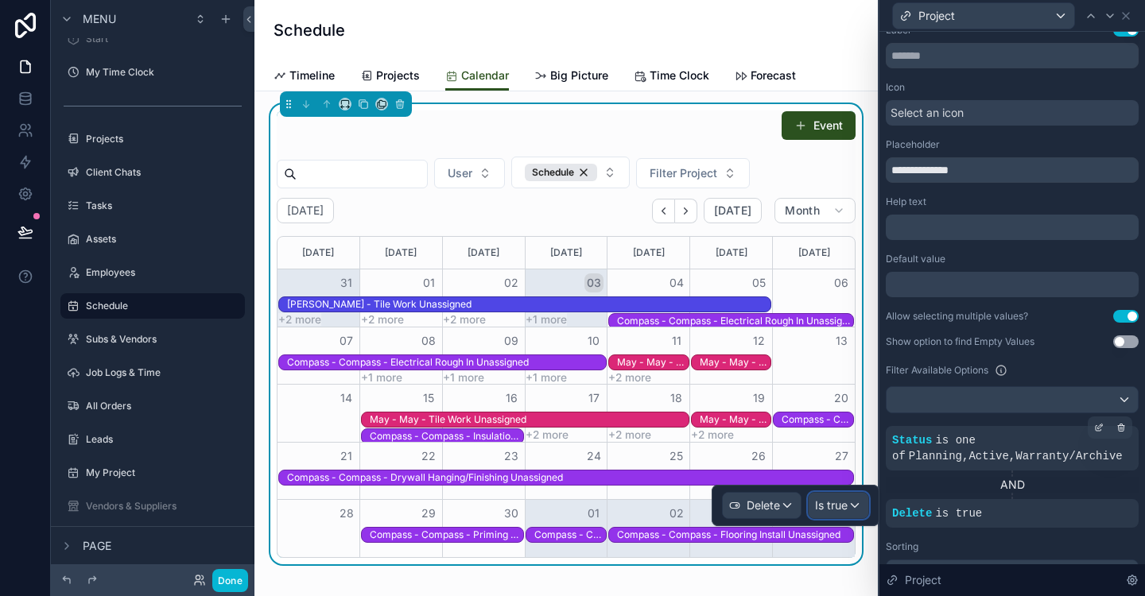
click at [858, 501] on div "Is true" at bounding box center [839, 505] width 60 height 25
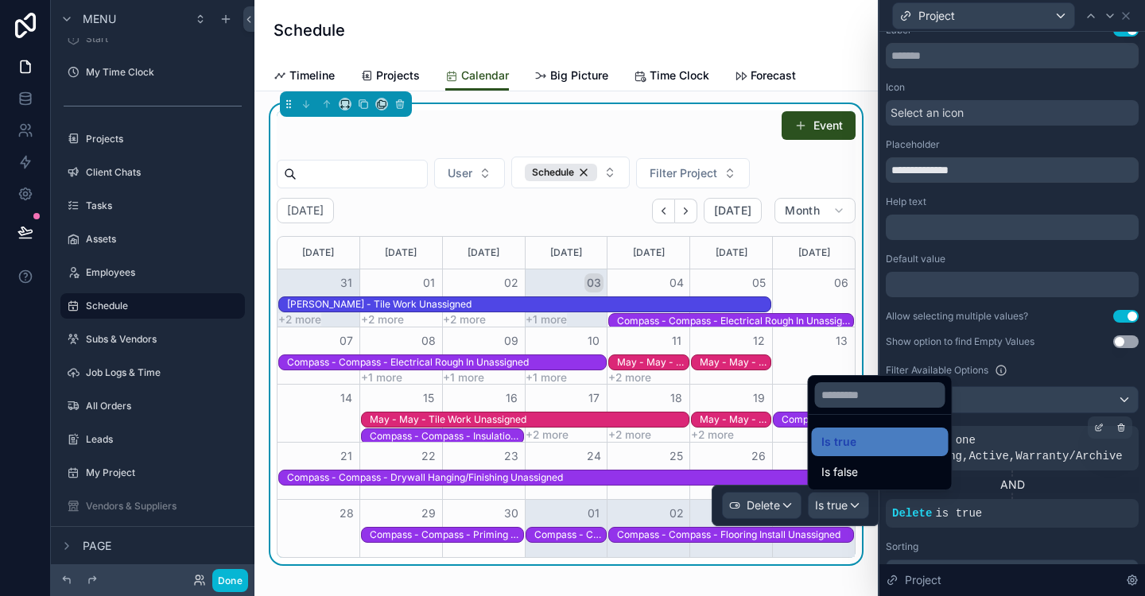
click at [860, 477] on div "Is false" at bounding box center [880, 472] width 118 height 19
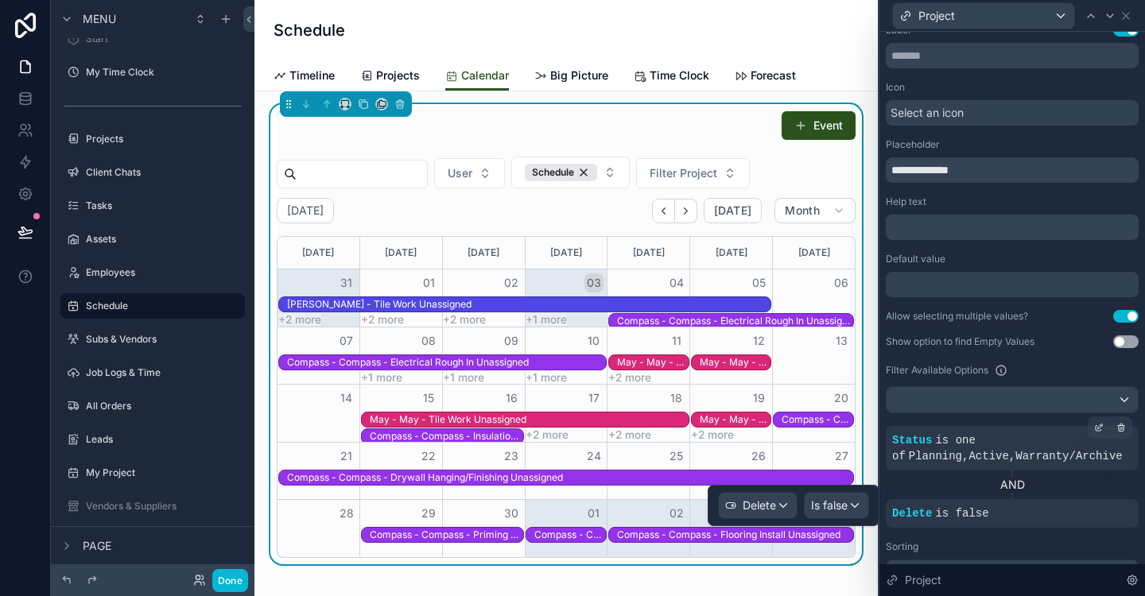
click at [993, 545] on div "Sorting" at bounding box center [1012, 547] width 253 height 13
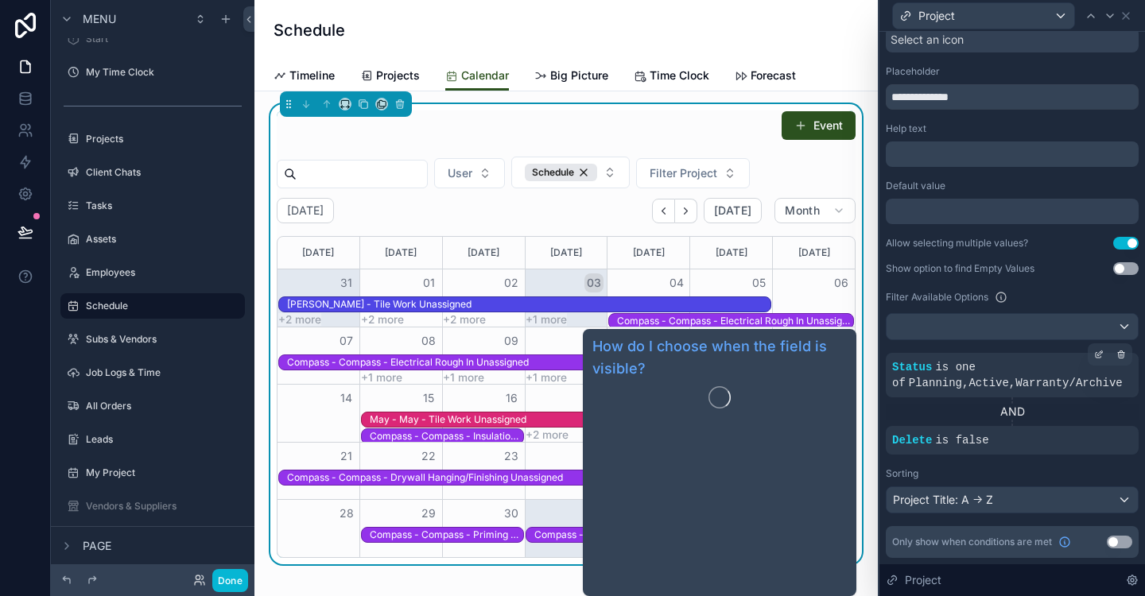
scroll to position [0, 0]
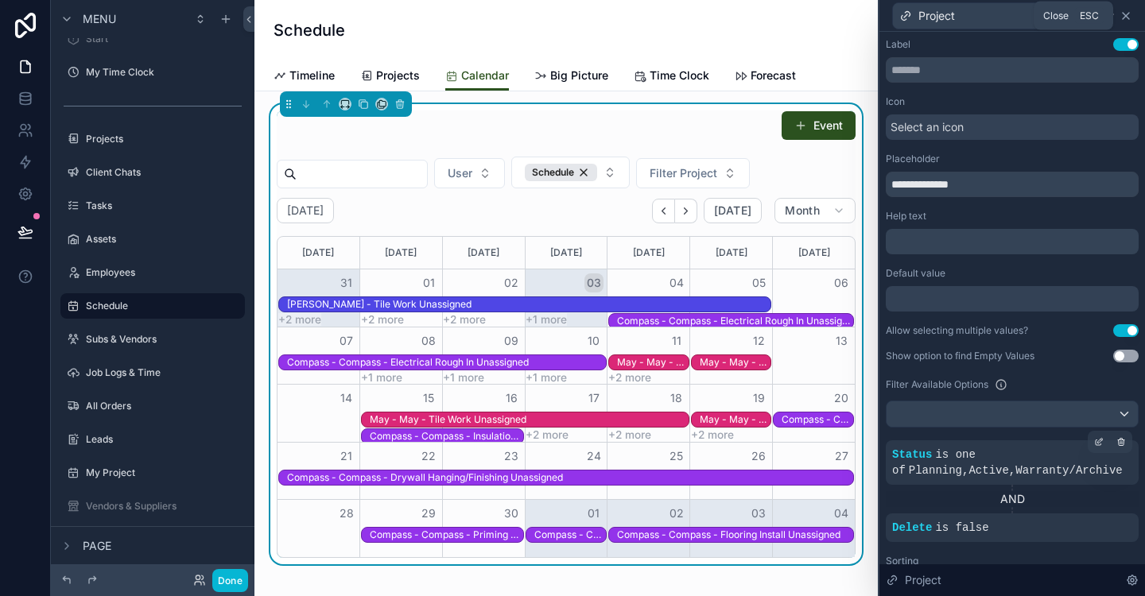
click at [1124, 13] on icon at bounding box center [1126, 16] width 6 height 6
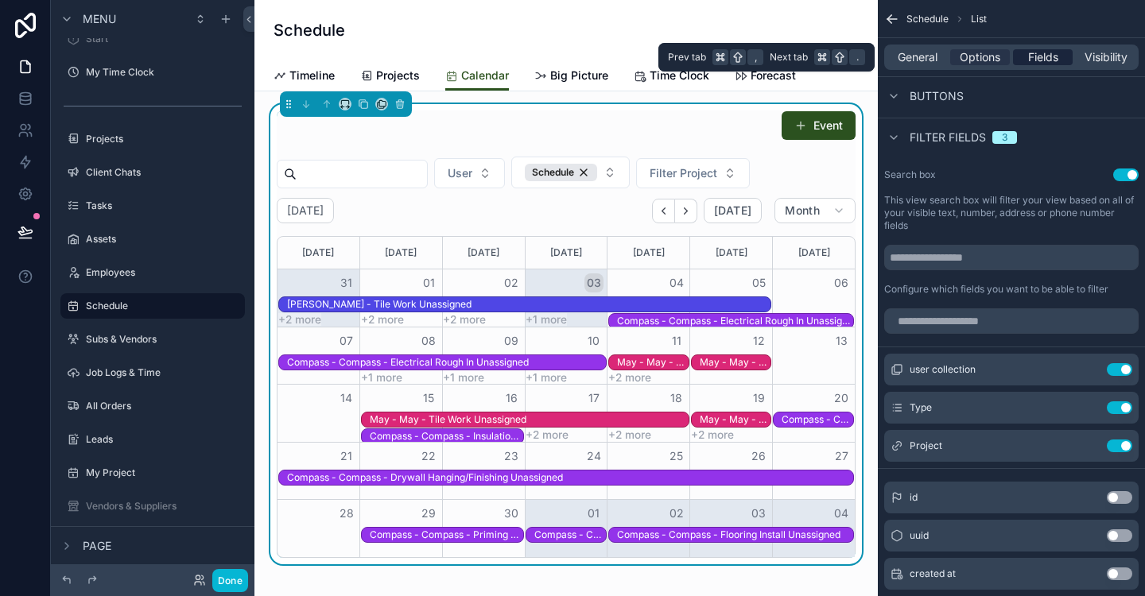
click at [1042, 60] on span "Fields" at bounding box center [1043, 57] width 30 height 16
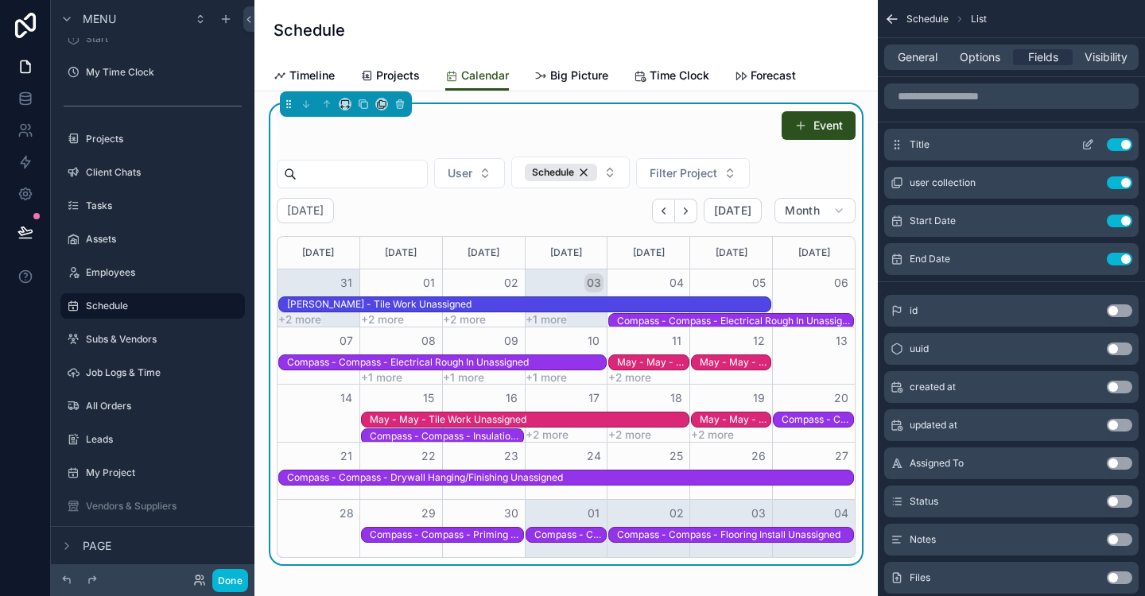
click at [1118, 146] on button "Use setting" at bounding box center [1119, 144] width 25 height 13
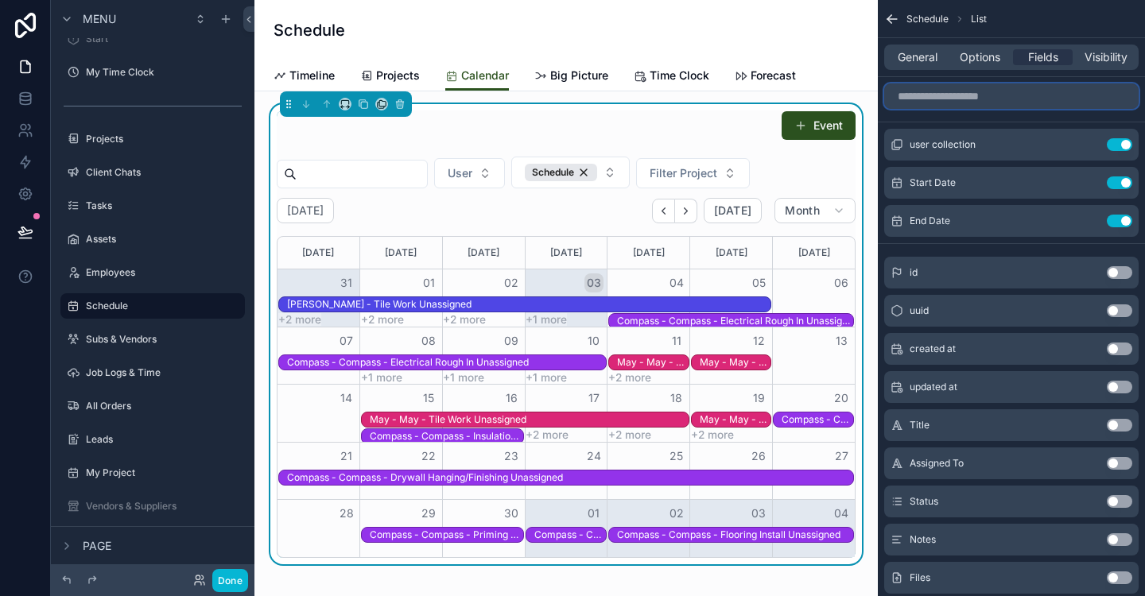
click at [952, 99] on input "scrollable content" at bounding box center [1011, 95] width 254 height 25
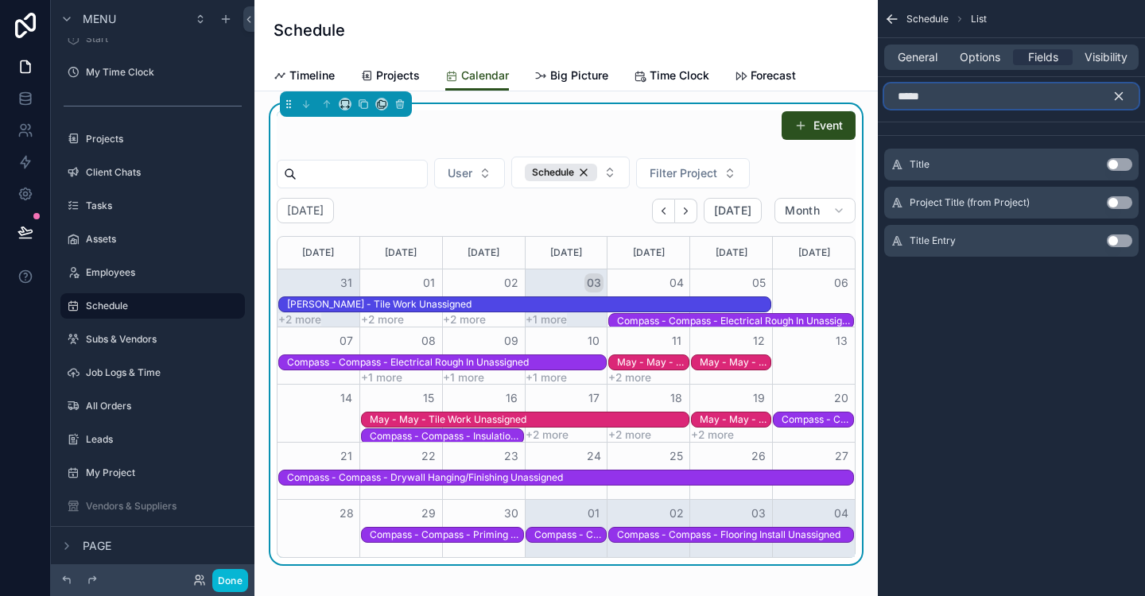
type input "*****"
click at [1116, 241] on button "Use setting" at bounding box center [1119, 241] width 25 height 13
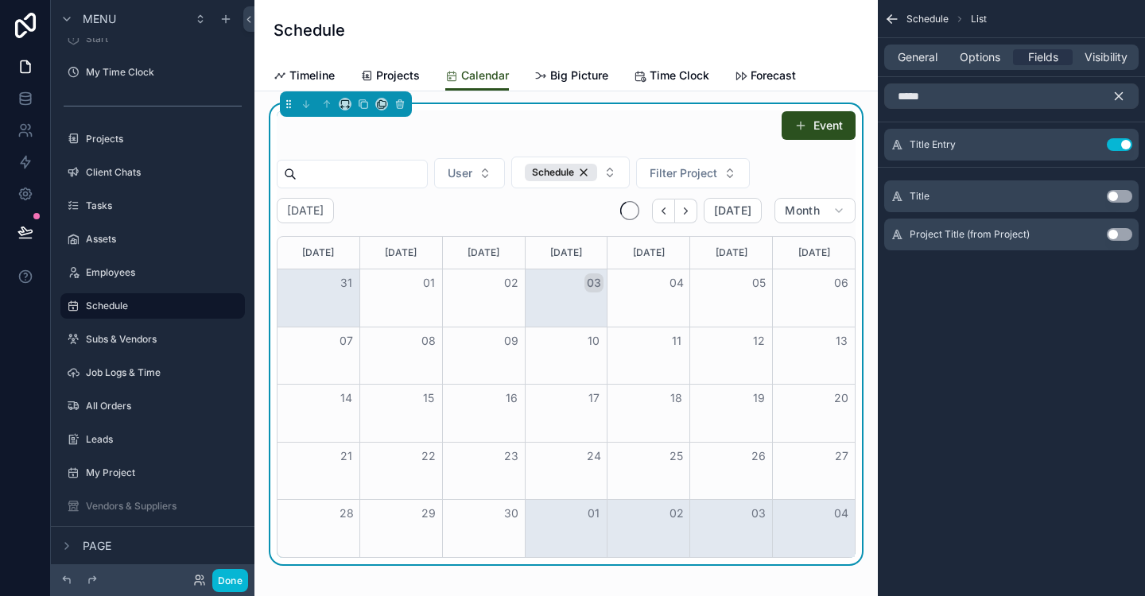
click at [1119, 97] on icon "scrollable content" at bounding box center [1119, 96] width 7 height 7
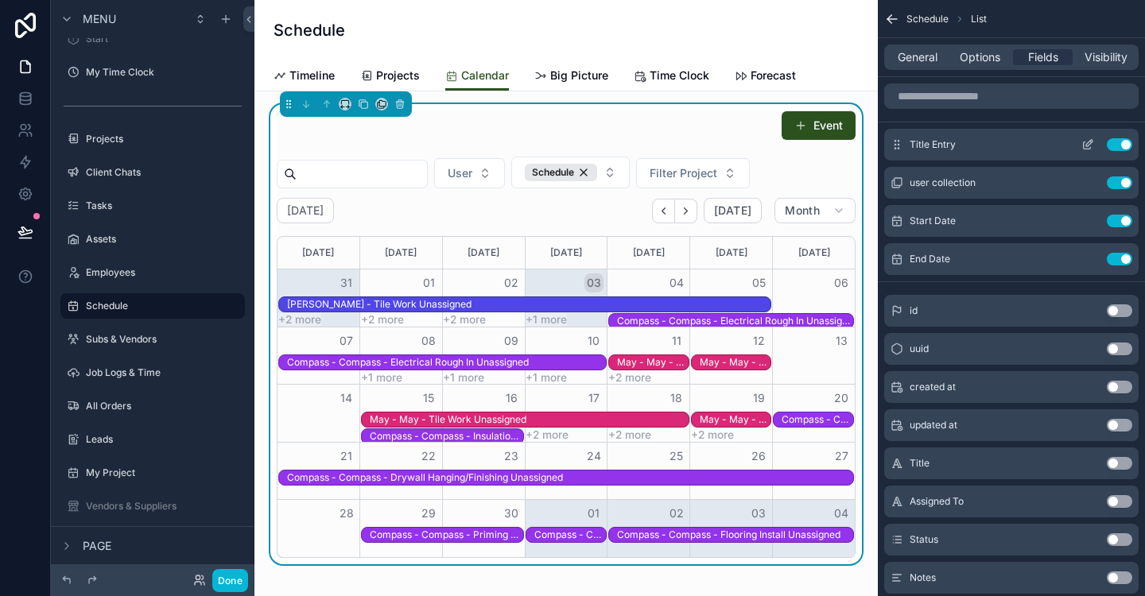
click at [1086, 142] on icon "scrollable content" at bounding box center [1087, 144] width 13 height 13
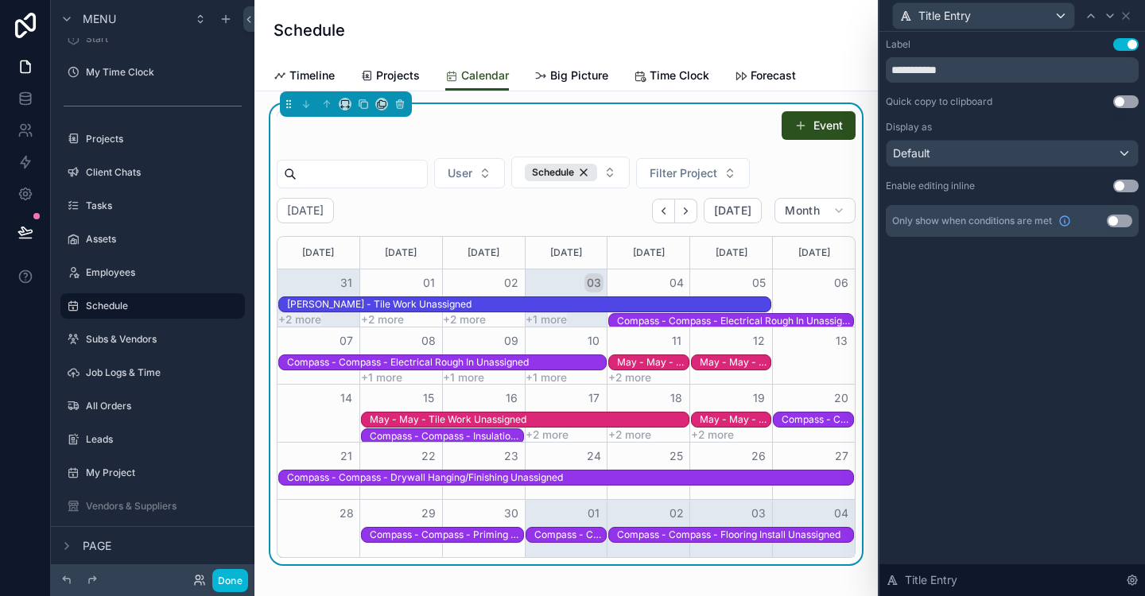
click at [1127, 182] on button "Use setting" at bounding box center [1125, 186] width 25 height 13
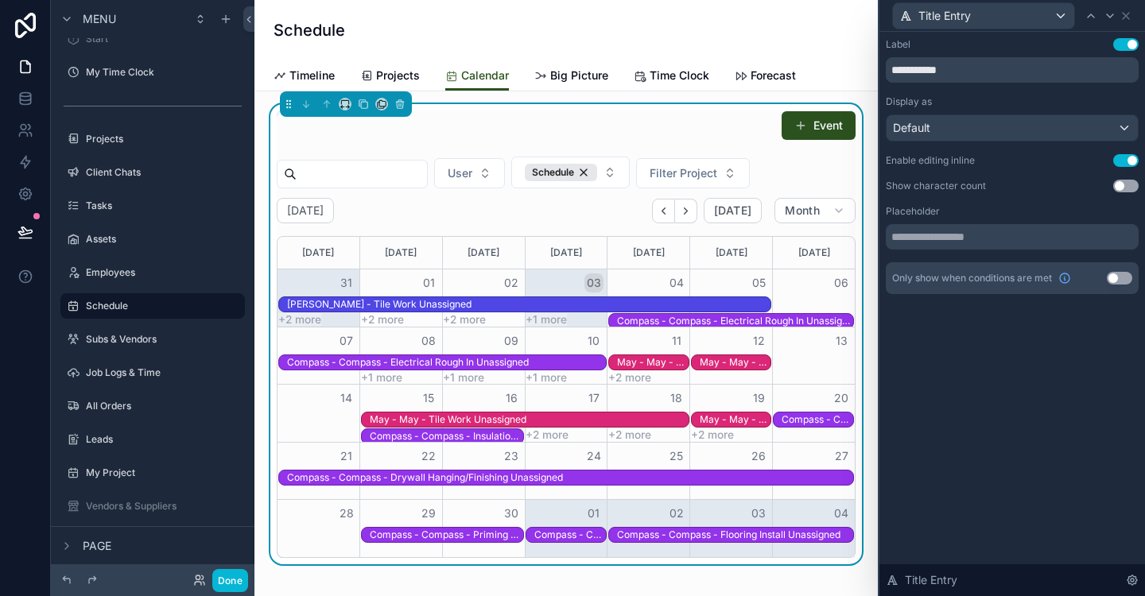
click at [1125, 22] on div "Title Entry" at bounding box center [1012, 15] width 253 height 31
click at [1125, 18] on icon at bounding box center [1126, 16] width 13 height 13
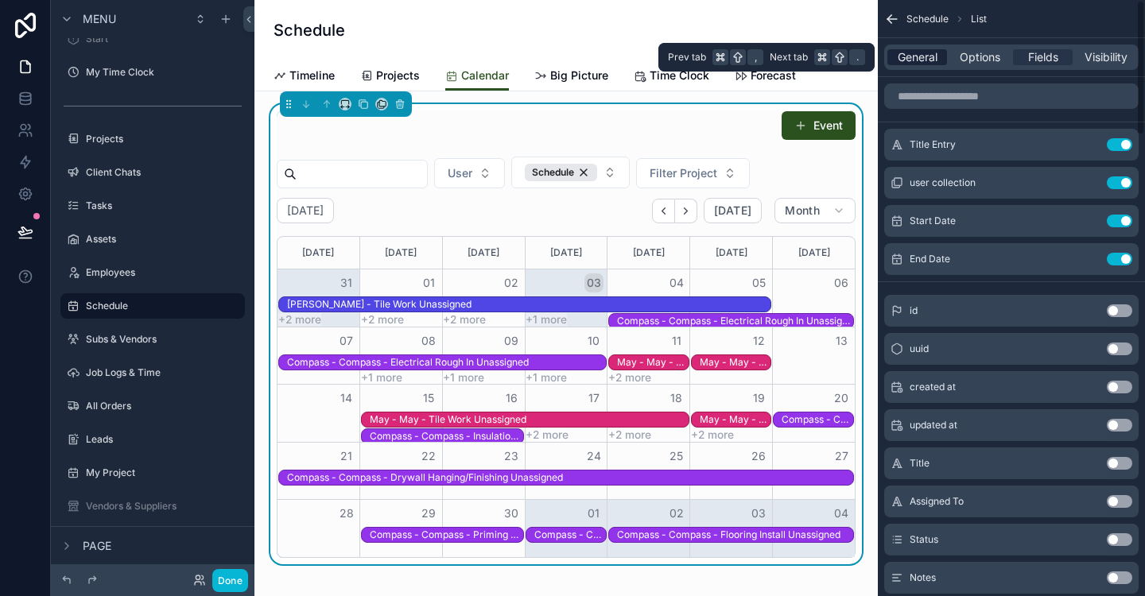
click at [903, 64] on span "General" at bounding box center [918, 57] width 40 height 16
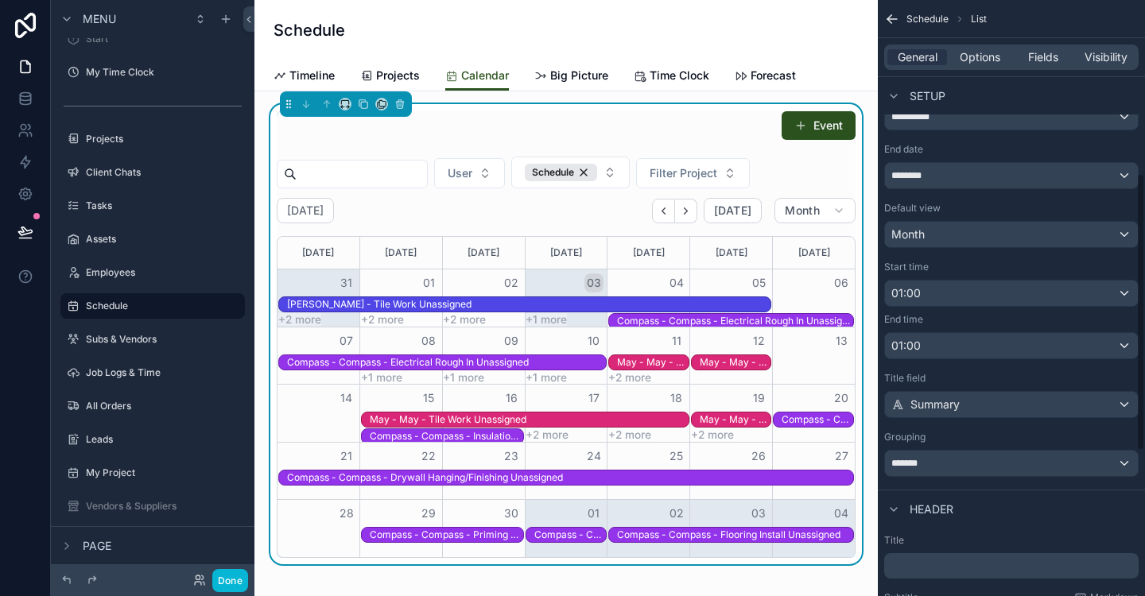
scroll to position [374, 0]
click at [233, 582] on button "Done" at bounding box center [230, 580] width 36 height 23
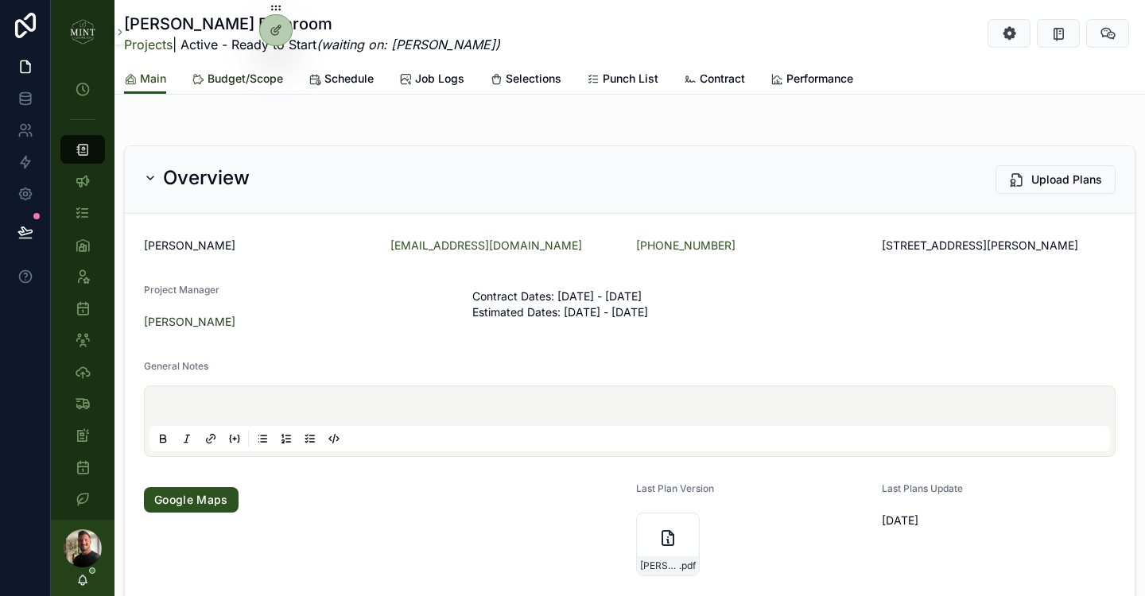
click at [242, 79] on span "Budget/Scope" at bounding box center [246, 79] width 76 height 16
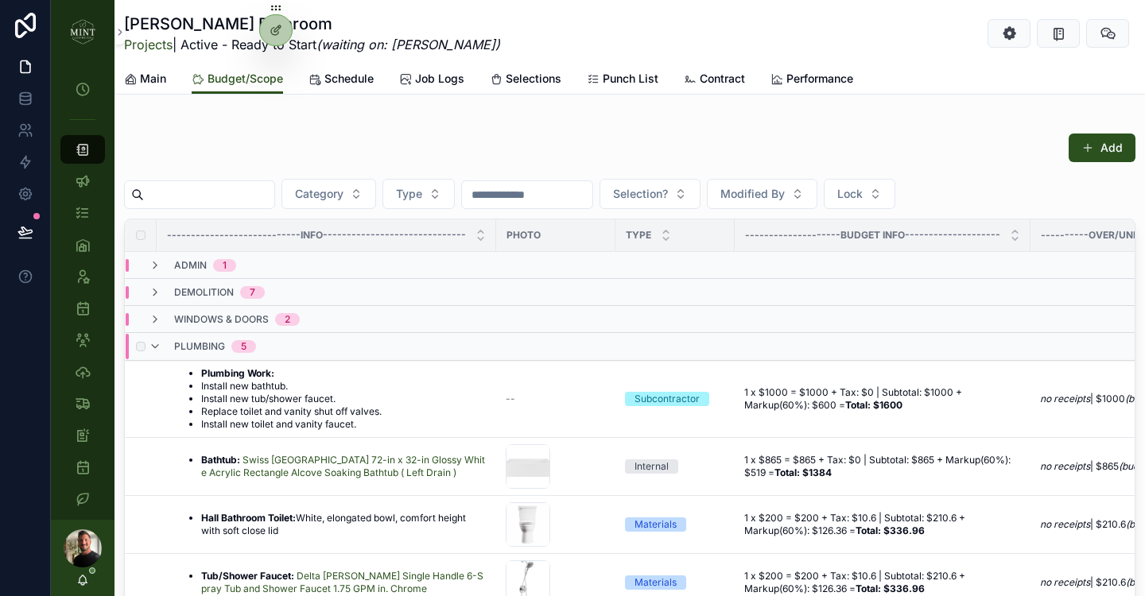
click at [164, 344] on div "plumbing 5" at bounding box center [202, 346] width 107 height 25
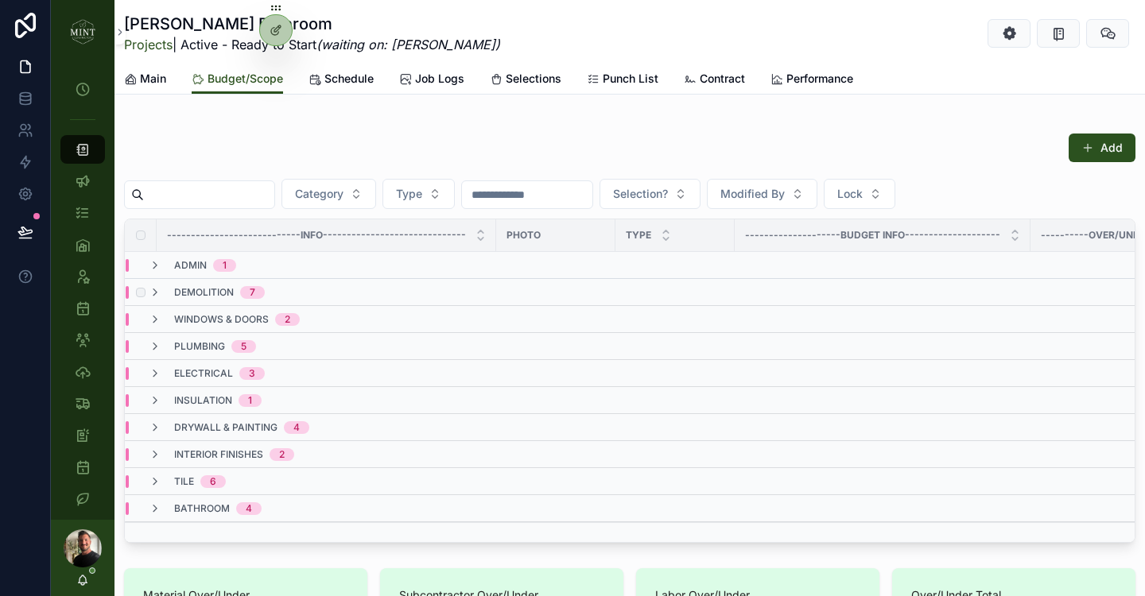
click at [162, 293] on div "demolition 7" at bounding box center [207, 292] width 116 height 13
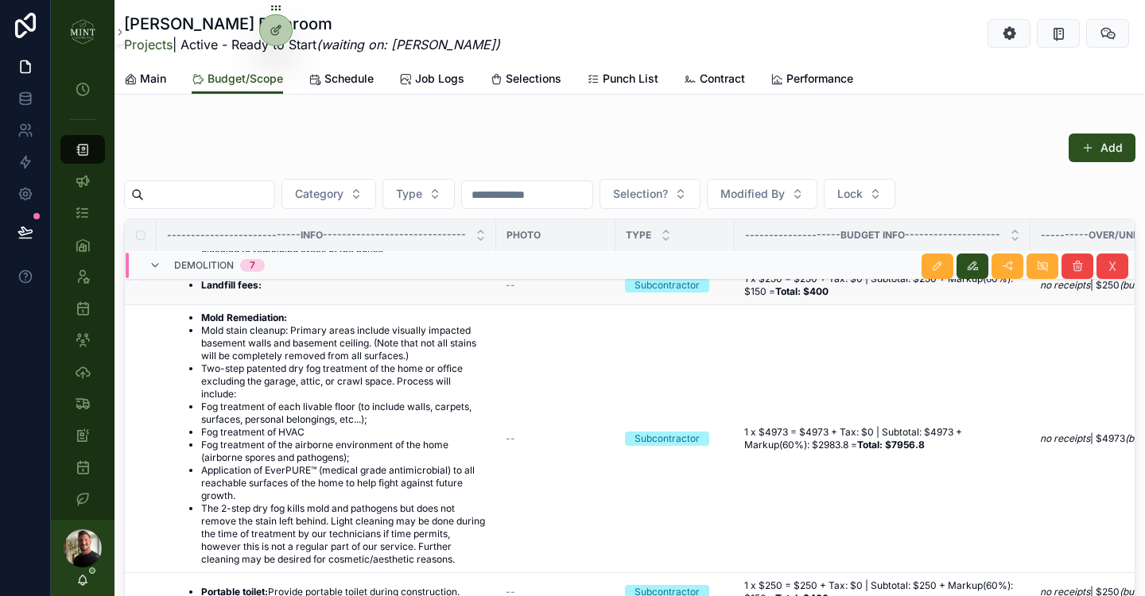
scroll to position [99, 0]
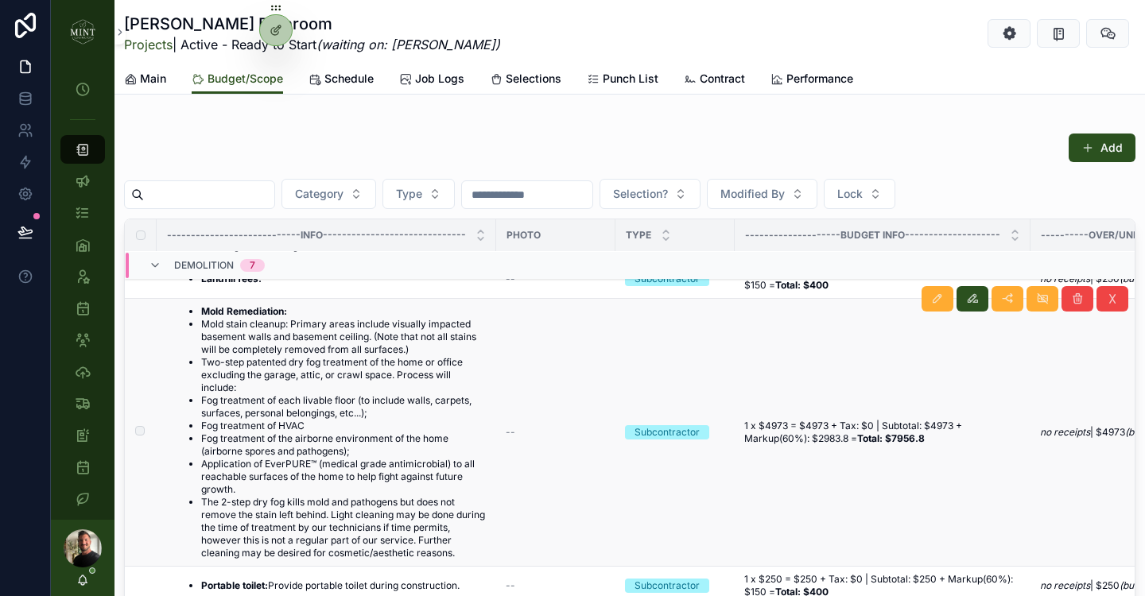
click at [336, 394] on li "Two-step patented dry fog treatment of the home or office excluding the garage,…" at bounding box center [343, 375] width 285 height 38
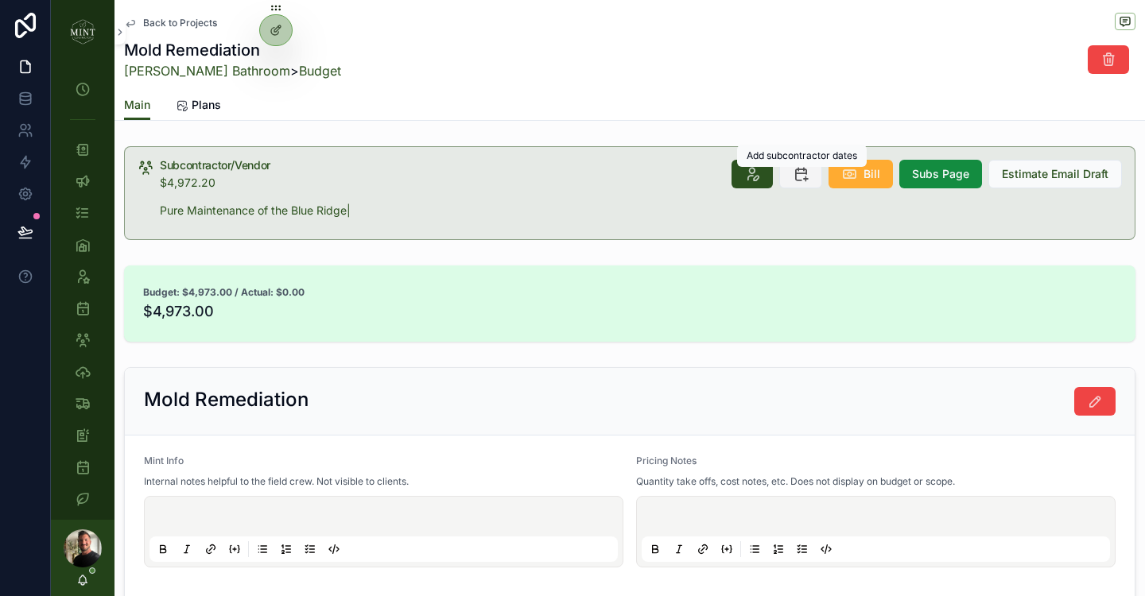
click at [806, 178] on icon "scrollable content" at bounding box center [801, 174] width 16 height 16
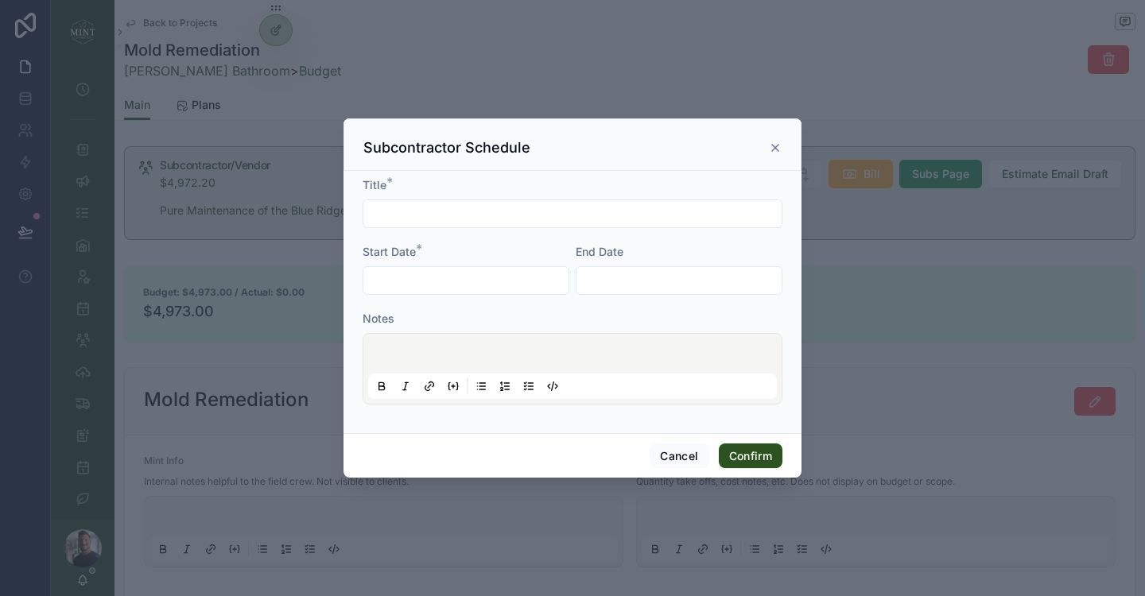
click at [429, 215] on input "text" at bounding box center [572, 214] width 418 height 22
type input "**********"
click at [421, 286] on input "text" at bounding box center [465, 281] width 205 height 22
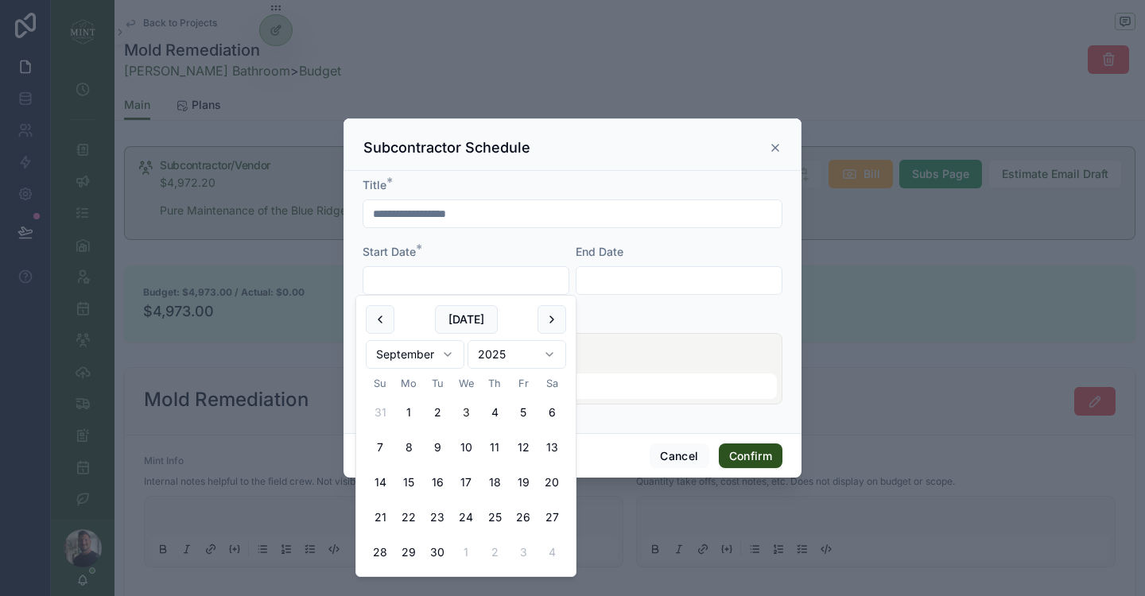
click at [465, 484] on button "17" at bounding box center [466, 482] width 29 height 29
type input "*********"
click at [637, 288] on input "text" at bounding box center [678, 281] width 205 height 22
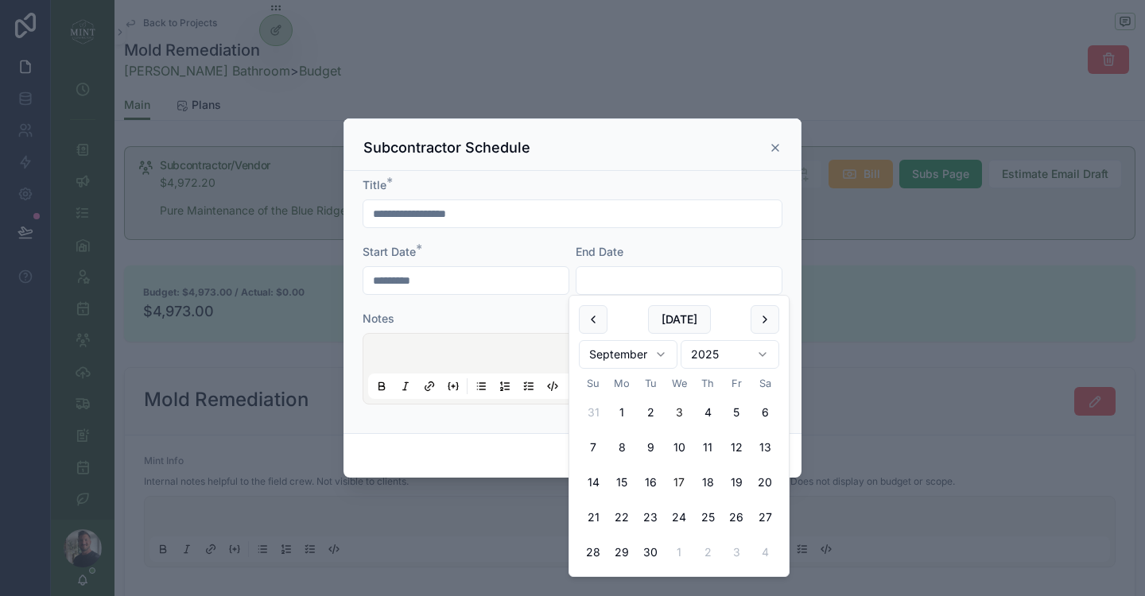
click at [684, 484] on button "17" at bounding box center [679, 482] width 29 height 29
type input "*********"
click at [437, 428] on div "**********" at bounding box center [573, 302] width 458 height 262
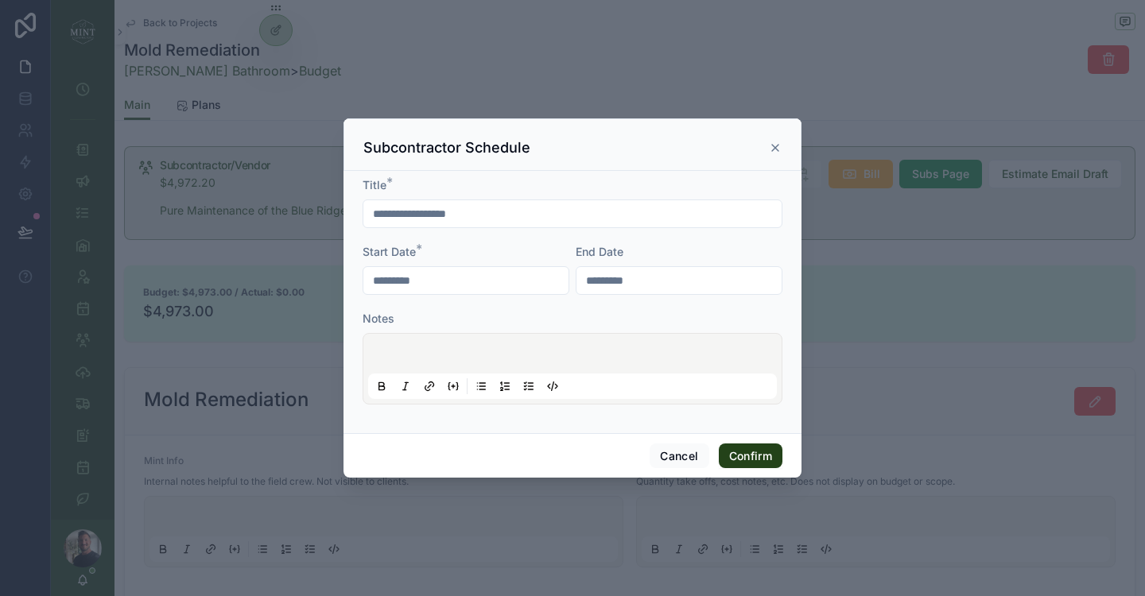
click at [752, 461] on button "Confirm" at bounding box center [751, 456] width 64 height 25
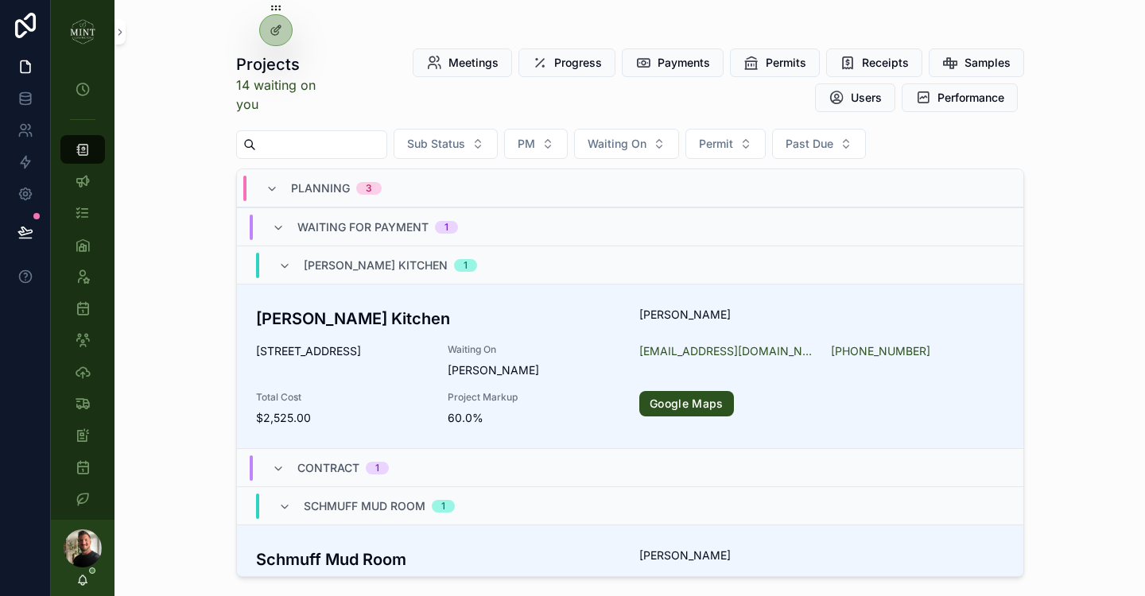
click at [303, 136] on input "scrollable content" at bounding box center [321, 145] width 130 height 22
type input "****"
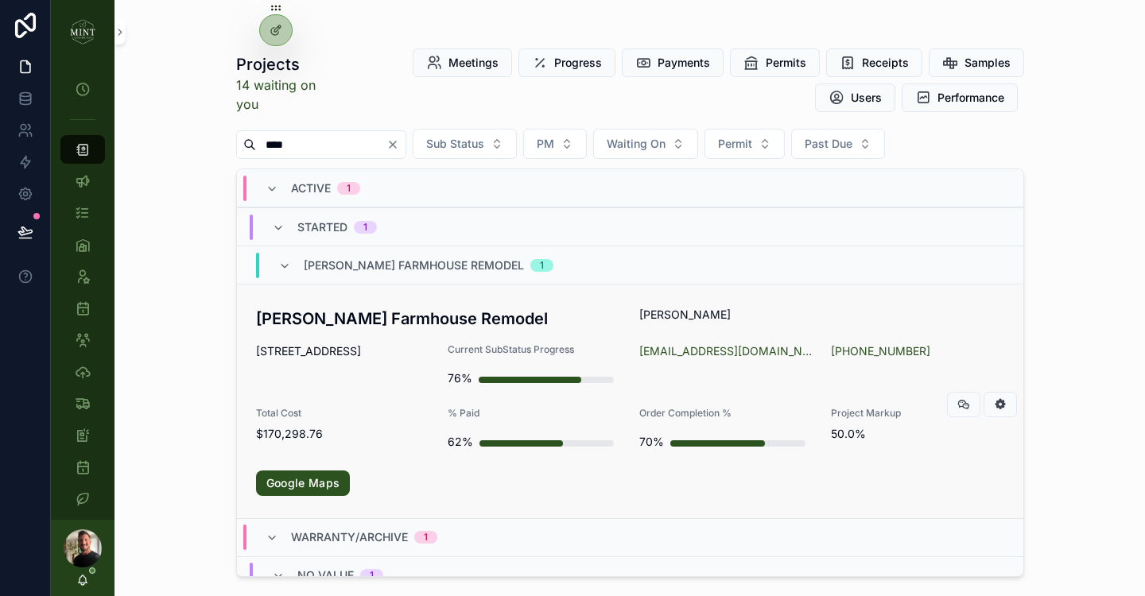
click at [331, 311] on h3 "[PERSON_NAME] Farmhouse Remodel" at bounding box center [438, 319] width 365 height 24
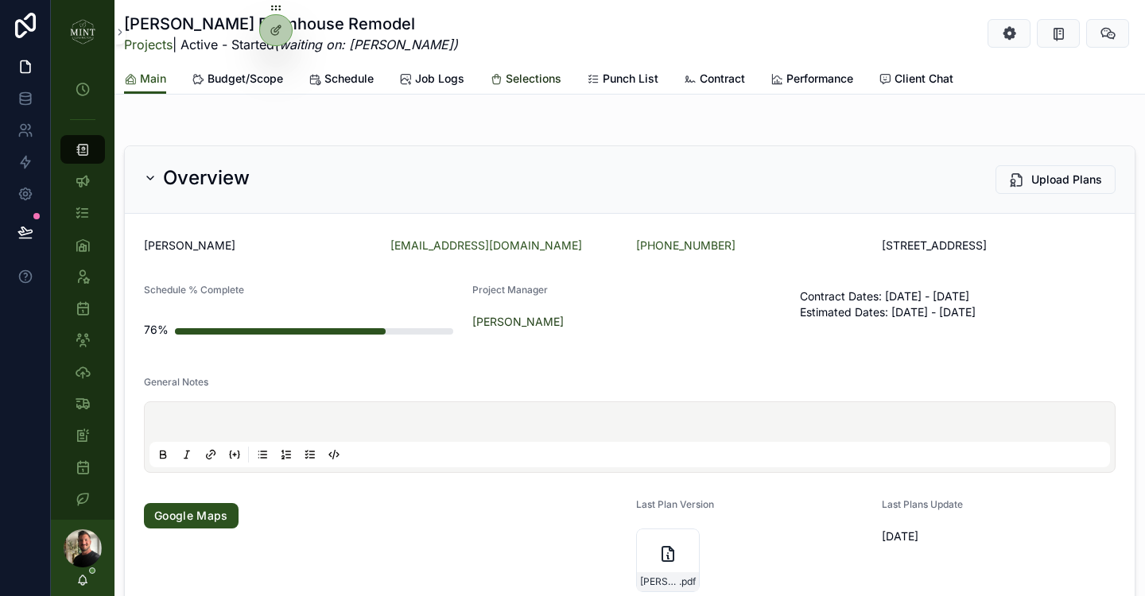
click at [540, 86] on span "Selections" at bounding box center [534, 79] width 56 height 16
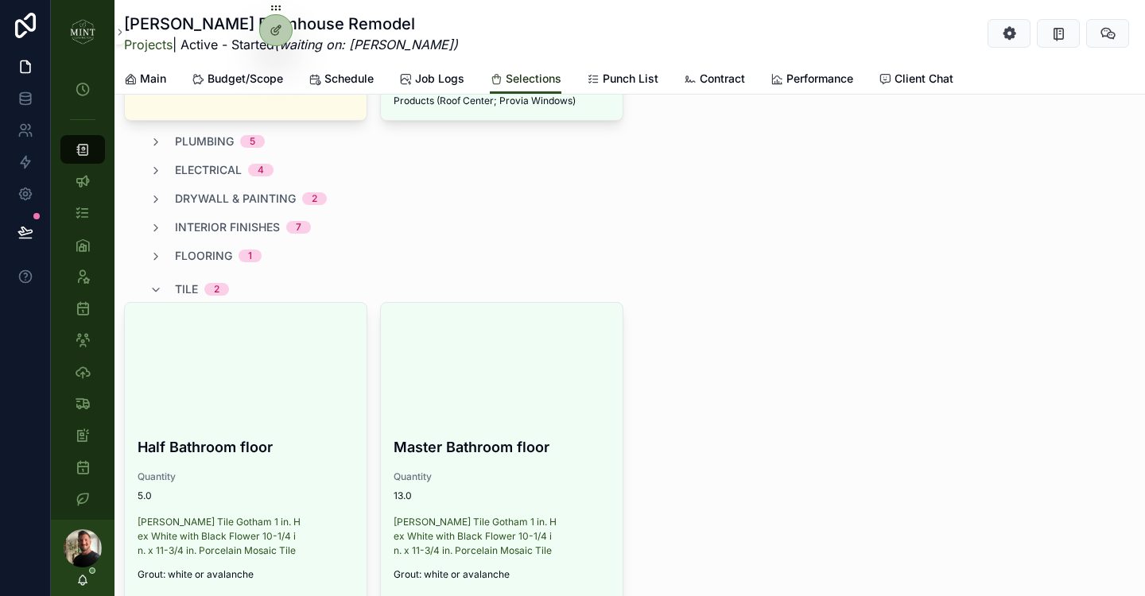
scroll to position [596, 0]
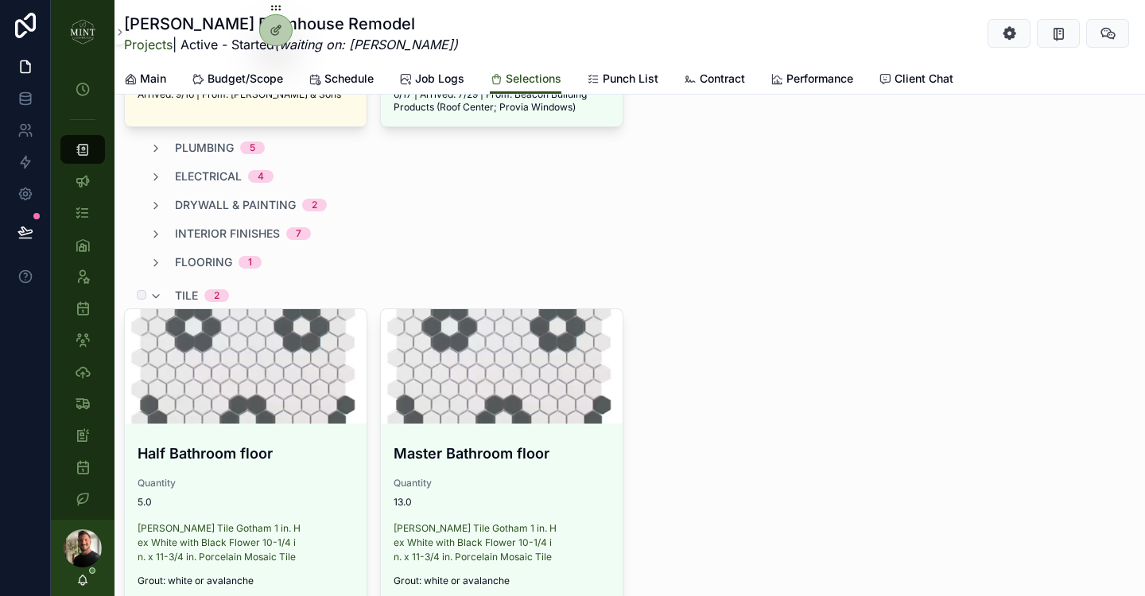
click at [175, 286] on div "tile 2" at bounding box center [202, 295] width 54 height 25
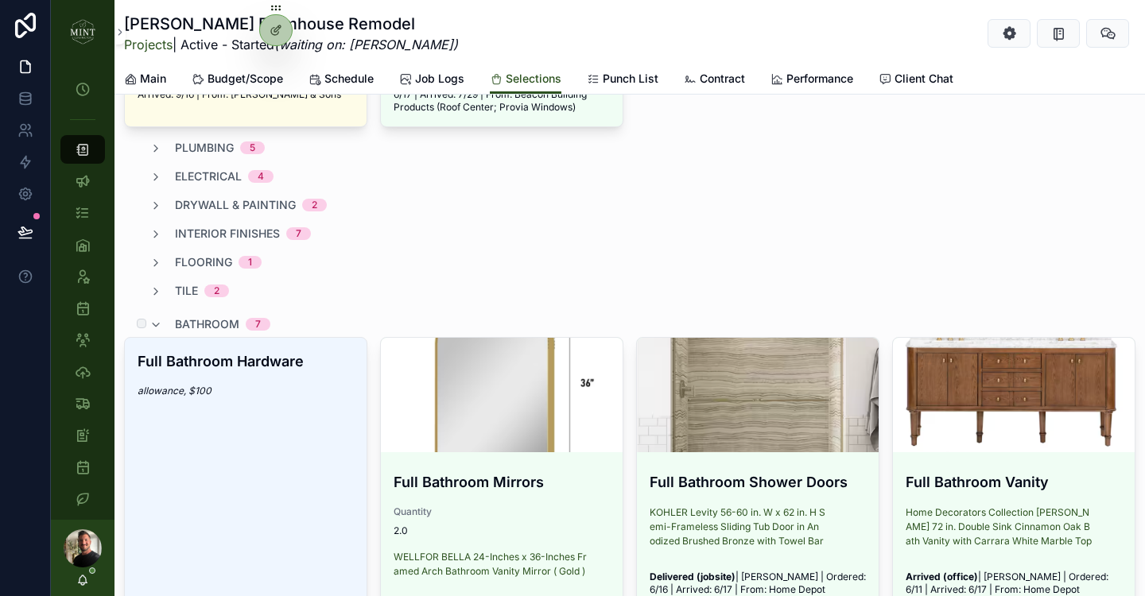
click at [191, 326] on span "bathroom" at bounding box center [207, 324] width 64 height 16
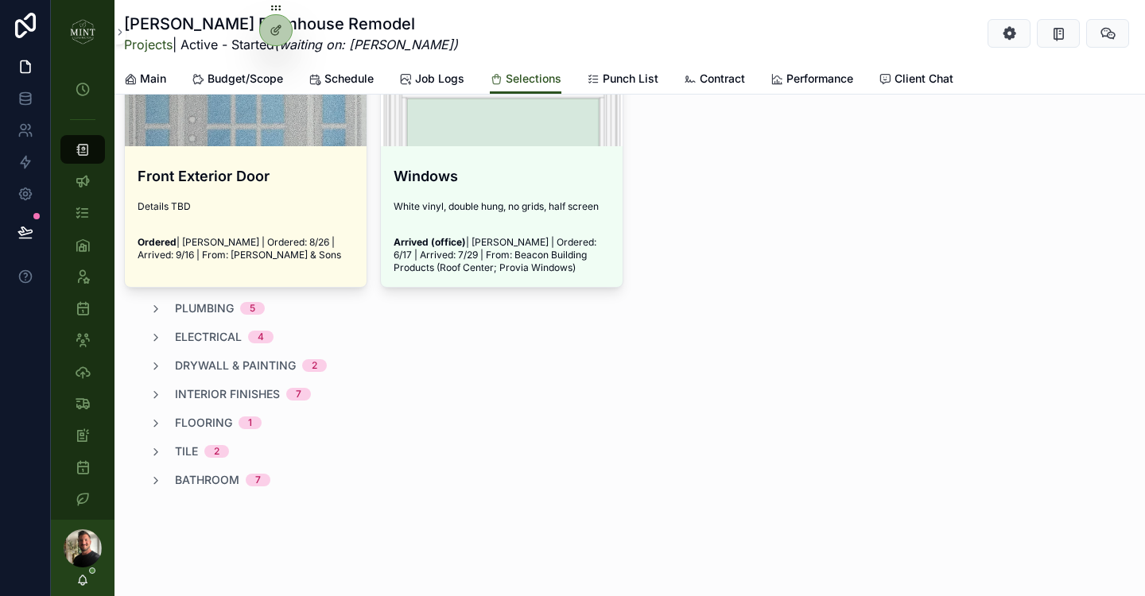
scroll to position [436, 0]
click at [231, 367] on span "drywall & painting" at bounding box center [235, 366] width 121 height 16
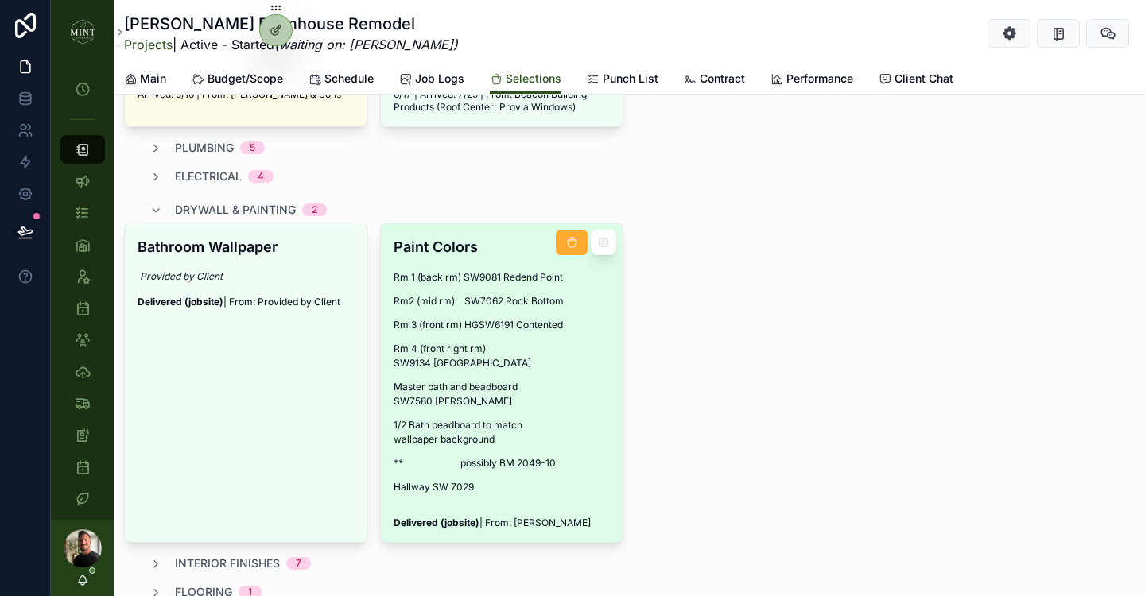
click at [577, 357] on div "Rm 1 (back rm) SW9081 Redend Point Rm2 (mid rm) SW7062 Rock Bottom Rm 3 (front …" at bounding box center [502, 382] width 216 height 224
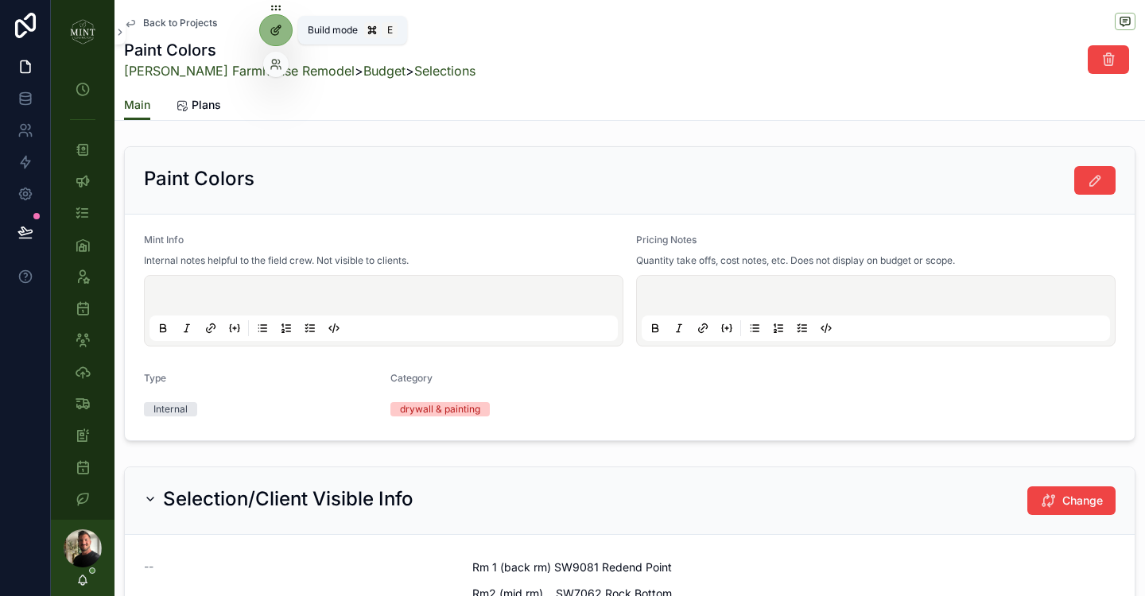
click at [276, 34] on icon at bounding box center [274, 31] width 7 height 7
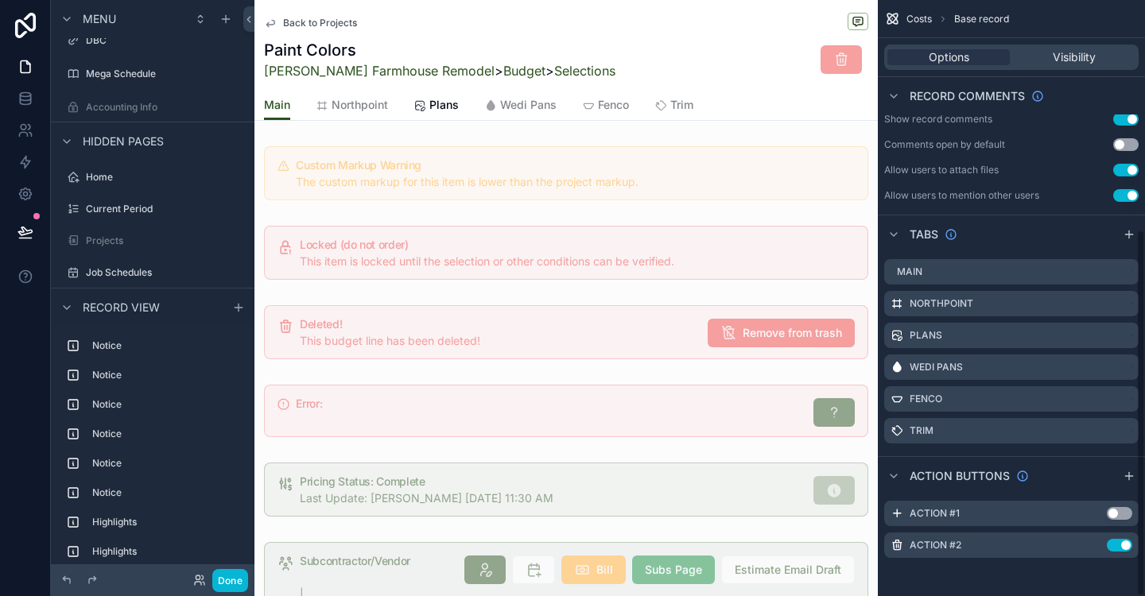
scroll to position [372, 0]
click at [1128, 476] on icon "scrollable content" at bounding box center [1128, 476] width 7 height 0
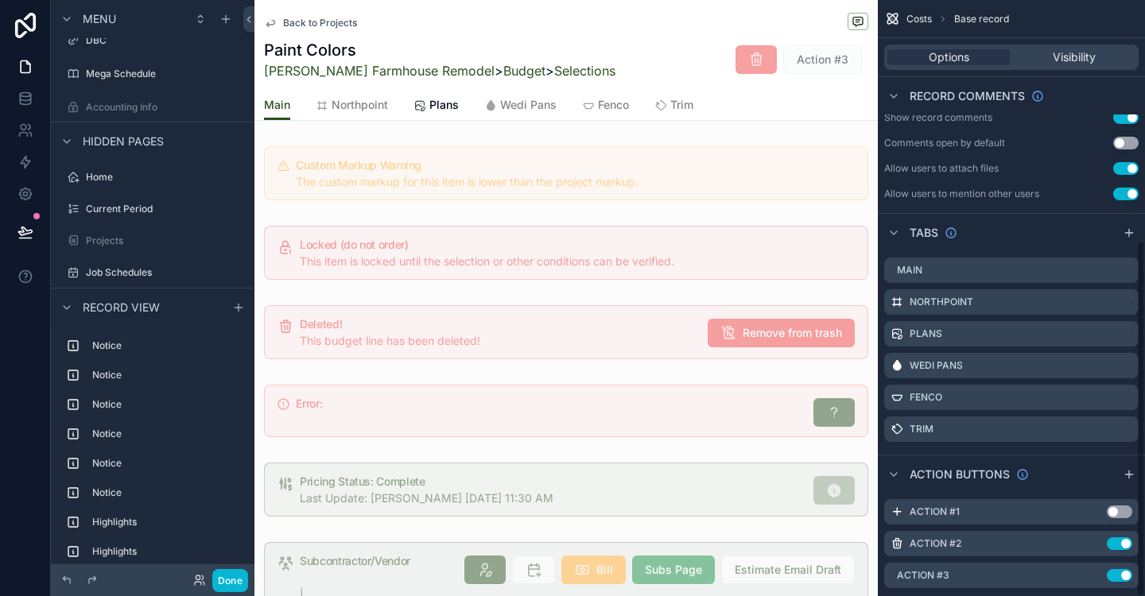
scroll to position [404, 0]
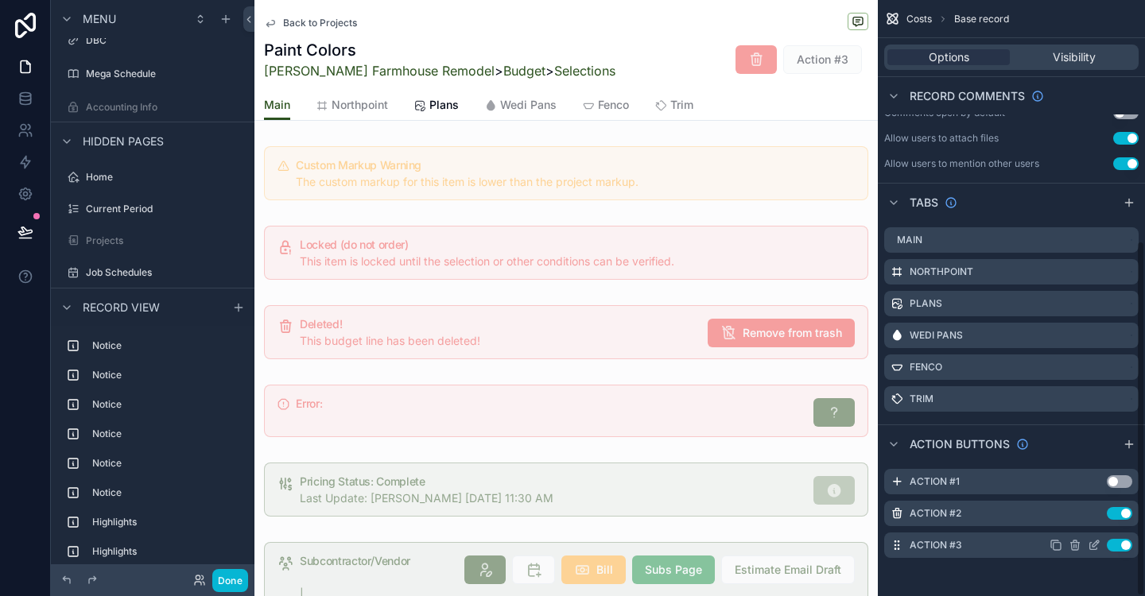
click at [1097, 546] on icon "scrollable content" at bounding box center [1094, 545] width 13 height 13
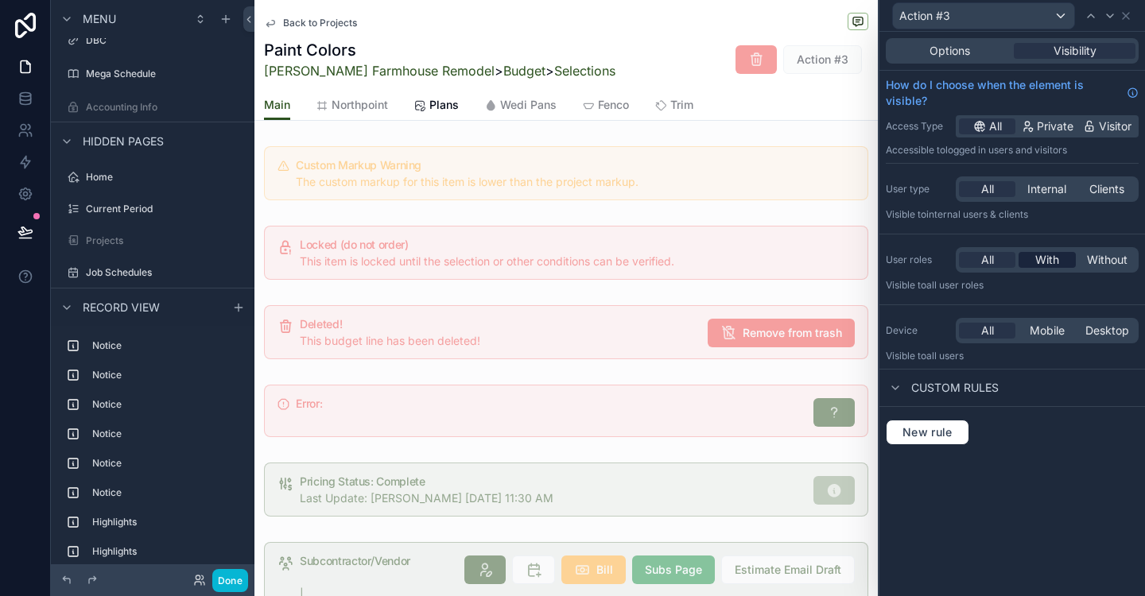
click at [1046, 262] on span "With" at bounding box center [1047, 260] width 24 height 16
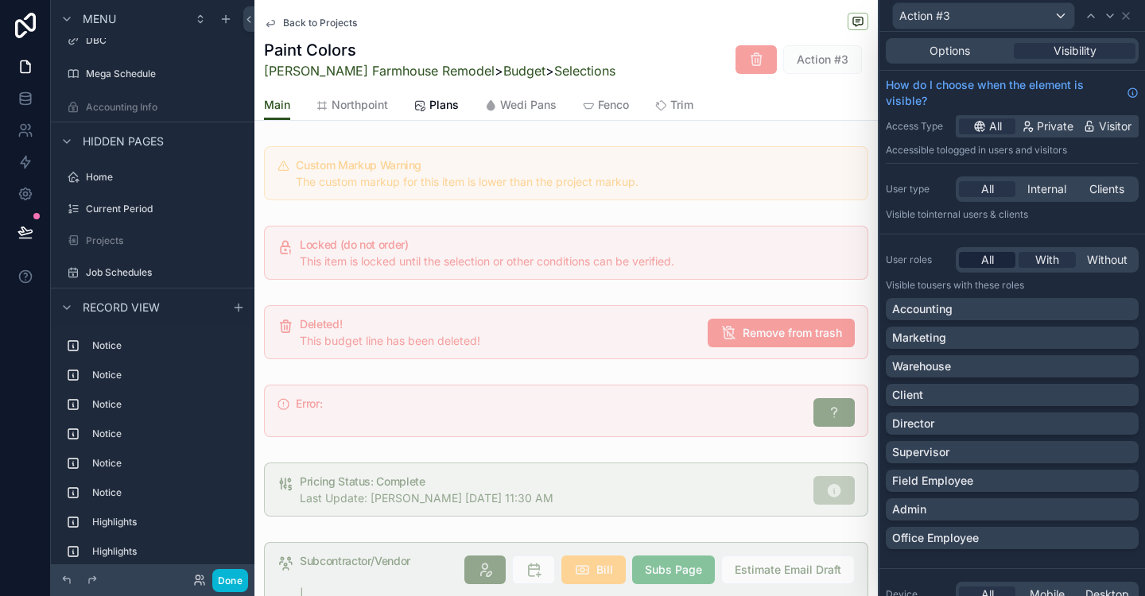
click at [987, 261] on span "All" at bounding box center [987, 260] width 13 height 16
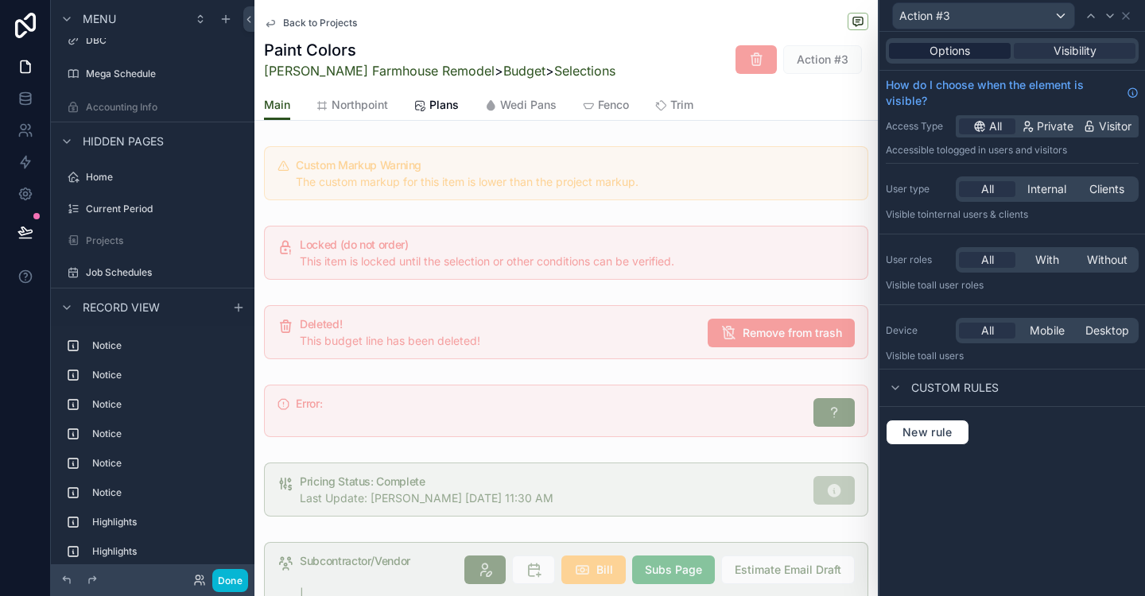
click at [947, 49] on span "Options" at bounding box center [950, 51] width 41 height 16
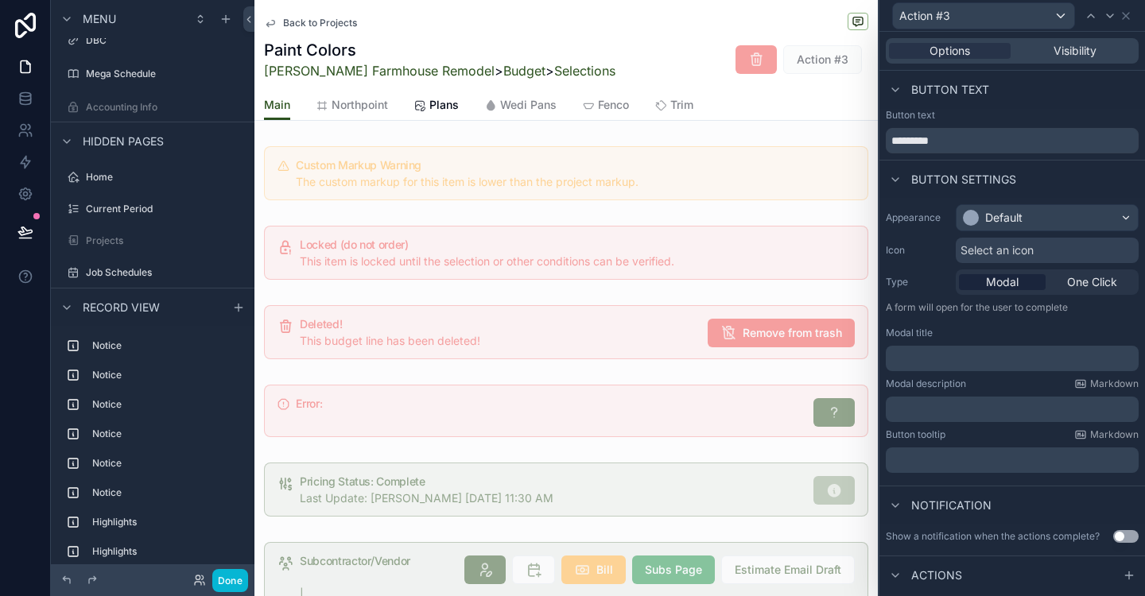
click at [999, 248] on span "Select an icon" at bounding box center [997, 251] width 73 height 16
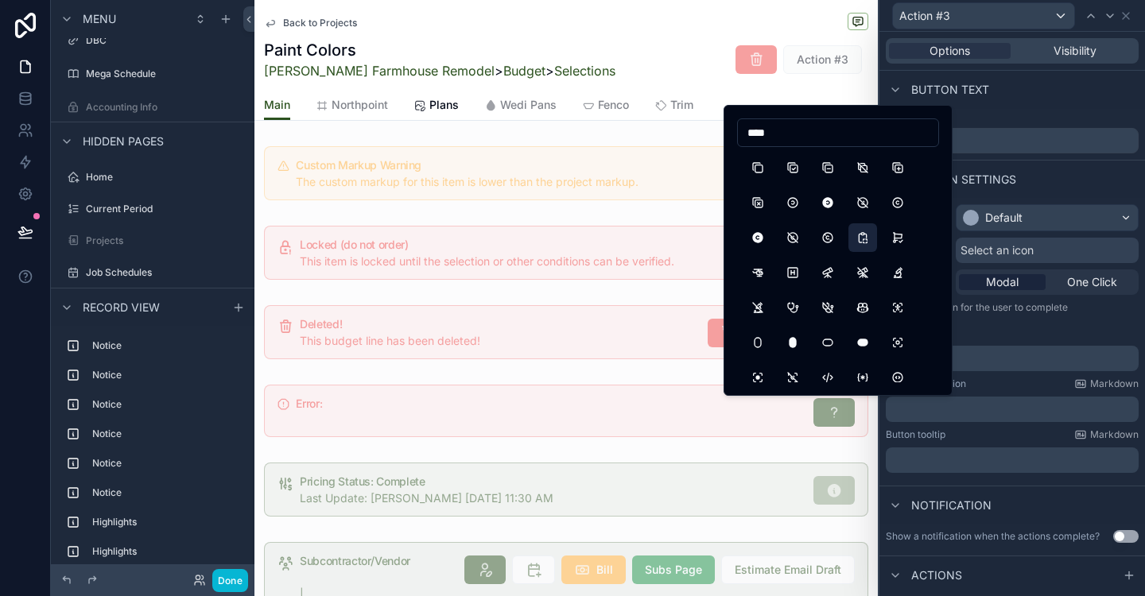
type input "****"
click at [865, 246] on button "ClipboardCopy" at bounding box center [862, 237] width 29 height 29
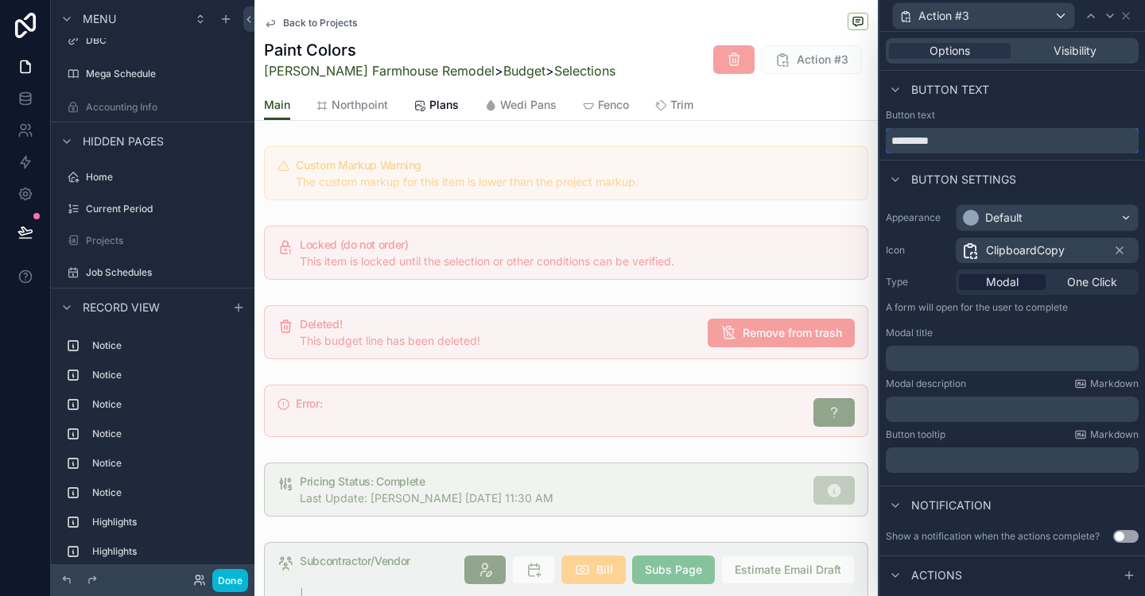
click at [914, 142] on input "*********" at bounding box center [1012, 140] width 253 height 25
click at [973, 162] on div "Button settings" at bounding box center [1012, 179] width 266 height 38
click at [1103, 285] on span "One Click" at bounding box center [1092, 282] width 50 height 16
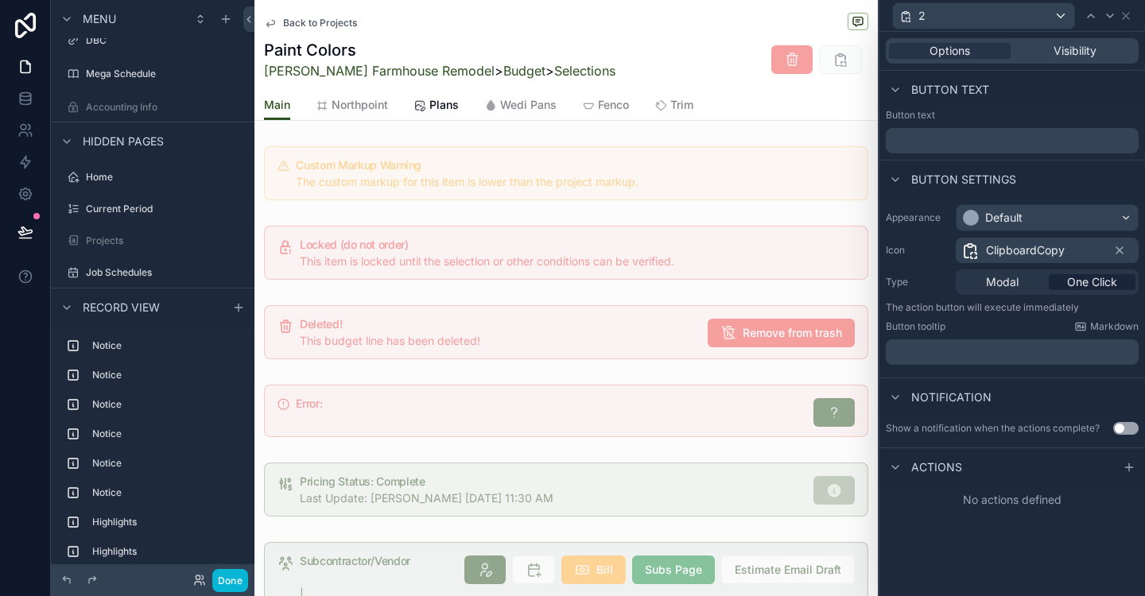
click at [935, 357] on p "﻿" at bounding box center [1013, 352] width 243 height 16
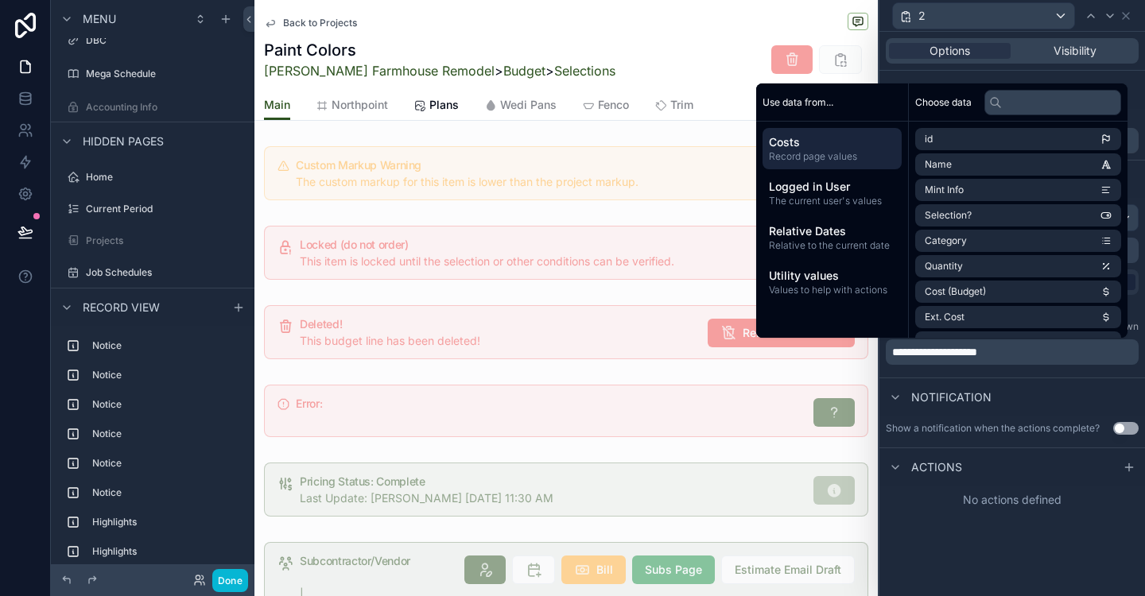
click at [992, 378] on div "Notification" at bounding box center [1012, 397] width 266 height 38
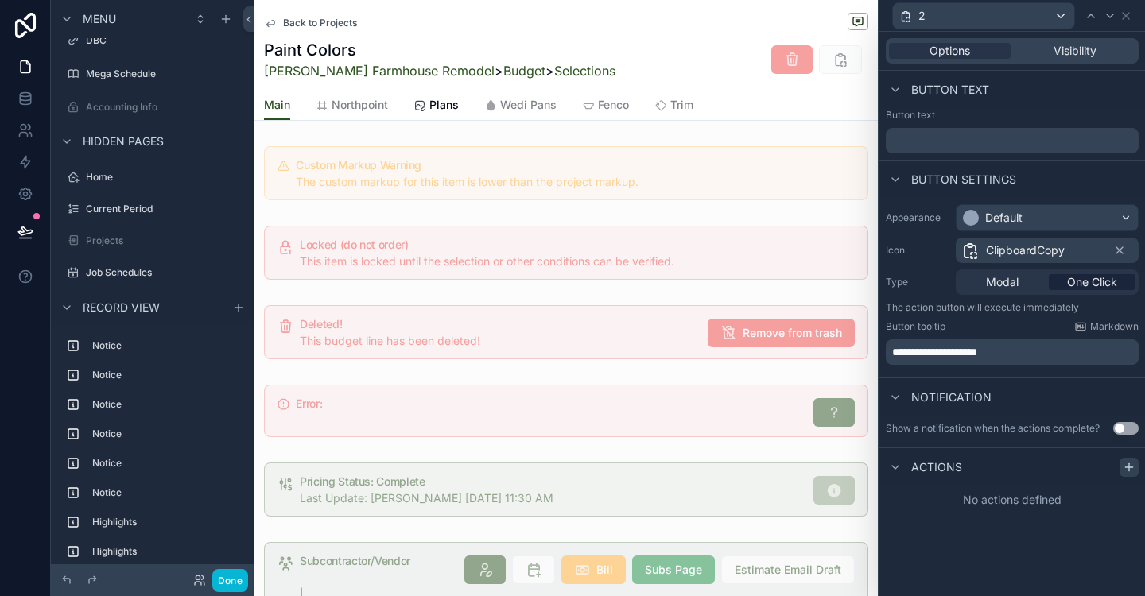
click at [1134, 468] on icon at bounding box center [1129, 467] width 13 height 13
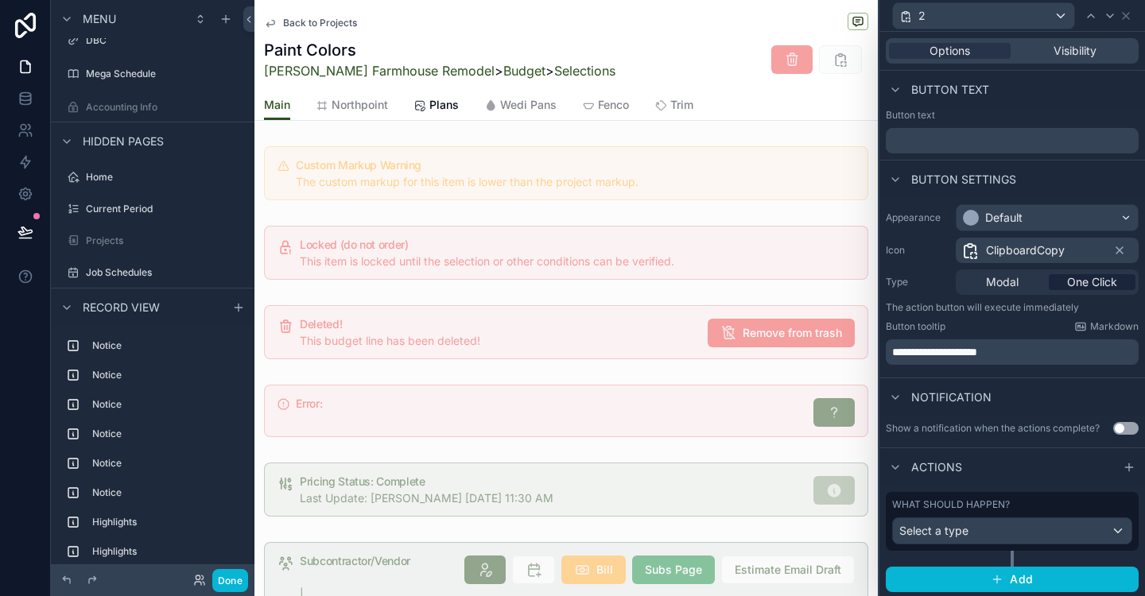
scroll to position [2, 0]
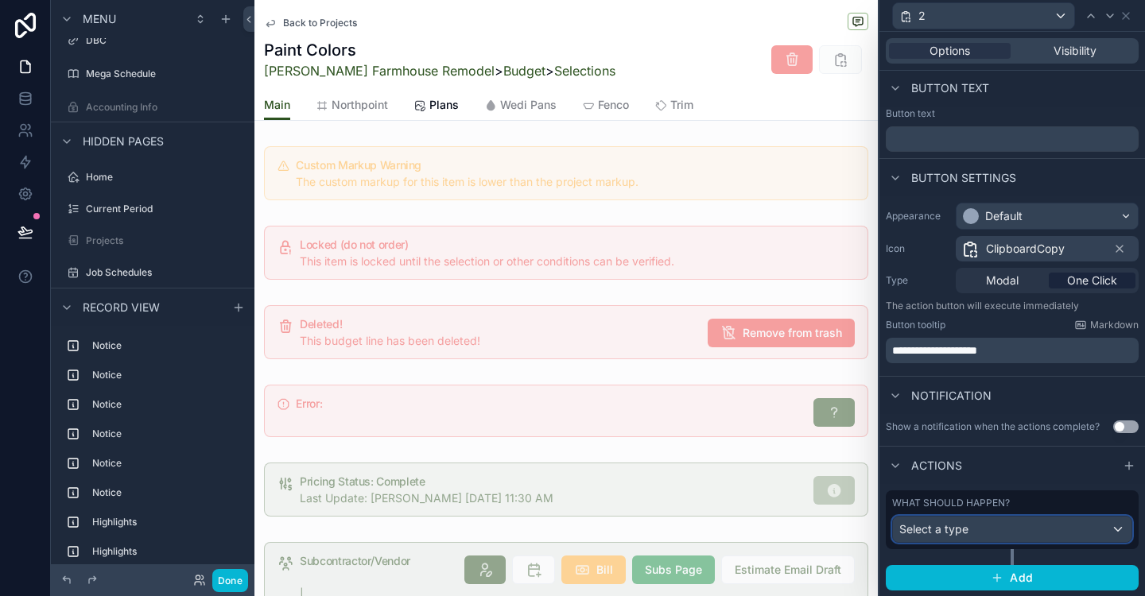
click at [1112, 531] on div "Select a type" at bounding box center [1012, 529] width 239 height 25
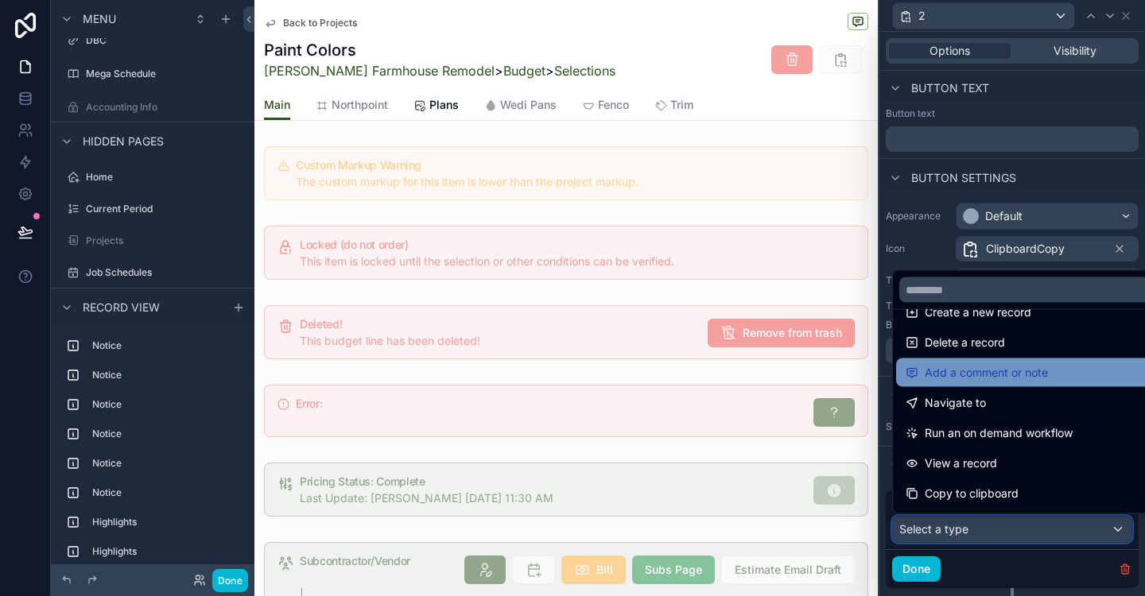
scroll to position [58, 0]
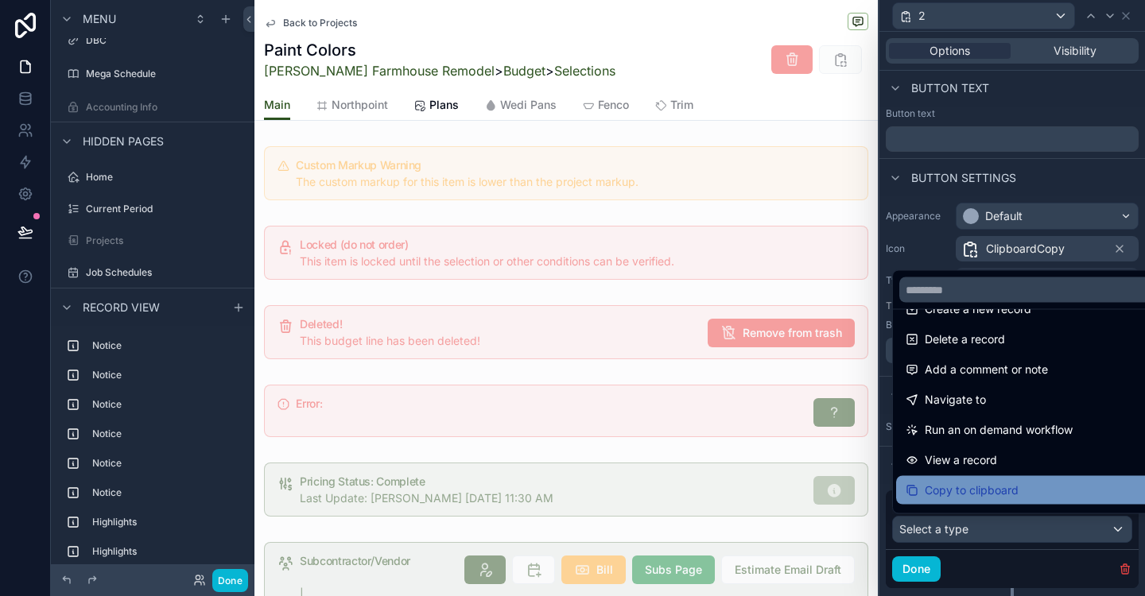
click at [986, 495] on span "Copy to clipboard" at bounding box center [972, 490] width 94 height 19
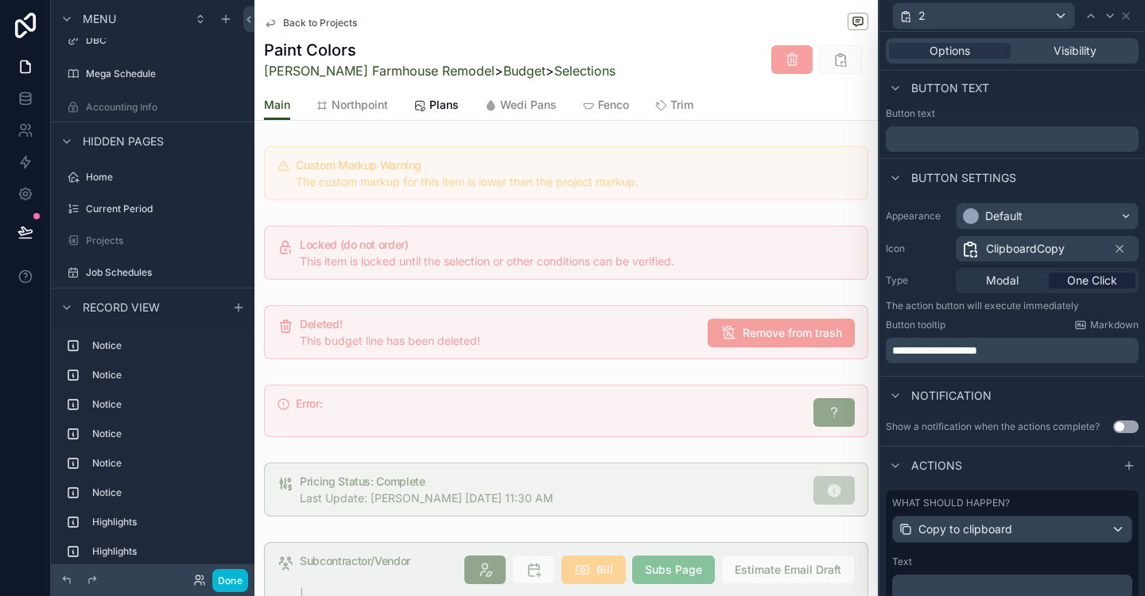
scroll to position [98, 0]
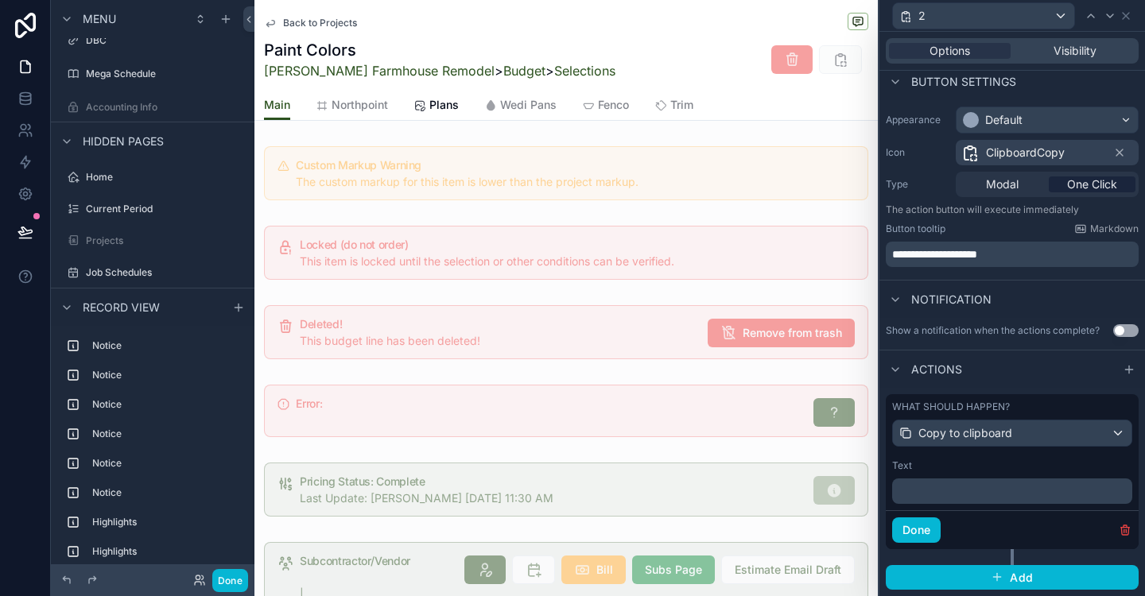
click at [934, 496] on p "﻿" at bounding box center [1014, 491] width 231 height 16
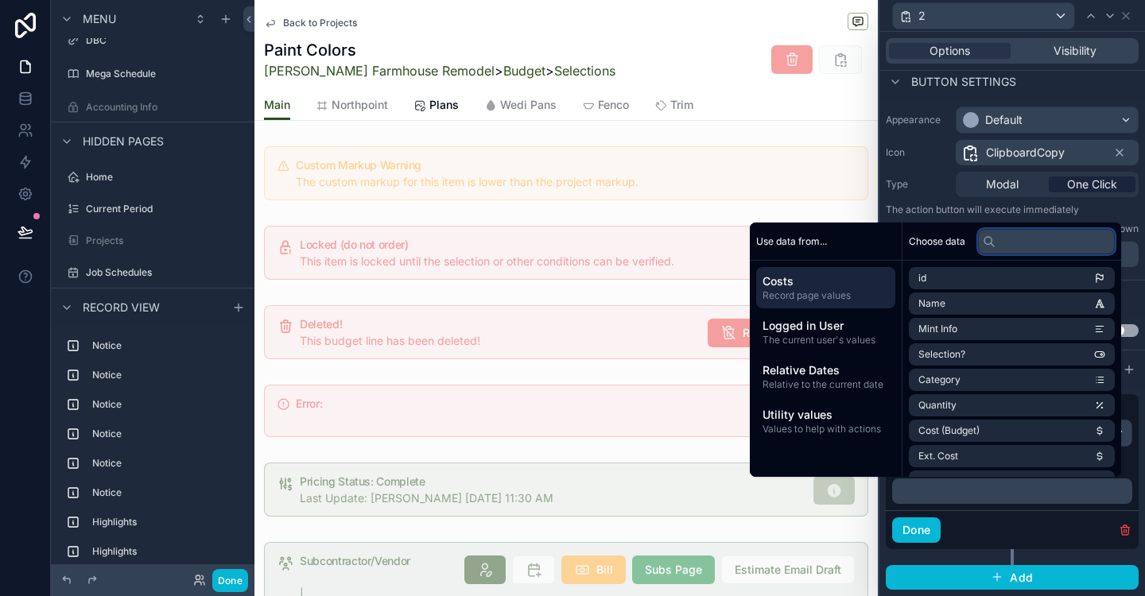
click at [1006, 243] on input "text" at bounding box center [1046, 241] width 137 height 25
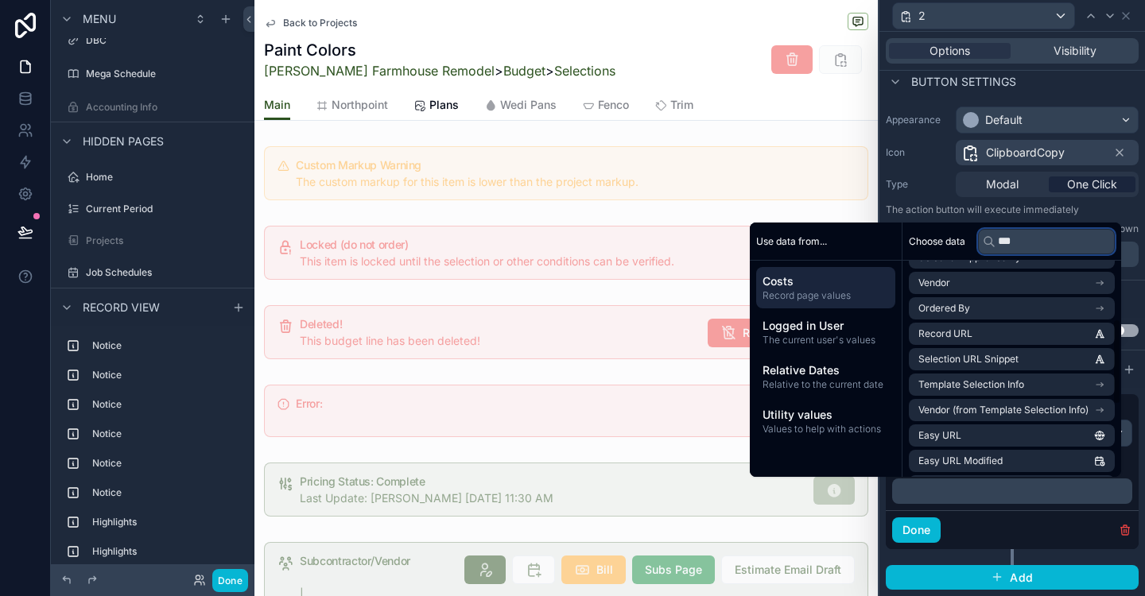
scroll to position [150, 0]
type input "***"
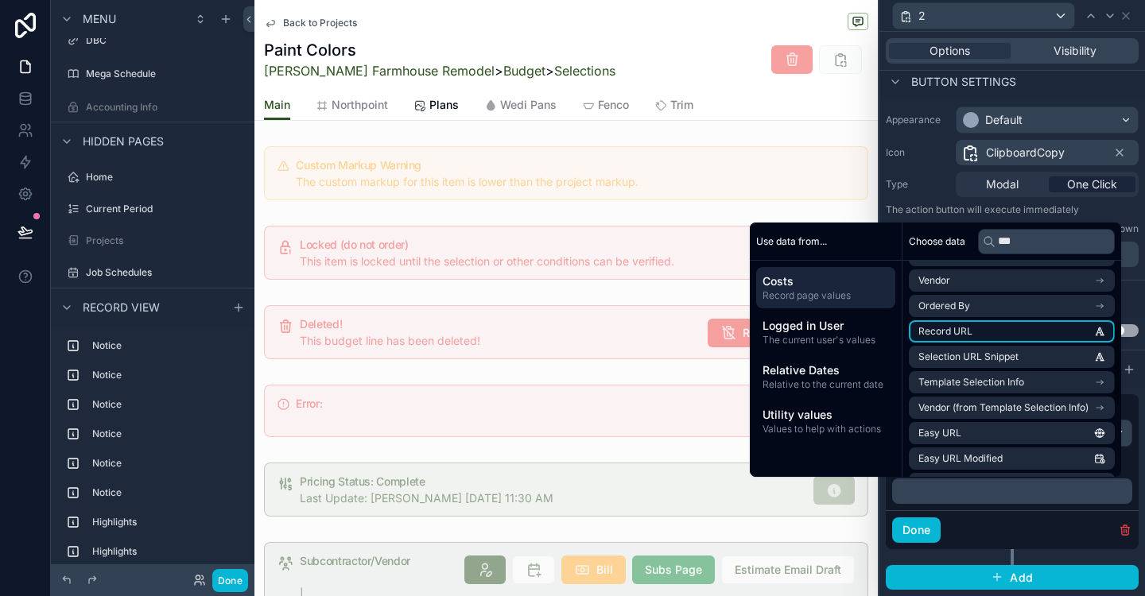
click at [1048, 331] on li "Record URL" at bounding box center [1012, 331] width 206 height 22
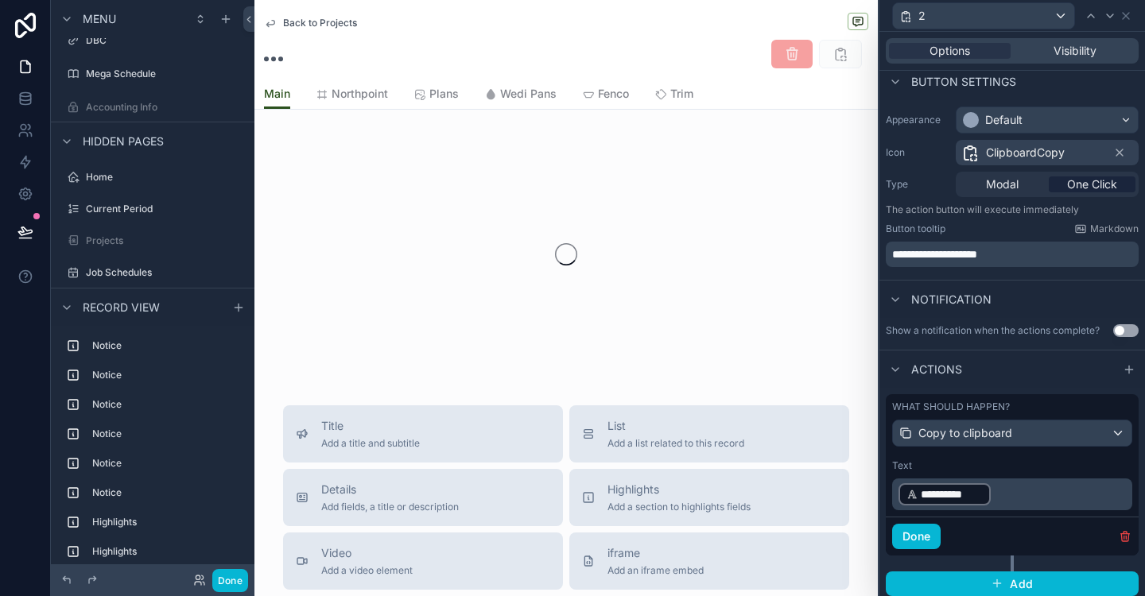
click at [1139, 476] on div "**********" at bounding box center [1012, 495] width 266 height 215
click at [1124, 328] on button "Use setting" at bounding box center [1125, 330] width 25 height 13
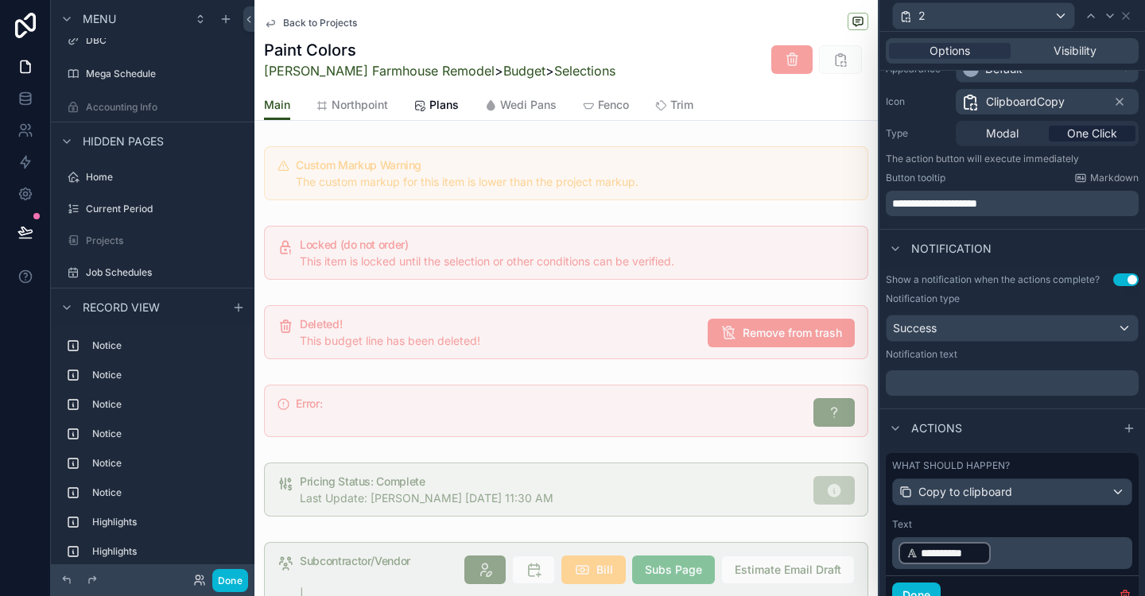
scroll to position [122, 0]
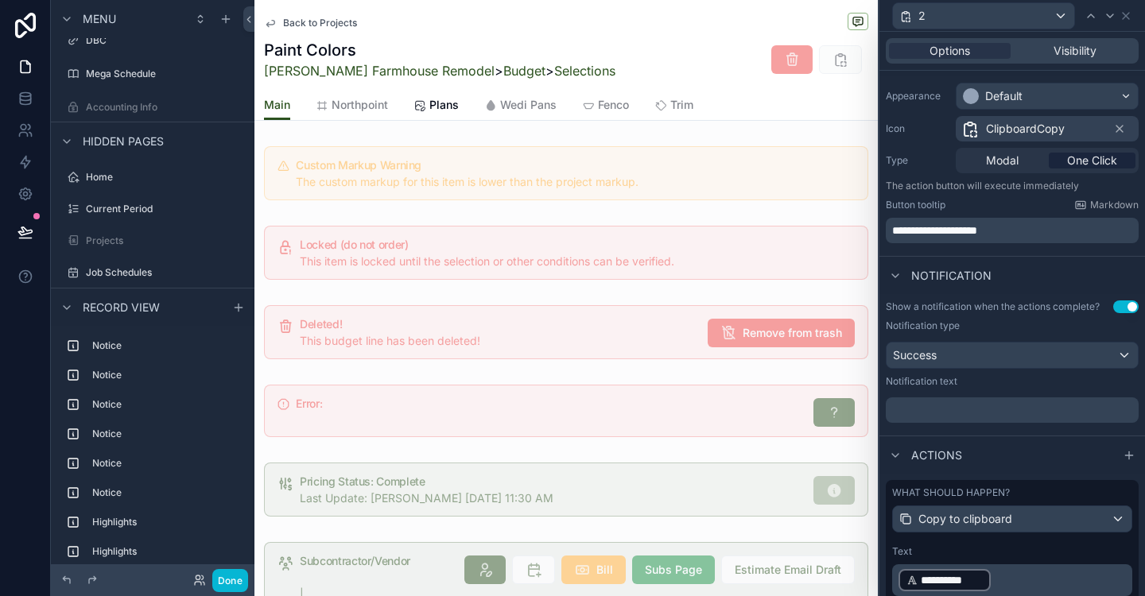
click at [941, 402] on p "﻿" at bounding box center [1013, 410] width 243 height 16
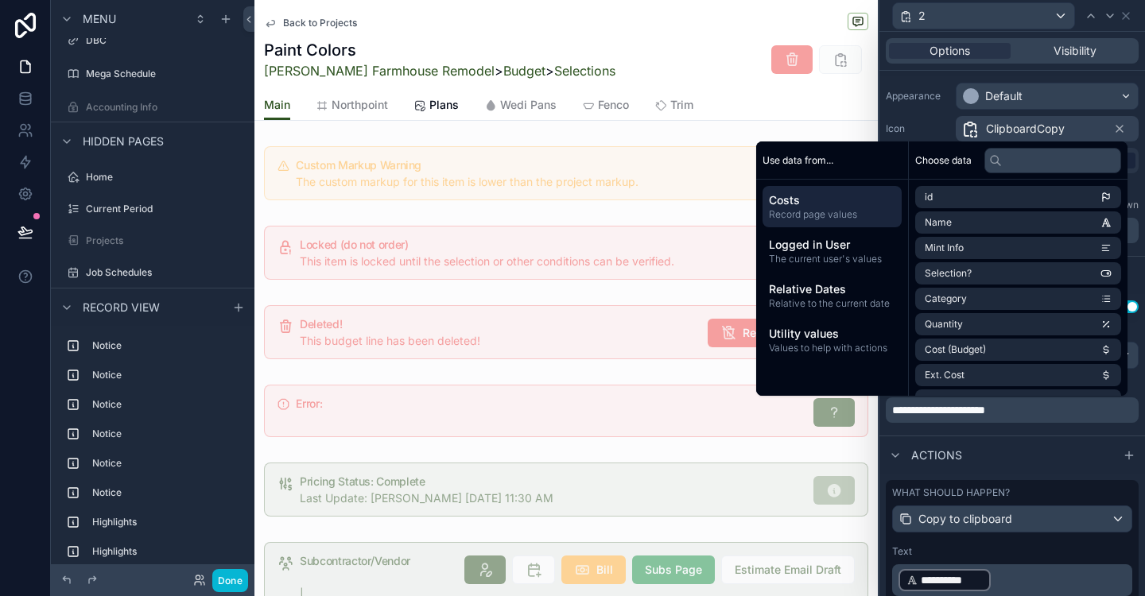
click at [991, 437] on div "Actions" at bounding box center [1012, 455] width 266 height 38
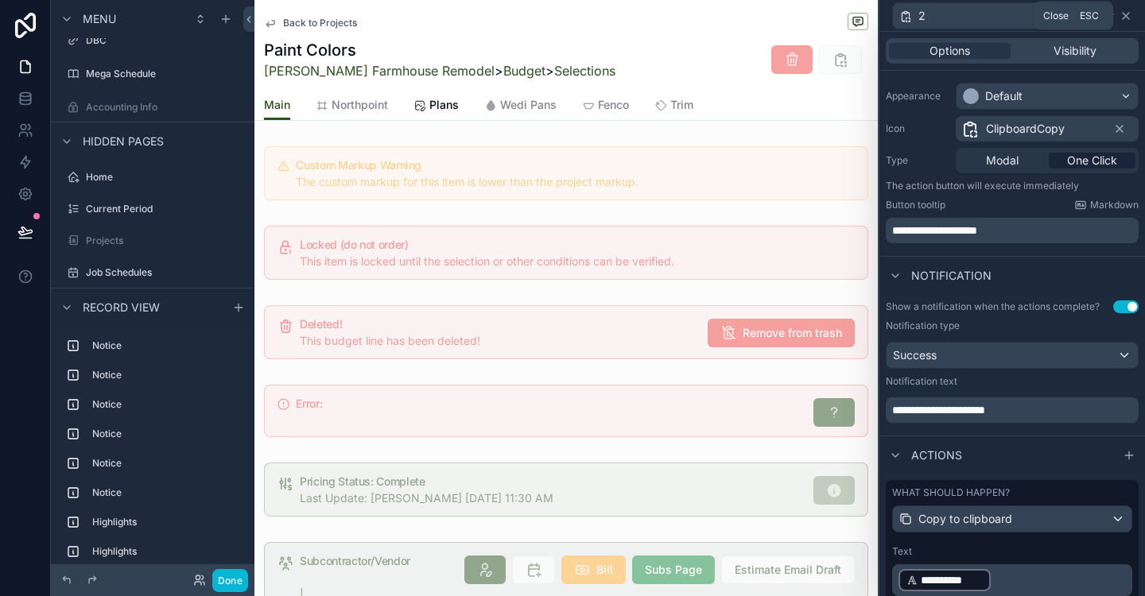
click at [1125, 16] on icon at bounding box center [1126, 16] width 6 height 6
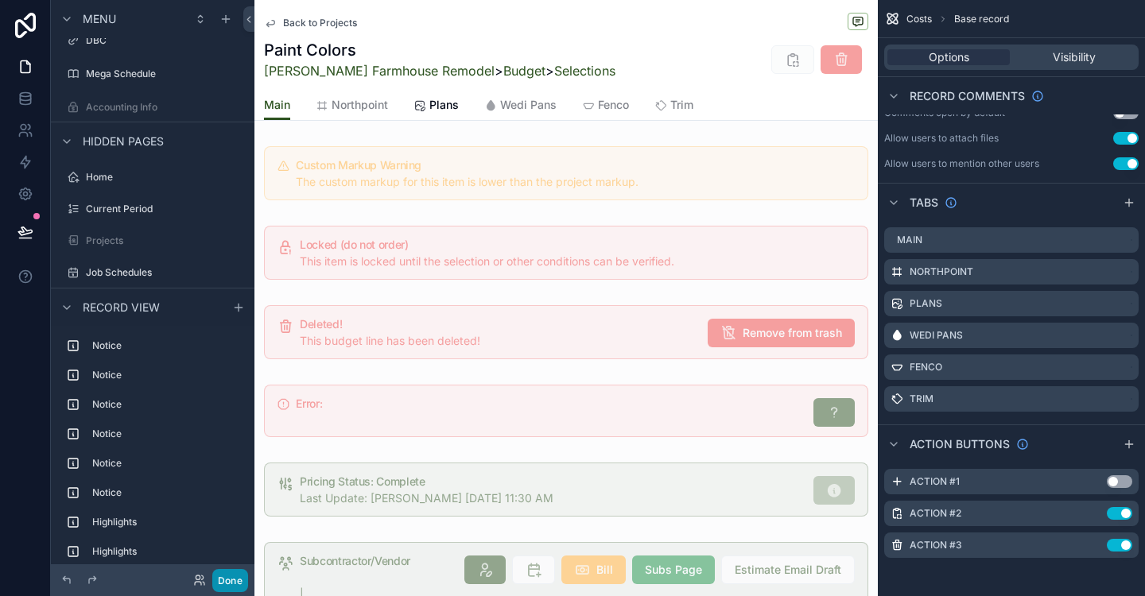
click at [229, 588] on button "Done" at bounding box center [230, 580] width 36 height 23
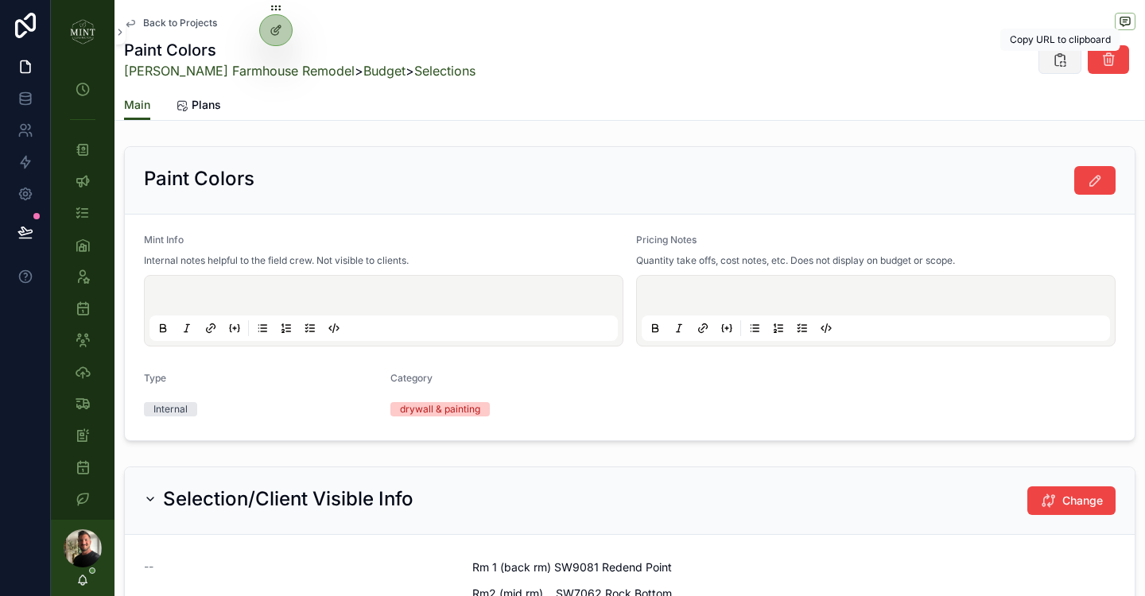
click at [1064, 60] on icon "scrollable content" at bounding box center [1060, 60] width 16 height 16
click at [267, 37] on div at bounding box center [276, 30] width 32 height 30
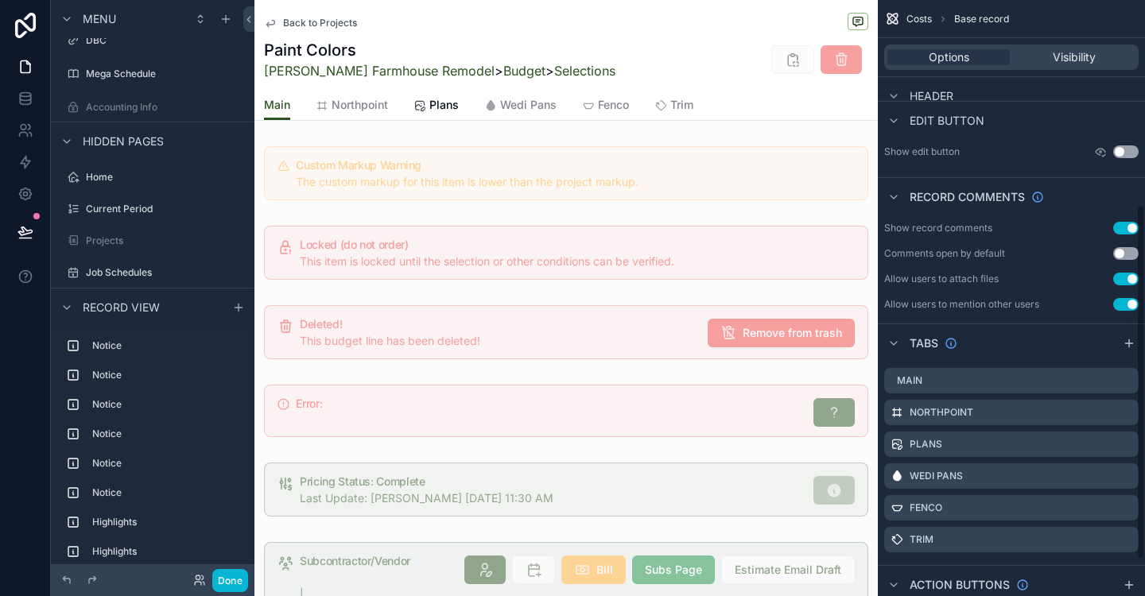
scroll to position [404, 0]
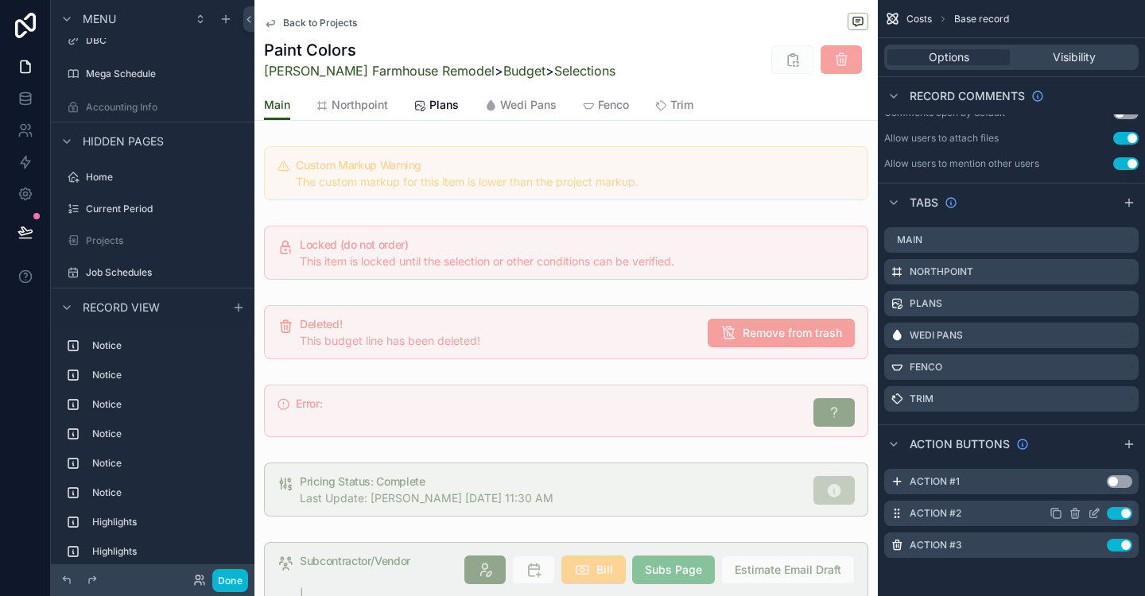
click at [1099, 516] on icon "scrollable content" at bounding box center [1094, 513] width 13 height 13
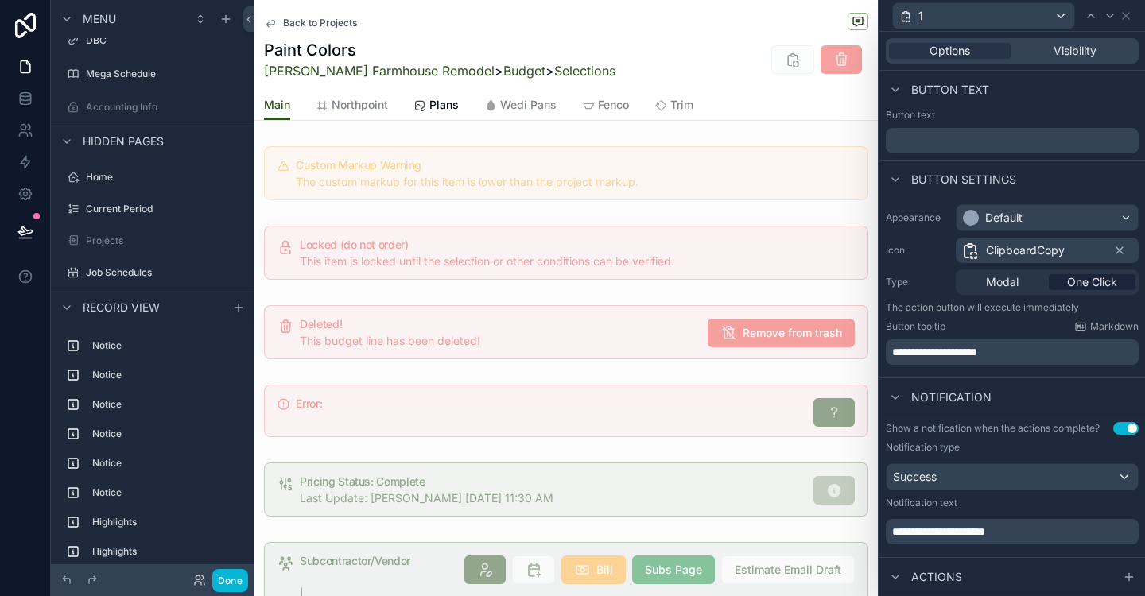
scroll to position [111, 0]
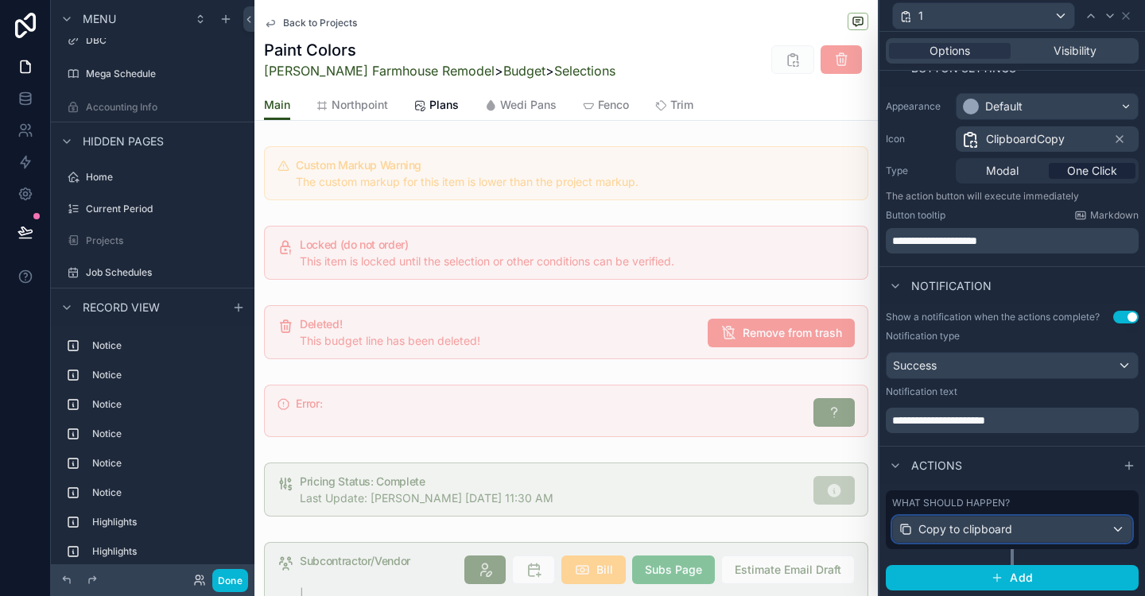
click at [1120, 534] on div "Copy to clipboard" at bounding box center [1012, 529] width 239 height 25
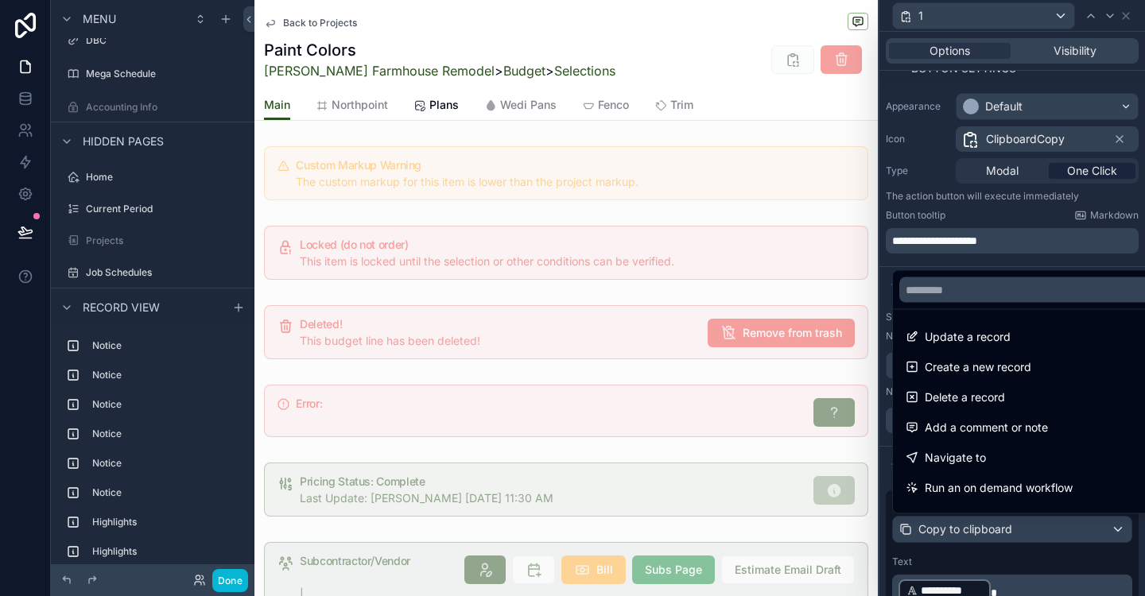
click at [1130, 564] on div at bounding box center [1012, 298] width 266 height 596
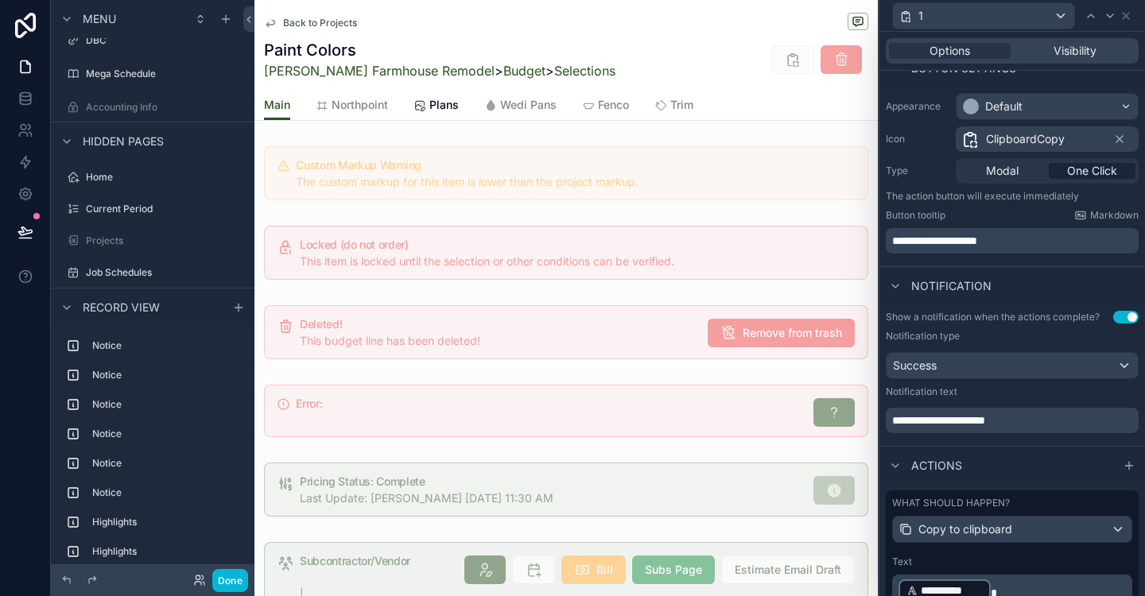
scroll to position [214, 0]
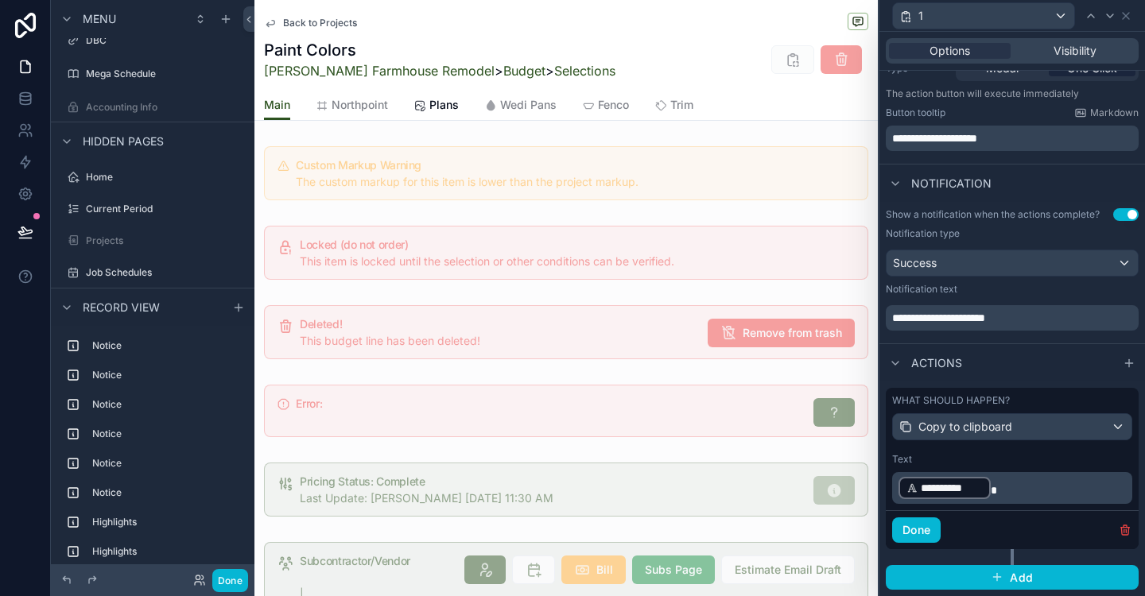
click at [941, 489] on span "**********" at bounding box center [952, 488] width 62 height 16
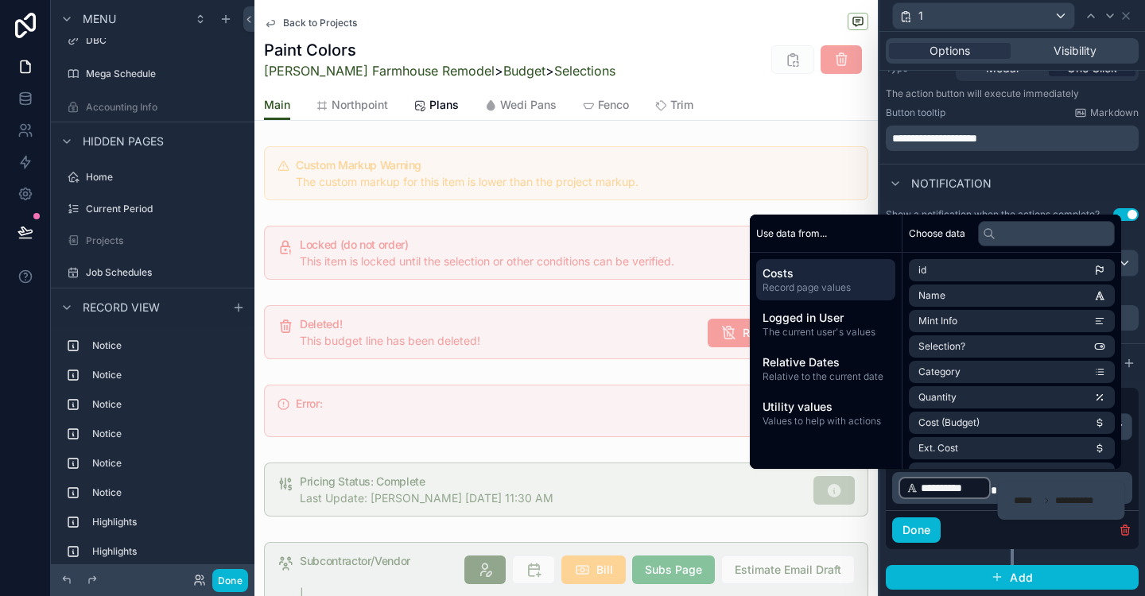
click at [1140, 511] on div "**********" at bounding box center [1012, 489] width 266 height 215
click at [1136, 460] on div "**********" at bounding box center [1012, 479] width 253 height 64
click at [1143, 294] on div "**********" at bounding box center [1012, 269] width 266 height 135
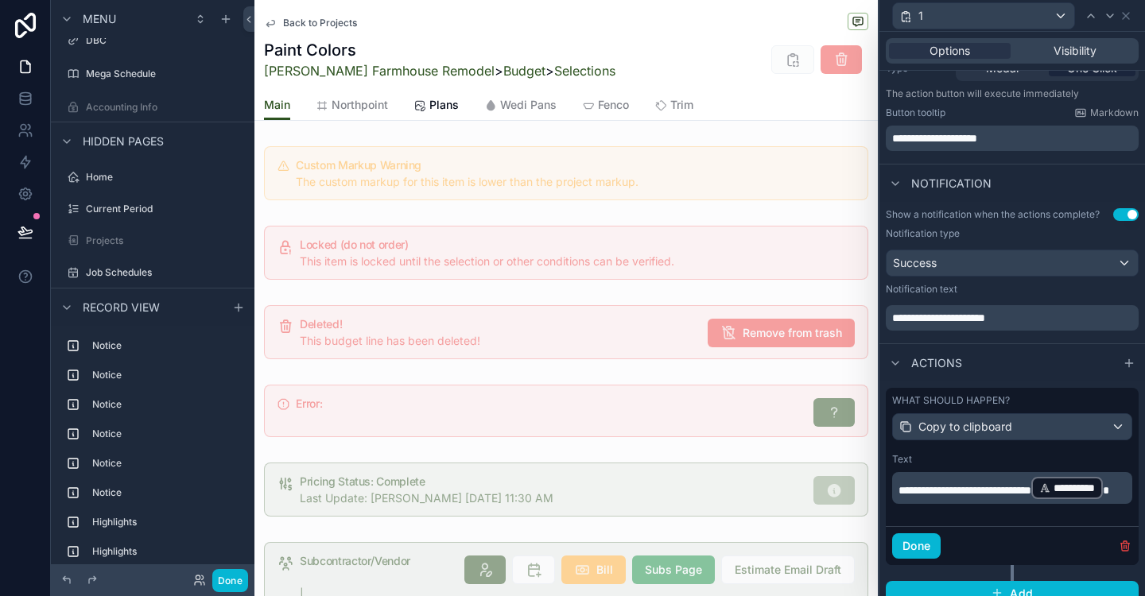
click at [1119, 177] on div "Notification" at bounding box center [1012, 183] width 266 height 38
click at [231, 580] on button "Done" at bounding box center [230, 580] width 36 height 23
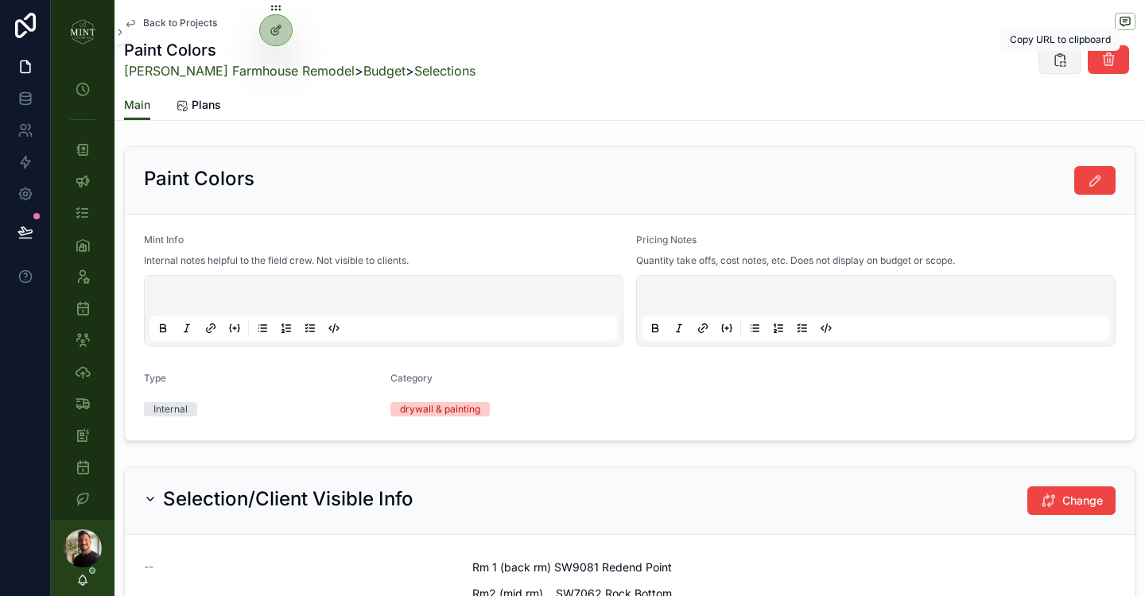
click at [1054, 63] on icon "scrollable content" at bounding box center [1060, 60] width 16 height 16
click at [281, 29] on icon at bounding box center [276, 30] width 13 height 13
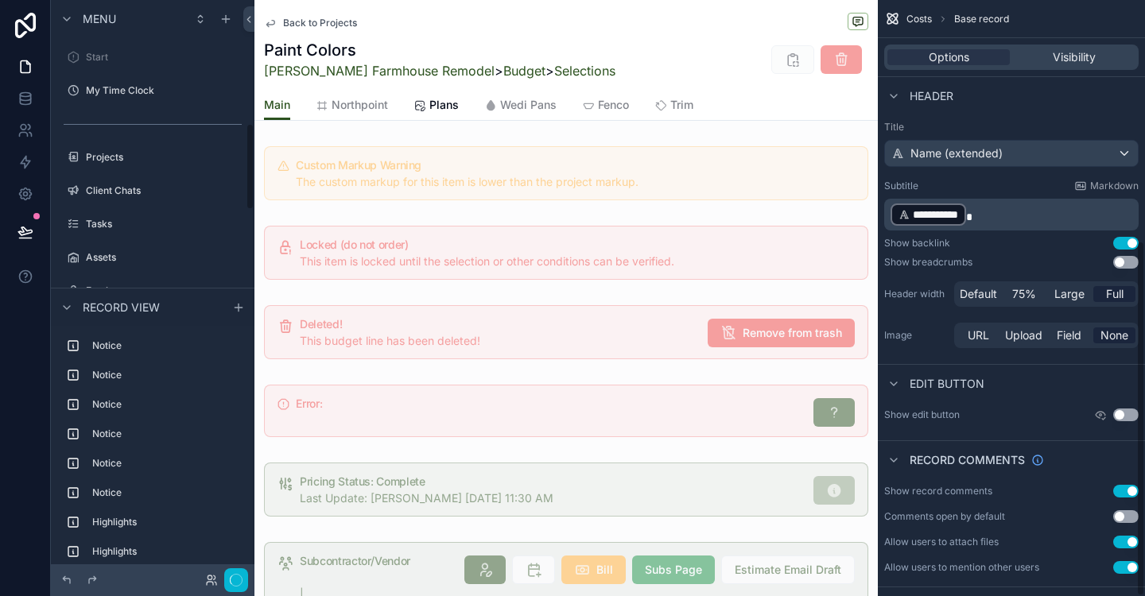
click at [0, 0] on icon "scrollable content" at bounding box center [0, 0] width 0 height 0
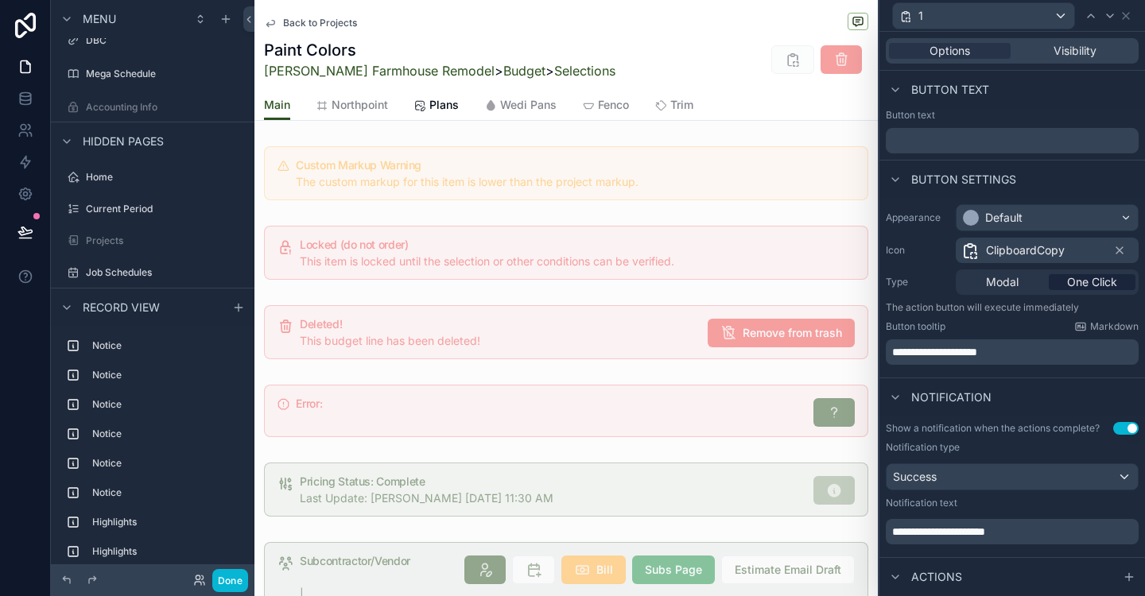
scroll to position [111, 0]
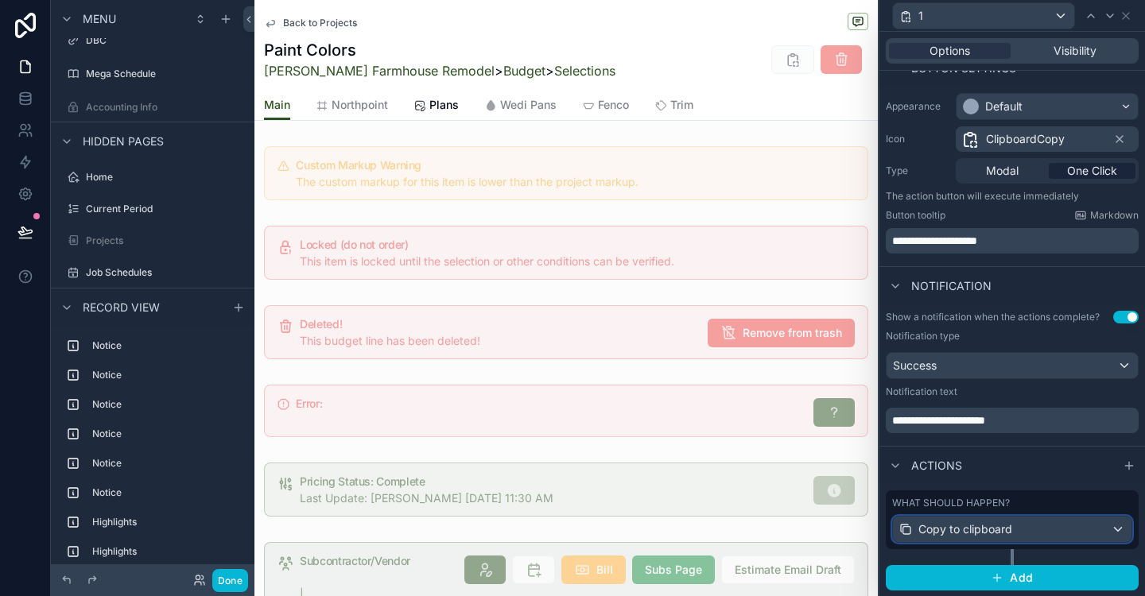
click at [1120, 529] on div "Copy to clipboard" at bounding box center [1012, 529] width 239 height 25
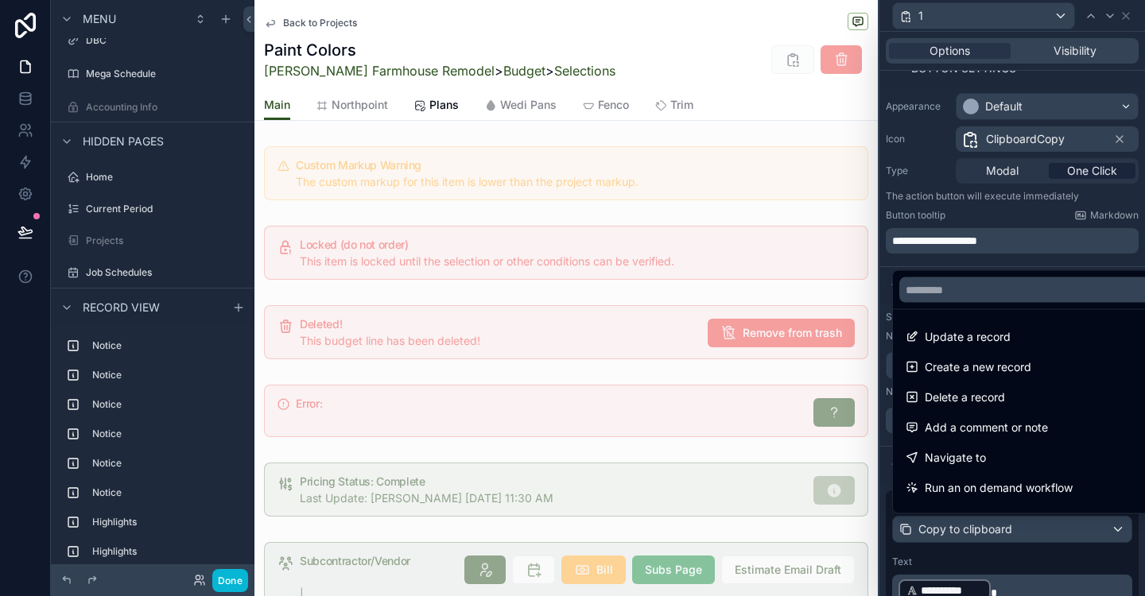
click at [1138, 565] on div at bounding box center [1012, 298] width 266 height 596
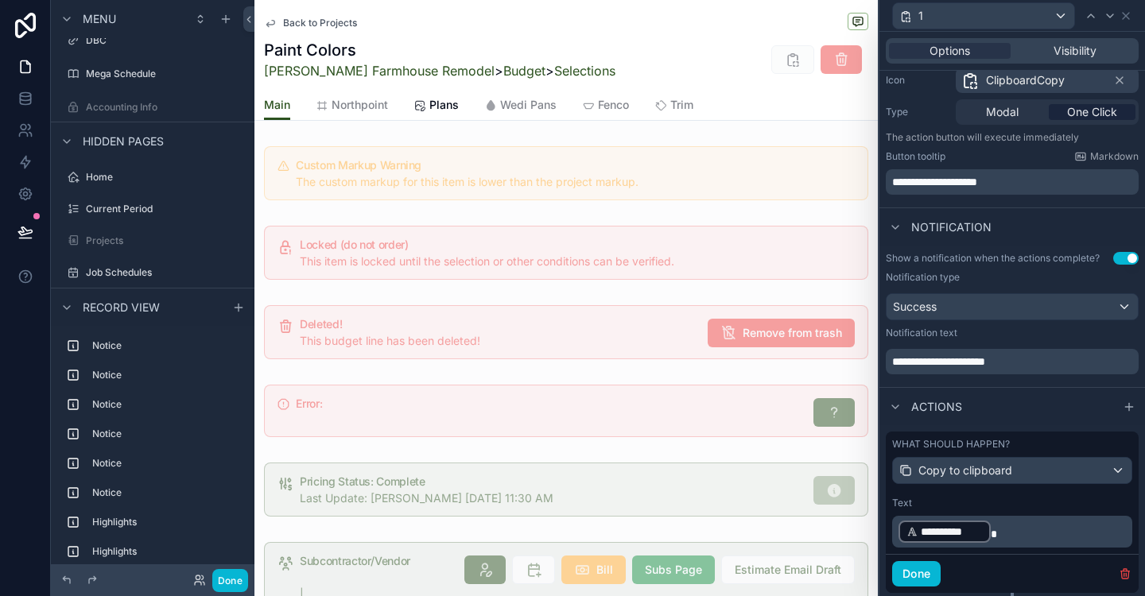
scroll to position [214, 0]
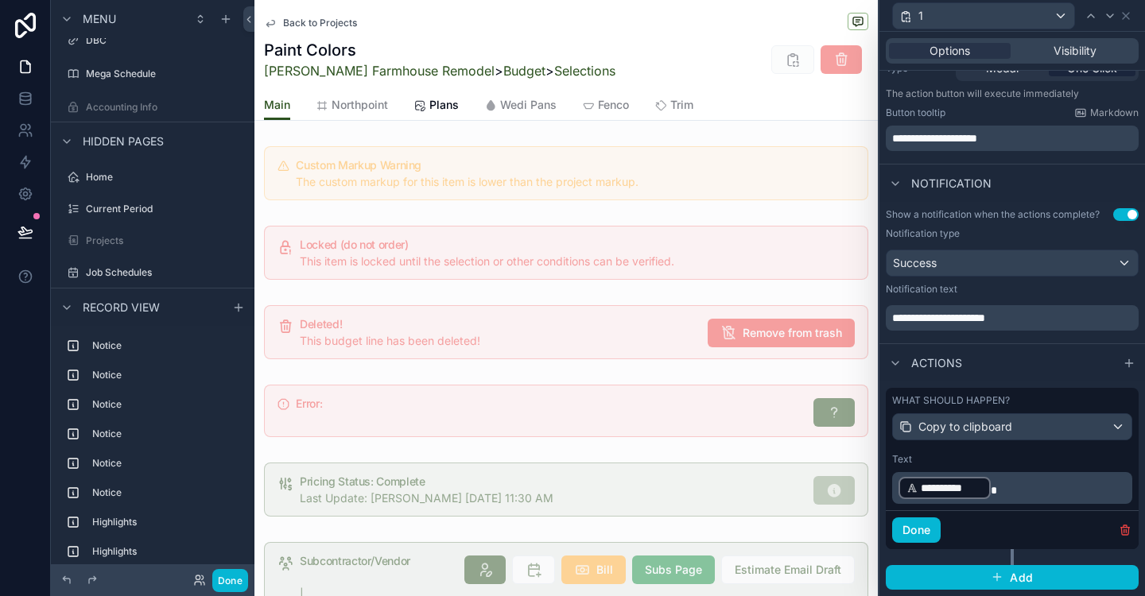
click at [915, 493] on icon "scrollable content" at bounding box center [911, 488] width 11 height 11
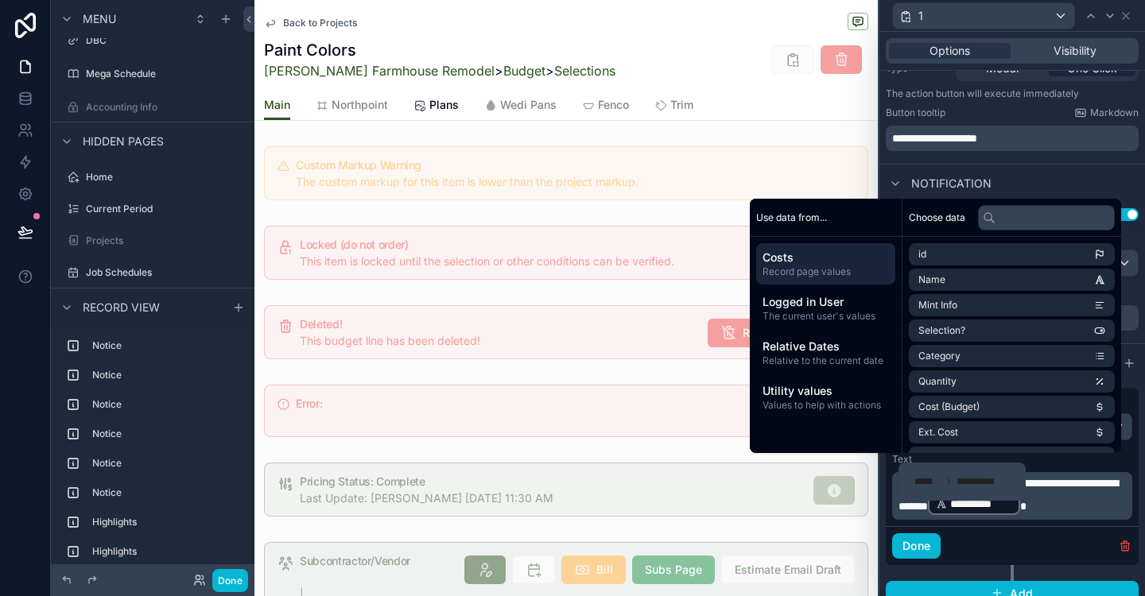
click at [1020, 509] on div "**********" at bounding box center [1012, 487] width 253 height 80
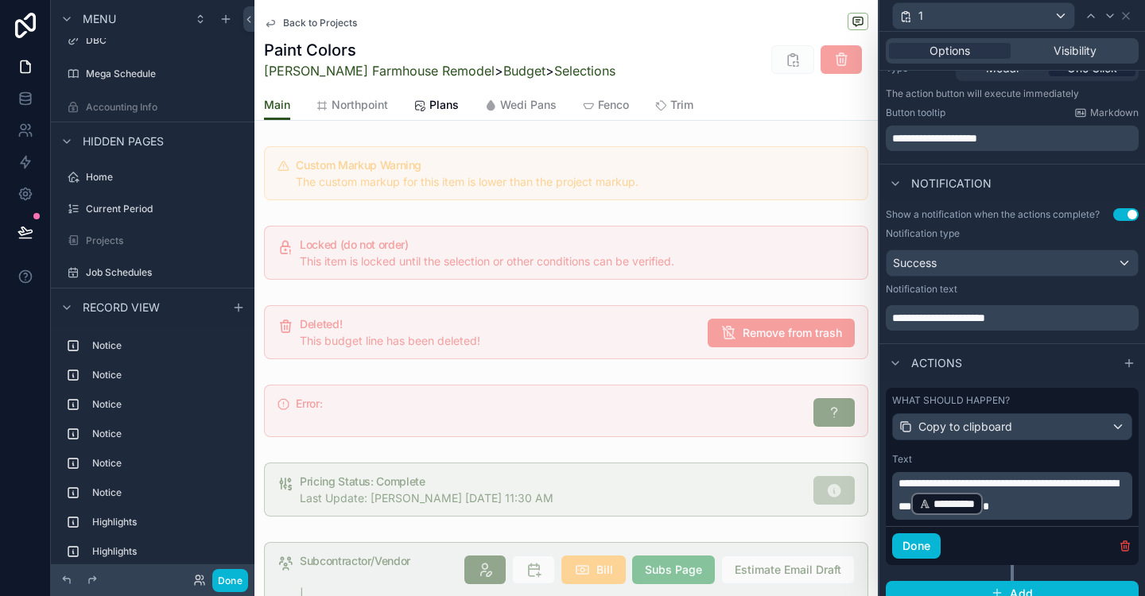
scroll to position [230, 0]
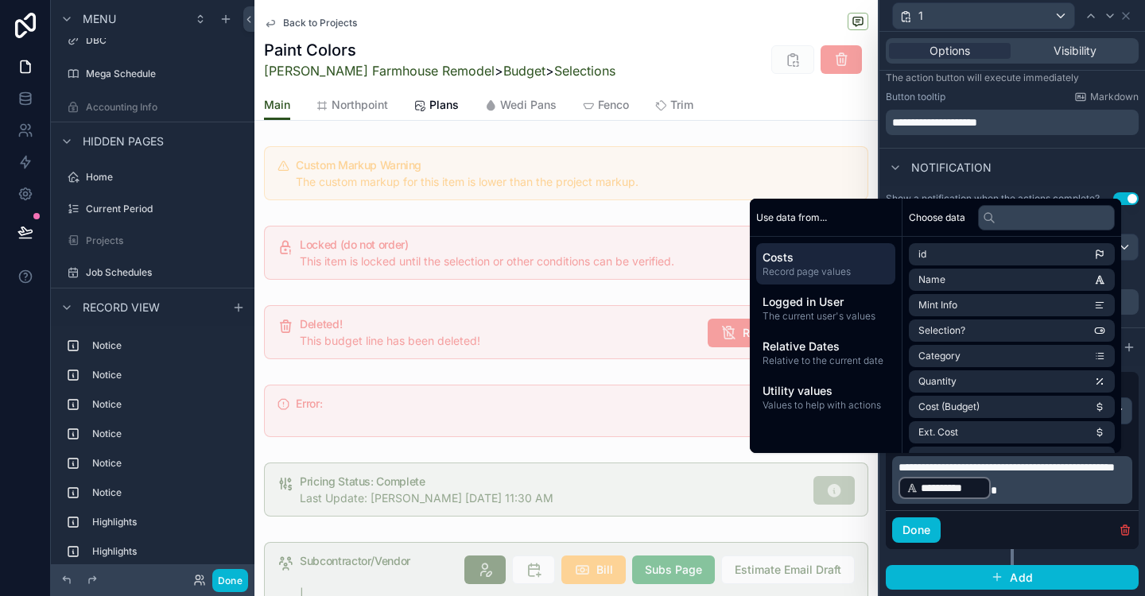
click at [969, 473] on span "**********" at bounding box center [1007, 467] width 216 height 11
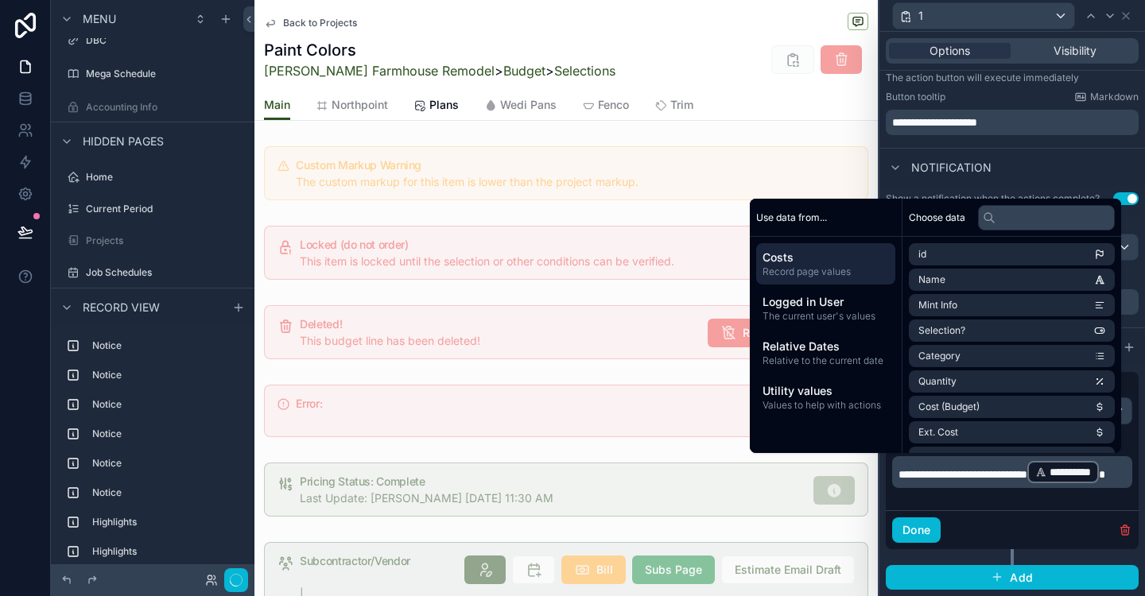
click at [1043, 512] on div "Done" at bounding box center [1012, 529] width 253 height 39
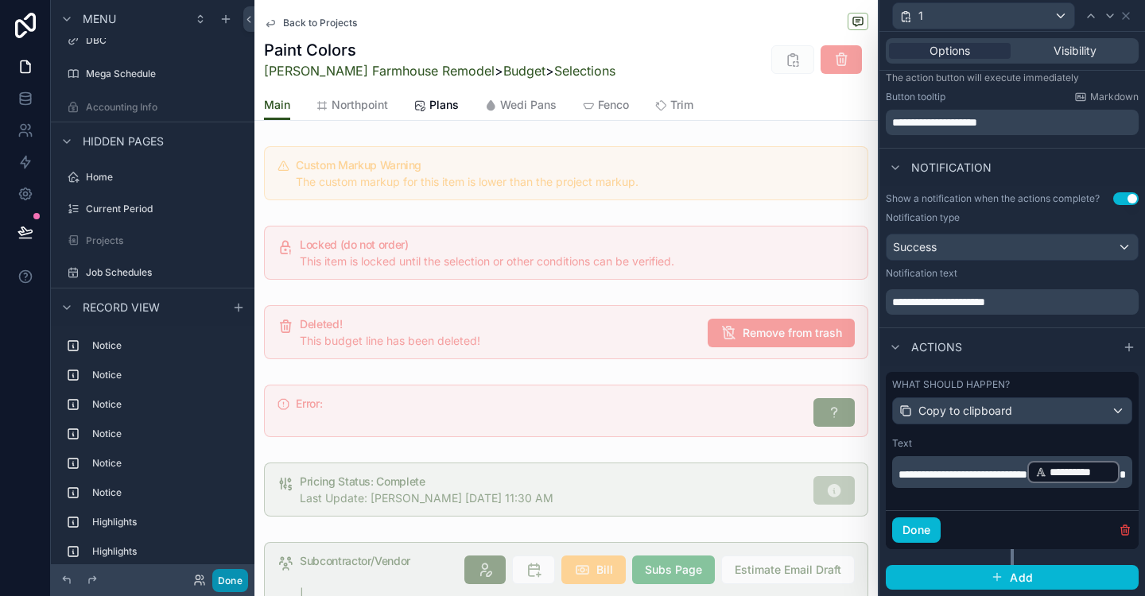
click at [229, 584] on button "Done" at bounding box center [230, 580] width 36 height 23
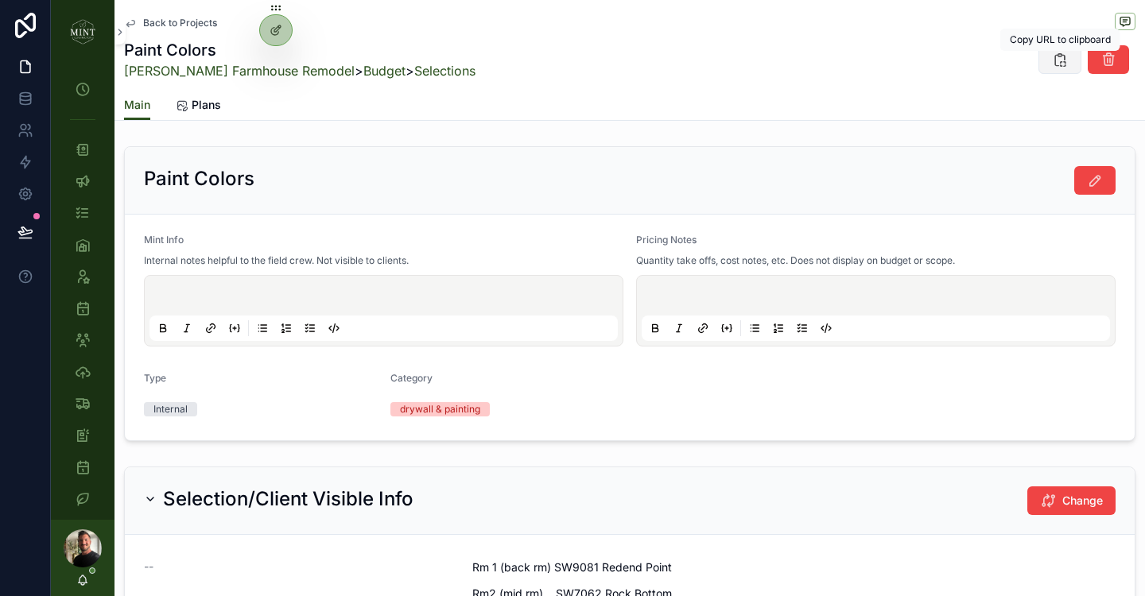
click at [1062, 64] on icon "scrollable content" at bounding box center [1060, 60] width 16 height 16
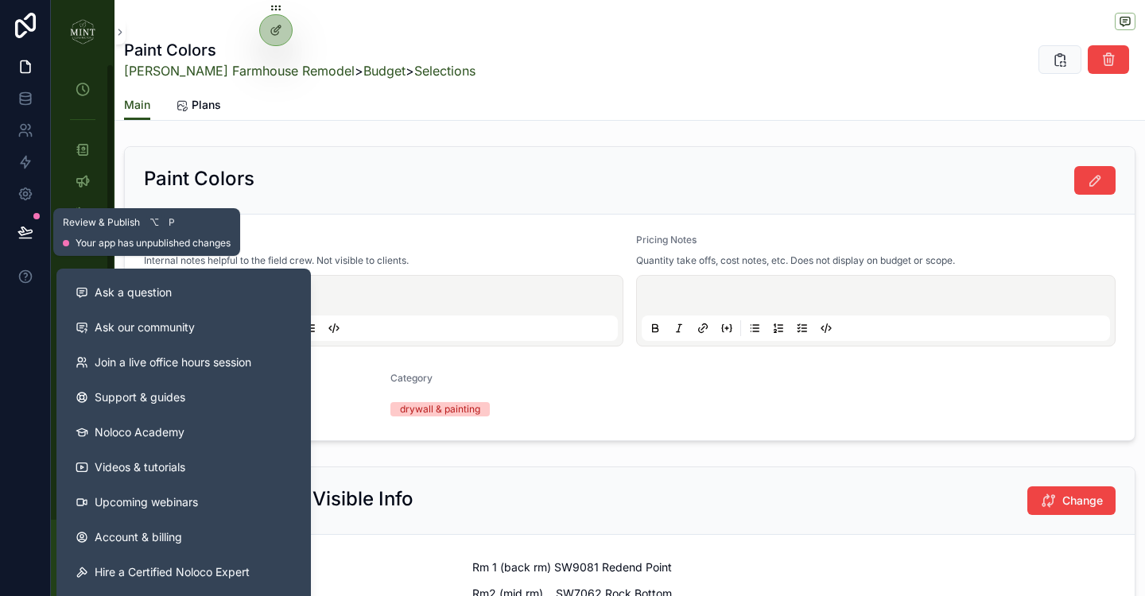
click at [14, 232] on button at bounding box center [25, 232] width 35 height 45
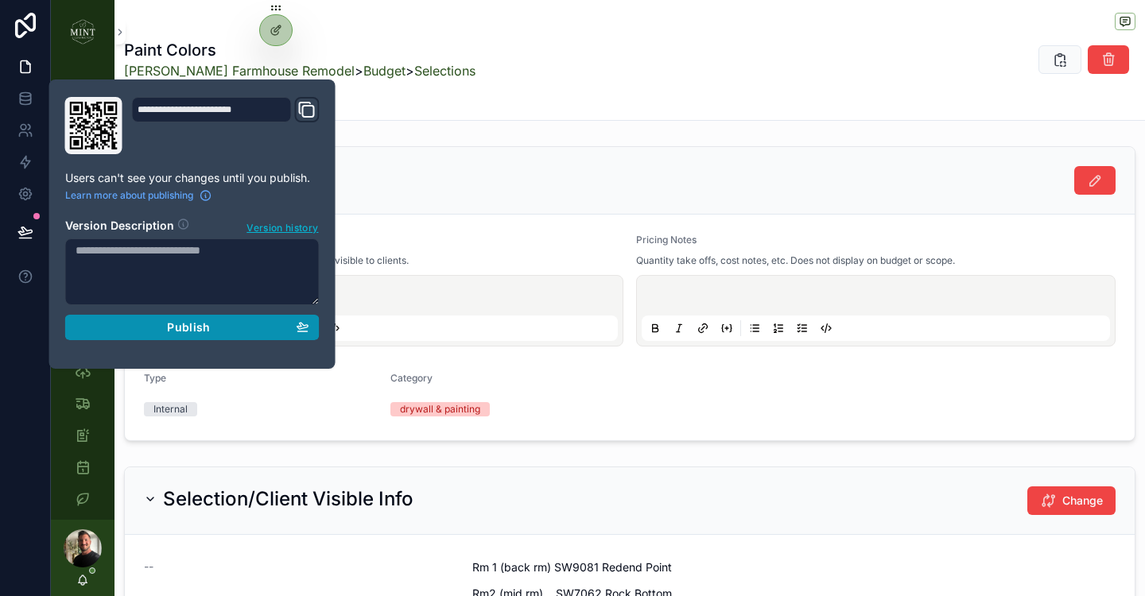
click at [248, 332] on div "Publish" at bounding box center [193, 327] width 234 height 14
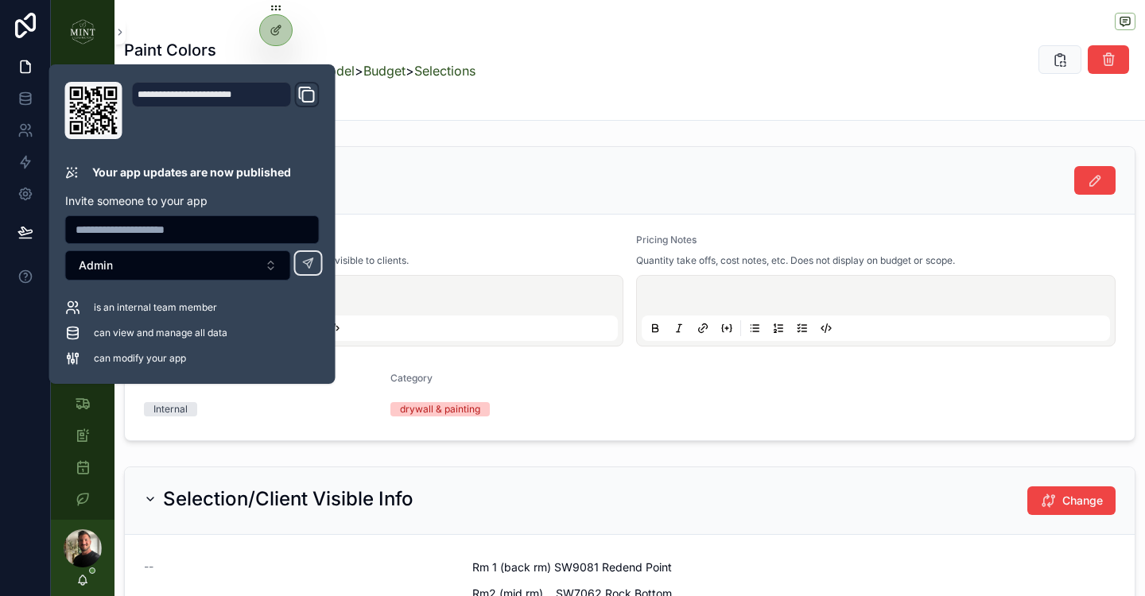
click at [535, 141] on div "Paint Colors Mint Info Internal notes helpful to the field crew. Not visible to…" at bounding box center [630, 294] width 1031 height 308
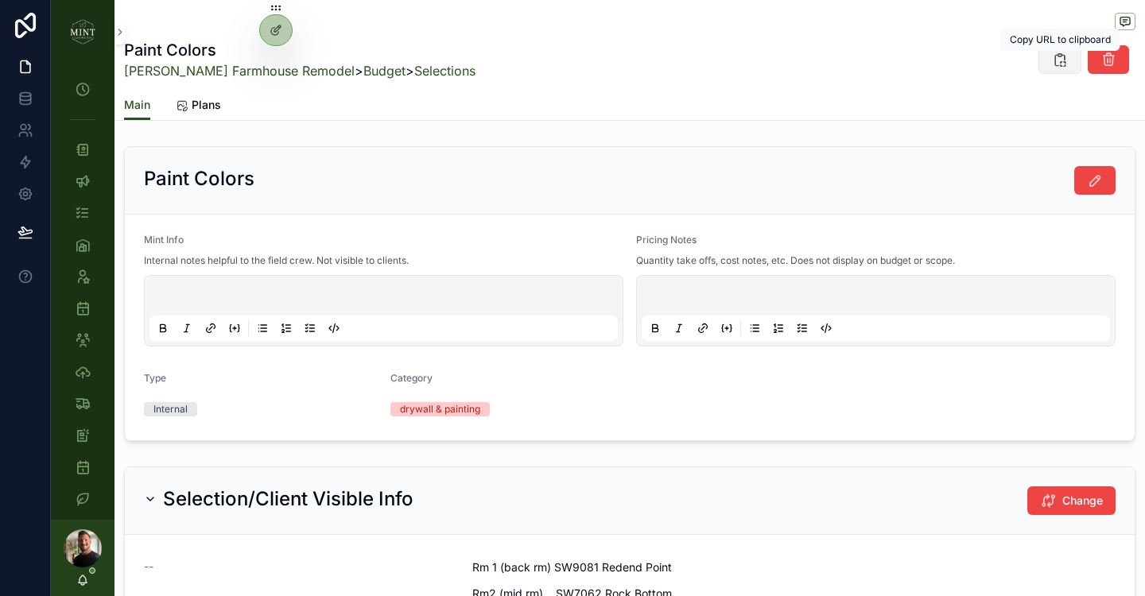
click at [1059, 68] on button "scrollable content" at bounding box center [1059, 59] width 43 height 29
click at [80, 148] on icon "scrollable content" at bounding box center [83, 150] width 16 height 16
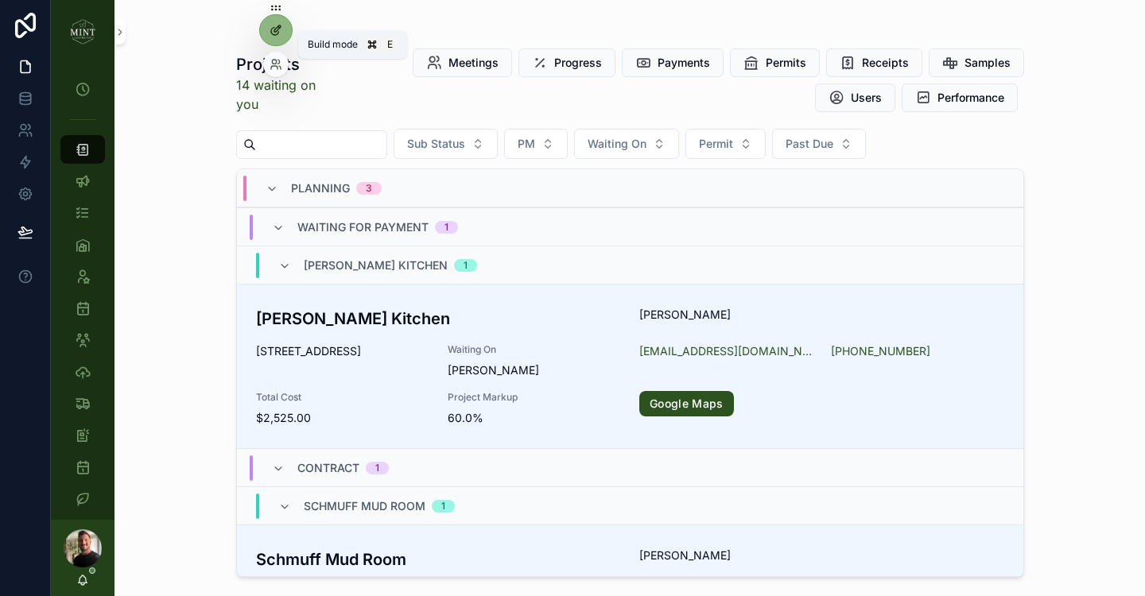
click at [276, 34] on icon at bounding box center [274, 31] width 7 height 7
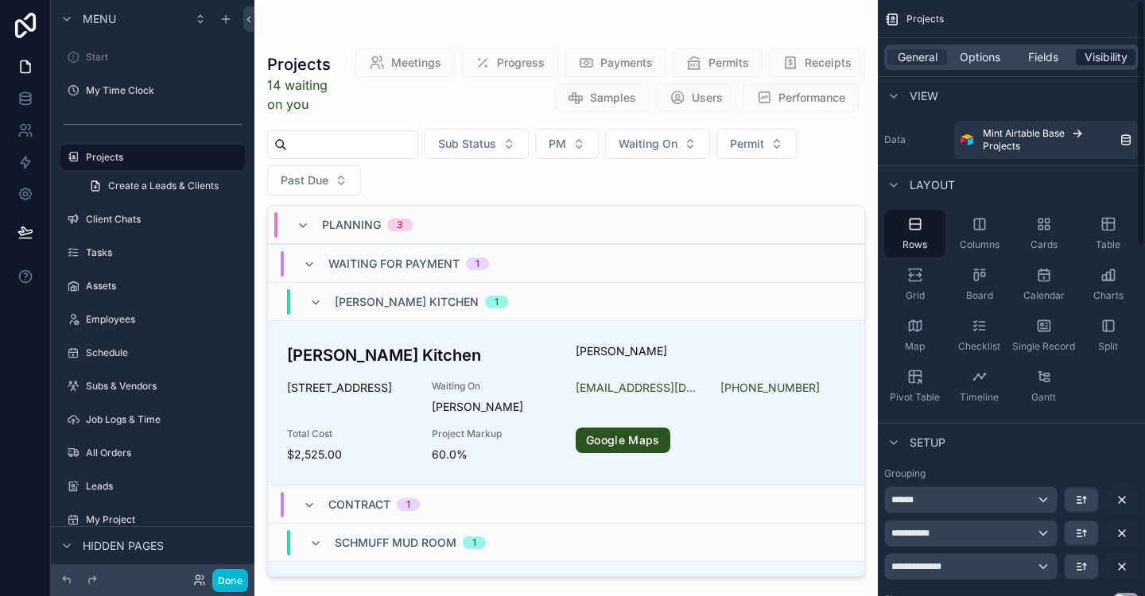
click at [1102, 61] on span "Visibility" at bounding box center [1106, 57] width 43 height 16
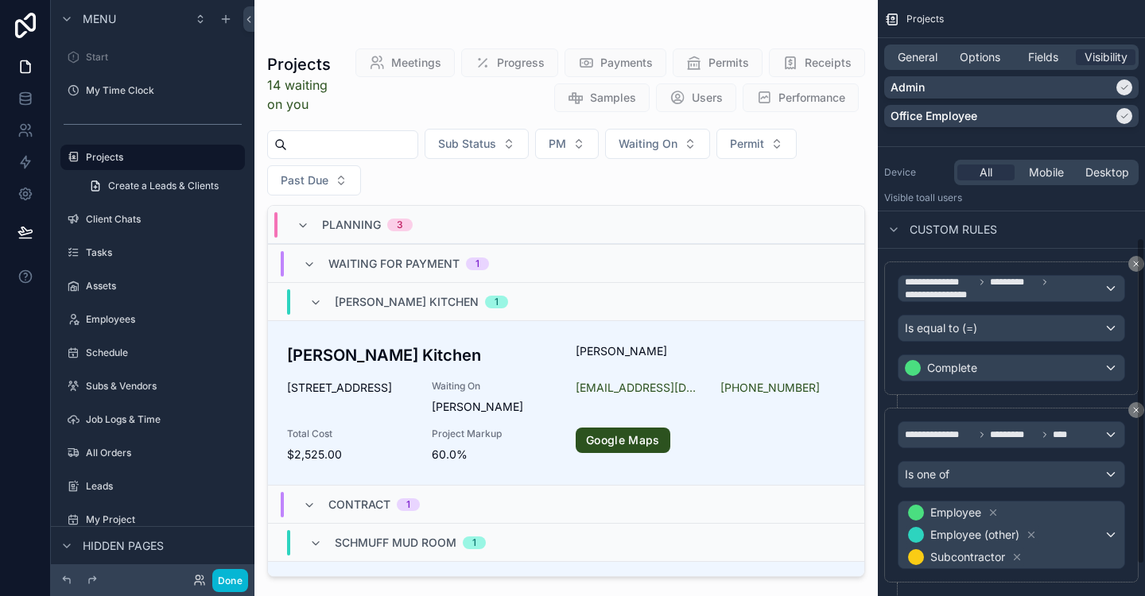
scroll to position [490, 0]
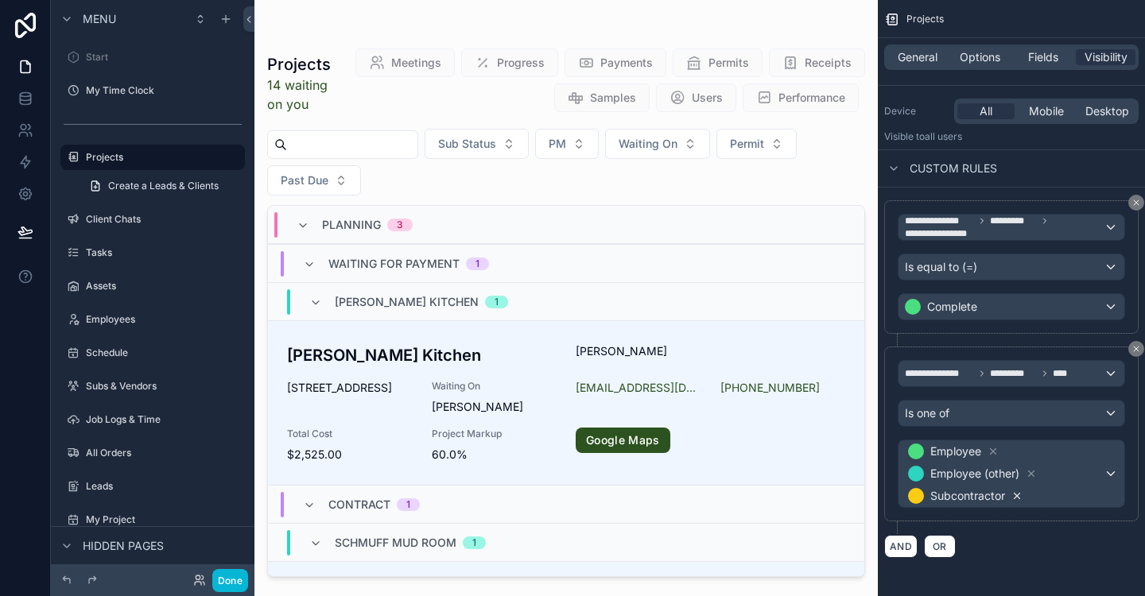
click at [1019, 496] on icon "scrollable content" at bounding box center [1016, 496] width 11 height 11
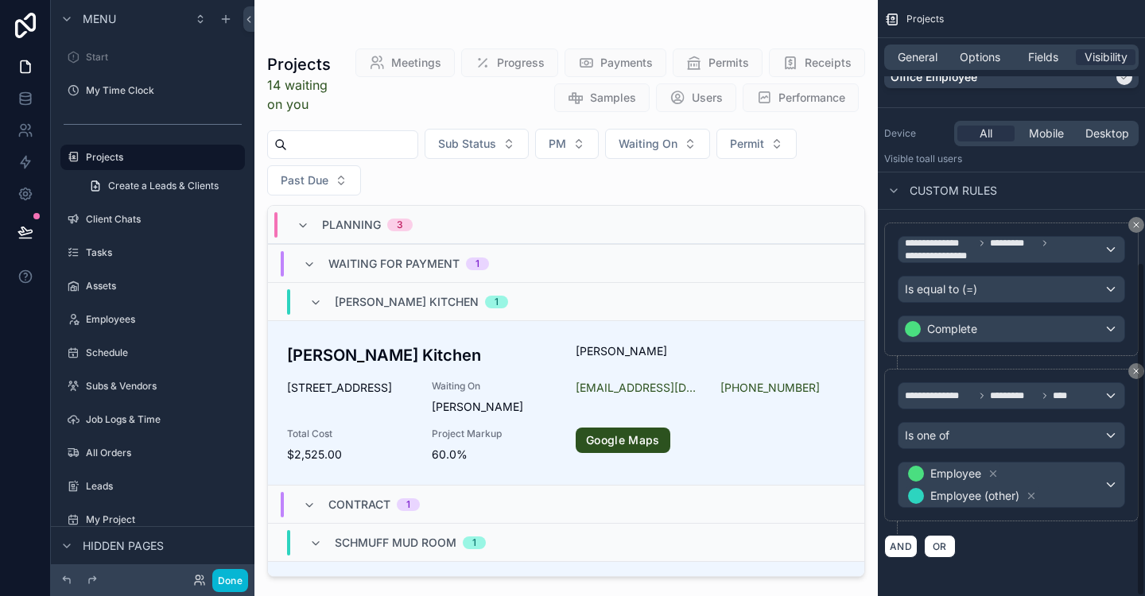
scroll to position [468, 0]
click at [236, 582] on button "Done" at bounding box center [230, 580] width 36 height 23
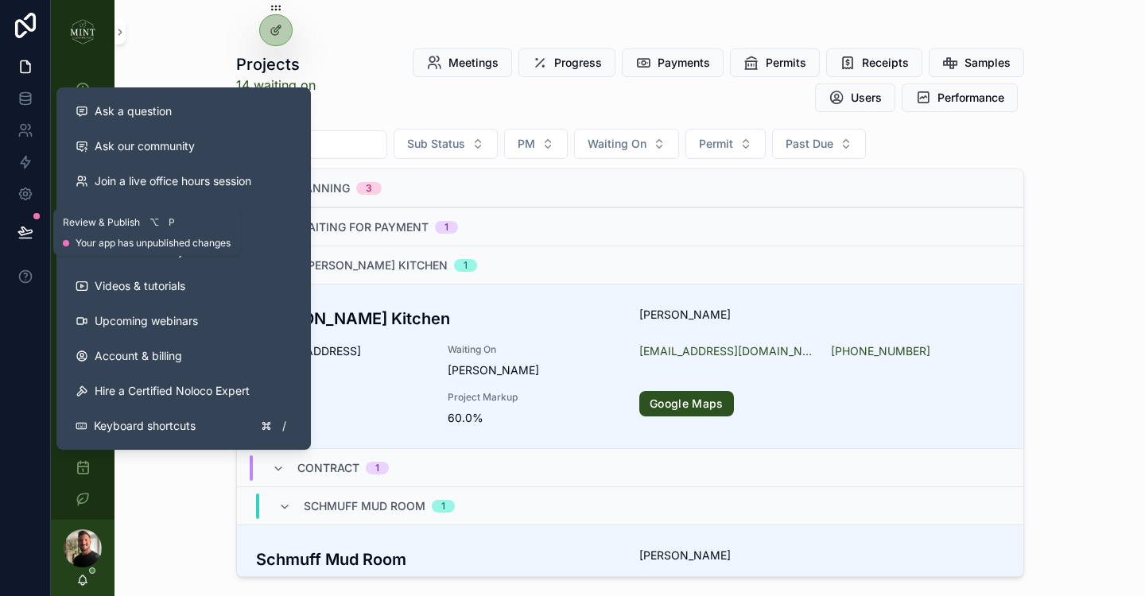
click at [22, 231] on icon at bounding box center [25, 231] width 14 height 8
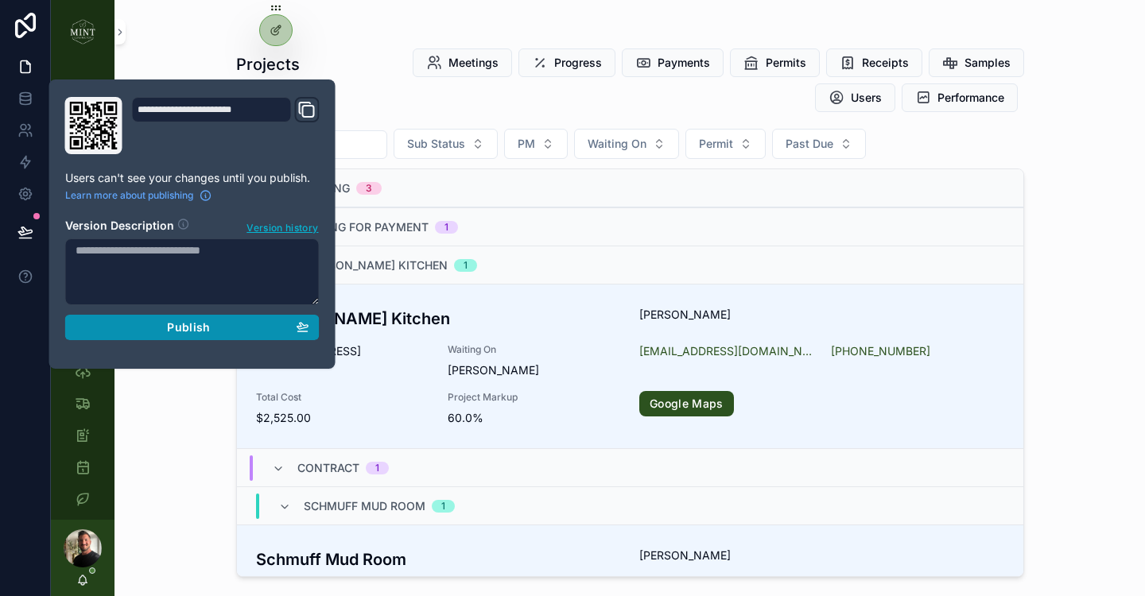
click at [196, 327] on span "Publish" at bounding box center [188, 327] width 43 height 14
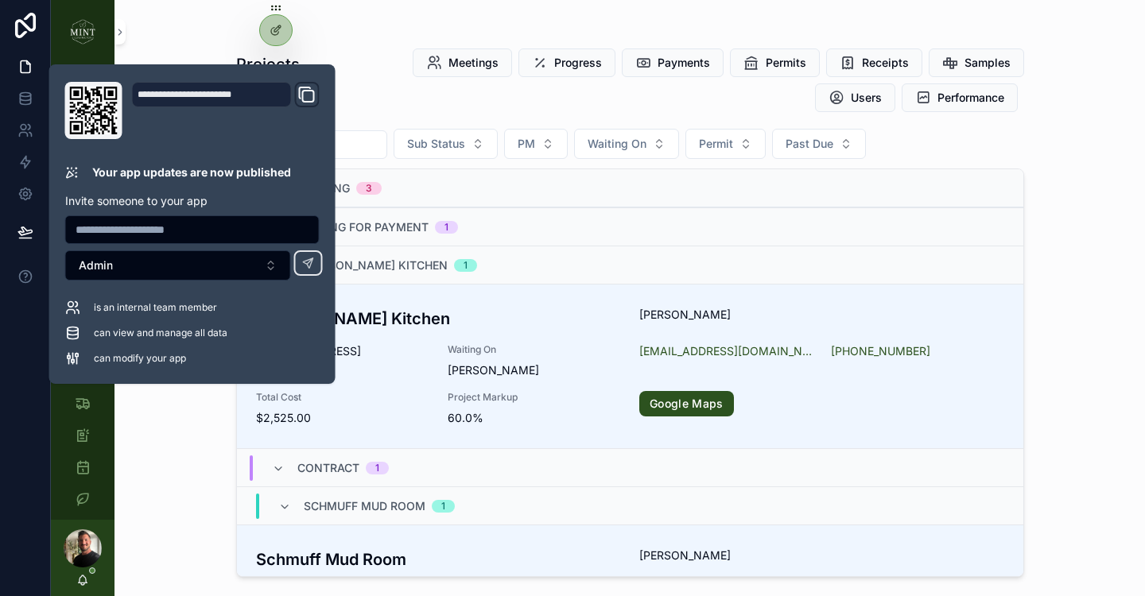
click at [192, 400] on div "Projects 14 waiting on you Meetings Progress Payments Permits Receipts Samples …" at bounding box center [630, 298] width 1031 height 596
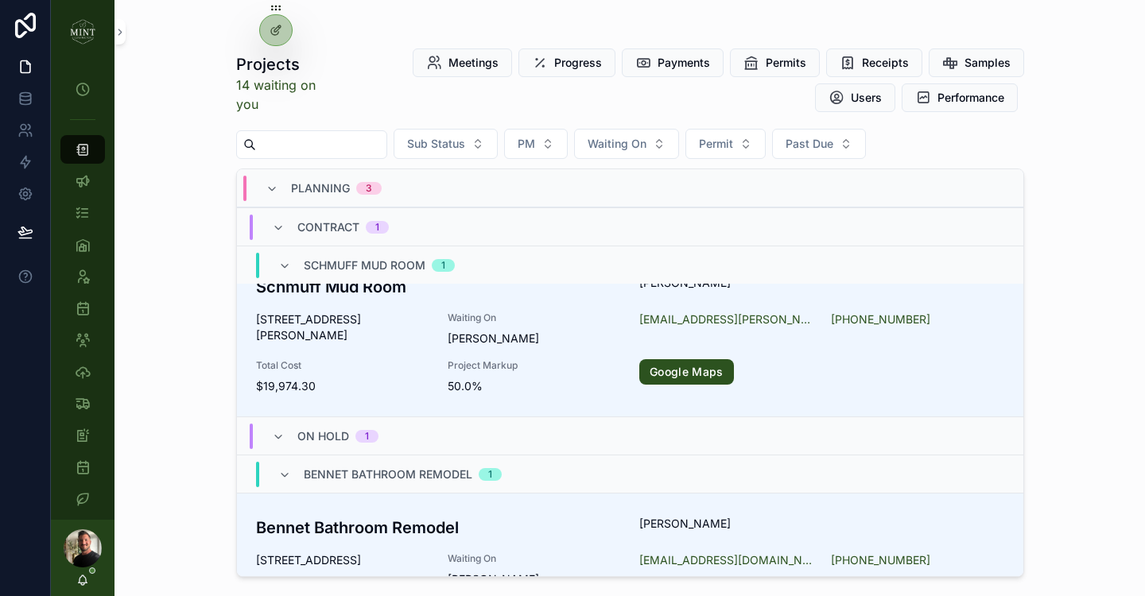
scroll to position [529, 0]
